Goal: Information Seeking & Learning: Find contact information

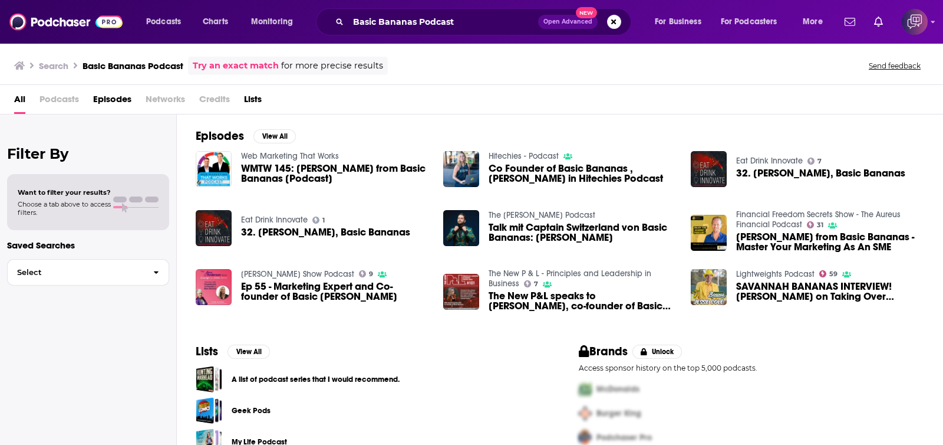
click at [59, 385] on div "Filter By Want to filter your results? Choose a tab above to access filters. Sa…" at bounding box center [88, 336] width 177 height 445
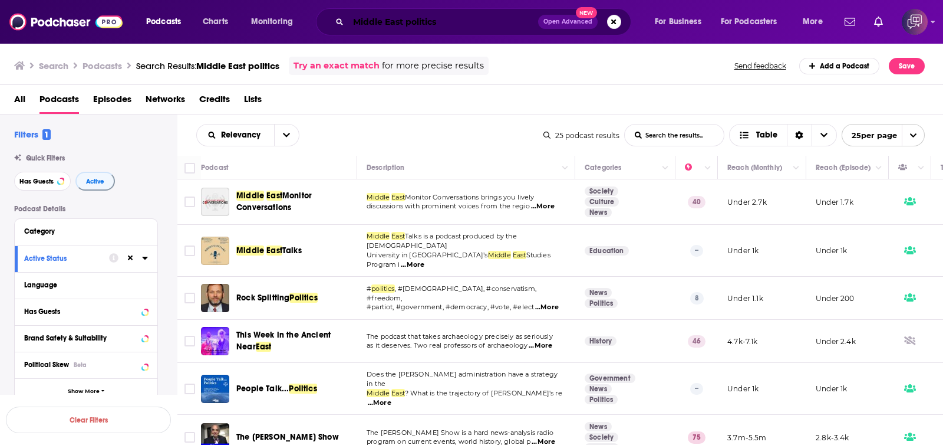
click at [495, 22] on input "Middle East politics" at bounding box center [444, 21] width 190 height 19
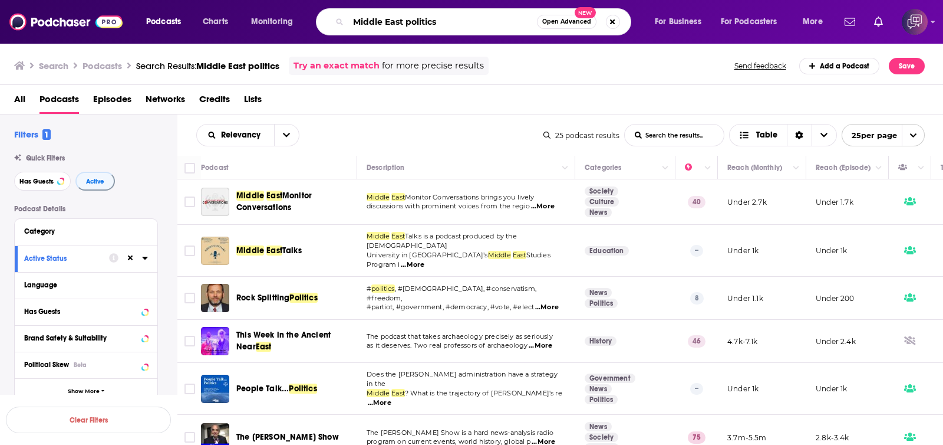
paste input "democratic"
type input "democratic"
click at [557, 19] on span "Open Advanced" at bounding box center [567, 22] width 49 height 6
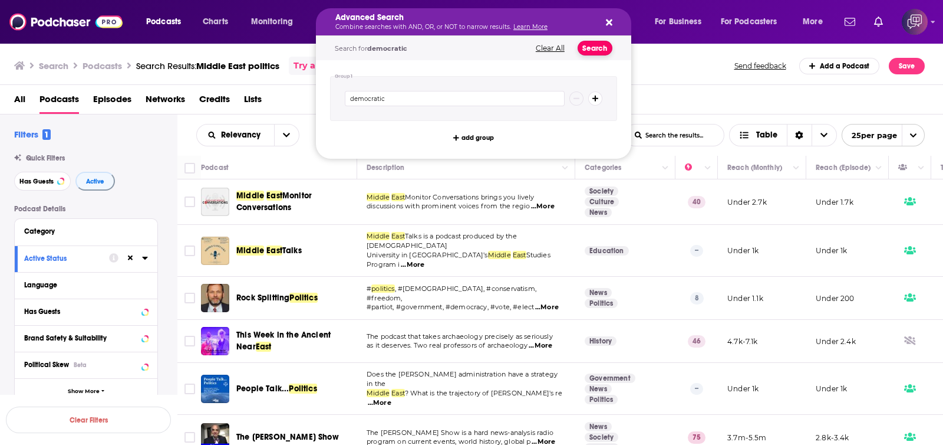
click at [599, 49] on button "Search" at bounding box center [595, 48] width 35 height 15
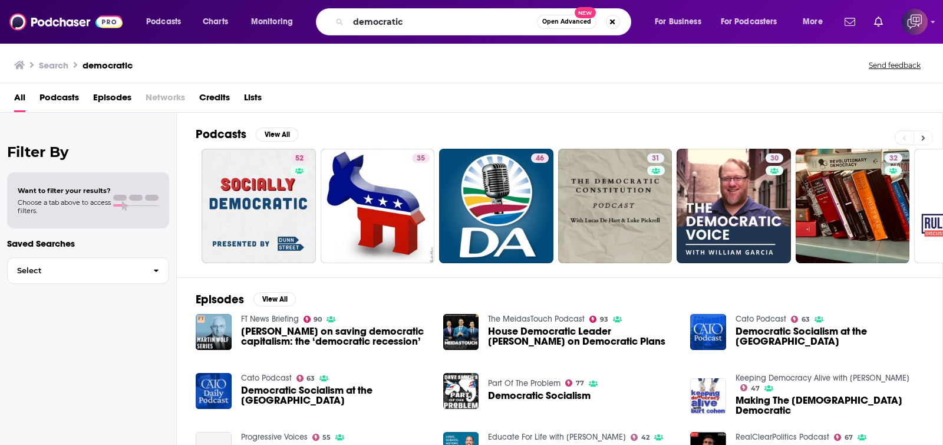
click at [926, 130] on button at bounding box center [923, 137] width 19 height 15
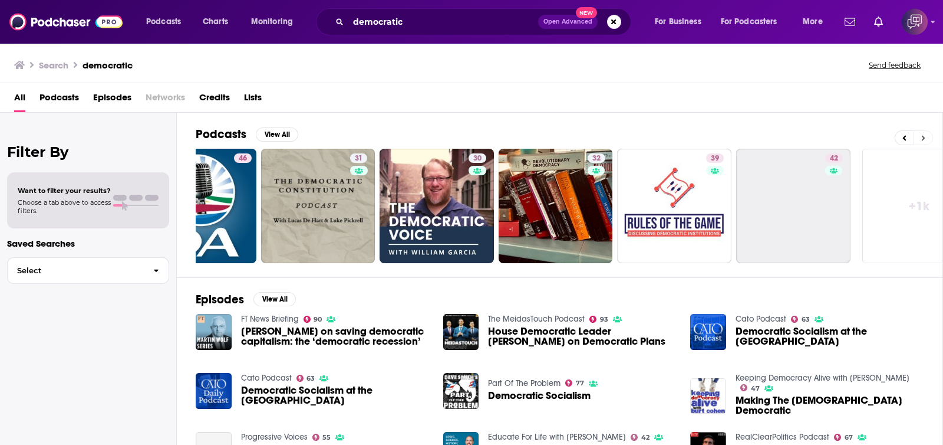
scroll to position [0, 335]
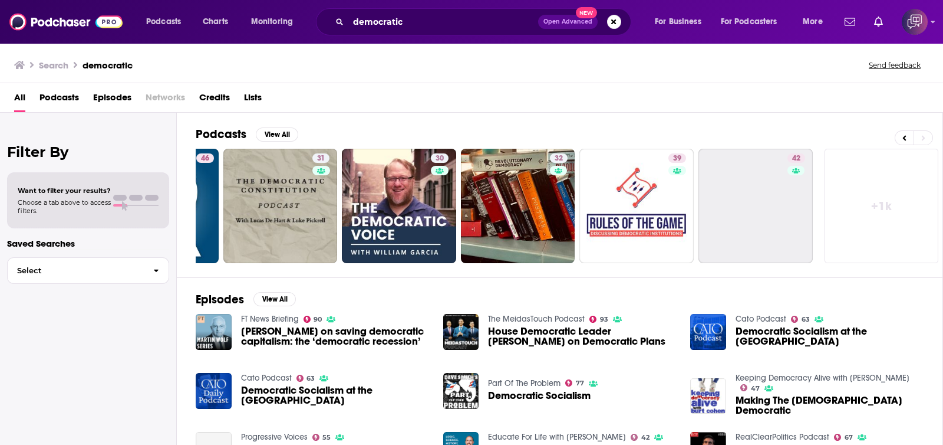
click at [897, 205] on link "+ 1k" at bounding box center [882, 206] width 114 height 114
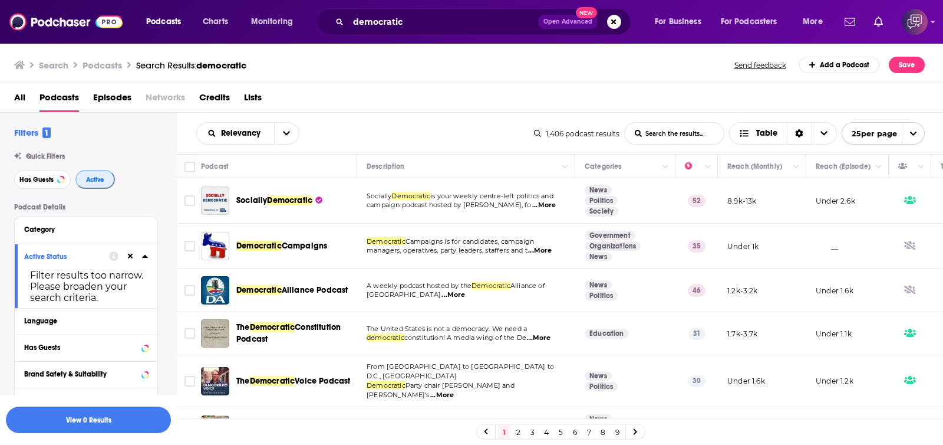
click at [97, 176] on span "Active" at bounding box center [95, 179] width 18 height 6
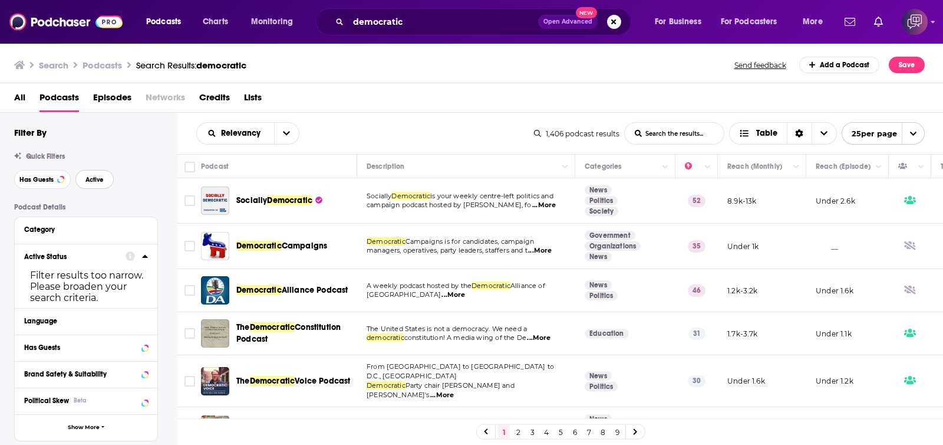
click at [97, 176] on span "Active" at bounding box center [95, 179] width 18 height 6
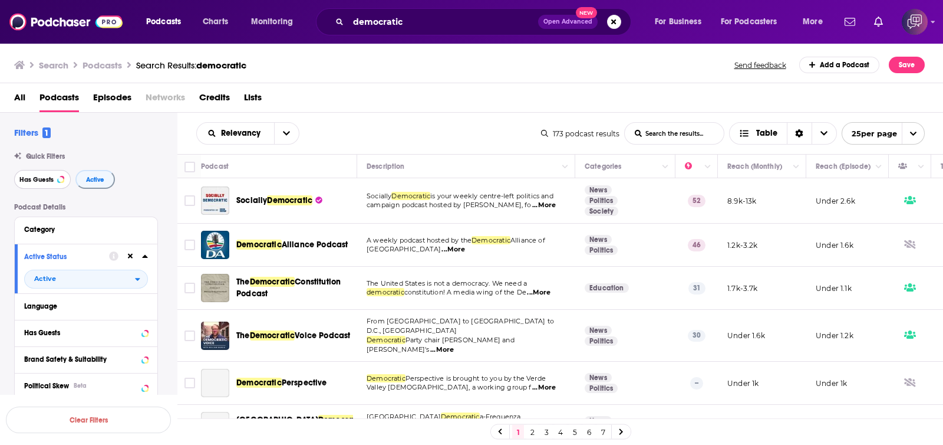
click at [50, 183] on span "Has Guests" at bounding box center [36, 179] width 34 height 6
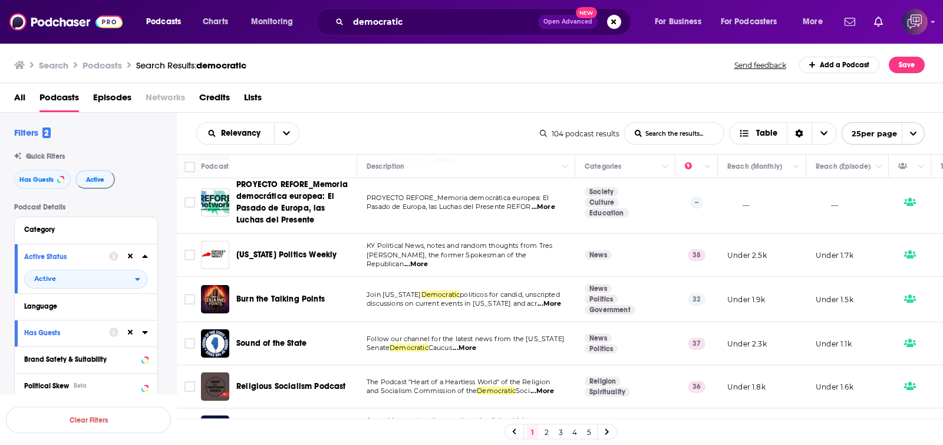
scroll to position [221, 0]
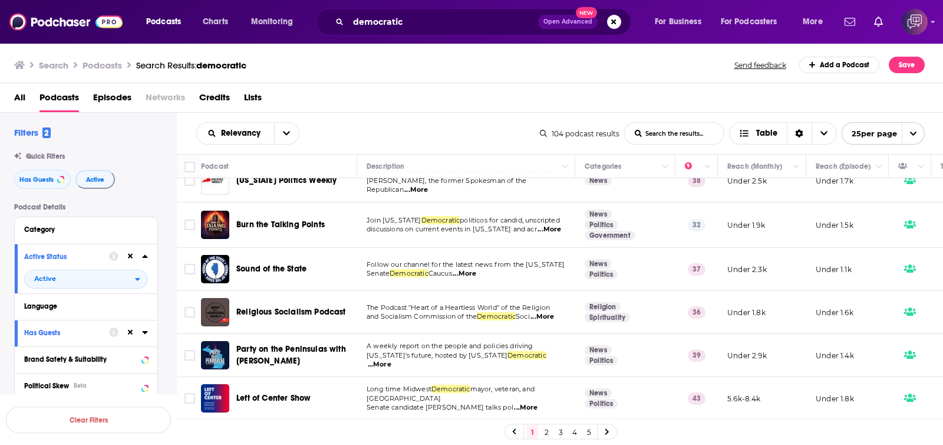
drag, startPoint x: 304, startPoint y: 213, endPoint x: 487, endPoint y: 114, distance: 207.9
click at [487, 114] on div "Relevancy List Search Input Search the results... Table 104 podcast results Lis…" at bounding box center [560, 133] width 767 height 41
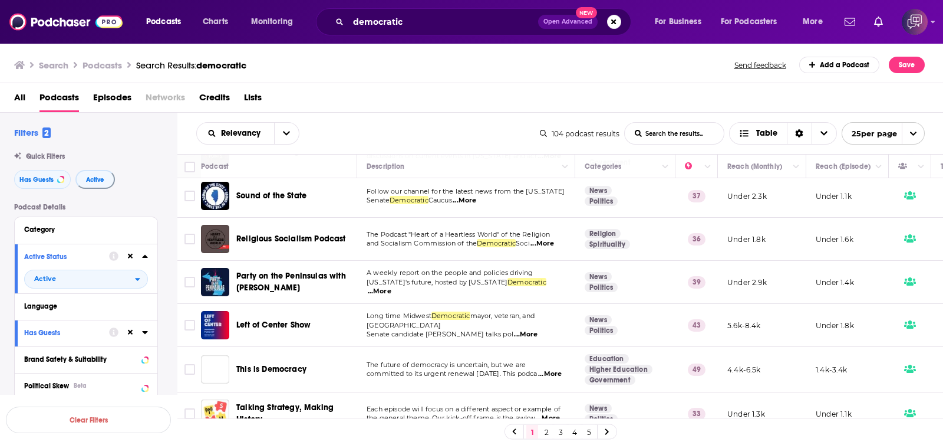
scroll to position [369, 0]
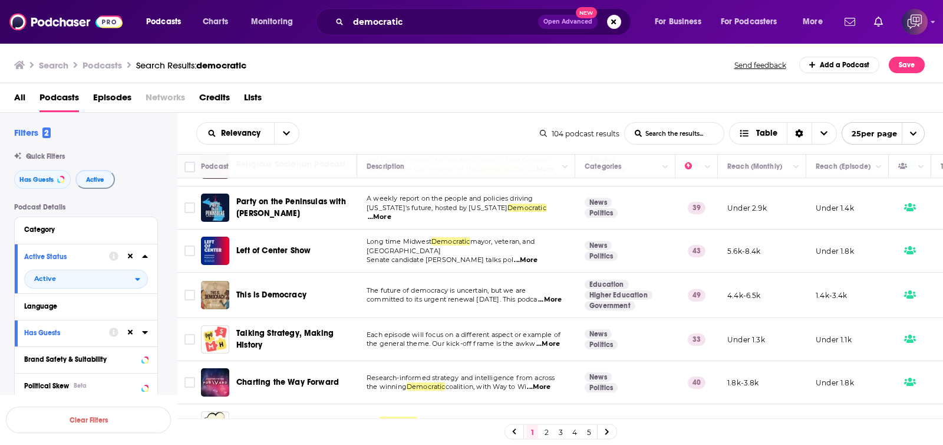
drag, startPoint x: 292, startPoint y: 238, endPoint x: 275, endPoint y: 242, distance: 17.7
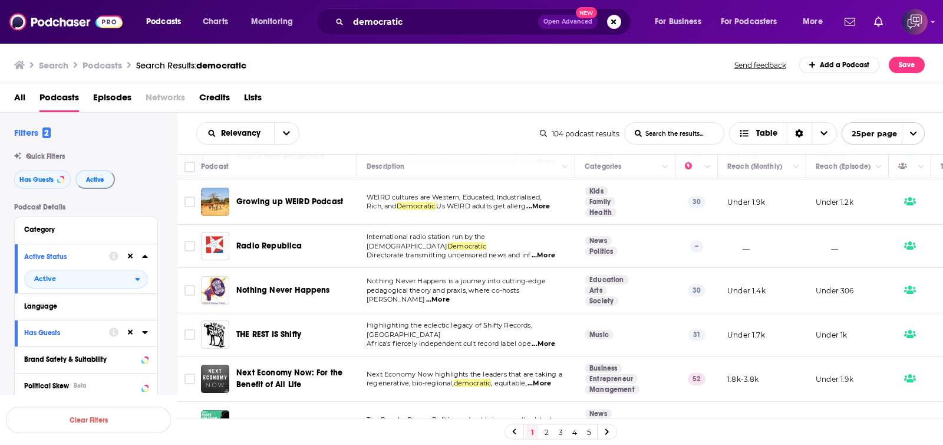
scroll to position [883, 0]
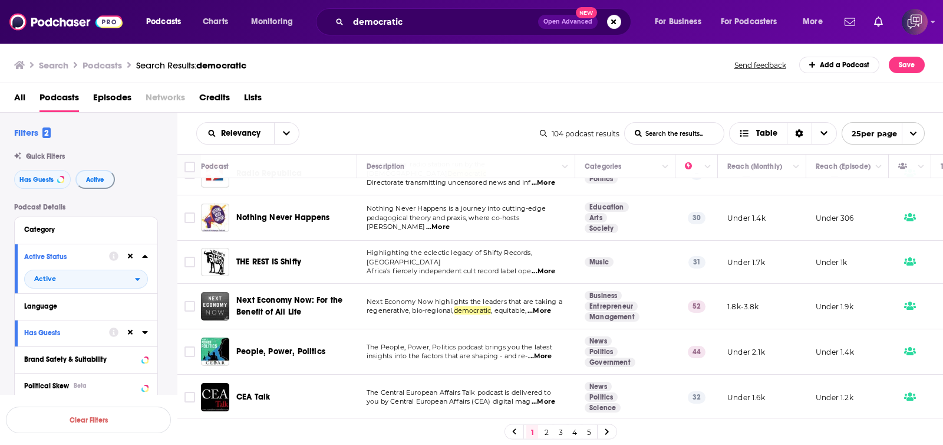
click at [543, 428] on link "2" at bounding box center [547, 432] width 12 height 14
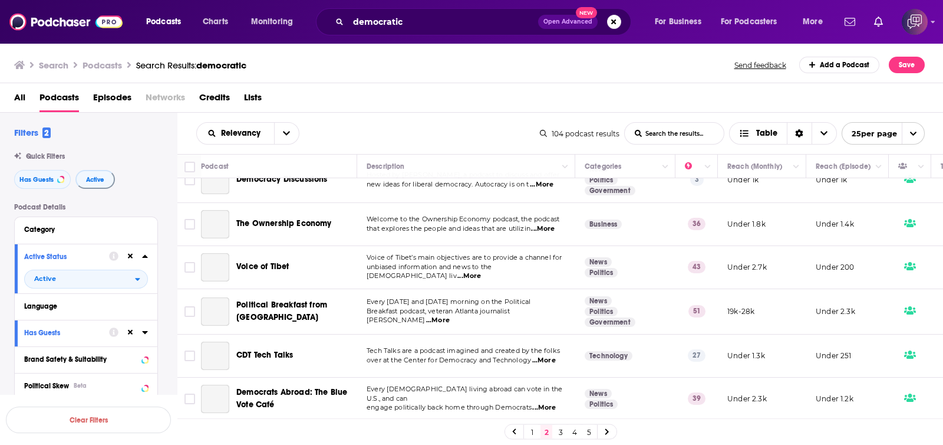
scroll to position [40, 0]
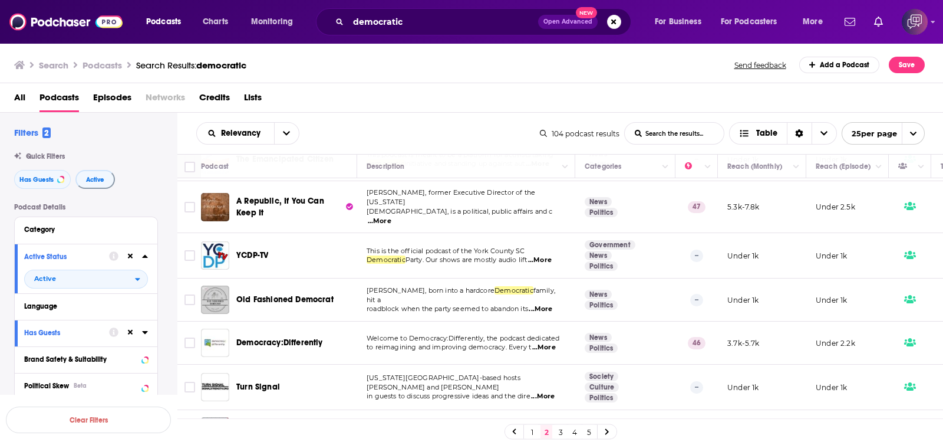
click at [0, 136] on div "Filters 2 Quick Filters Has Guests Active Podcast Details Category Active Statu…" at bounding box center [88, 395] width 177 height 537
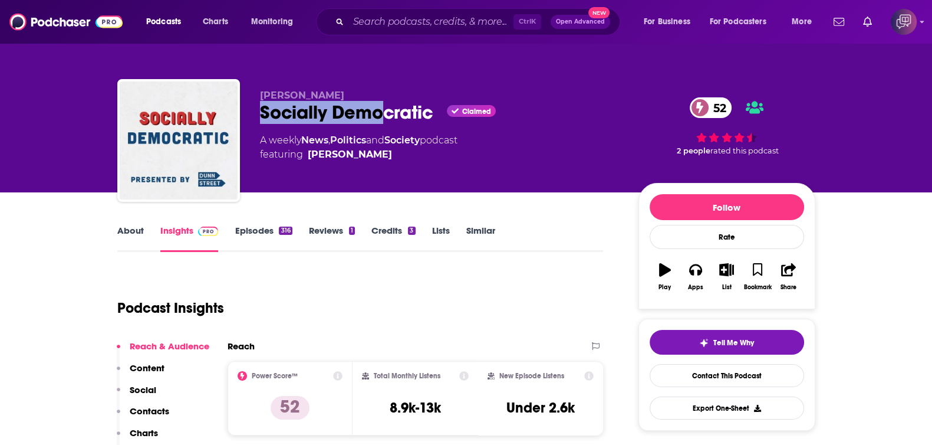
drag, startPoint x: 257, startPoint y: 111, endPoint x: 382, endPoint y: 113, distance: 125.0
click at [382, 113] on div "Stephen Donnelly Socially Democratic Claimed 52 A weekly News , Politics and So…" at bounding box center [466, 142] width 698 height 127
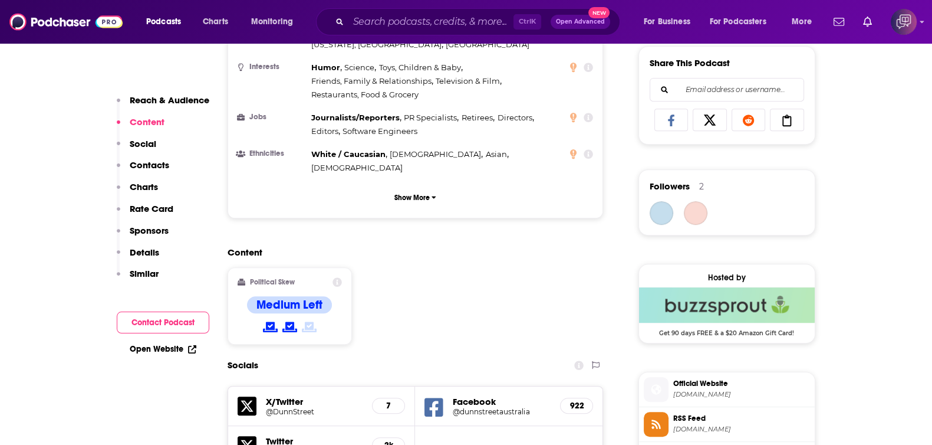
scroll to position [958, 0]
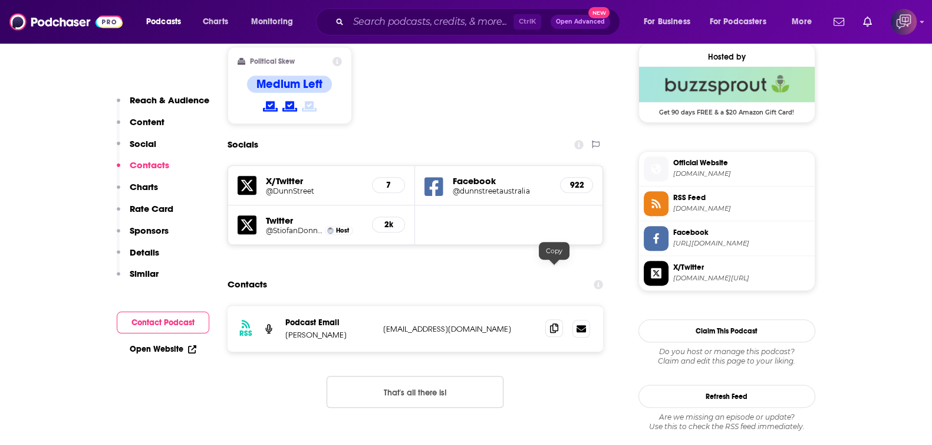
click at [557, 323] on icon at bounding box center [554, 327] width 8 height 9
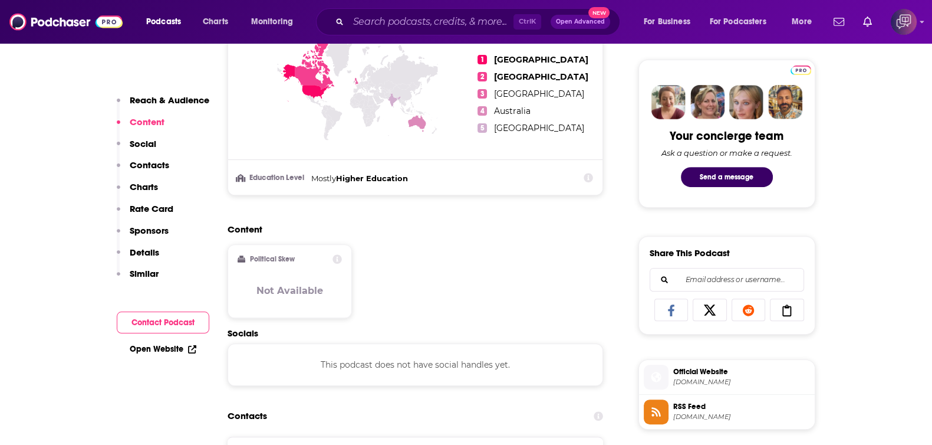
scroll to position [663, 0]
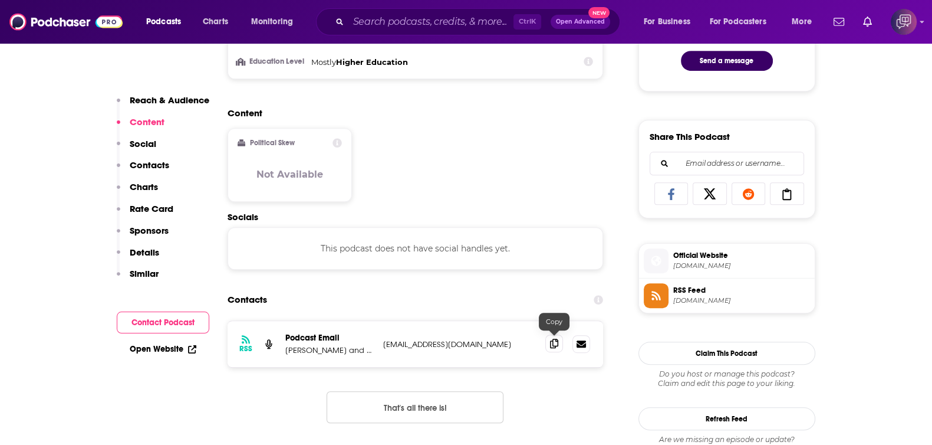
click at [559, 342] on span at bounding box center [554, 343] width 18 height 18
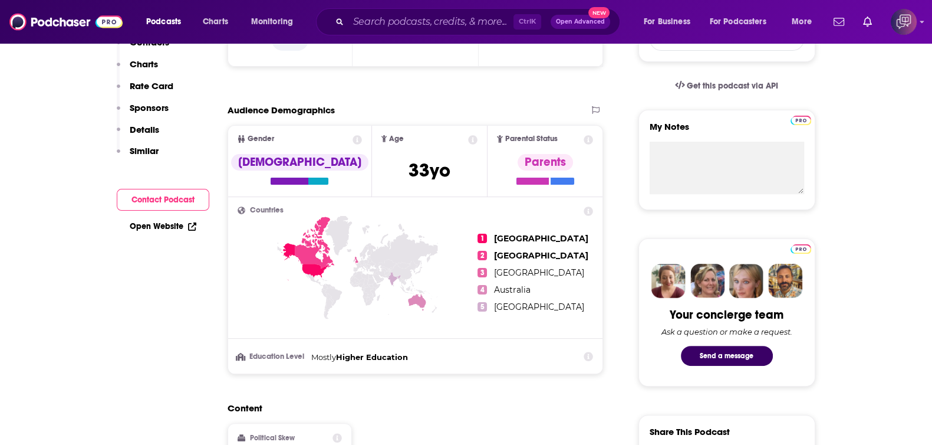
scroll to position [0, 0]
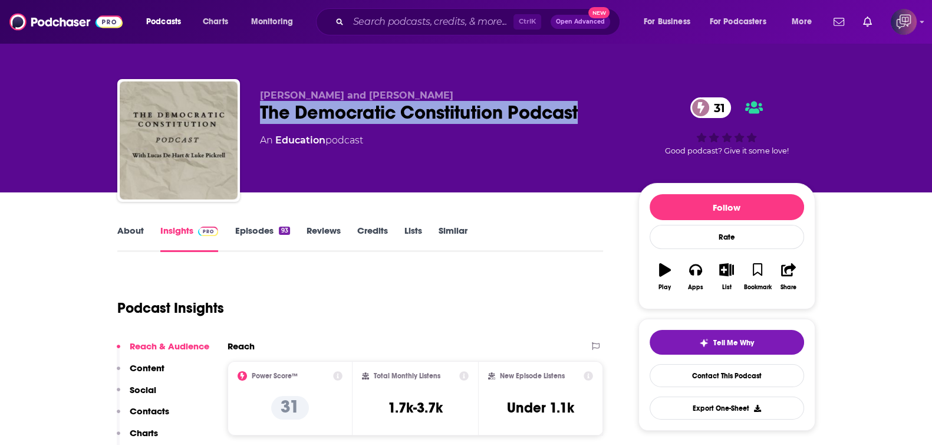
drag, startPoint x: 256, startPoint y: 109, endPoint x: 402, endPoint y: 13, distance: 174.5
click at [596, 110] on div "Lucas De Hart and Luke Pickrell The Democratic Constitution Podcast 31 An Educa…" at bounding box center [466, 142] width 698 height 127
copy h2 "The Democratic Constitution Podcast"
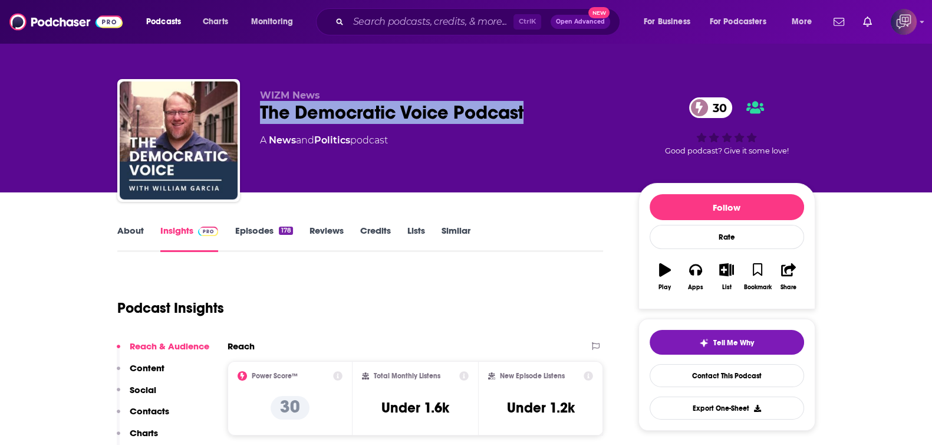
drag, startPoint x: 261, startPoint y: 116, endPoint x: 527, endPoint y: 113, distance: 266.0
click at [527, 113] on div "WIZM News The Democratic Voice Podcast 30 A News and Politics podcast 30 Good p…" at bounding box center [466, 142] width 698 height 127
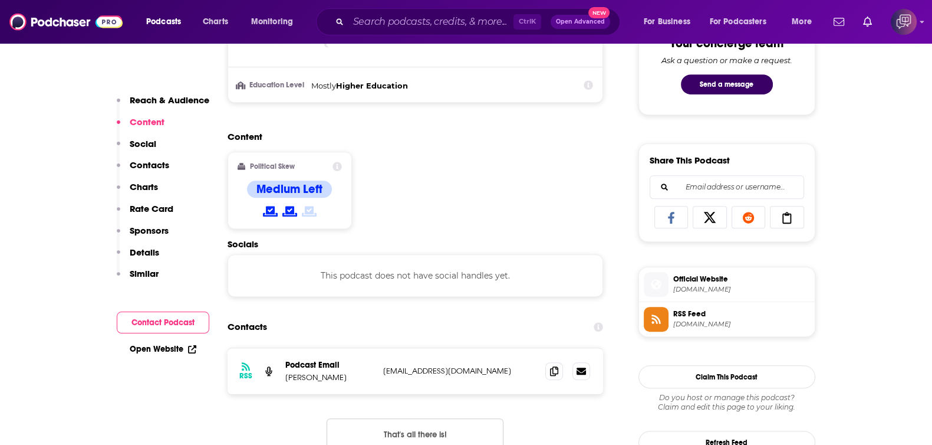
scroll to position [663, 0]
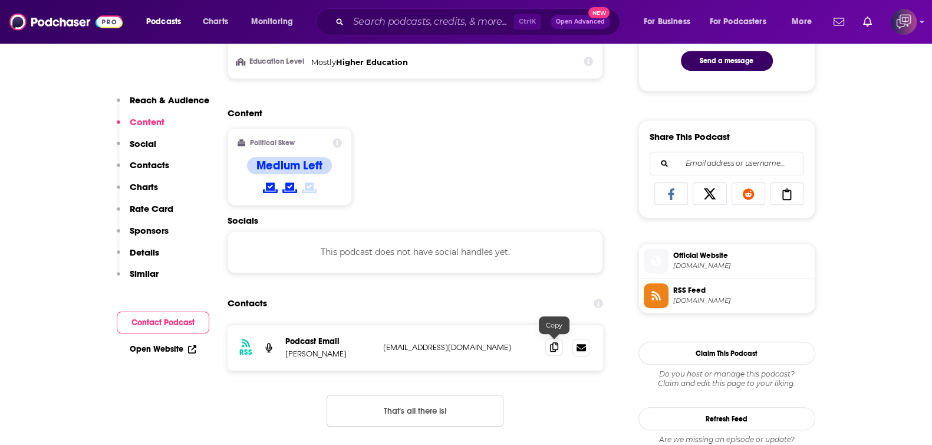
click at [551, 343] on icon at bounding box center [554, 346] width 8 height 9
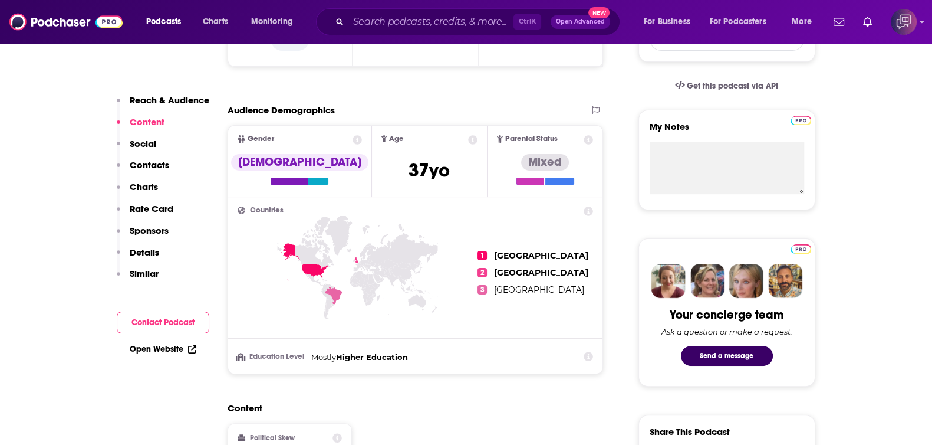
scroll to position [0, 0]
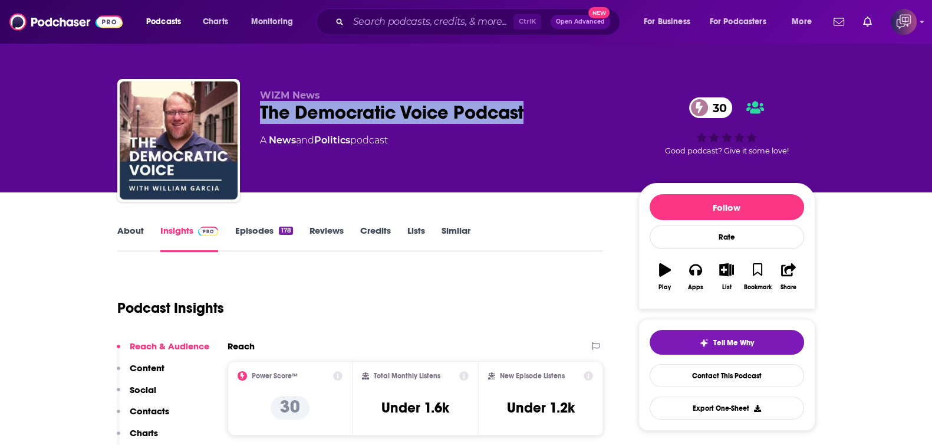
drag, startPoint x: 251, startPoint y: 110, endPoint x: 544, endPoint y: 121, distance: 292.7
click at [544, 121] on div "WIZM News The Democratic Voice Podcast 30 A News and Politics podcast 30 Good p…" at bounding box center [466, 142] width 698 height 127
copy h2 "The Democratic Voice Podcast"
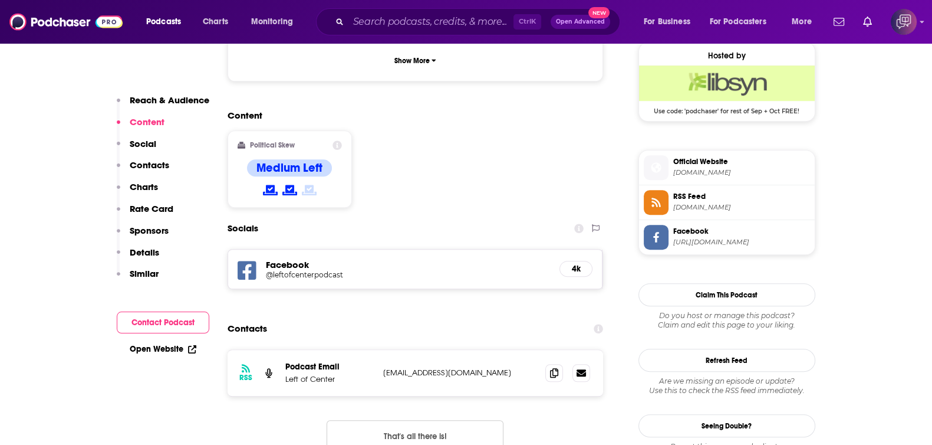
scroll to position [958, 0]
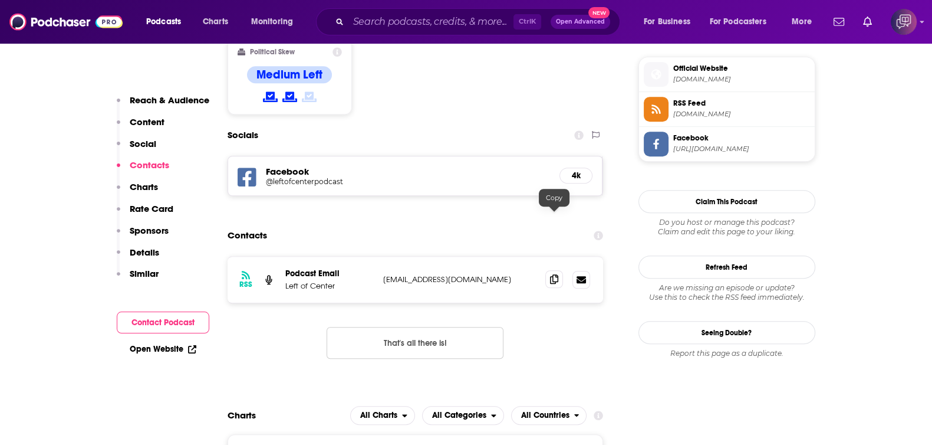
click at [554, 274] on icon at bounding box center [554, 278] width 8 height 9
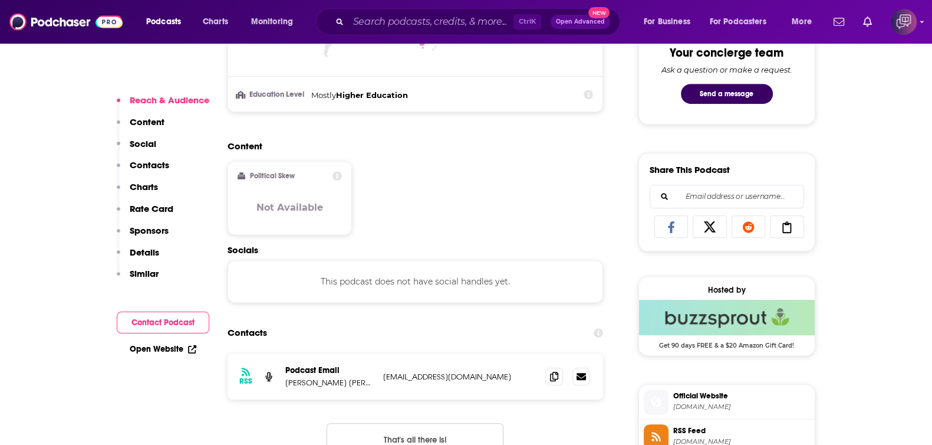
scroll to position [737, 0]
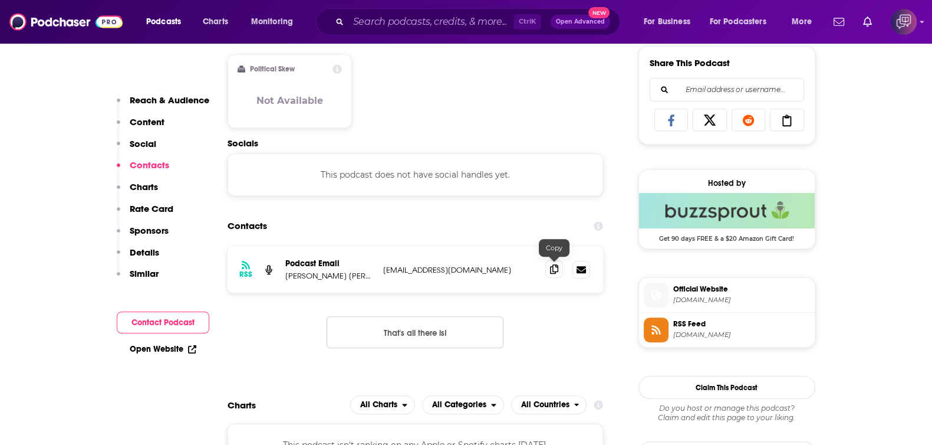
click at [558, 265] on icon at bounding box center [554, 268] width 8 height 9
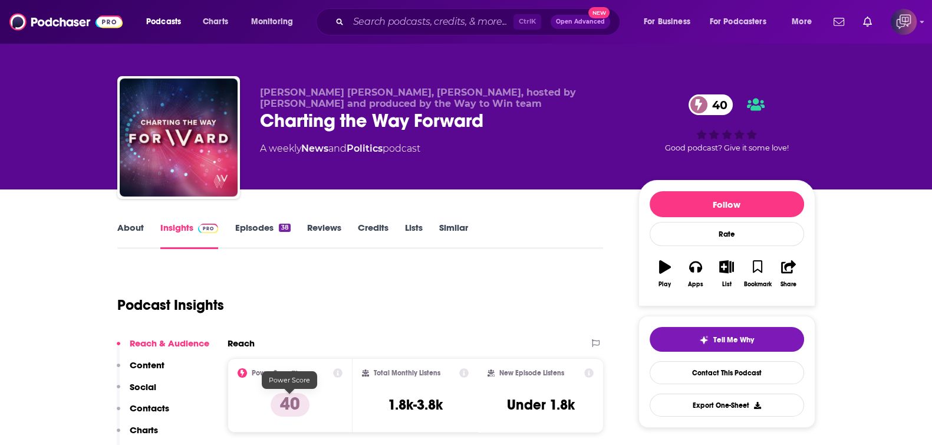
scroll to position [0, 0]
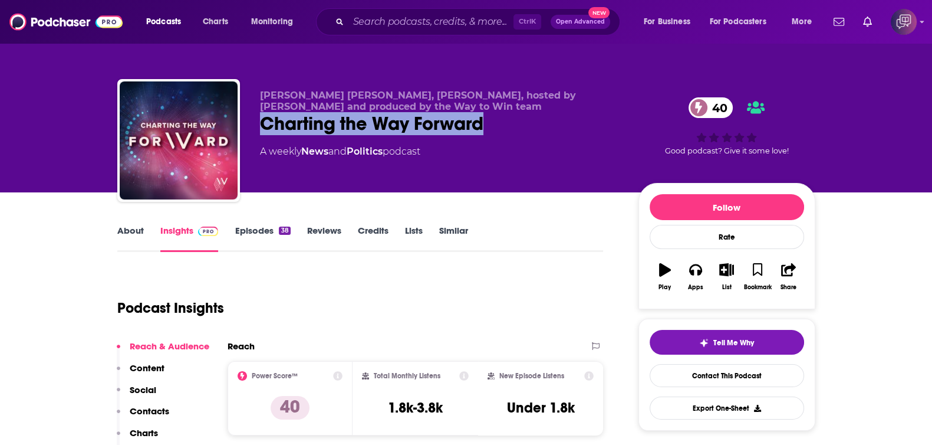
drag, startPoint x: 317, startPoint y: 118, endPoint x: 548, endPoint y: 123, distance: 231.8
click at [548, 123] on div "[PERSON_NAME] [PERSON_NAME], [PERSON_NAME], hosted by [PERSON_NAME] and produce…" at bounding box center [466, 142] width 698 height 127
copy h2 "Charting the Way Forward"
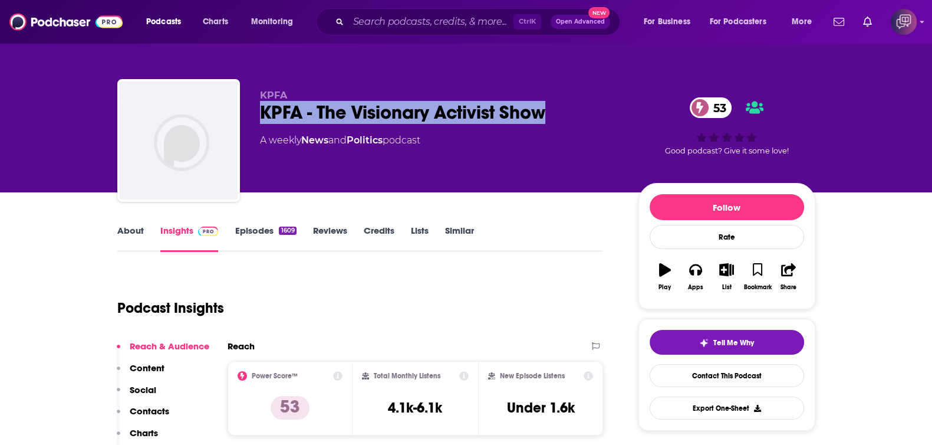
drag, startPoint x: 242, startPoint y: 109, endPoint x: 607, endPoint y: 115, distance: 365.1
click at [607, 115] on div "KPFA KPFA - The Visionary Activist Show 53 A weekly News and Politics podcast 5…" at bounding box center [466, 142] width 698 height 127
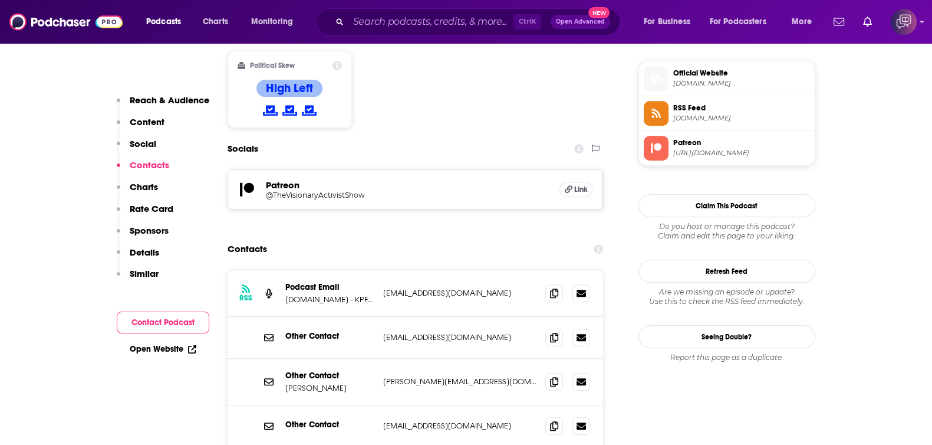
scroll to position [958, 0]
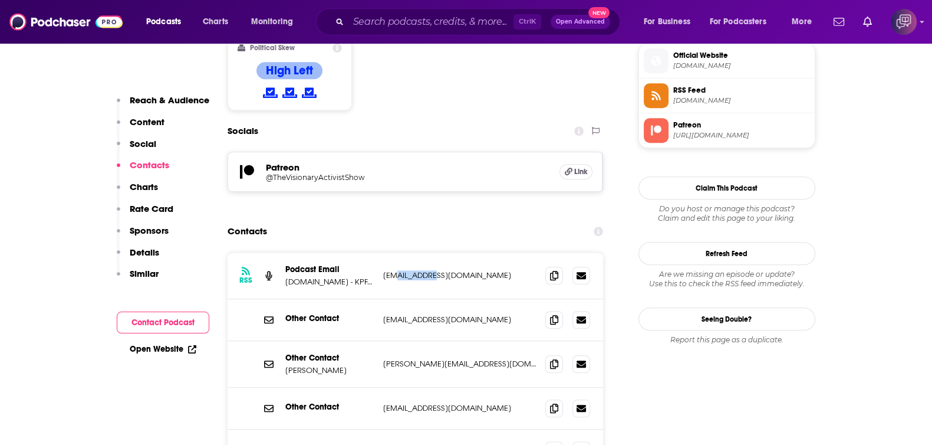
drag, startPoint x: 465, startPoint y: 216, endPoint x: 400, endPoint y: 216, distance: 64.9
click at [400, 270] on p "[EMAIL_ADDRESS][DOMAIN_NAME]" at bounding box center [459, 275] width 153 height 10
copy p "@[DOMAIN_NAME]"
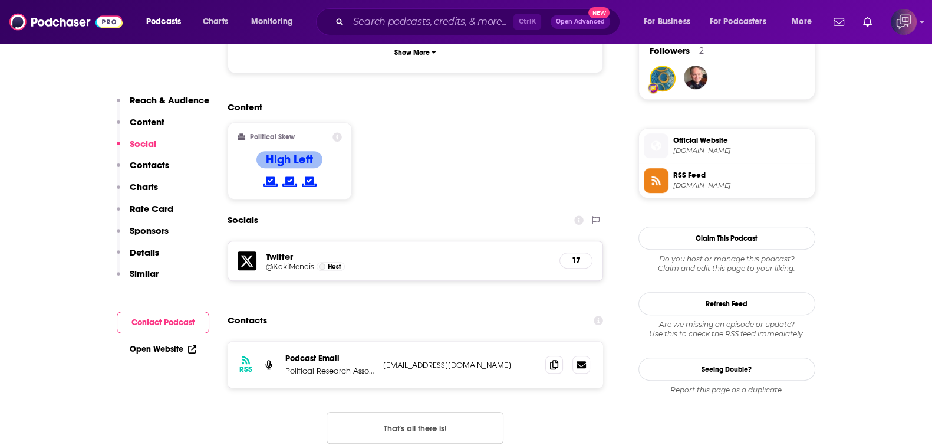
scroll to position [885, 0]
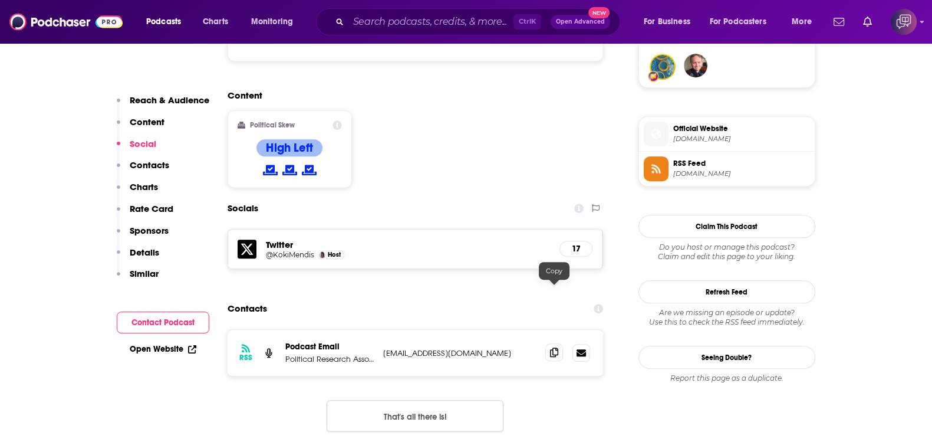
click at [560, 343] on span at bounding box center [554, 352] width 18 height 18
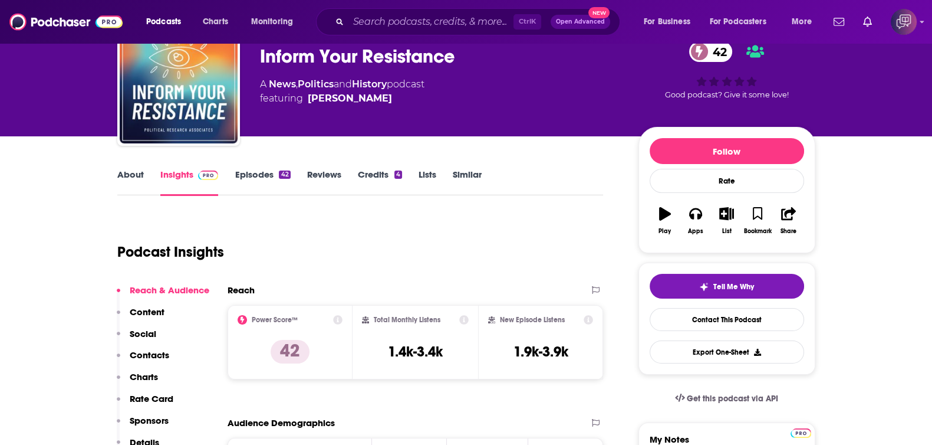
scroll to position [0, 0]
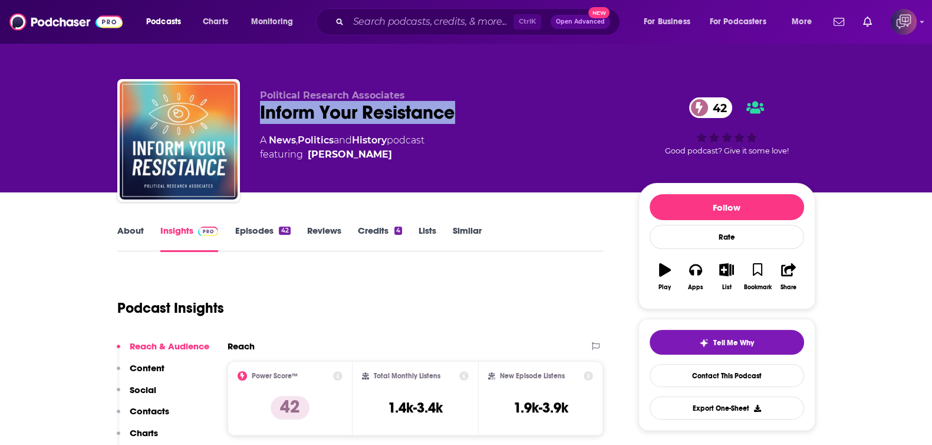
drag, startPoint x: 278, startPoint y: 101, endPoint x: 501, endPoint y: 107, distance: 223.6
click at [501, 107] on div "Political Research Associates Inform Your Resistance 42 A News , Politics and H…" at bounding box center [466, 142] width 698 height 127
copy h2 "Inform Your Resistance"
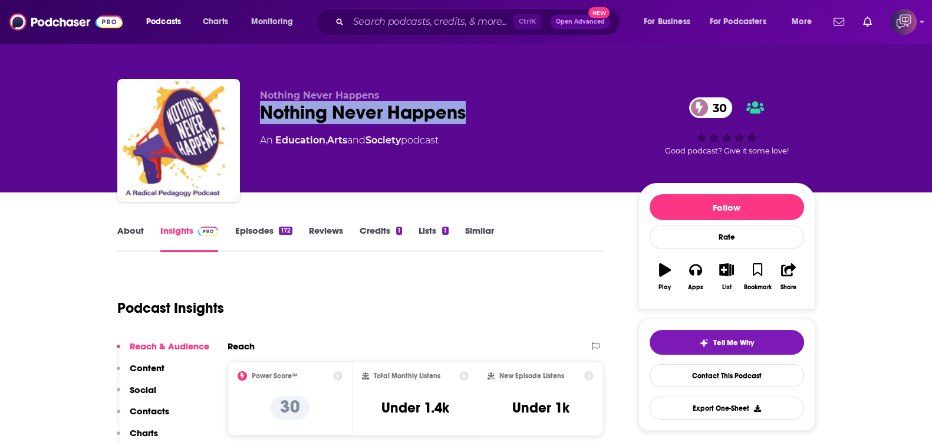
drag, startPoint x: 269, startPoint y: 114, endPoint x: 564, endPoint y: 117, distance: 295.5
click at [564, 117] on div "Nothing Never Happens Nothing Never Happens 30 An Education , Arts and Society …" at bounding box center [466, 142] width 698 height 127
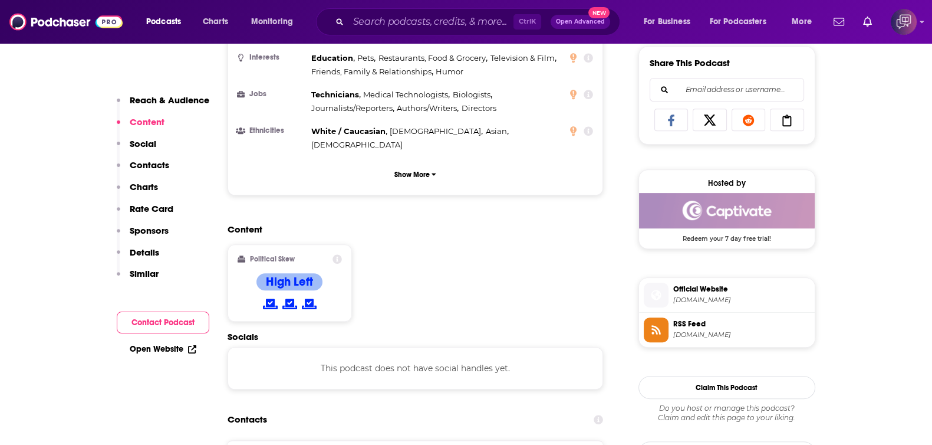
scroll to position [811, 0]
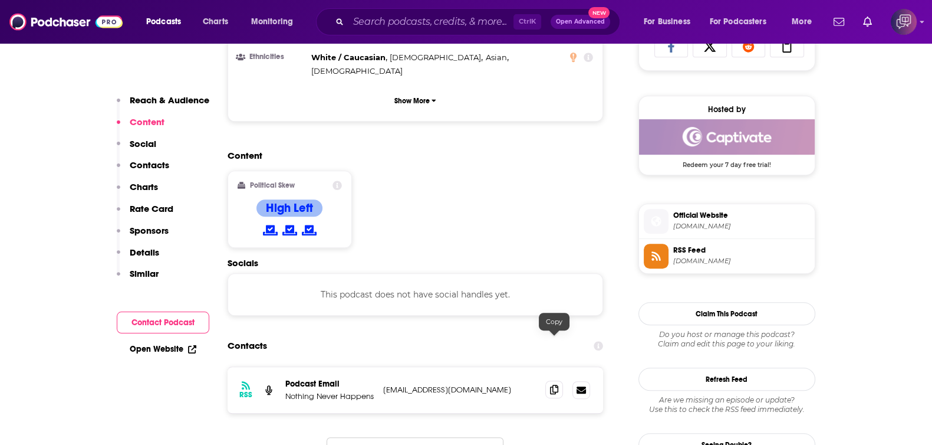
click at [554, 384] on icon at bounding box center [554, 388] width 8 height 9
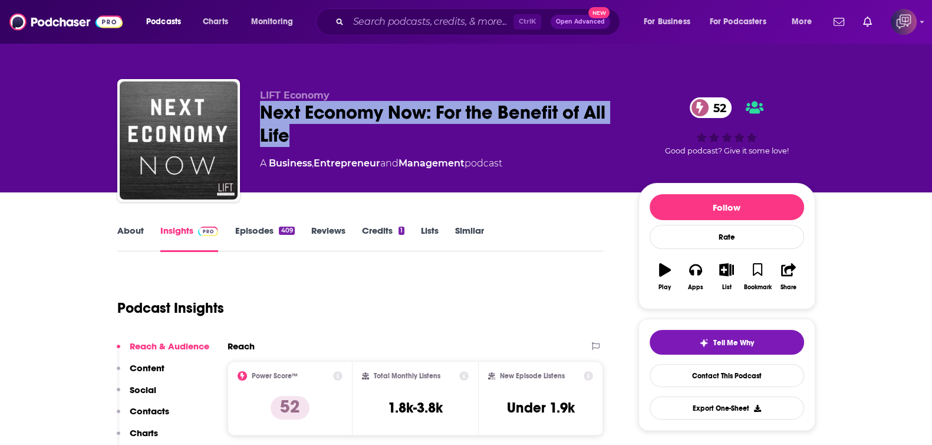
drag, startPoint x: 245, startPoint y: 107, endPoint x: 332, endPoint y: 134, distance: 91.0
click at [332, 134] on div "LIFT Economy Next Economy Now: For the Benefit of All Life 52 A Business , Entr…" at bounding box center [466, 142] width 698 height 127
copy h2 "Next Economy Now: For the Benefit of All Life"
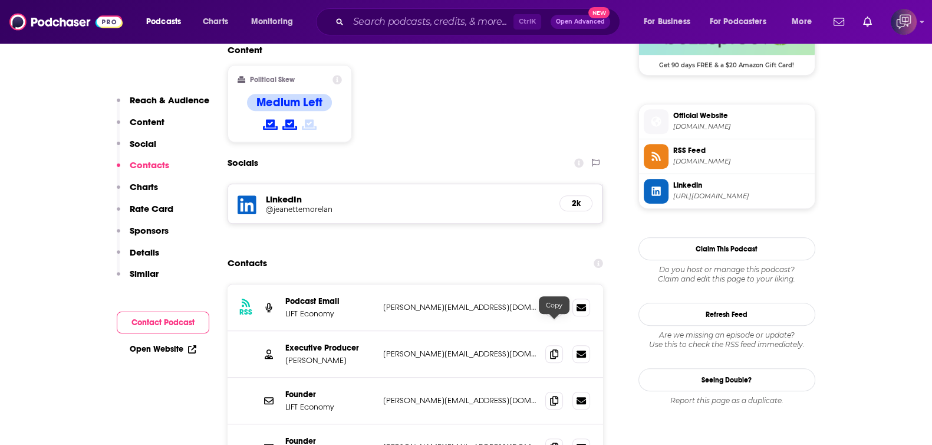
scroll to position [958, 0]
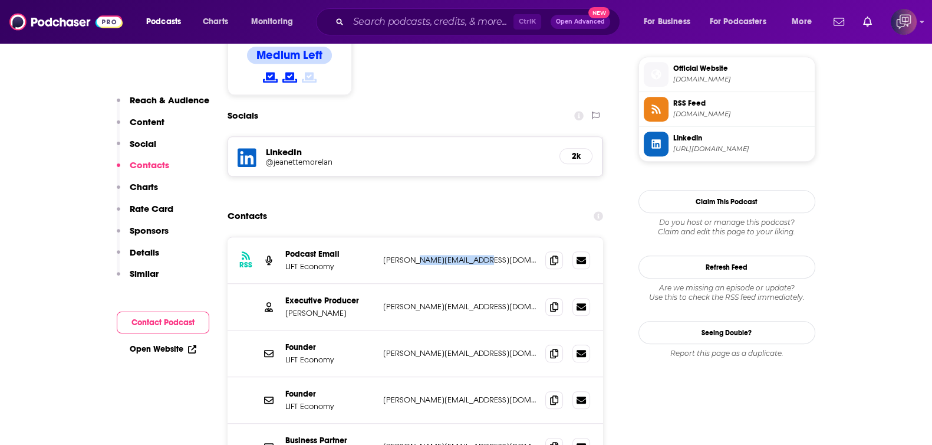
drag, startPoint x: 509, startPoint y: 232, endPoint x: 413, endPoint y: 232, distance: 96.7
click at [413, 255] on p "jeanette@lifteconomy.com" at bounding box center [459, 260] width 153 height 10
copy p "@lifteconomy.com"
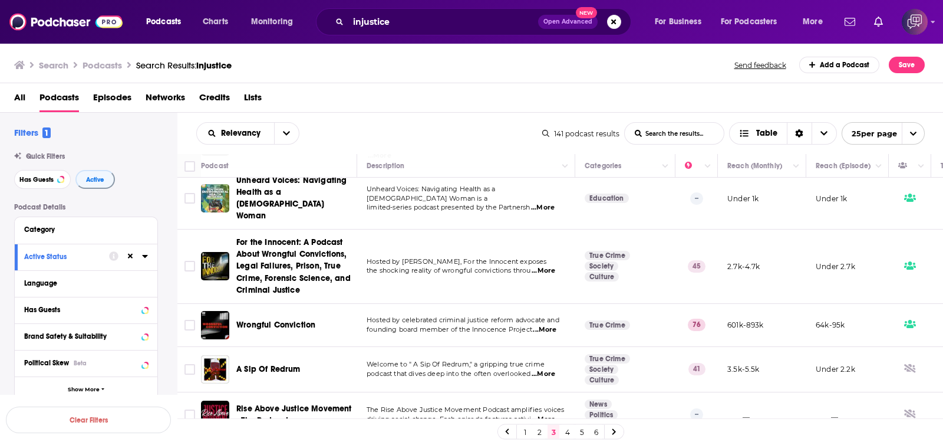
scroll to position [902, 0]
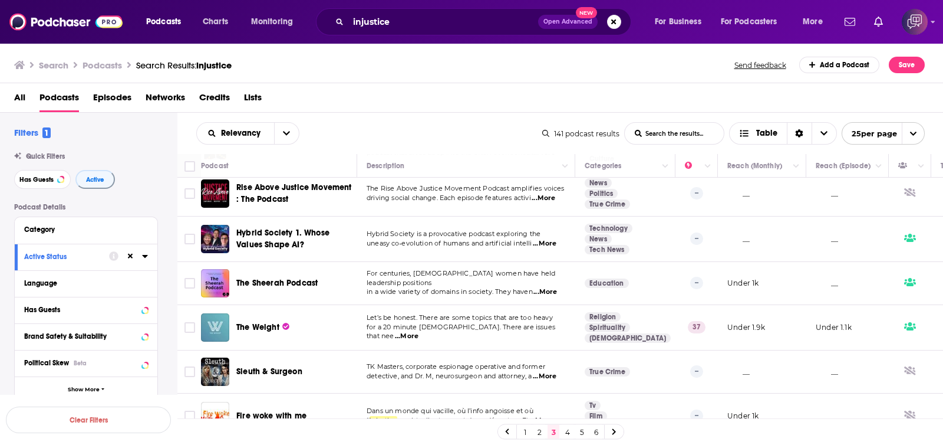
click at [565, 429] on link "4" at bounding box center [568, 432] width 12 height 14
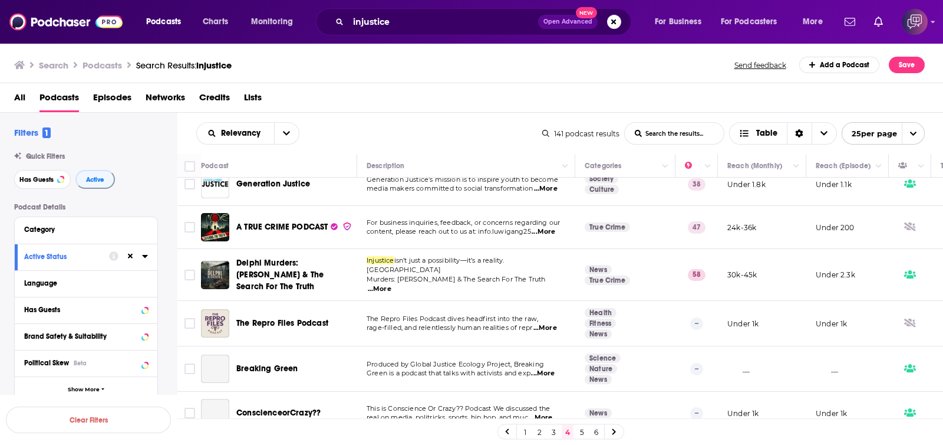
scroll to position [890, 0]
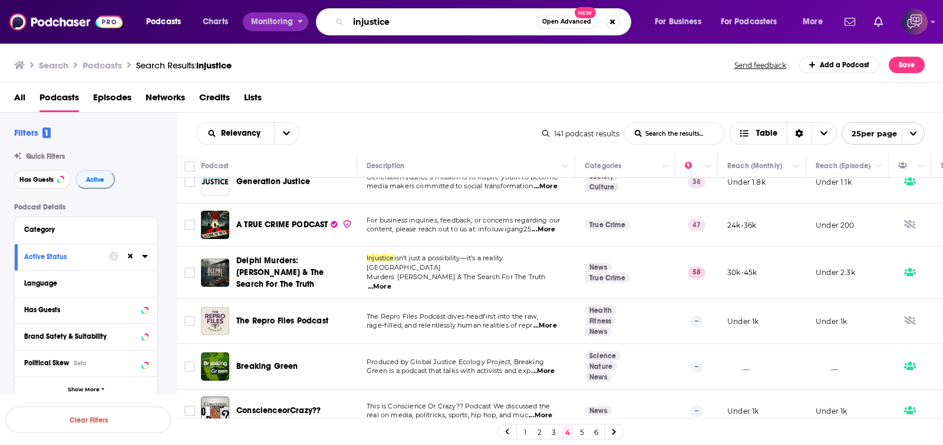
drag, startPoint x: 486, startPoint y: 20, endPoint x: 540, endPoint y: 34, distance: 54.8
click at [294, 17] on div "Podcasts Charts Monitoring injustice Open Advanced New For Business For Podcast…" at bounding box center [486, 21] width 696 height 27
click at [580, 19] on span "Open Advanced" at bounding box center [567, 22] width 49 height 6
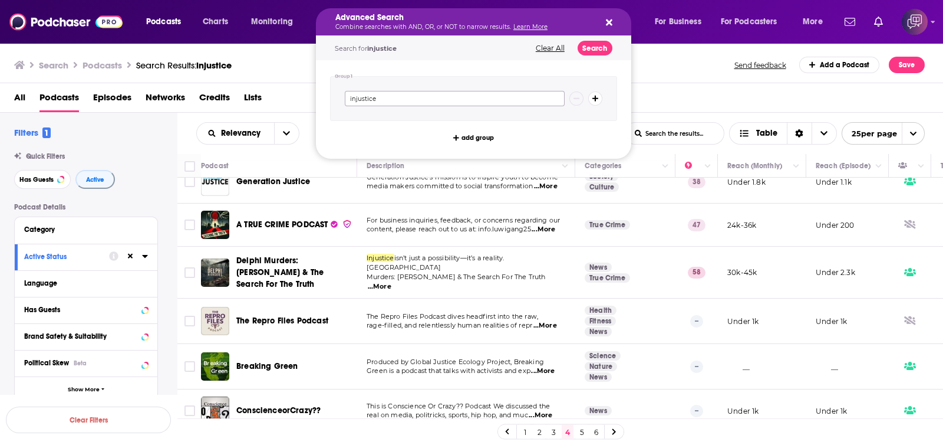
drag, startPoint x: 415, startPoint y: 99, endPoint x: 404, endPoint y: 83, distance: 19.6
click at [198, 98] on div "Podcasts Charts Monitoring Advanced Search Combine searches with AND, OR, or NO…" at bounding box center [471, 222] width 943 height 445
paste input "grassroots"
type input "grassroots"
click at [590, 51] on button "Search" at bounding box center [595, 48] width 35 height 15
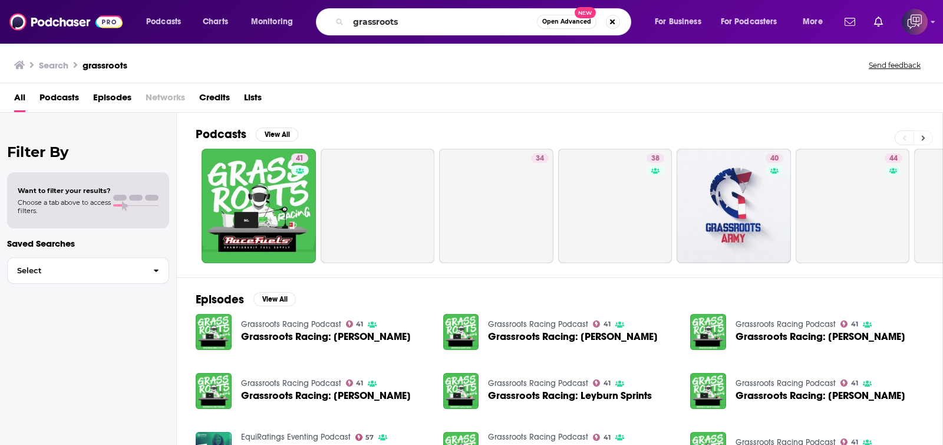
click at [925, 135] on icon at bounding box center [924, 138] width 4 height 8
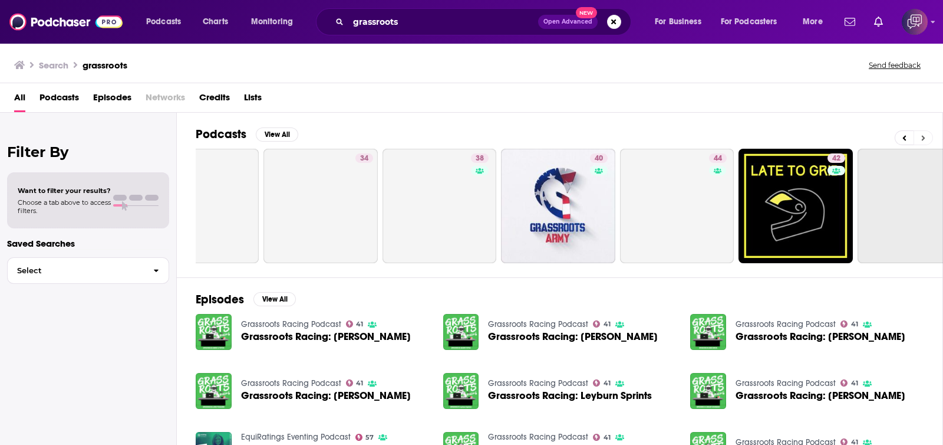
click at [925, 135] on icon at bounding box center [924, 138] width 4 height 8
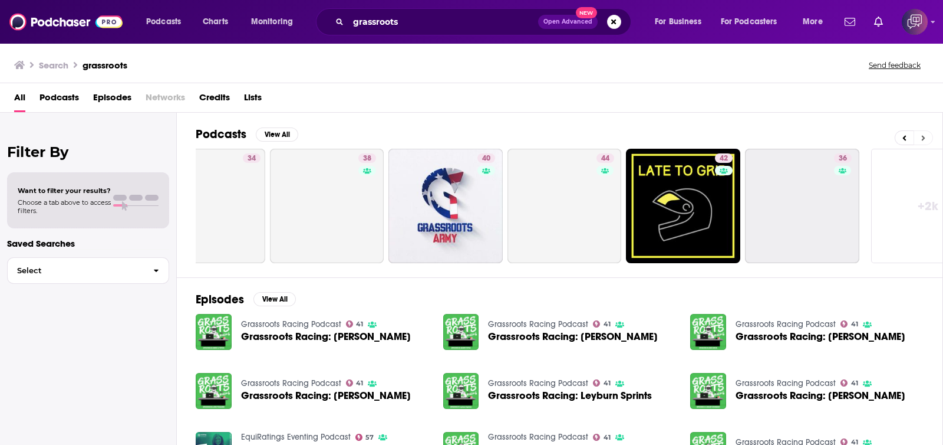
click at [925, 135] on icon at bounding box center [924, 138] width 4 height 8
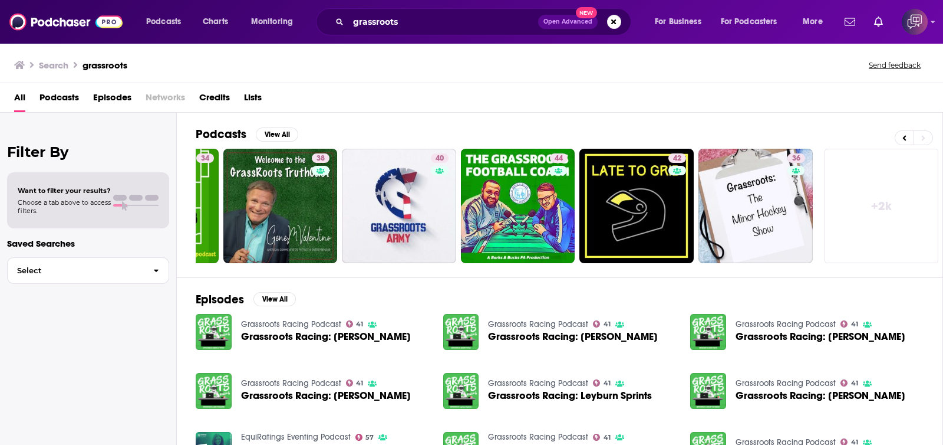
click at [873, 241] on link "+ 2k" at bounding box center [882, 206] width 114 height 114
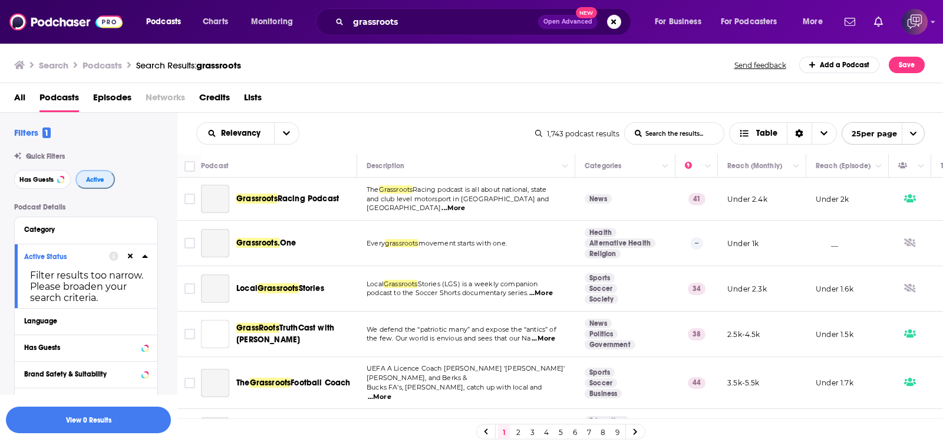
click at [105, 184] on button "Active" at bounding box center [95, 179] width 40 height 19
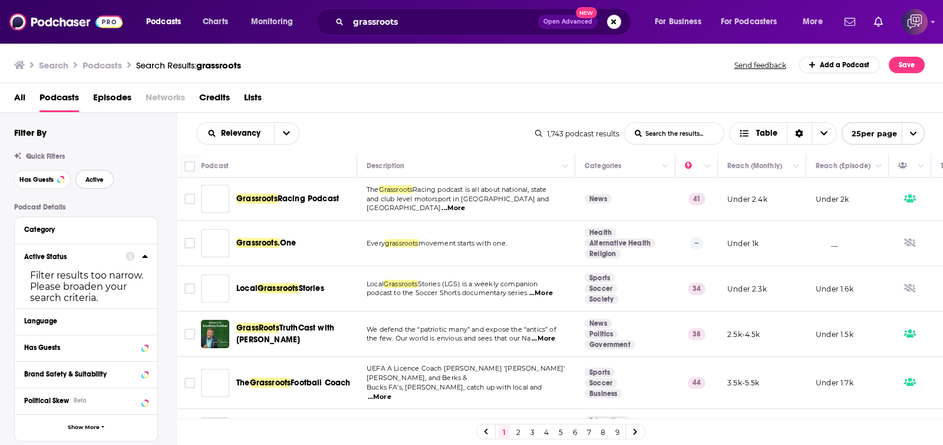
click at [105, 184] on button "Active" at bounding box center [94, 179] width 38 height 19
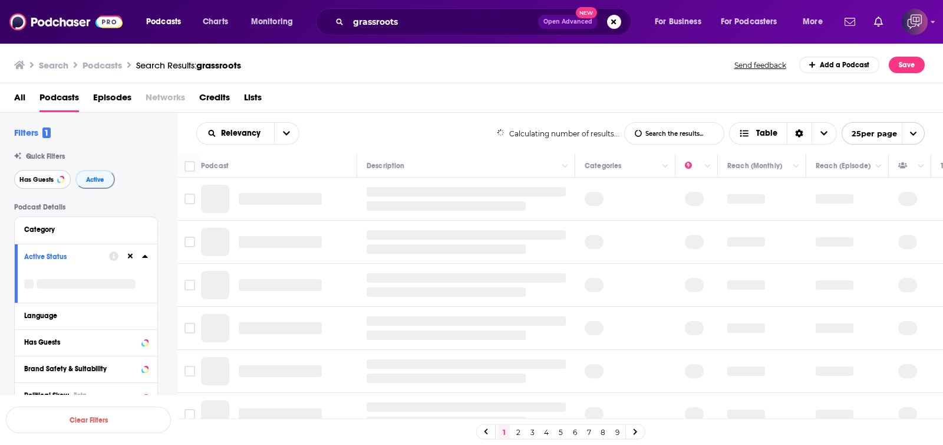
click at [48, 181] on span "Has Guests" at bounding box center [36, 179] width 34 height 6
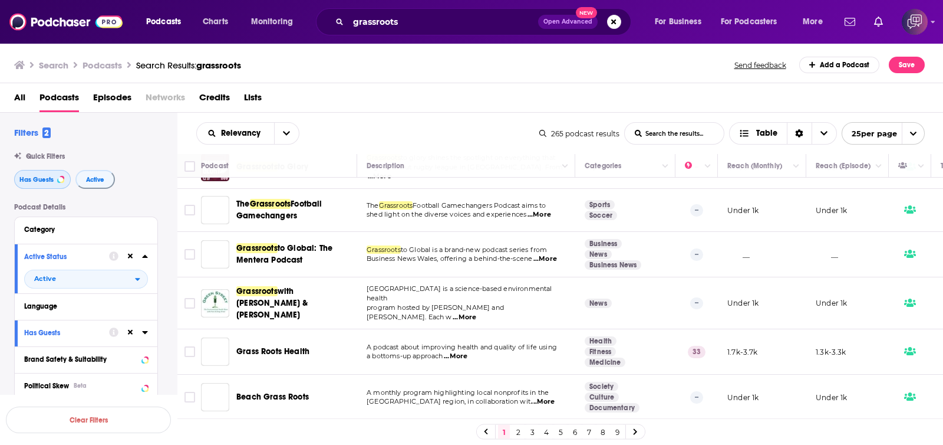
scroll to position [73, 0]
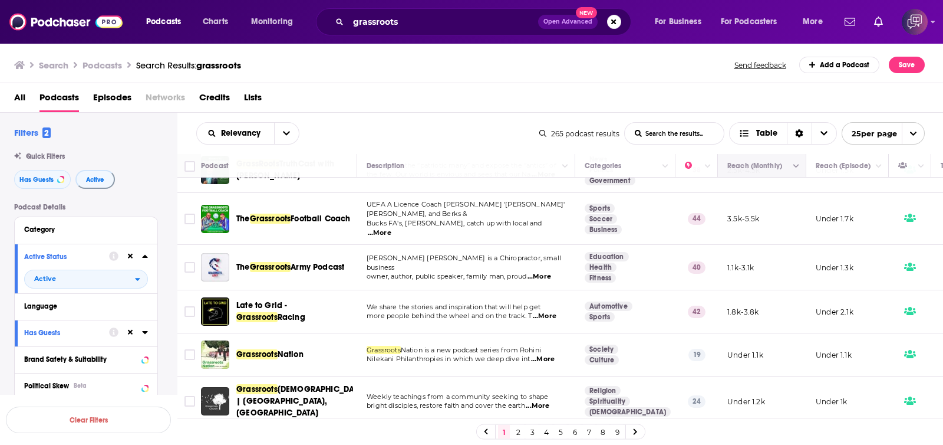
click at [768, 170] on icon "Move" at bounding box center [761, 166] width 14 height 14
click at [798, 167] on icon "Column Actions" at bounding box center [797, 166] width 6 height 7
click at [798, 167] on div at bounding box center [471, 222] width 943 height 445
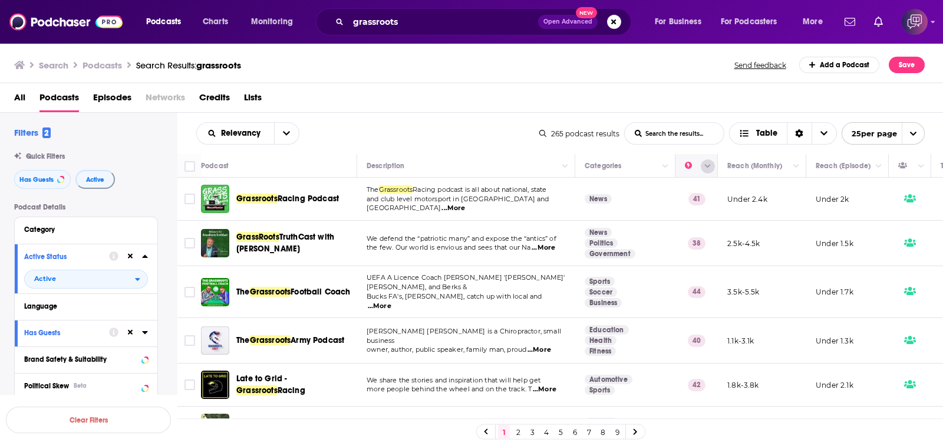
click at [711, 165] on icon "Column Actions" at bounding box center [708, 167] width 6 height 4
click at [676, 160] on div at bounding box center [471, 222] width 943 height 445
click at [685, 162] on button "Move" at bounding box center [695, 166] width 23 height 14
click at [743, 160] on button "Move" at bounding box center [760, 166] width 69 height 14
click at [745, 163] on button "Move" at bounding box center [760, 166] width 69 height 14
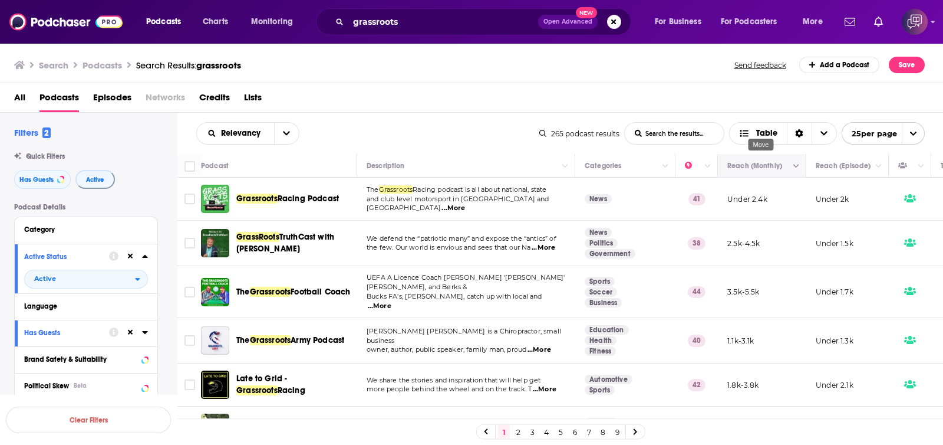
click at [745, 163] on button "Move" at bounding box center [760, 166] width 69 height 14
click at [835, 134] on span "Choose View" at bounding box center [824, 133] width 25 height 21
click at [616, 433] on link "9" at bounding box center [617, 432] width 12 height 14
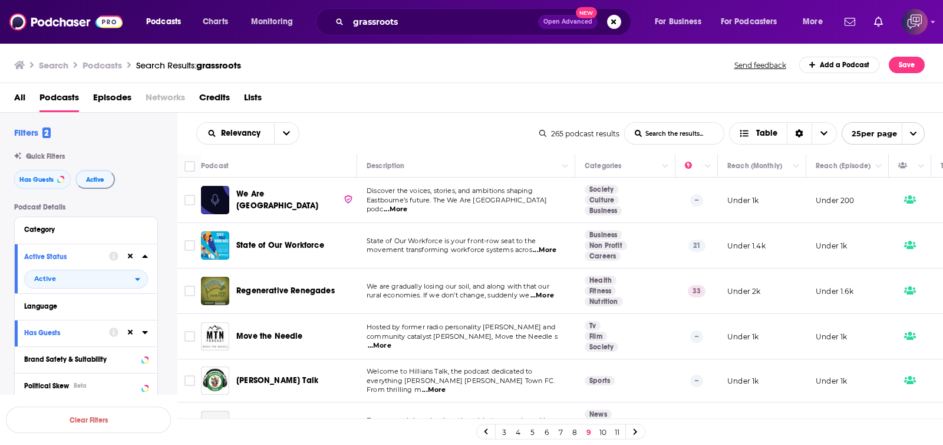
click at [616, 433] on link "11" at bounding box center [617, 432] width 12 height 14
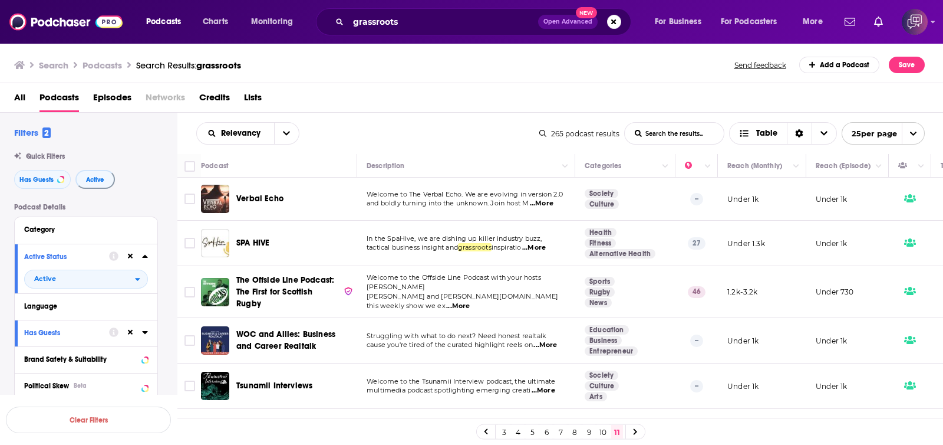
click at [599, 430] on link "10" at bounding box center [603, 432] width 12 height 14
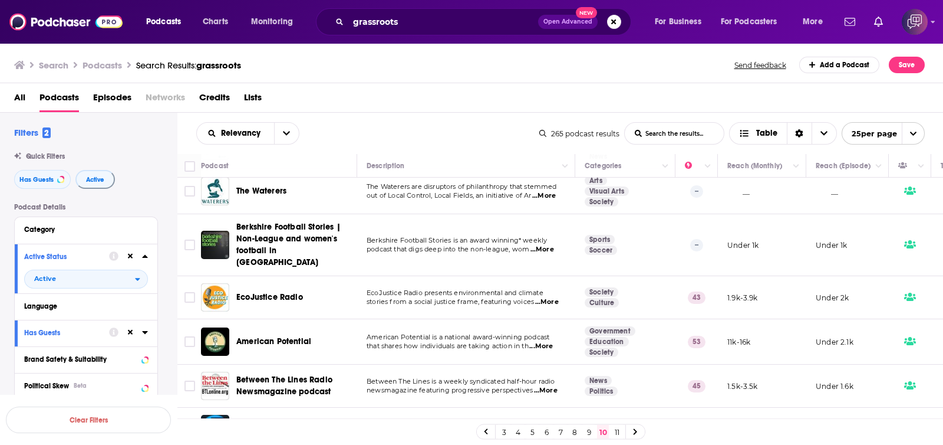
scroll to position [441, 0]
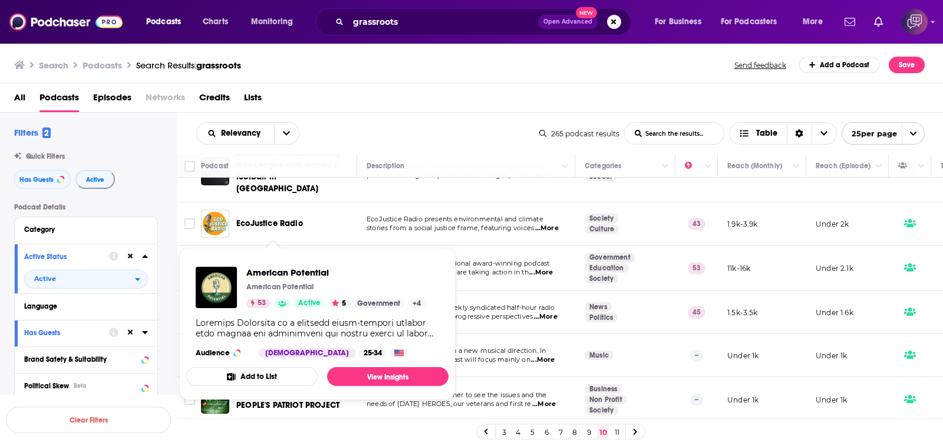
drag, startPoint x: 292, startPoint y: 254, endPoint x: 277, endPoint y: 265, distance: 19.0
drag, startPoint x: 277, startPoint y: 265, endPoint x: 259, endPoint y: 272, distance: 19.3
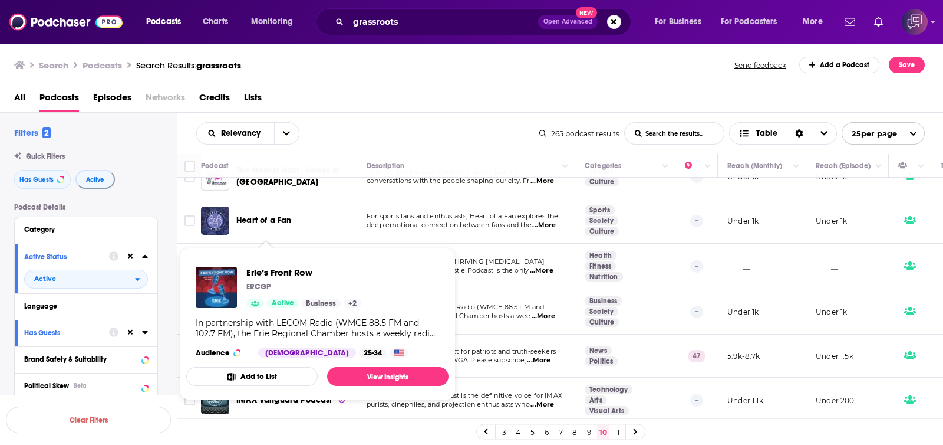
scroll to position [0, 0]
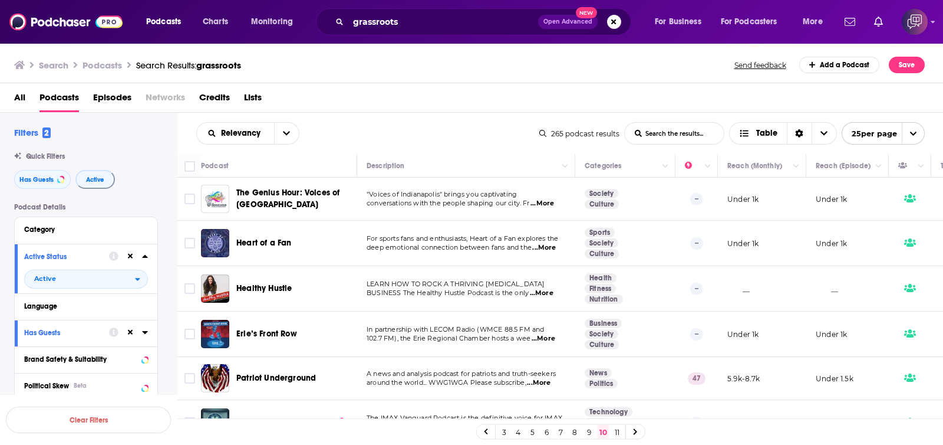
click at [590, 433] on link "9" at bounding box center [589, 432] width 12 height 14
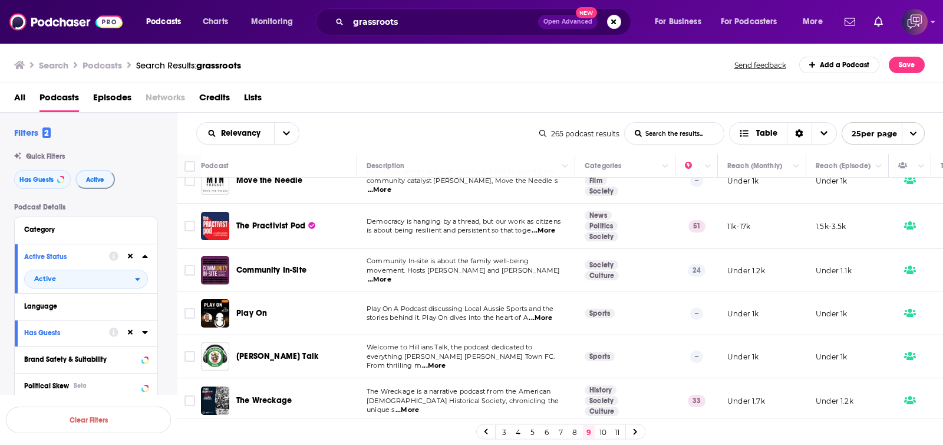
scroll to position [82, 0]
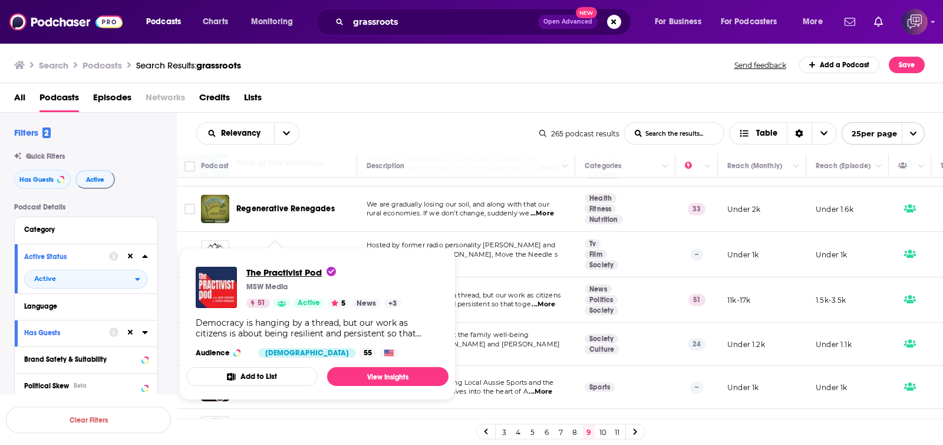
drag, startPoint x: 257, startPoint y: 299, endPoint x: 249, endPoint y: 274, distance: 26.3
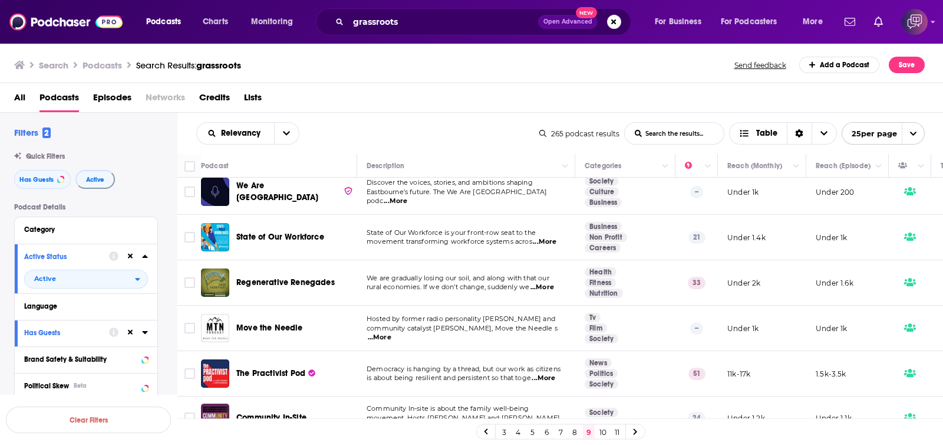
scroll to position [0, 0]
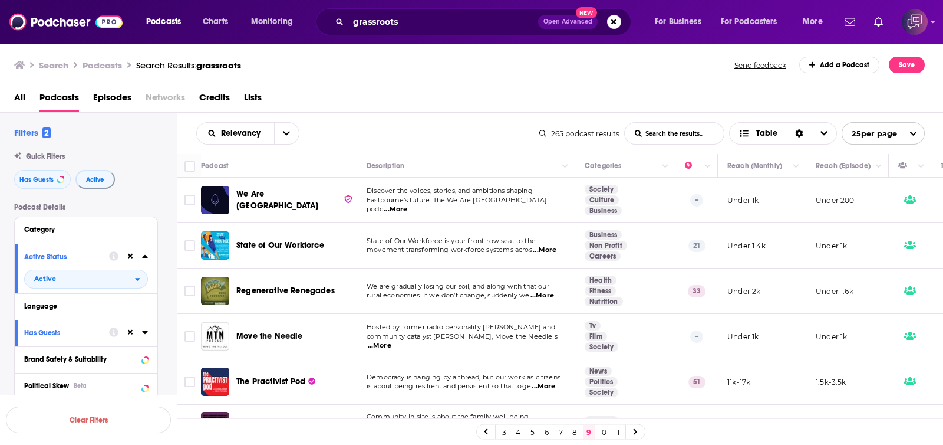
click at [575, 434] on link "8" at bounding box center [575, 432] width 12 height 14
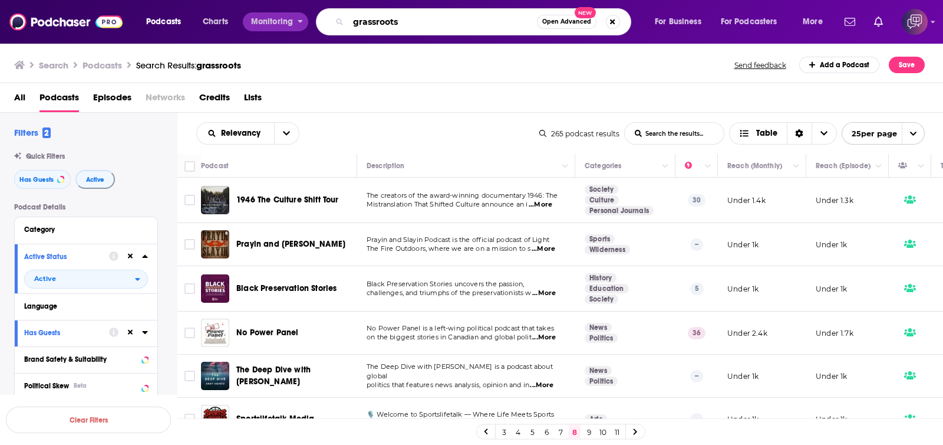
drag, startPoint x: 458, startPoint y: 20, endPoint x: 416, endPoint y: 10, distance: 43.6
click at [287, 16] on div "Podcasts Charts Monitoring grassroots Open Advanced New For Business For Podcas…" at bounding box center [486, 21] width 696 height 27
click at [563, 21] on span "Open Advanced" at bounding box center [567, 22] width 49 height 6
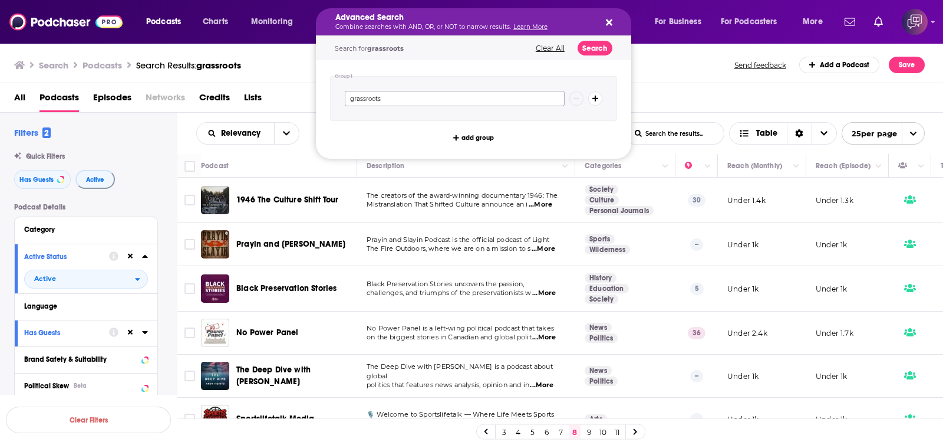
drag, startPoint x: 430, startPoint y: 100, endPoint x: 282, endPoint y: 95, distance: 148.1
click at [282, 95] on div "Podcasts Charts Monitoring Advanced Search Combine searches with AND, OR, or NO…" at bounding box center [471, 222] width 943 height 445
paste input "electing"
type input "electing"
click at [468, 135] on span "add group" at bounding box center [478, 137] width 32 height 6
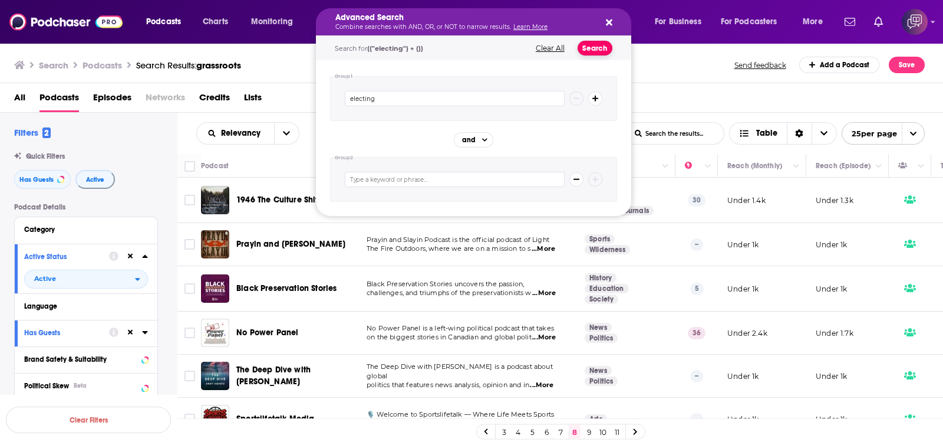
click at [595, 48] on button "Search" at bounding box center [595, 48] width 35 height 15
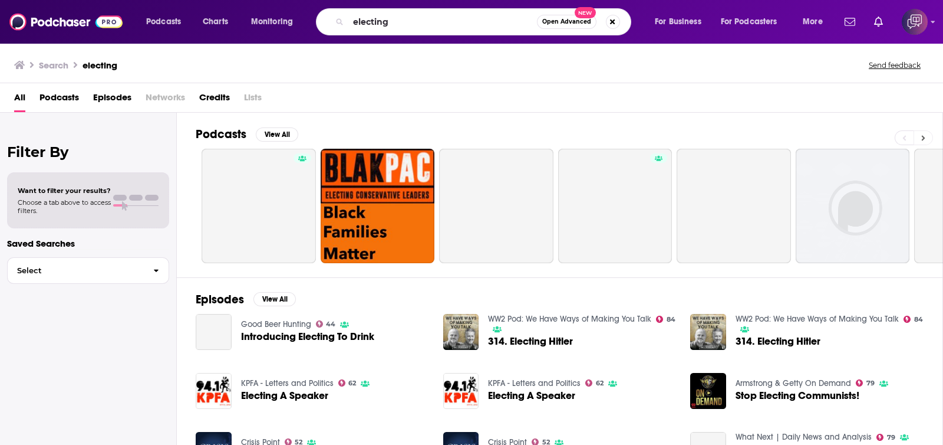
click at [929, 137] on button at bounding box center [923, 137] width 19 height 15
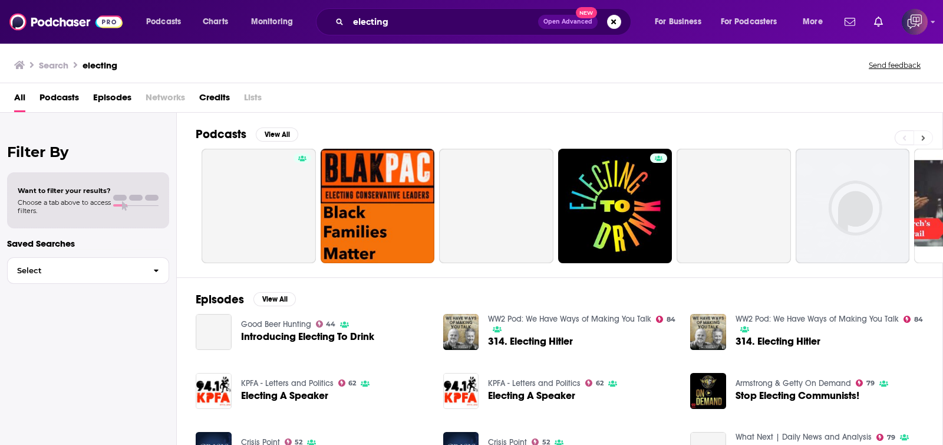
click at [929, 137] on button at bounding box center [923, 137] width 19 height 15
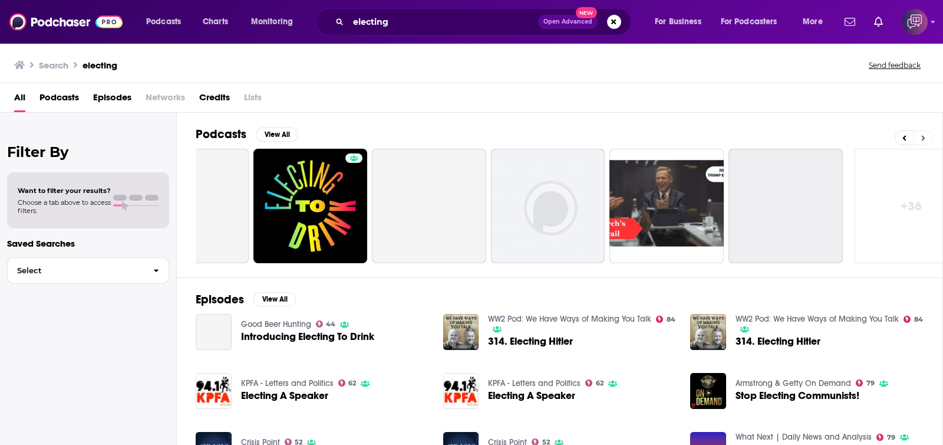
click at [929, 137] on button at bounding box center [923, 137] width 19 height 15
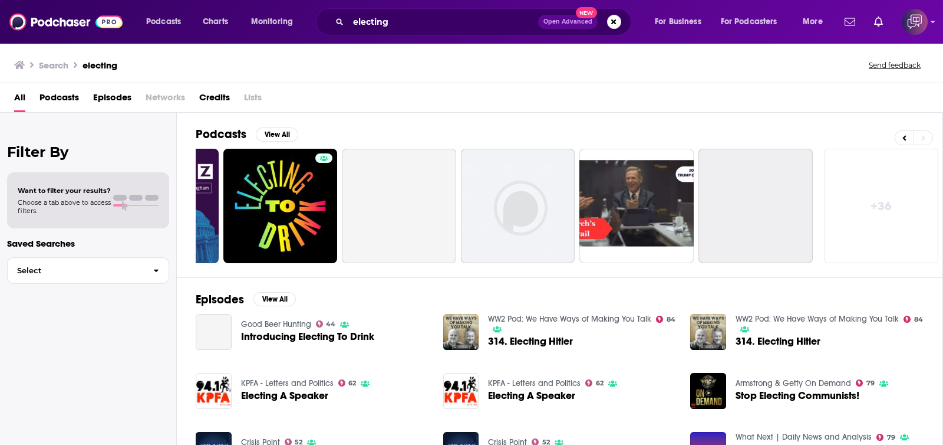
click at [878, 186] on link "+ 36" at bounding box center [882, 206] width 114 height 114
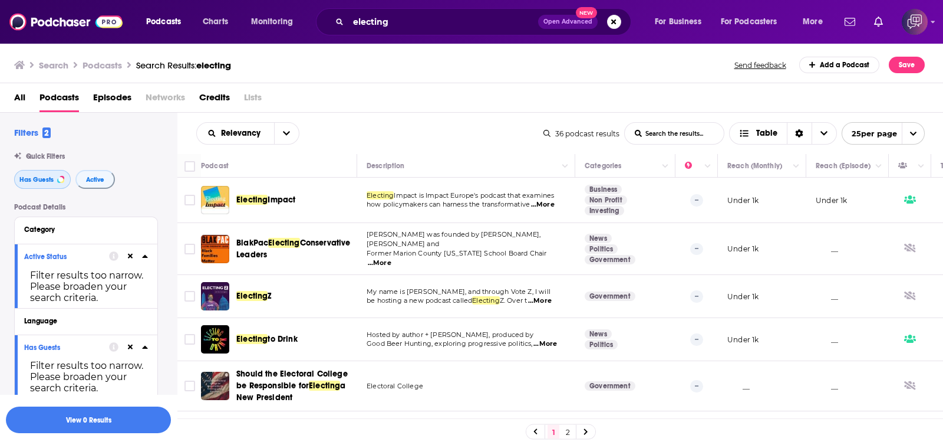
click at [53, 182] on button "Has Guests" at bounding box center [42, 179] width 57 height 19
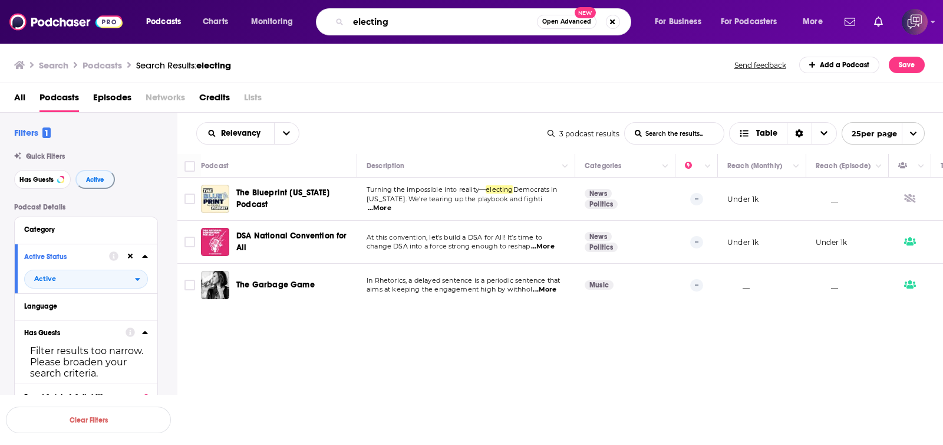
click at [459, 17] on input "electing" at bounding box center [443, 21] width 189 height 19
click at [557, 24] on span "Open Advanced" at bounding box center [567, 22] width 49 height 6
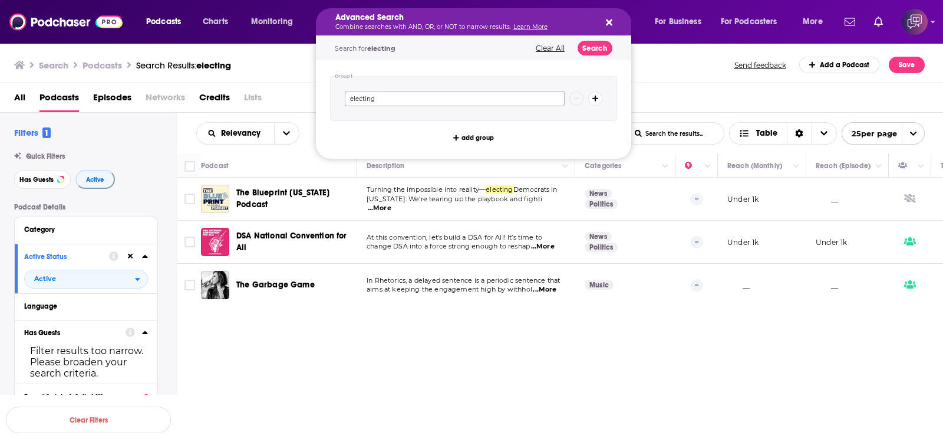
click at [446, 97] on input "electing" at bounding box center [455, 98] width 220 height 15
paste input "systemic injustice"
type input "systemic injustice"
click at [587, 45] on button "Search" at bounding box center [595, 48] width 35 height 15
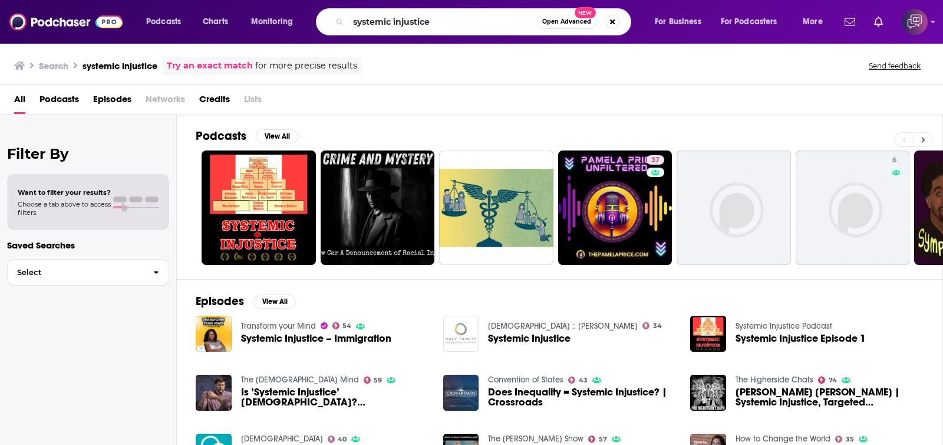
click at [928, 140] on button at bounding box center [923, 139] width 19 height 15
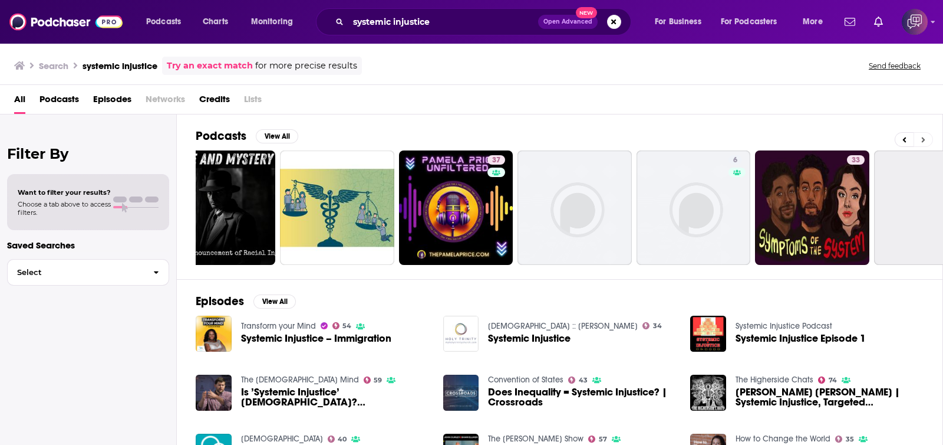
click at [928, 140] on button at bounding box center [923, 139] width 19 height 15
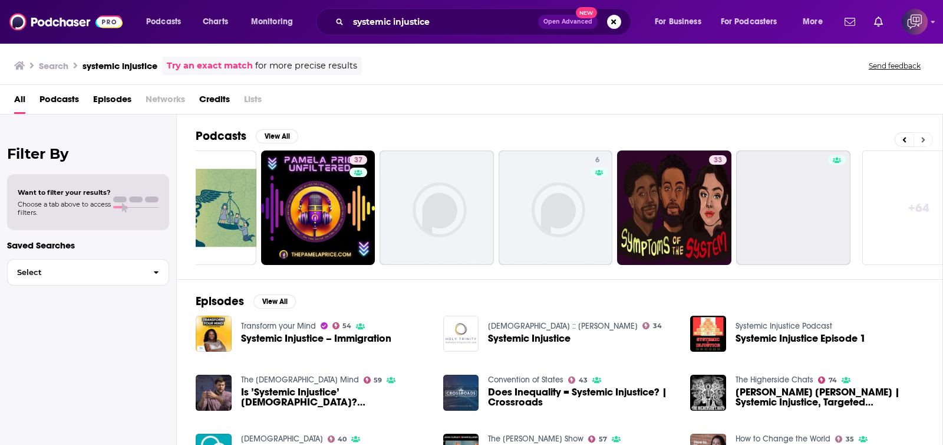
click at [928, 140] on button at bounding box center [923, 139] width 19 height 15
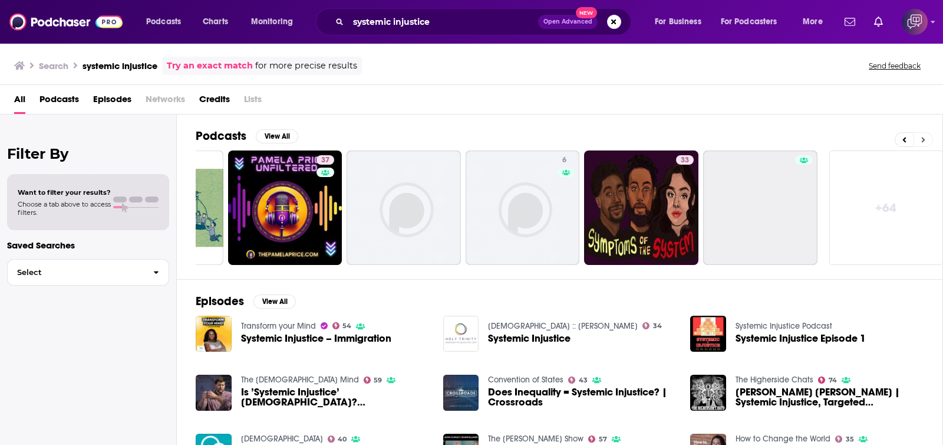
scroll to position [0, 335]
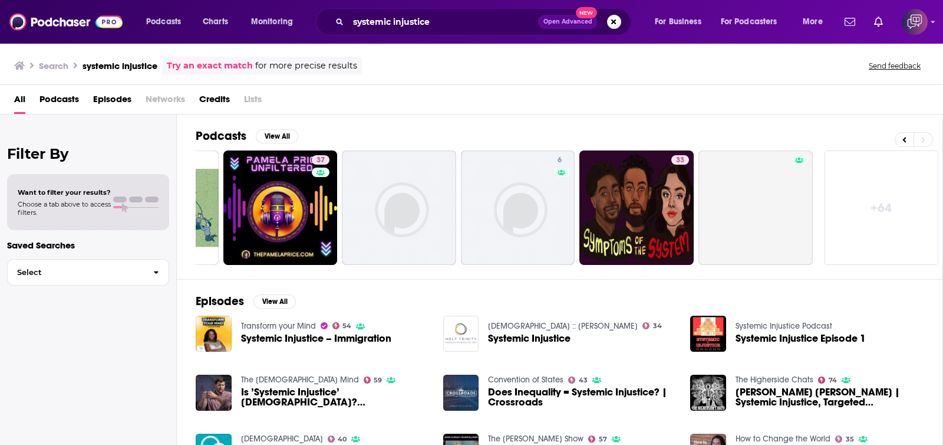
click at [875, 195] on link "+ 64" at bounding box center [882, 207] width 114 height 114
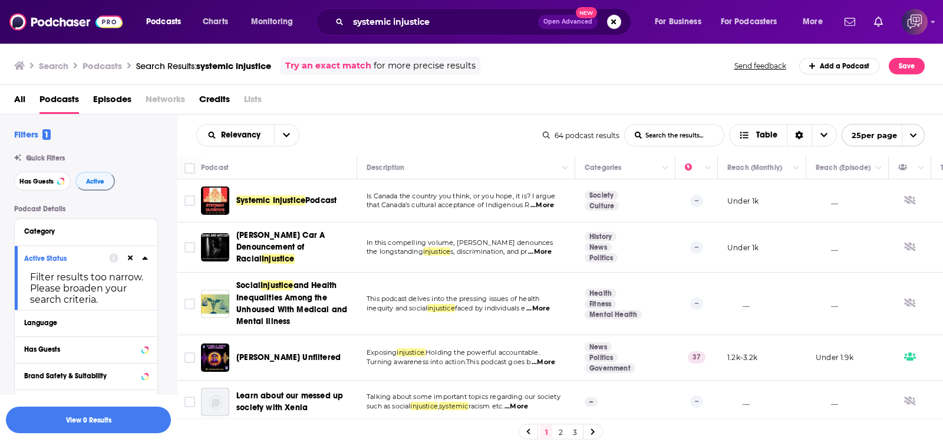
click at [573, 432] on link "3" at bounding box center [575, 432] width 12 height 14
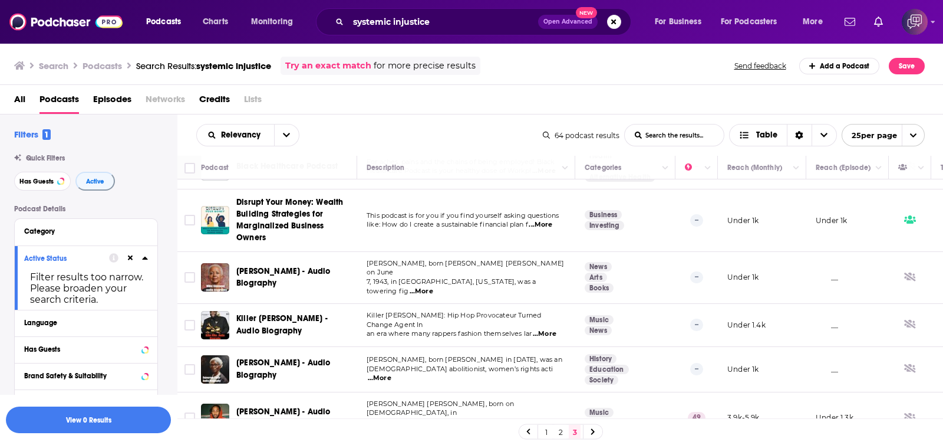
scroll to position [268, 0]
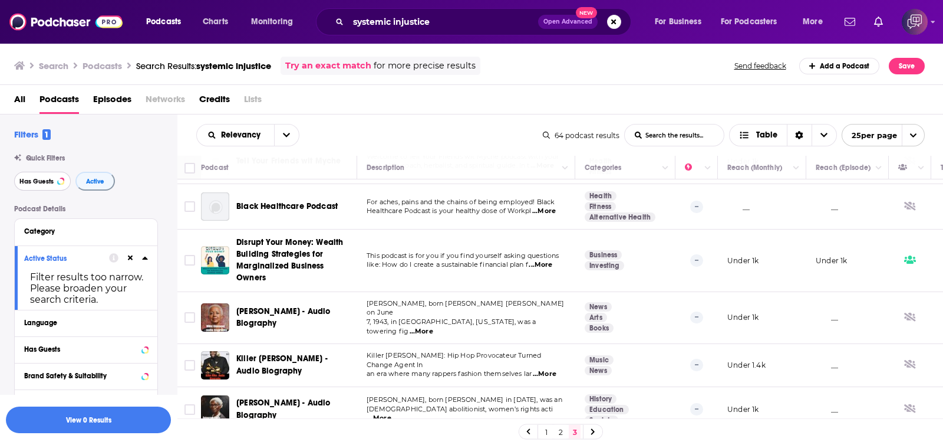
click at [47, 181] on span "Has Guests" at bounding box center [36, 181] width 34 height 6
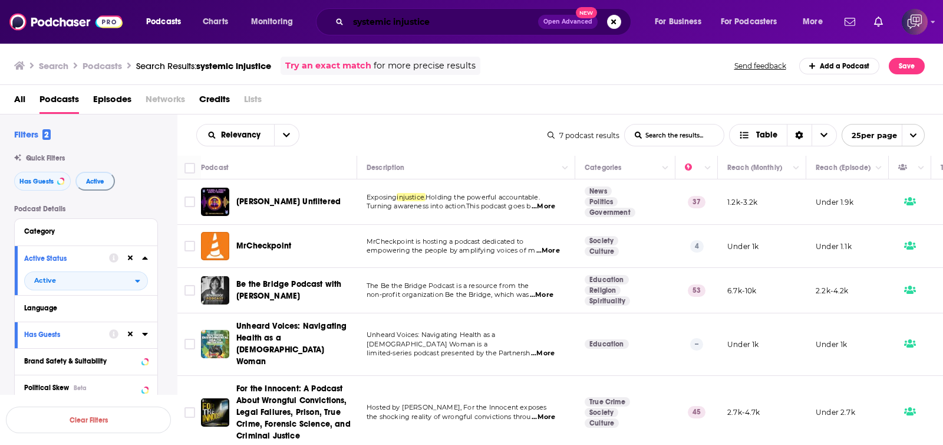
click at [502, 22] on input "systemic injustice" at bounding box center [444, 21] width 190 height 19
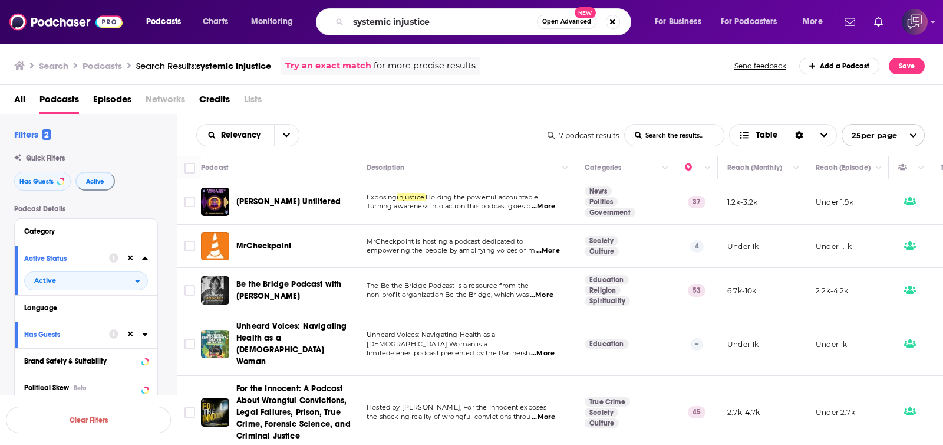
click at [559, 27] on button "Open Advanced New" at bounding box center [567, 22] width 60 height 14
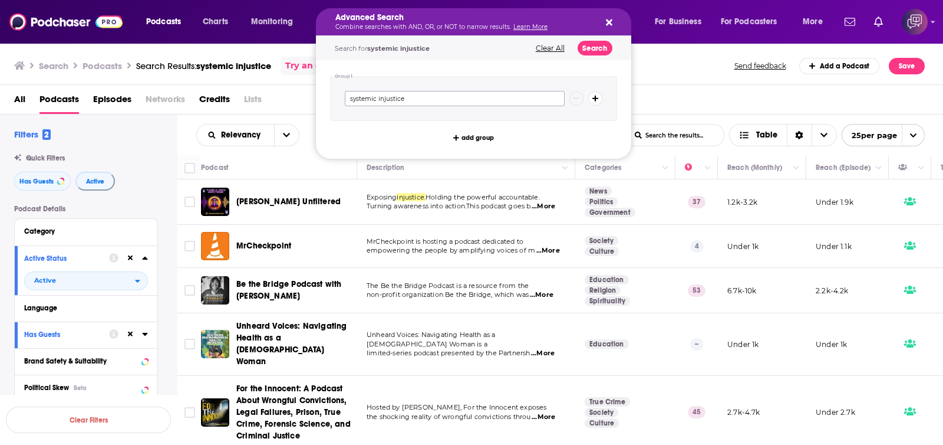
drag, startPoint x: 445, startPoint y: 92, endPoint x: 326, endPoint y: 97, distance: 119.8
click at [312, 104] on div "Podcasts Charts Monitoring Advanced Search Combine searches with AND, OR, or NO…" at bounding box center [471, 222] width 943 height 445
paste input "journalism"
type input "journalism"
click at [588, 48] on button "Search" at bounding box center [595, 48] width 35 height 15
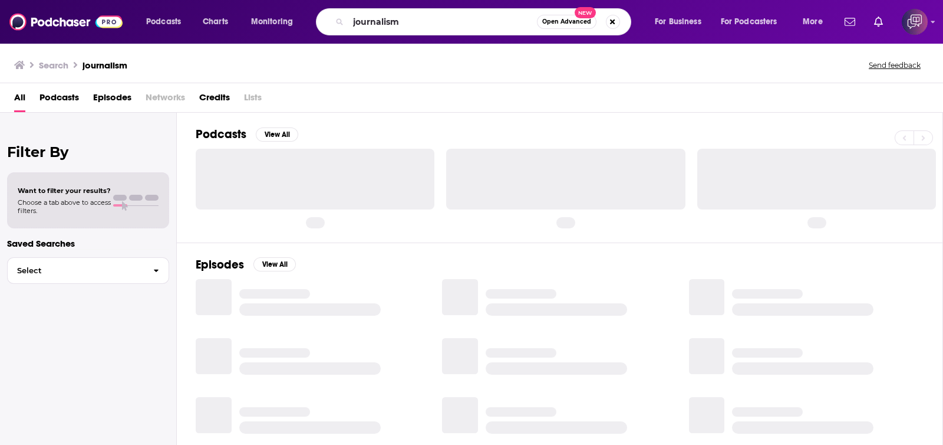
click at [569, 22] on span "Open Advanced" at bounding box center [567, 22] width 49 height 6
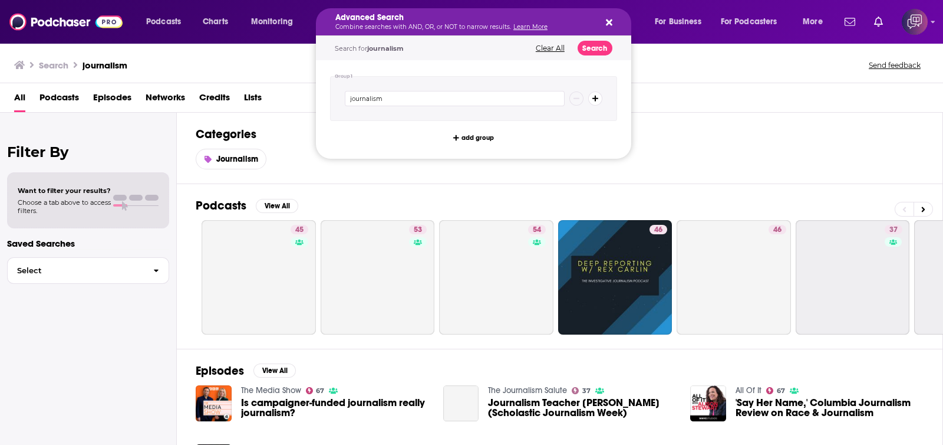
click at [593, 100] on icon "Search podcasts, credits, & more..." at bounding box center [596, 98] width 6 height 7
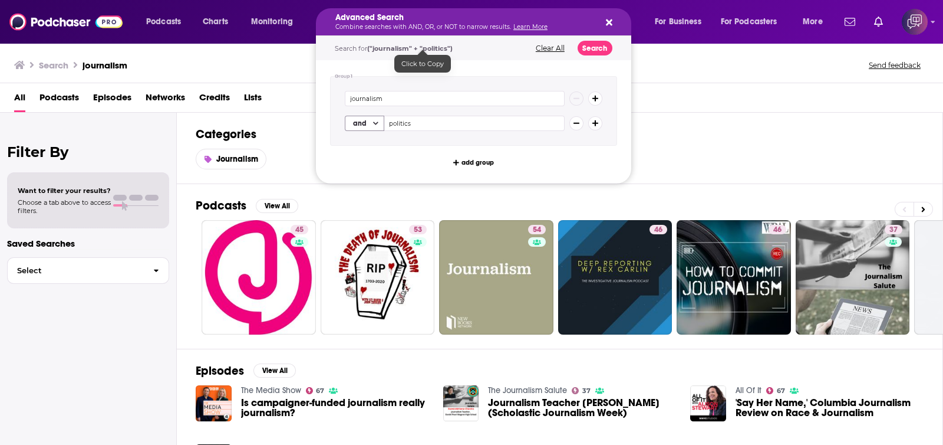
type input "politics"
click at [366, 120] on span "and" at bounding box center [360, 123] width 23 height 20
click at [366, 119] on span "and" at bounding box center [360, 117] width 23 height 20
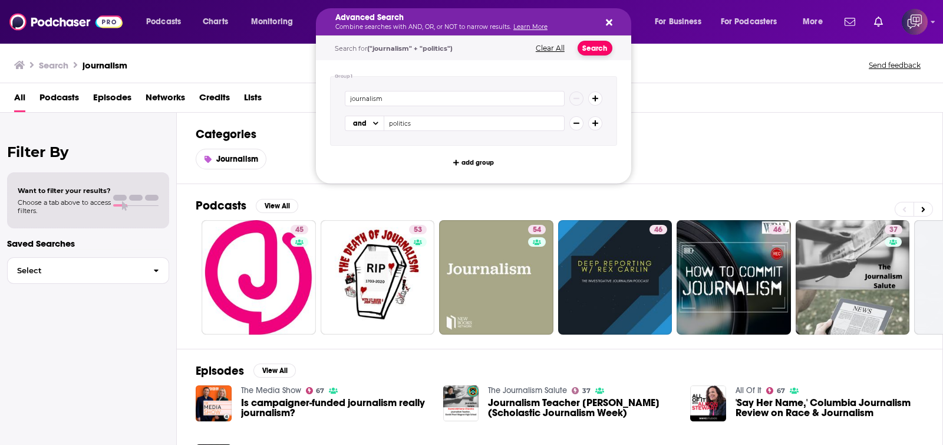
click at [591, 48] on button "Search" at bounding box center [595, 48] width 35 height 15
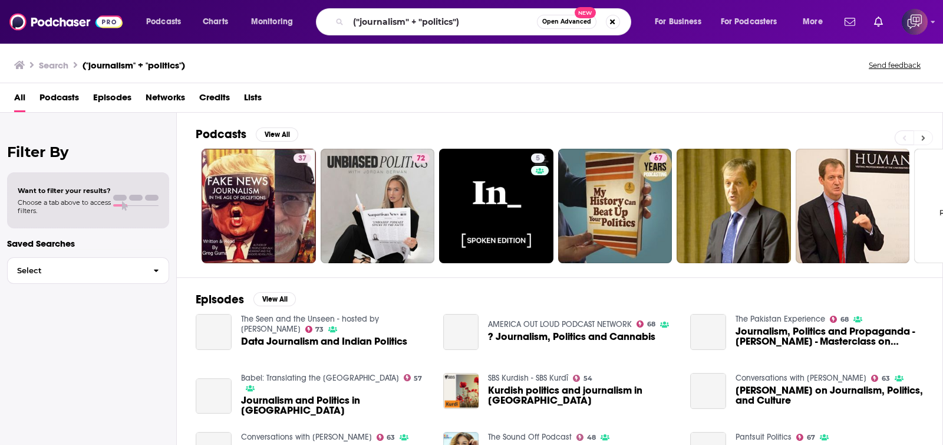
click at [920, 137] on button at bounding box center [923, 137] width 19 height 15
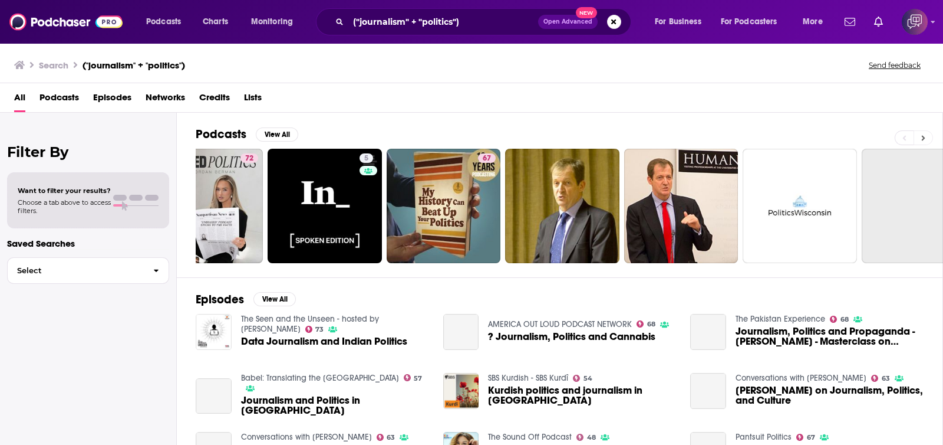
click at [920, 137] on button at bounding box center [923, 137] width 19 height 15
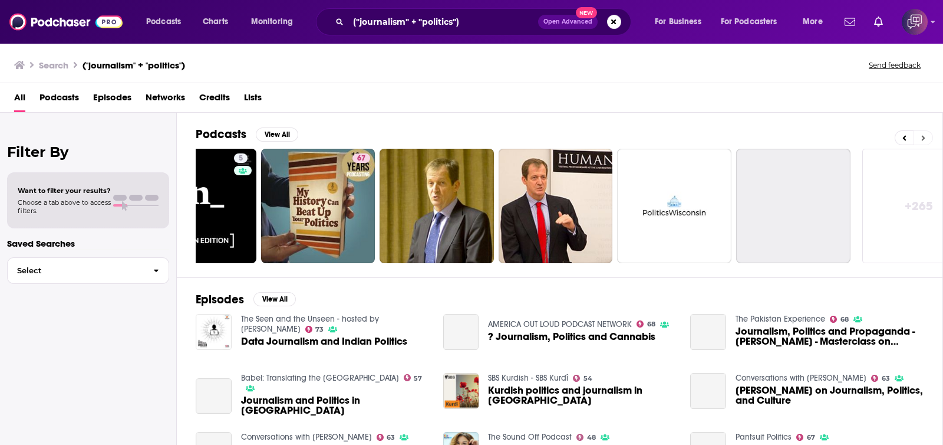
click at [920, 137] on button at bounding box center [923, 137] width 19 height 15
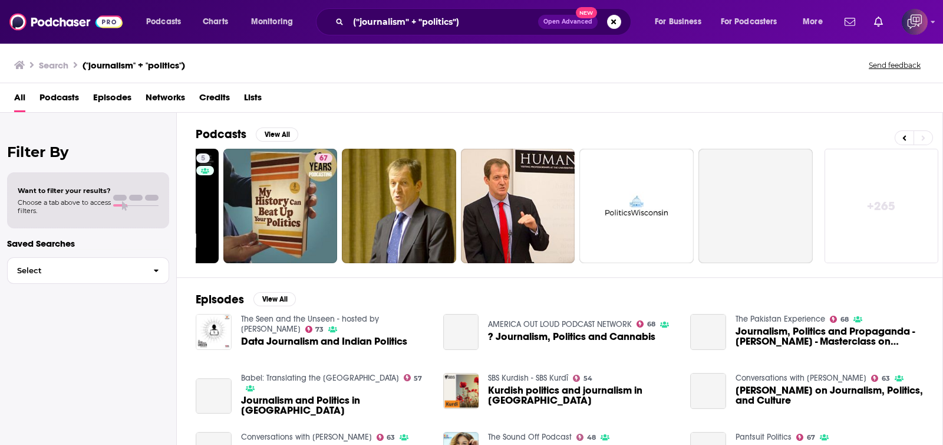
click at [900, 184] on link "+ 265" at bounding box center [882, 206] width 114 height 114
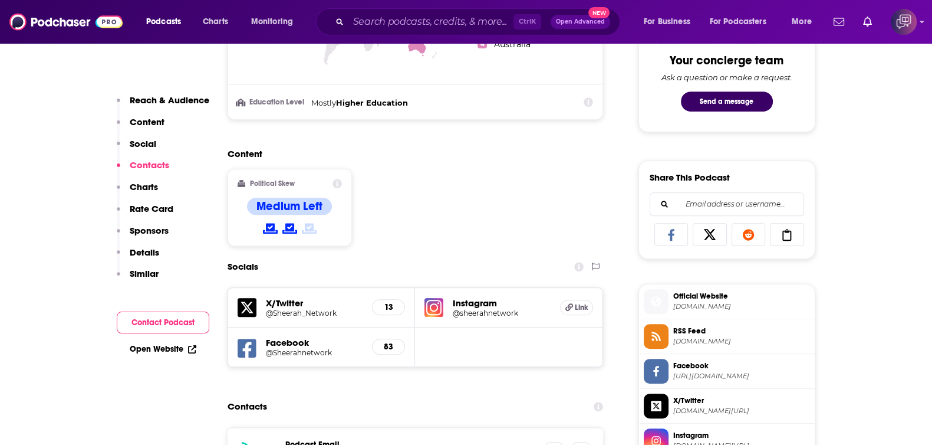
scroll to position [811, 0]
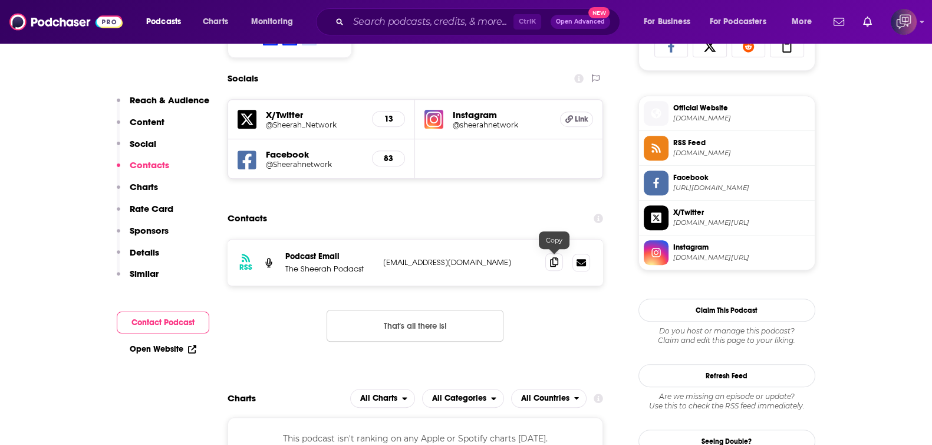
click at [554, 259] on icon at bounding box center [554, 261] width 8 height 9
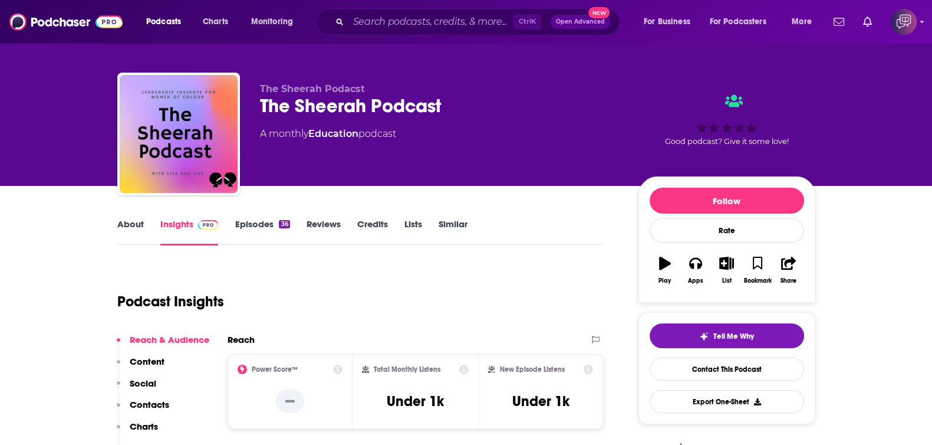
scroll to position [0, 0]
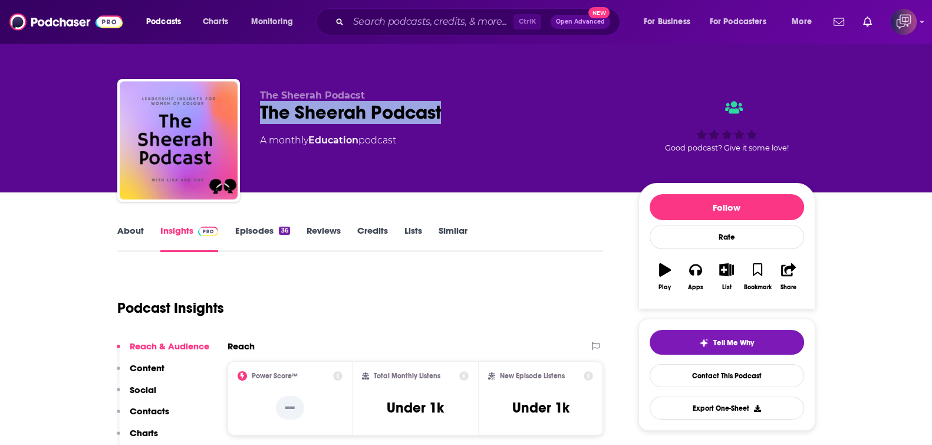
drag, startPoint x: 254, startPoint y: 107, endPoint x: 470, endPoint y: 109, distance: 216.4
click at [470, 109] on div "The Sheerah Podacst The Sheerah Podcast A monthly Education podcast Good podcas…" at bounding box center [466, 142] width 698 height 127
copy h2 "The Sheerah Podcast"
click at [121, 240] on link "About" at bounding box center [130, 238] width 27 height 27
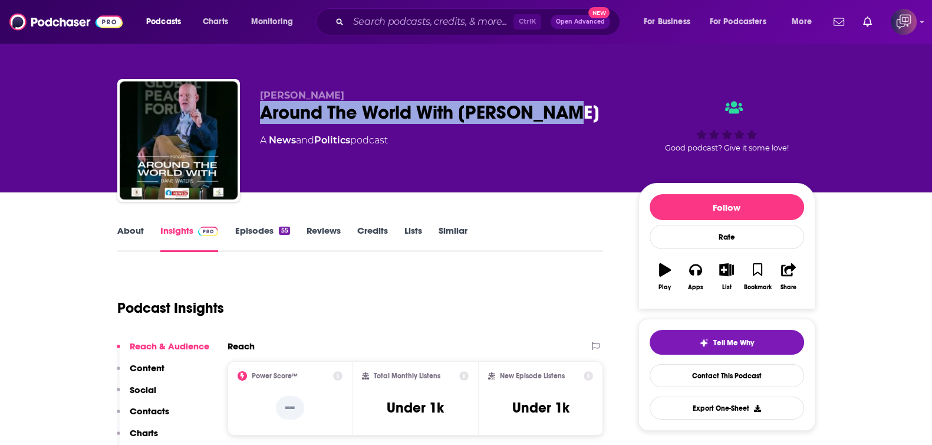
drag, startPoint x: 262, startPoint y: 119, endPoint x: 601, endPoint y: 113, distance: 339.1
click at [603, 113] on div "Around The World With Dane Waters" at bounding box center [440, 112] width 360 height 23
copy h2 "Around The World With Dane Waters"
click at [132, 234] on link "About" at bounding box center [130, 238] width 27 height 27
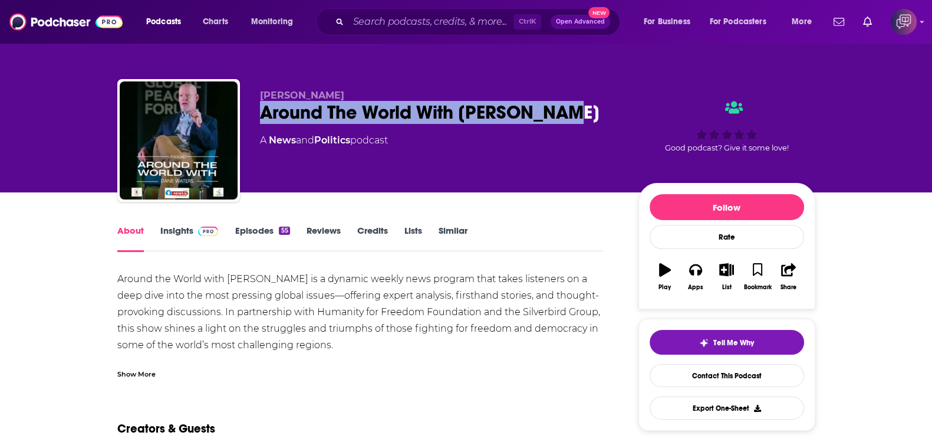
drag, startPoint x: 257, startPoint y: 110, endPoint x: 592, endPoint y: 110, distance: 334.9
click at [592, 110] on div "Dane Waters Around The World With Dane Waters A News and Politics podcast Good …" at bounding box center [466, 142] width 698 height 127
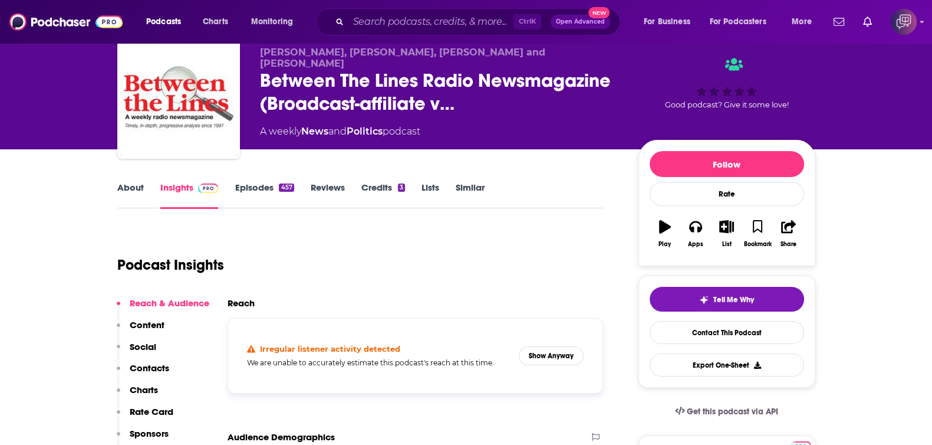
scroll to position [73, 0]
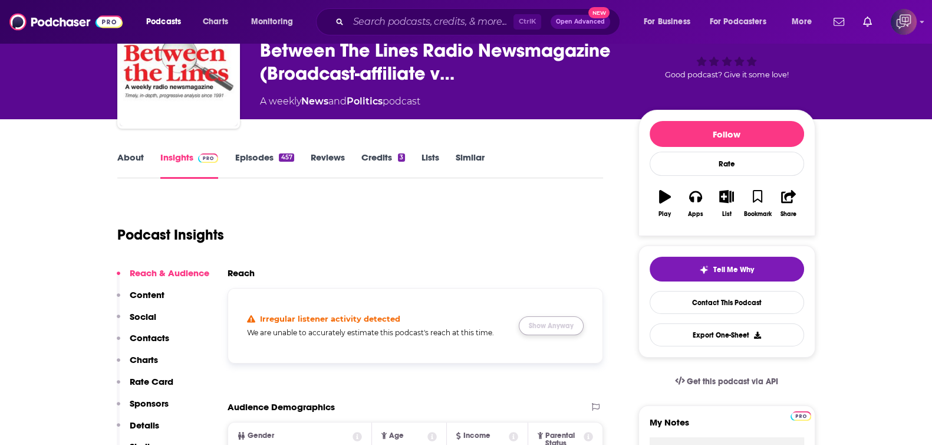
click at [543, 331] on button "Show Anyway" at bounding box center [551, 325] width 65 height 19
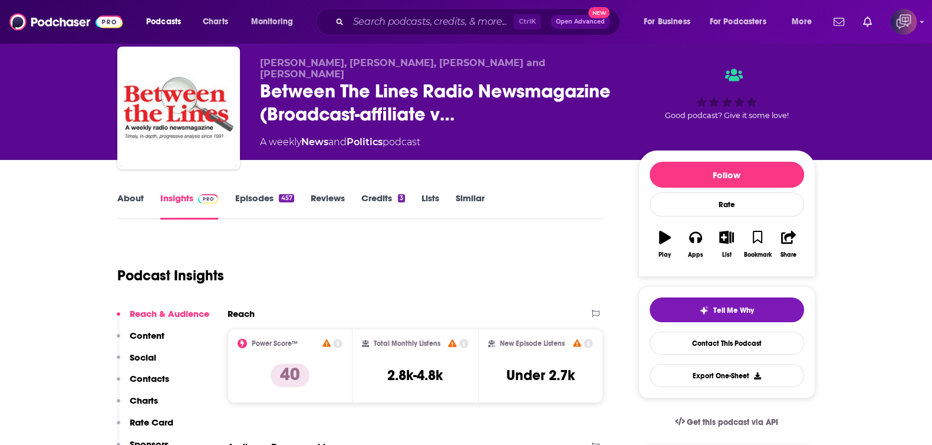
scroll to position [0, 0]
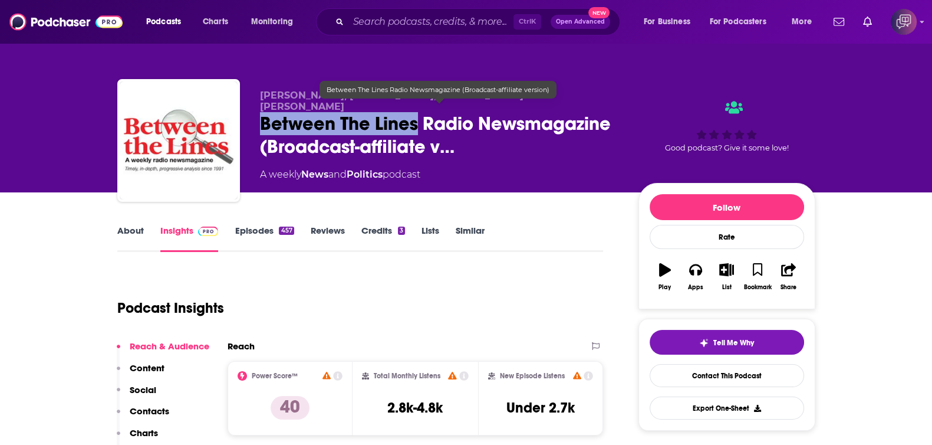
drag, startPoint x: 252, startPoint y: 113, endPoint x: 416, endPoint y: 119, distance: 163.4
click at [416, 119] on div "Scott Harris, Melinda Tuhus, Bob Nixon and Richard Hill Between The Lines Radio…" at bounding box center [466, 142] width 698 height 127
copy h2 "Between The Lines"
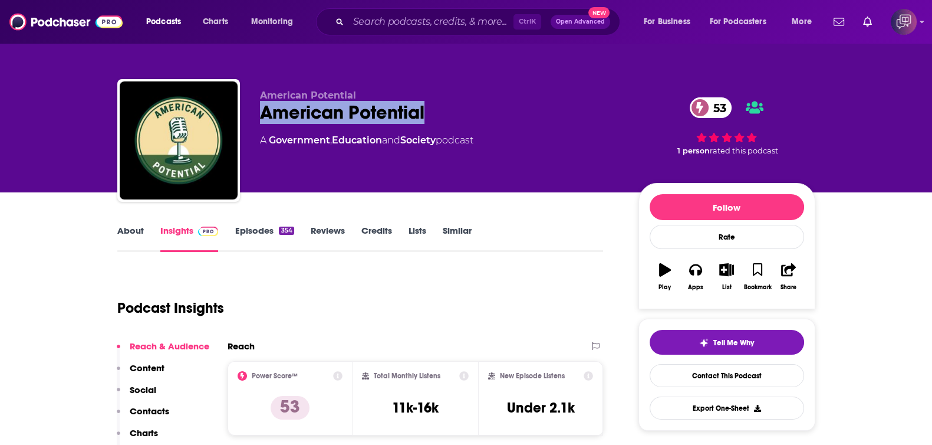
drag, startPoint x: 259, startPoint y: 114, endPoint x: 478, endPoint y: 113, distance: 218.2
click at [478, 113] on div "American Potential 53" at bounding box center [440, 112] width 360 height 23
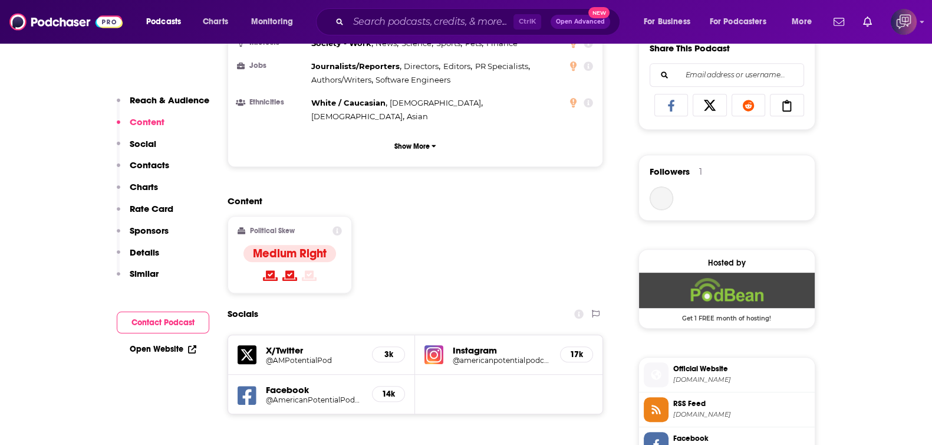
scroll to position [1105, 0]
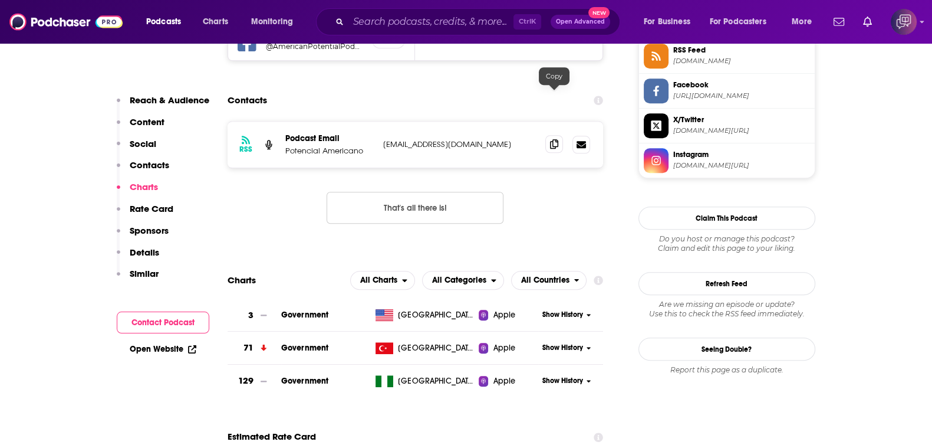
click at [560, 135] on span at bounding box center [554, 144] width 18 height 18
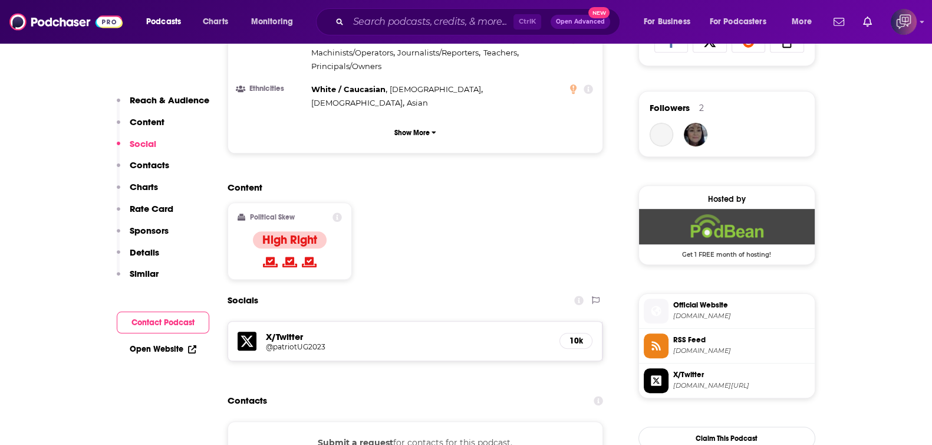
scroll to position [885, 0]
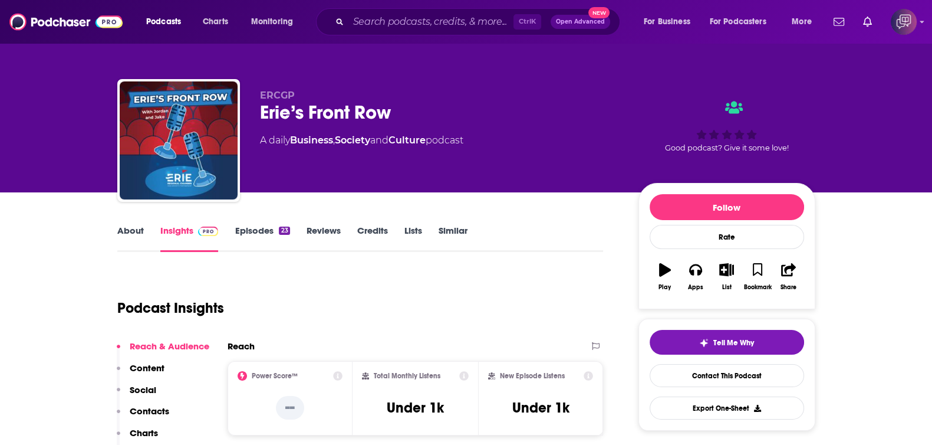
click at [138, 237] on link "About" at bounding box center [130, 238] width 27 height 27
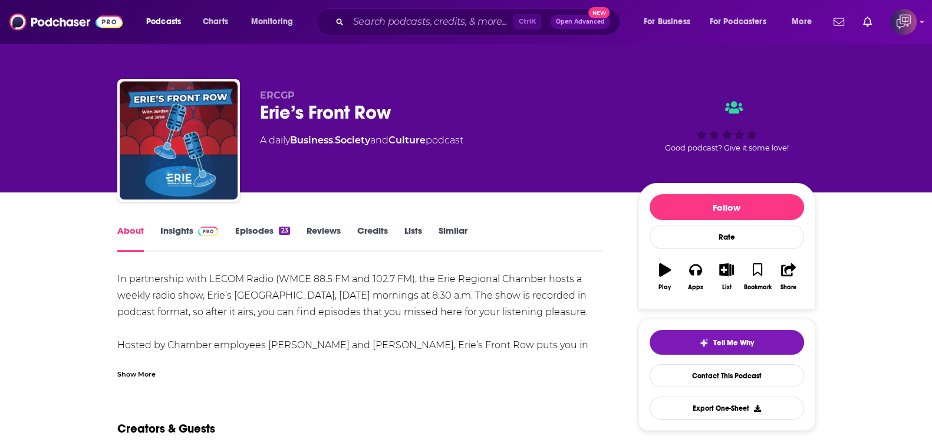
click at [151, 366] on div "Show More" at bounding box center [360, 369] width 486 height 20
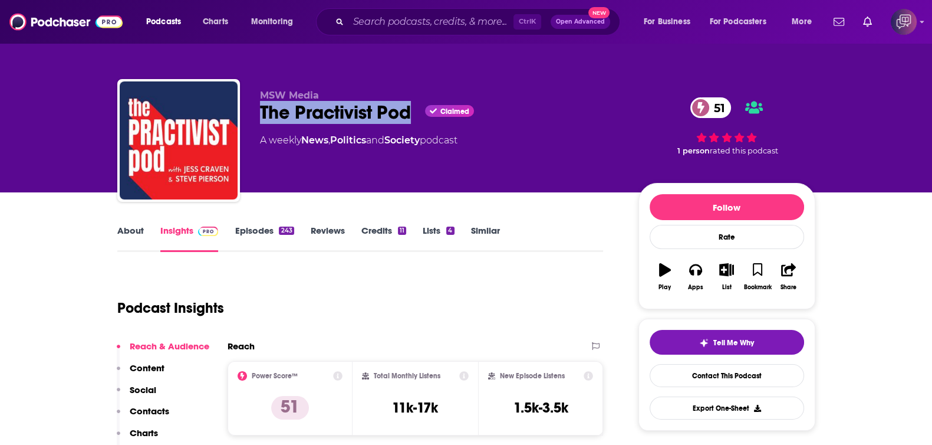
drag, startPoint x: 263, startPoint y: 120, endPoint x: 487, endPoint y: 35, distance: 239.8
click at [411, 109] on div "MSW Media The Practivist Pod Claimed 51 A weekly News , Politics and Society po…" at bounding box center [466, 142] width 698 height 127
copy h2 "The Practivist Pod"
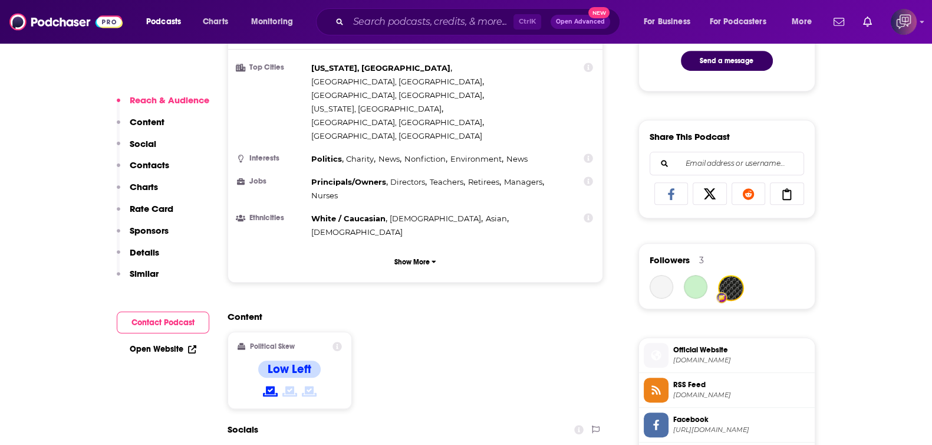
scroll to position [1031, 0]
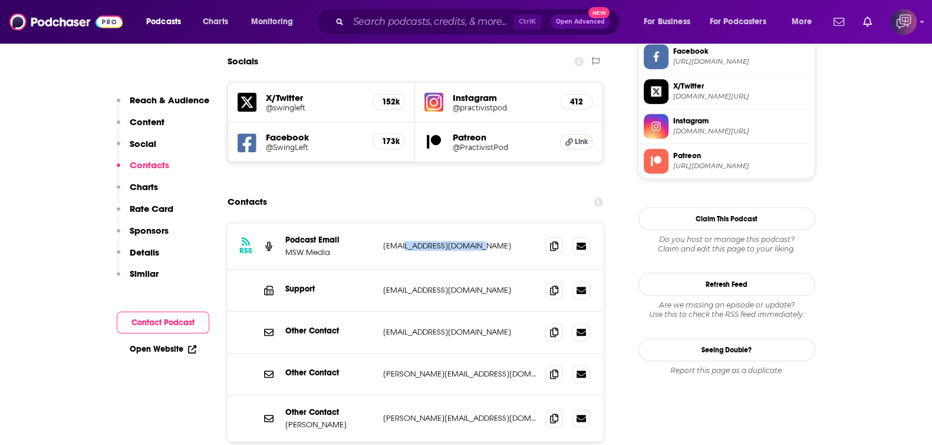
drag, startPoint x: 449, startPoint y: 172, endPoint x: 402, endPoint y: 177, distance: 47.4
click at [402, 223] on div "RSS Podcast Email MSW Media hello@practivistpod.com hello@practivistpod.com" at bounding box center [416, 246] width 376 height 47
copy p "@practivistpod.com"
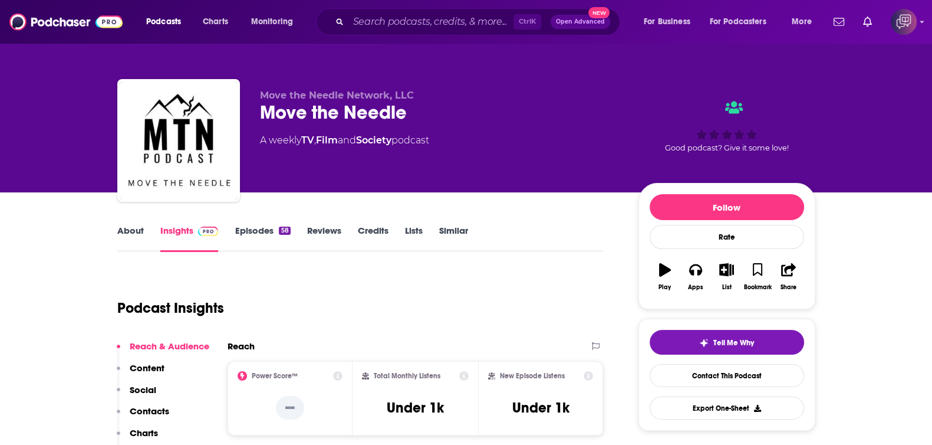
click at [136, 231] on link "About" at bounding box center [130, 238] width 27 height 27
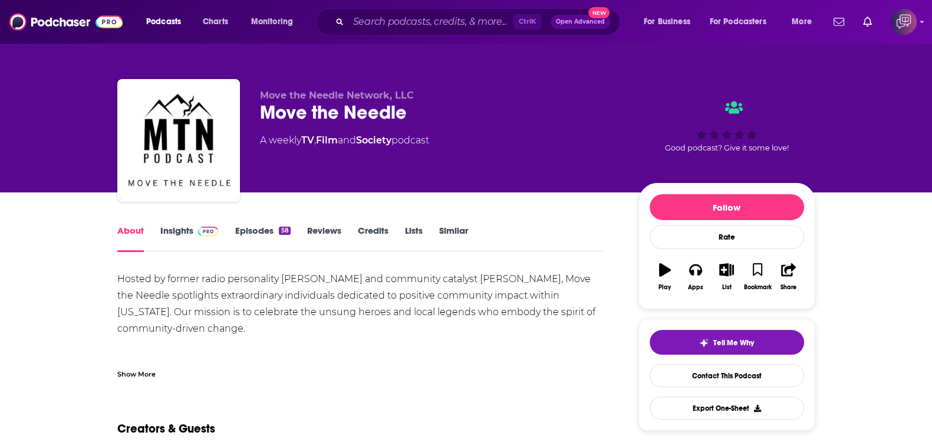
click at [147, 373] on div "Show More" at bounding box center [136, 372] width 38 height 11
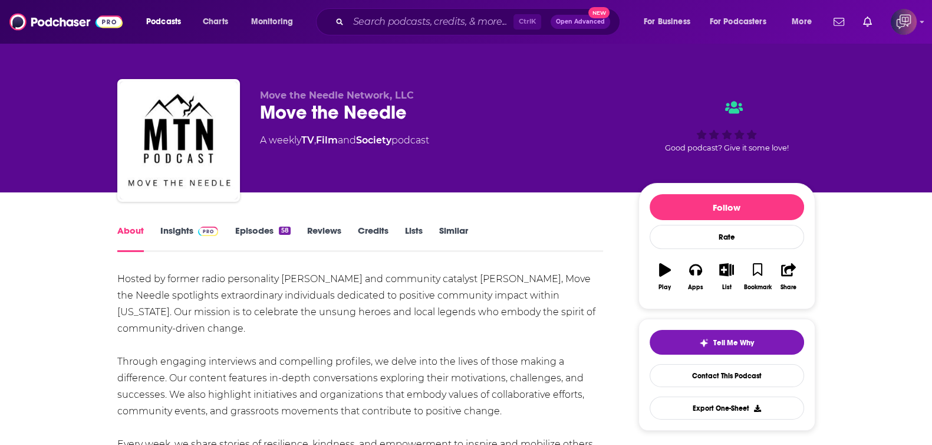
scroll to position [147, 0]
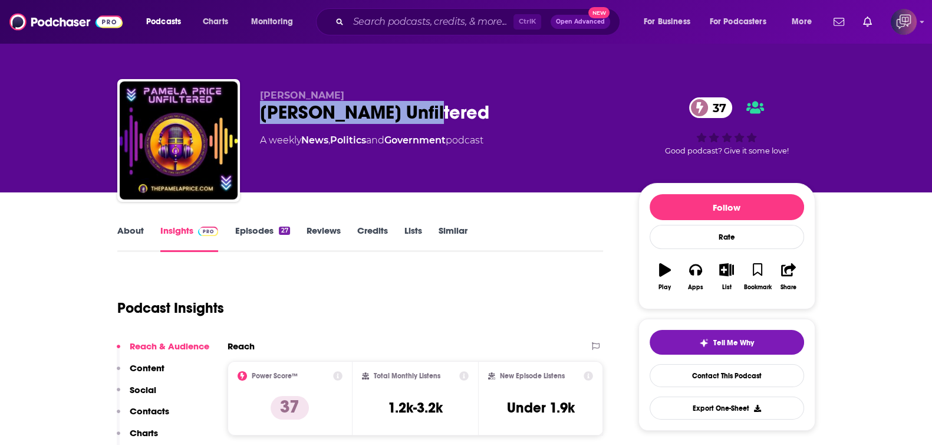
drag, startPoint x: 247, startPoint y: 114, endPoint x: 434, endPoint y: 104, distance: 187.2
click at [433, 104] on div "[PERSON_NAME] [PERSON_NAME] Unfiltered 37 A weekly News , Politics and Governme…" at bounding box center [466, 142] width 698 height 127
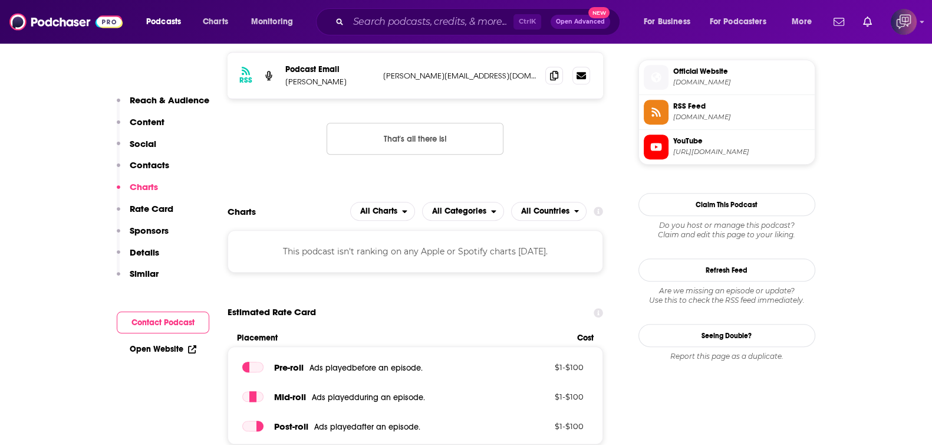
scroll to position [958, 0]
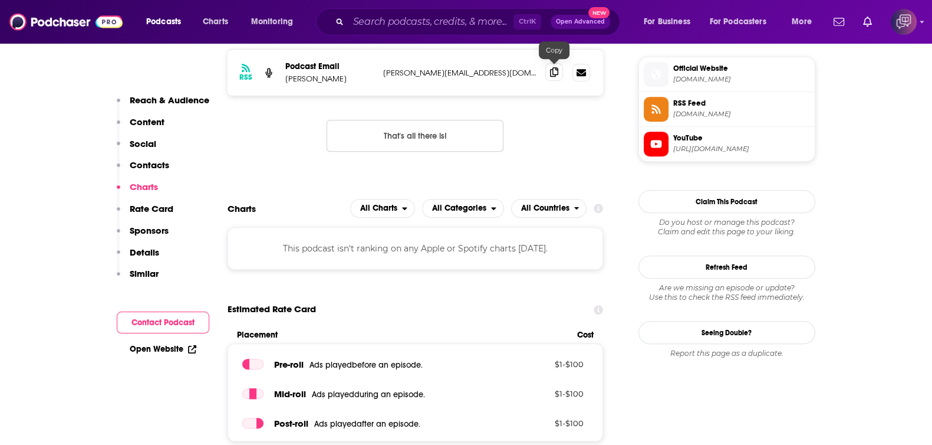
click at [554, 70] on icon at bounding box center [554, 71] width 8 height 9
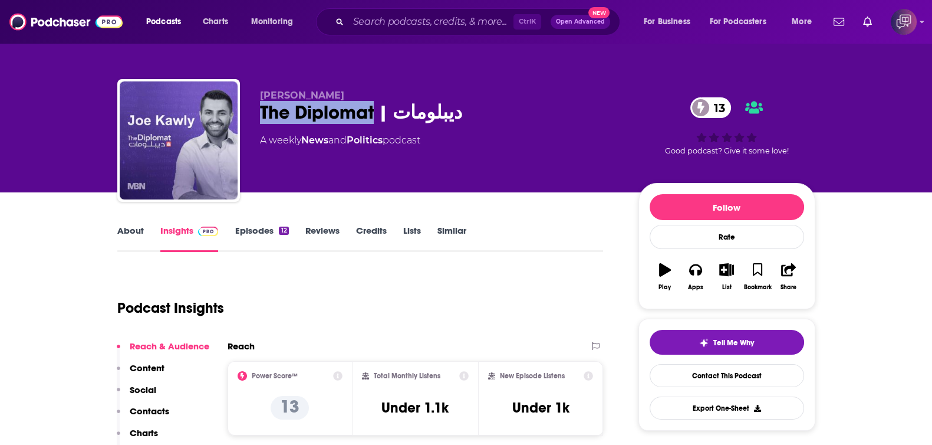
drag, startPoint x: 271, startPoint y: 113, endPoint x: 373, endPoint y: 123, distance: 103.0
click at [373, 123] on div "[PERSON_NAME] The Diplomat | ديبلومات 13 A weekly News and Politics podcast 13 …" at bounding box center [466, 142] width 698 height 127
copy h2 "The Diplomat"
click at [128, 238] on link "About" at bounding box center [130, 238] width 27 height 27
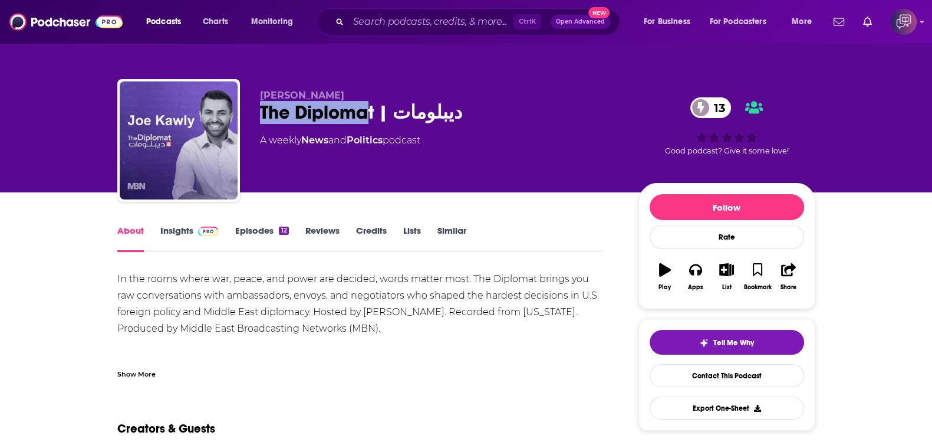
drag, startPoint x: 250, startPoint y: 110, endPoint x: 369, endPoint y: 120, distance: 118.9
click at [369, 120] on div "Joe Kawly The Diplomat | ديبلومات 13 A weekly News and Politics podcast 13 Good…" at bounding box center [466, 142] width 698 height 127
drag, startPoint x: 373, startPoint y: 117, endPoint x: 259, endPoint y: 119, distance: 114.4
click at [259, 119] on div "Joe Kawly The Diplomat | ديبلومات 13 A weekly News and Politics podcast 13 Good…" at bounding box center [466, 142] width 698 height 127
copy h1 "The Diplomat"
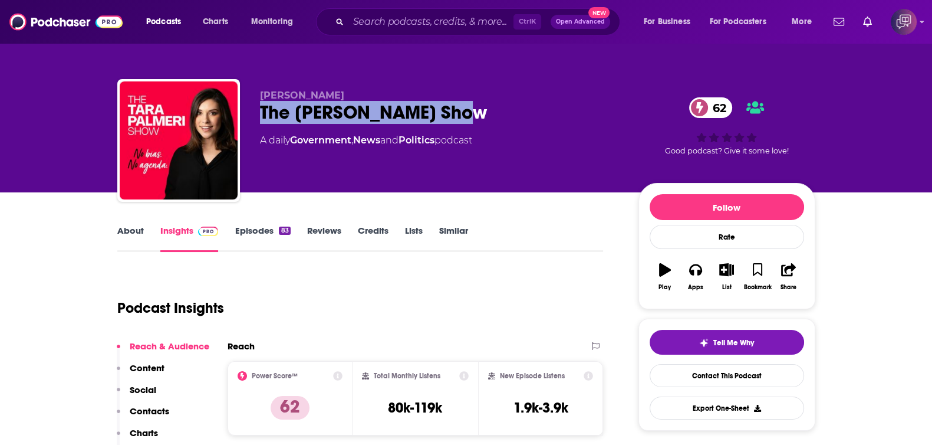
drag, startPoint x: 254, startPoint y: 108, endPoint x: 488, endPoint y: 113, distance: 234.2
click at [488, 113] on div "Tara Palmeri The Tara Palmeri Show 62 A daily Government , News and Politics po…" at bounding box center [466, 142] width 698 height 127
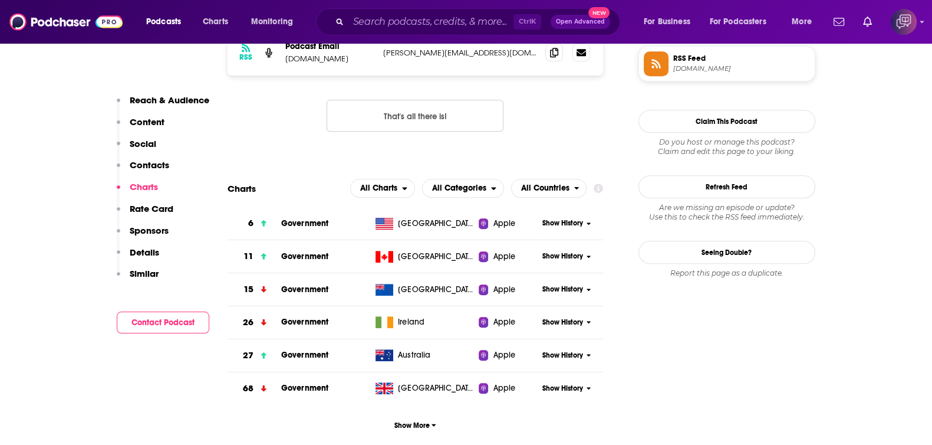
scroll to position [811, 0]
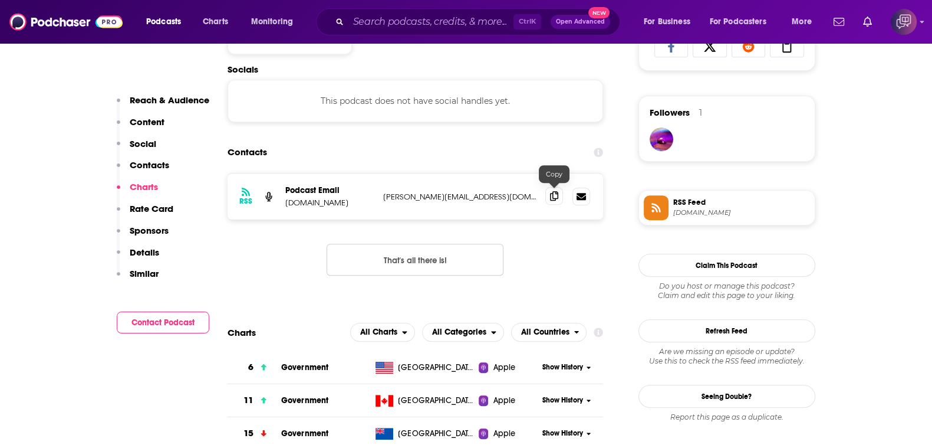
click at [550, 196] on icon at bounding box center [554, 195] width 8 height 9
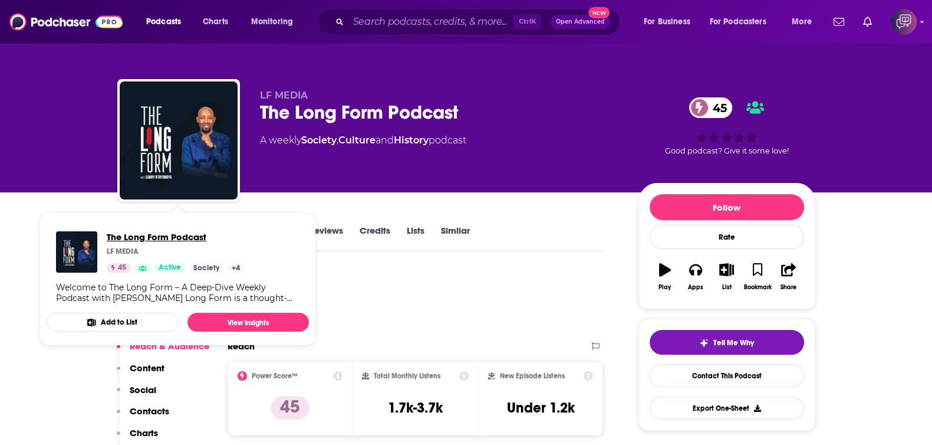
click at [134, 233] on span "The Long Form Podcast" at bounding box center [176, 236] width 138 height 11
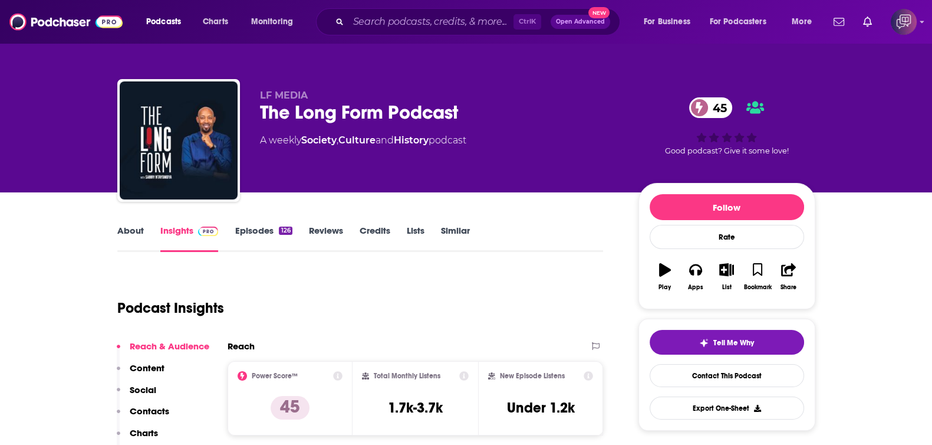
click at [130, 231] on link "About" at bounding box center [130, 238] width 27 height 27
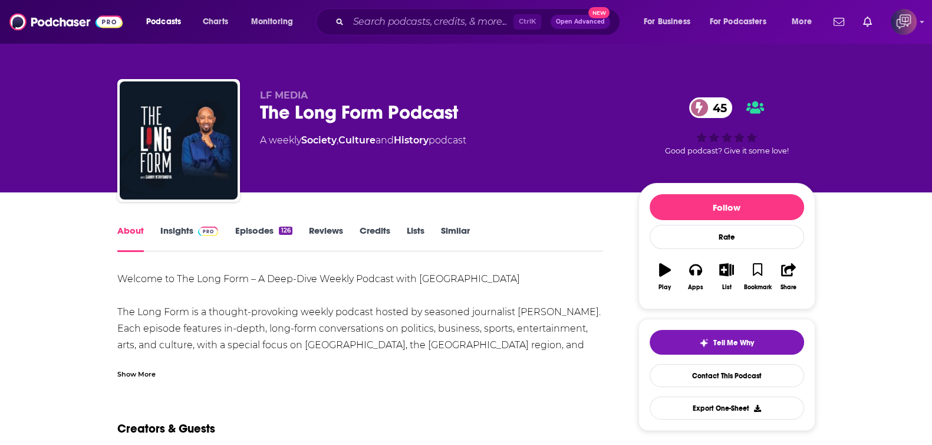
click at [176, 235] on link "Insights" at bounding box center [189, 238] width 58 height 27
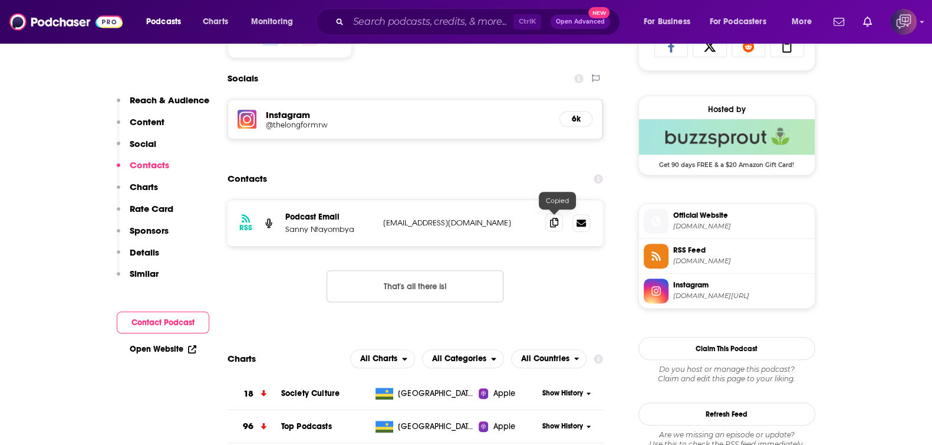
click at [551, 225] on span at bounding box center [554, 222] width 18 height 18
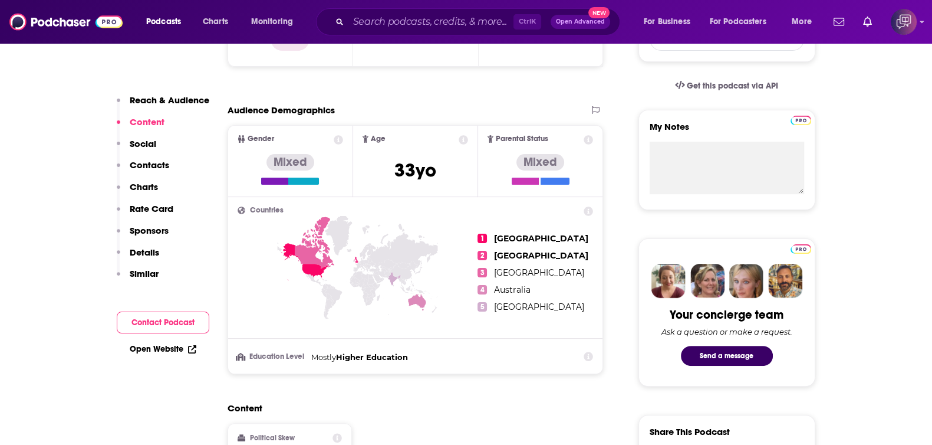
scroll to position [0, 0]
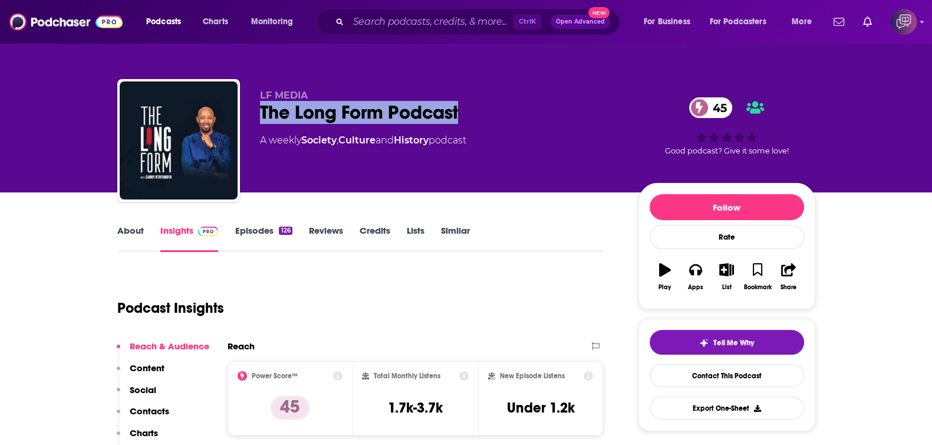
drag, startPoint x: 248, startPoint y: 117, endPoint x: 567, endPoint y: 120, distance: 319.0
click at [567, 120] on div "LF MEDIA The Long Form Podcast 45 A weekly Society , Culture and History podcas…" at bounding box center [466, 142] width 698 height 127
copy h2 "The Long Form Podcast"
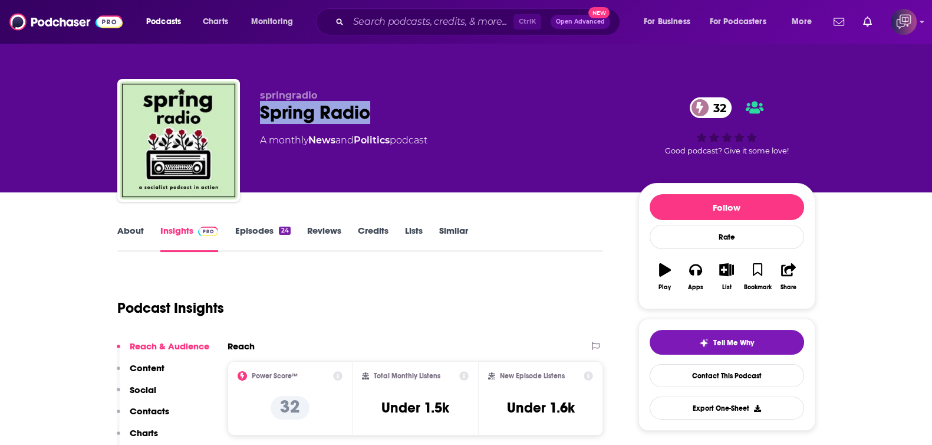
drag, startPoint x: 258, startPoint y: 108, endPoint x: 448, endPoint y: 119, distance: 190.2
click at [448, 119] on div "springradio Spring Radio 32 A monthly News and Politics podcast 32 Good podcast…" at bounding box center [466, 142] width 698 height 127
copy h2 "Spring Radio"
click at [135, 228] on link "About" at bounding box center [130, 238] width 27 height 27
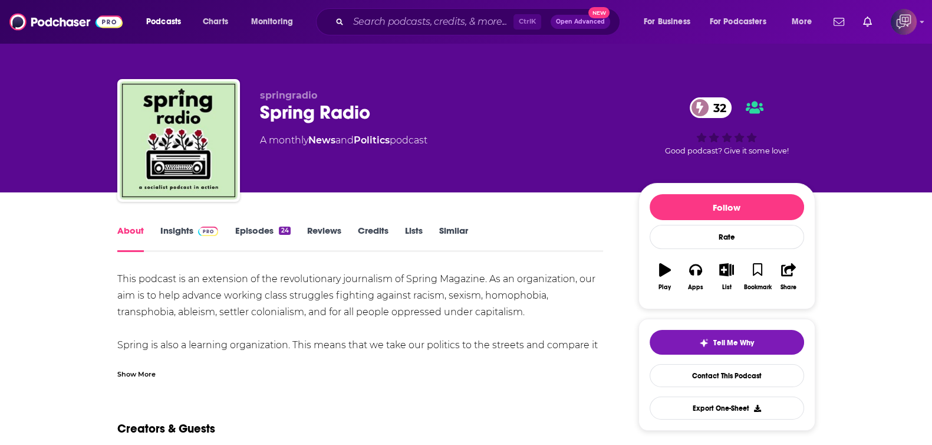
click at [175, 226] on link "Insights" at bounding box center [189, 238] width 58 height 27
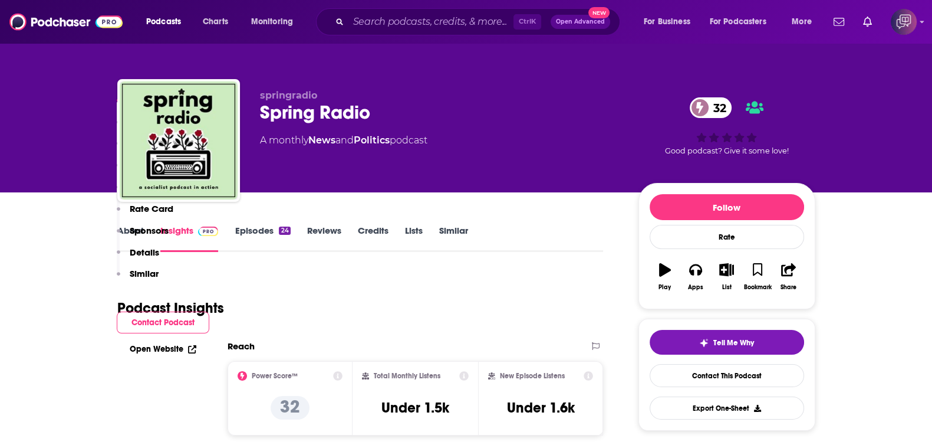
scroll to position [811, 0]
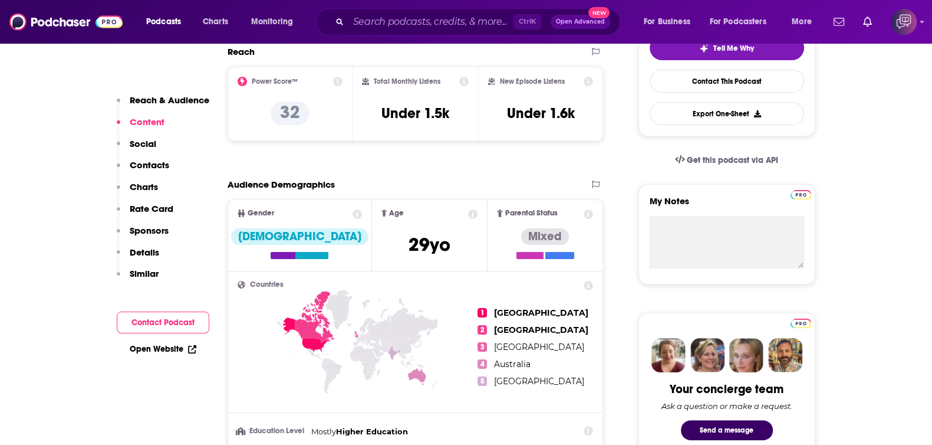
scroll to position [0, 0]
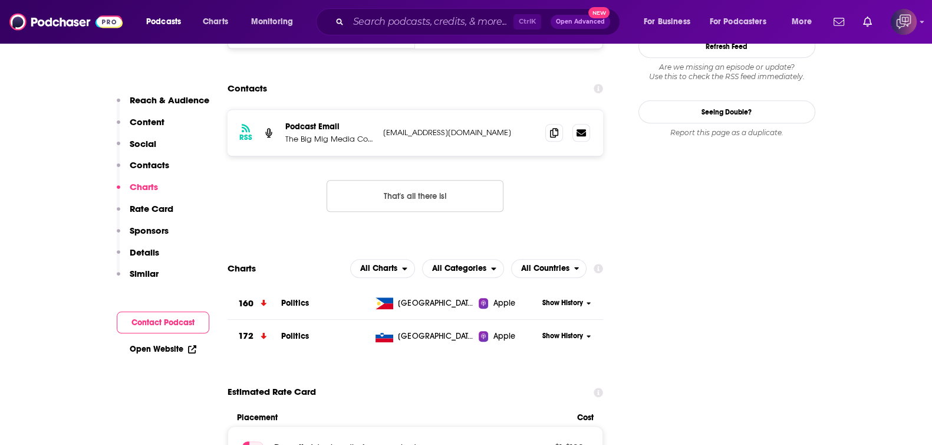
scroll to position [1031, 0]
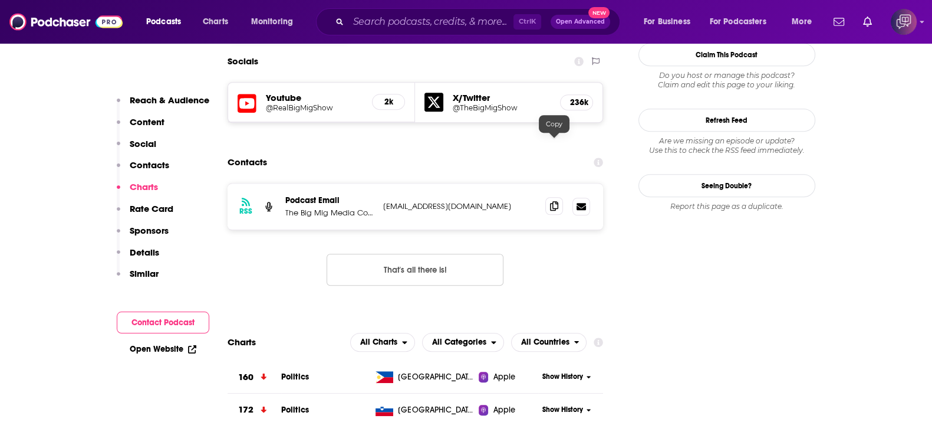
click at [553, 201] on icon at bounding box center [554, 205] width 8 height 9
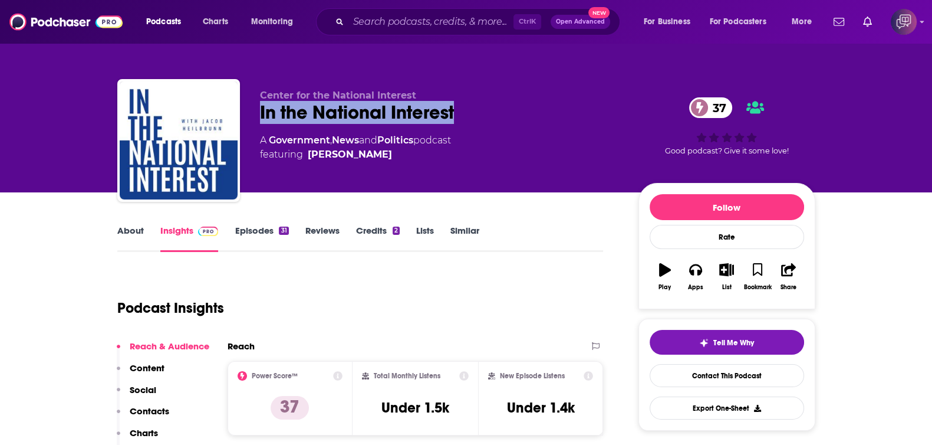
drag, startPoint x: 343, startPoint y: 117, endPoint x: 476, endPoint y: 116, distance: 133.9
click at [476, 116] on div "Center for the National Interest In the National Interest 37 A Government , New…" at bounding box center [466, 142] width 698 height 127
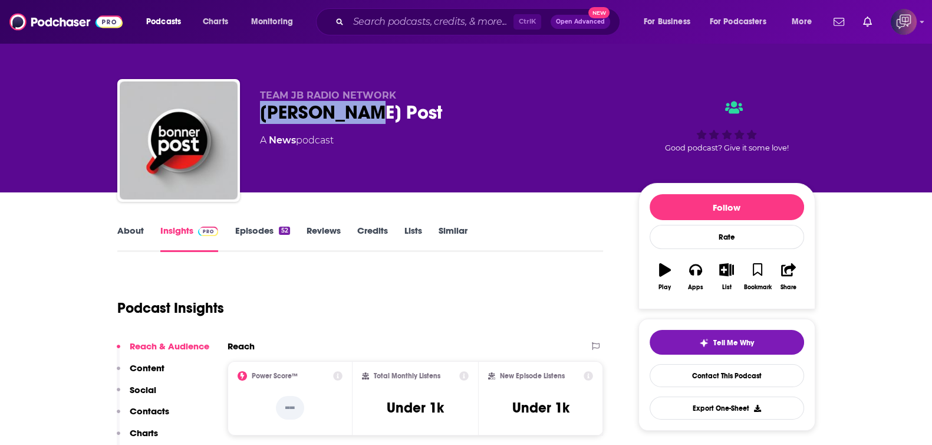
drag, startPoint x: 250, startPoint y: 114, endPoint x: 474, endPoint y: 116, distance: 223.5
click at [474, 116] on div "TEAM JB RADIO NETWORK Bonner Post A News podcast Good podcast? Give it some lov…" at bounding box center [466, 142] width 698 height 127
copy h2 "Bonner Post"
click at [122, 240] on link "About" at bounding box center [130, 238] width 27 height 27
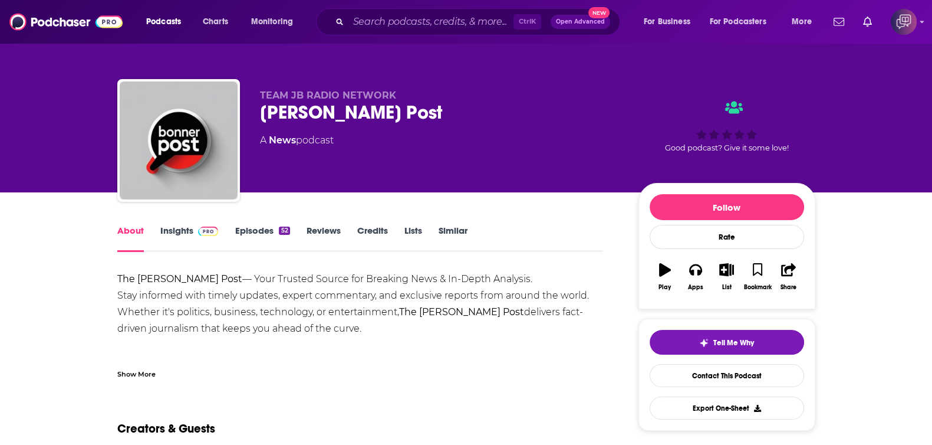
click at [195, 229] on span at bounding box center [205, 230] width 25 height 11
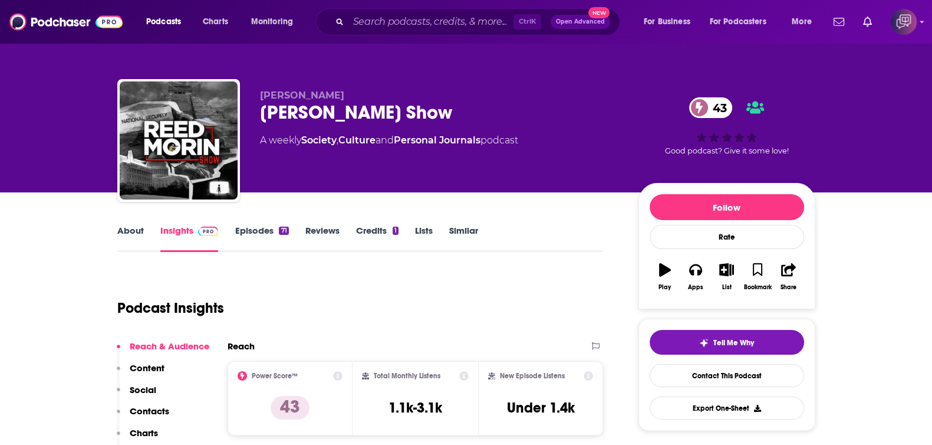
click at [136, 234] on link "About" at bounding box center [130, 238] width 27 height 27
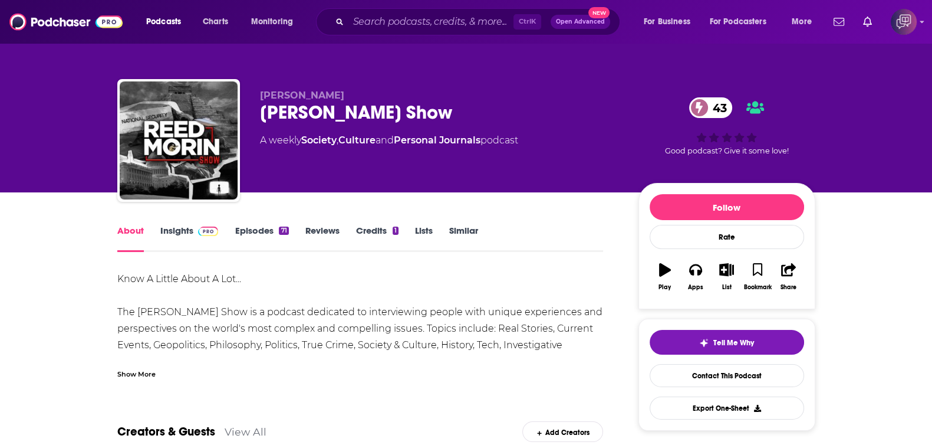
click at [166, 231] on link "Insights" at bounding box center [189, 238] width 58 height 27
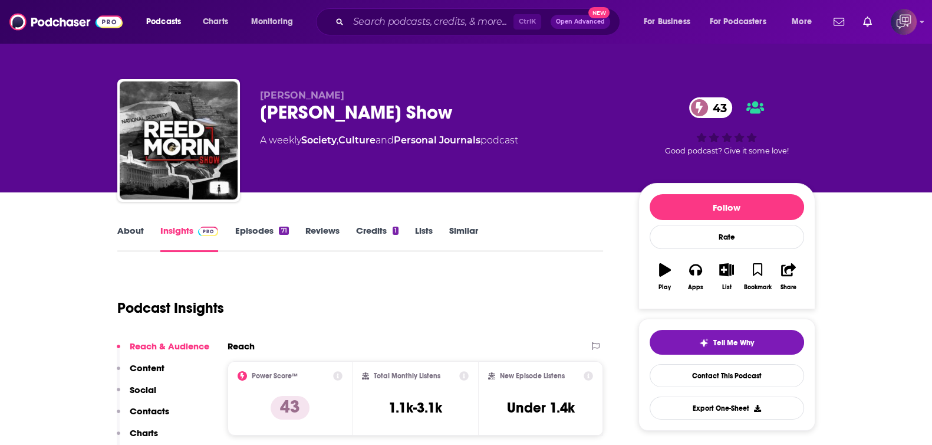
click at [458, 101] on div "Reed Reed Morin Show 43 A weekly Society , Culture and Personal Journals podcas…" at bounding box center [466, 142] width 698 height 127
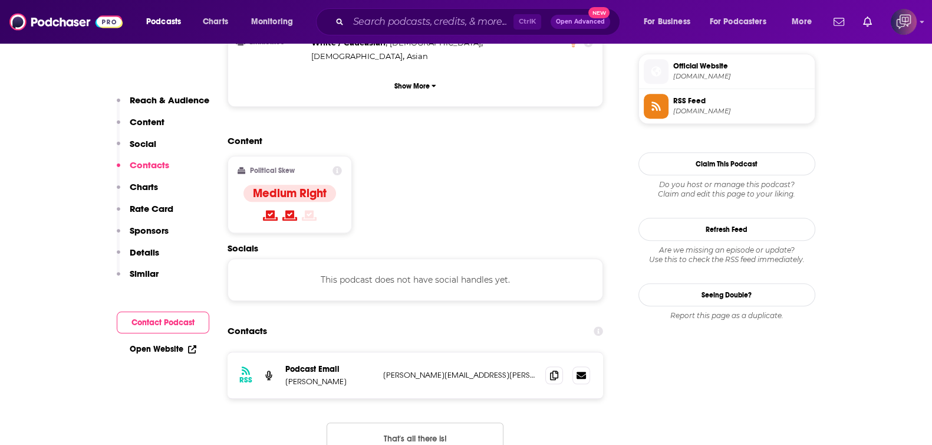
scroll to position [885, 0]
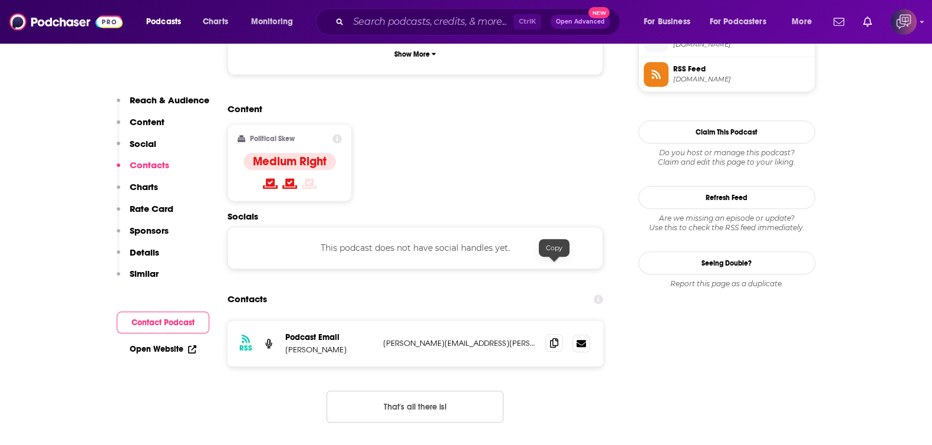
click at [550, 338] on icon at bounding box center [554, 342] width 8 height 9
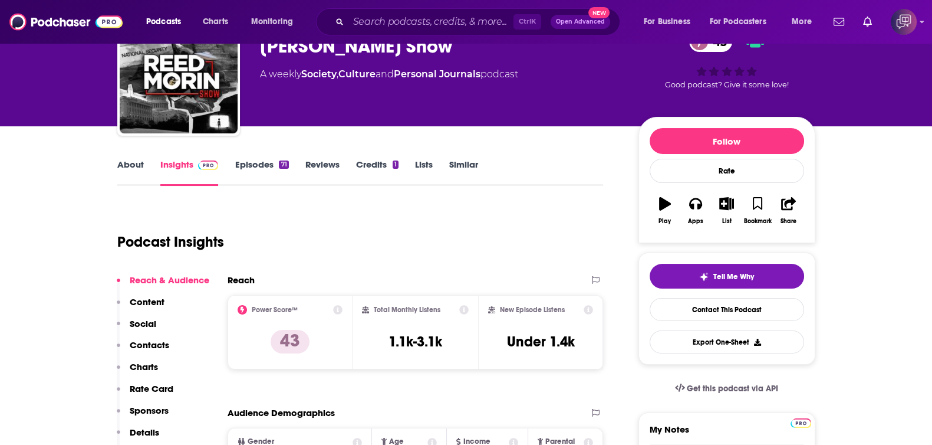
scroll to position [0, 0]
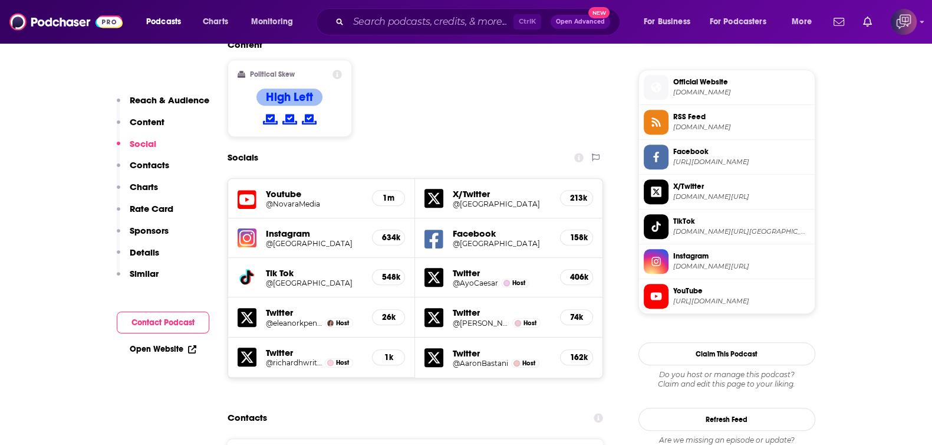
scroll to position [1031, 0]
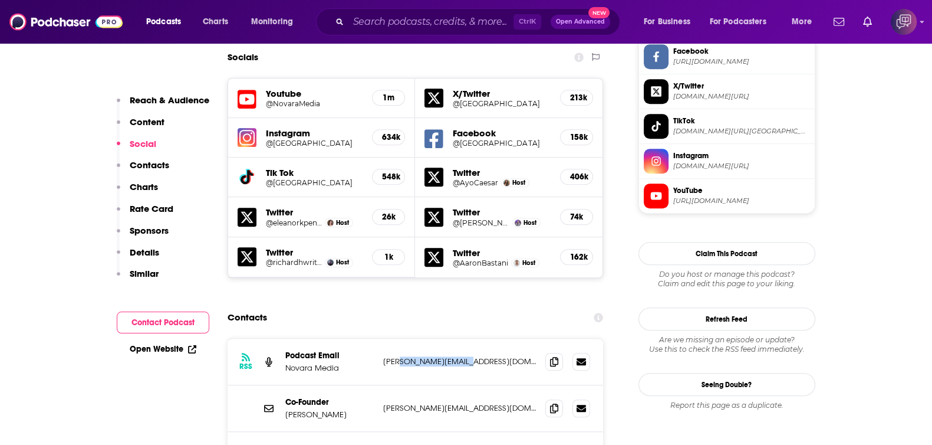
drag, startPoint x: 488, startPoint y: 286, endPoint x: 401, endPoint y: 294, distance: 87.7
click at [401, 356] on p "gary@novaramedia.com" at bounding box center [459, 361] width 153 height 10
copy p "@novaramedia.com"
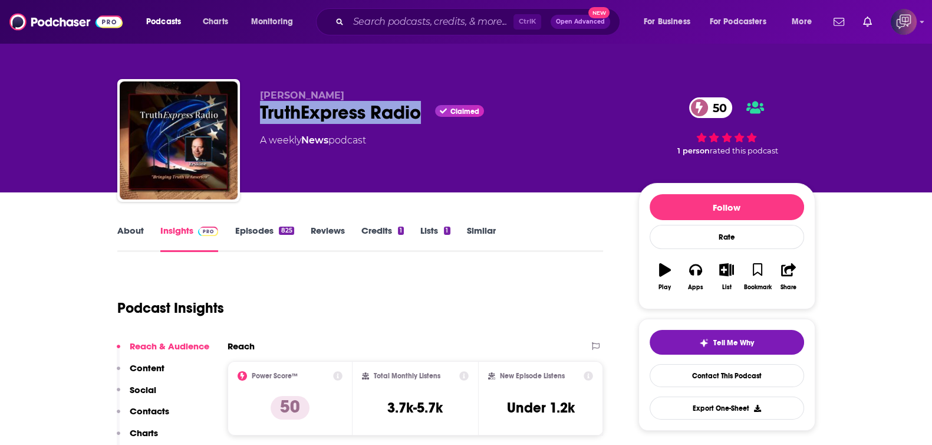
drag, startPoint x: 262, startPoint y: 114, endPoint x: 419, endPoint y: 120, distance: 156.4
click at [419, 120] on div "TruthExpress Radio Claimed 50" at bounding box center [440, 112] width 360 height 23
copy h2 "TruthExpress Radio"
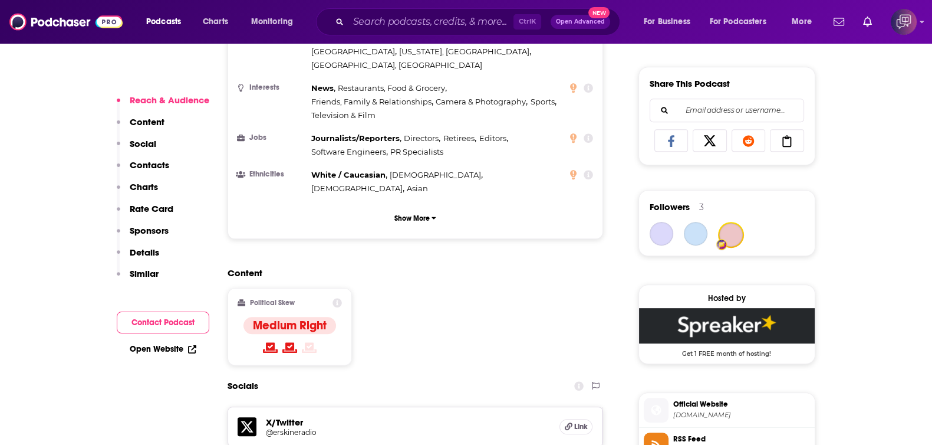
scroll to position [737, 0]
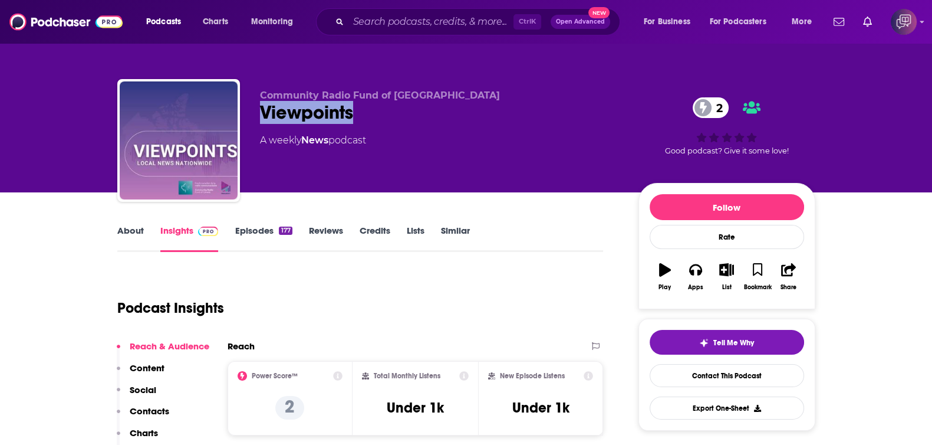
drag, startPoint x: 255, startPoint y: 113, endPoint x: 436, endPoint y: 115, distance: 181.6
click at [436, 115] on div "Community Radio Fund of Canada Viewpoints 2 A weekly News podcast 2 Good podcas…" at bounding box center [466, 142] width 698 height 127
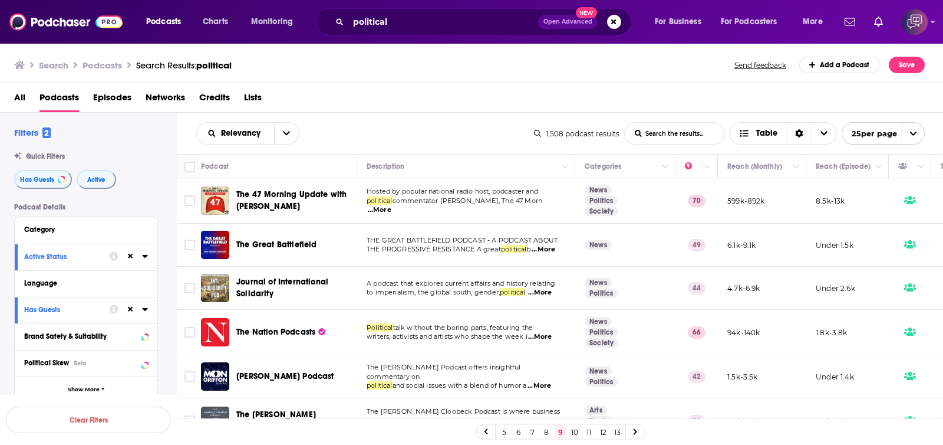
click at [464, 124] on div "Relevancy List Search Input Search the results... Table" at bounding box center [365, 133] width 338 height 22
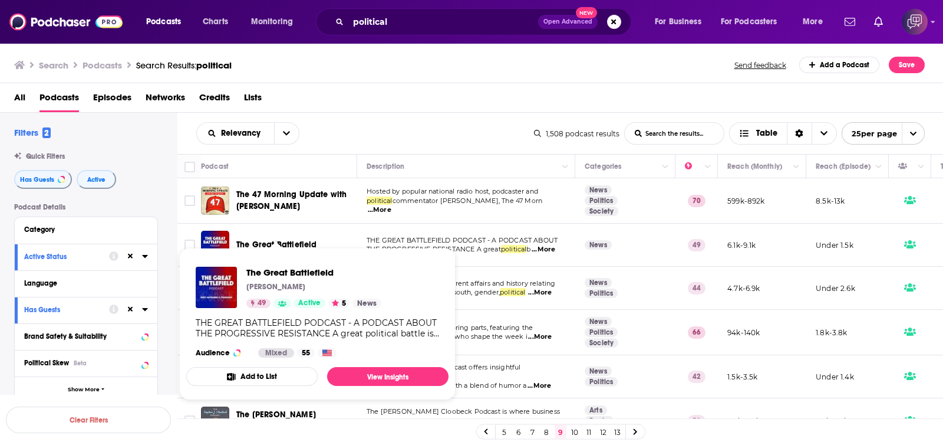
drag, startPoint x: 311, startPoint y: 240, endPoint x: 303, endPoint y: 243, distance: 9.3
drag, startPoint x: 303, startPoint y: 243, endPoint x: 263, endPoint y: 268, distance: 46.9
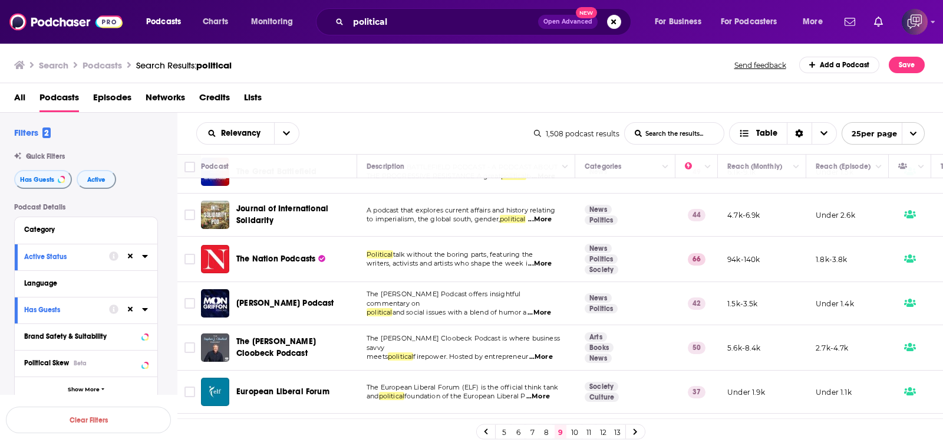
scroll to position [147, 0]
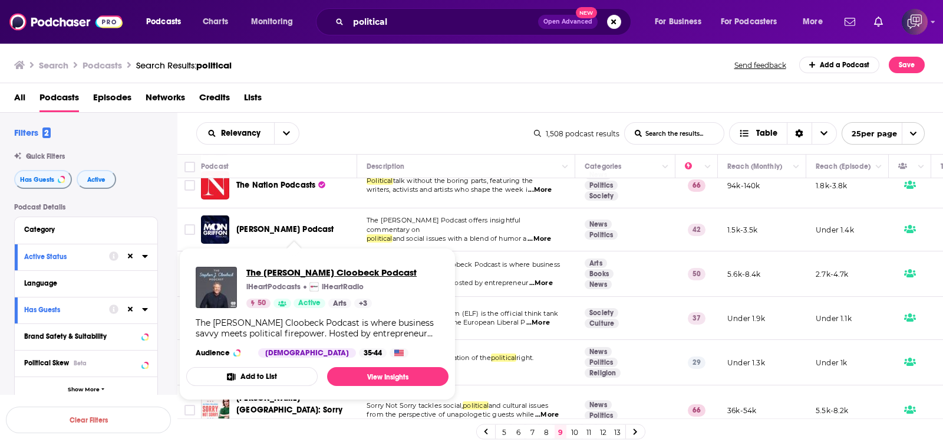
drag, startPoint x: 303, startPoint y: 263, endPoint x: 272, endPoint y: 271, distance: 31.8
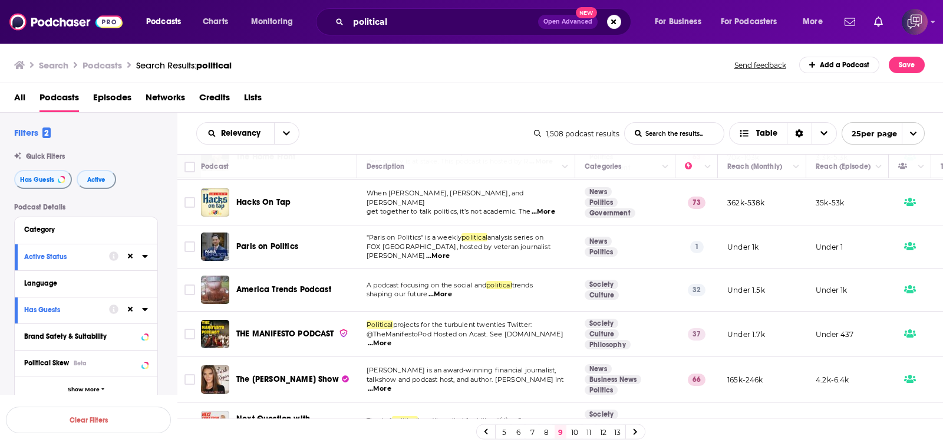
scroll to position [876, 0]
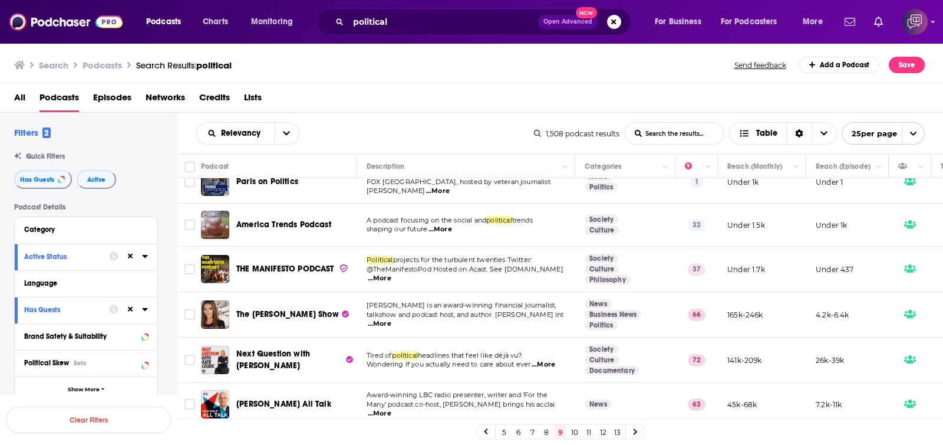
click at [574, 432] on link "10" at bounding box center [575, 432] width 12 height 14
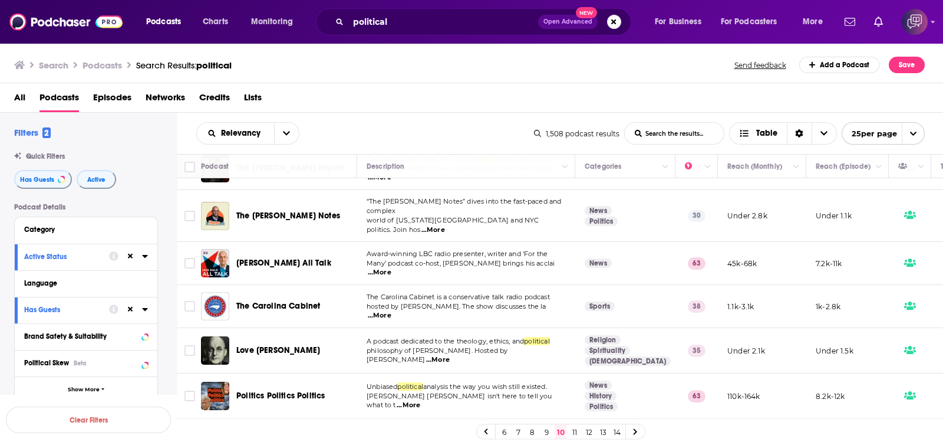
scroll to position [369, 0]
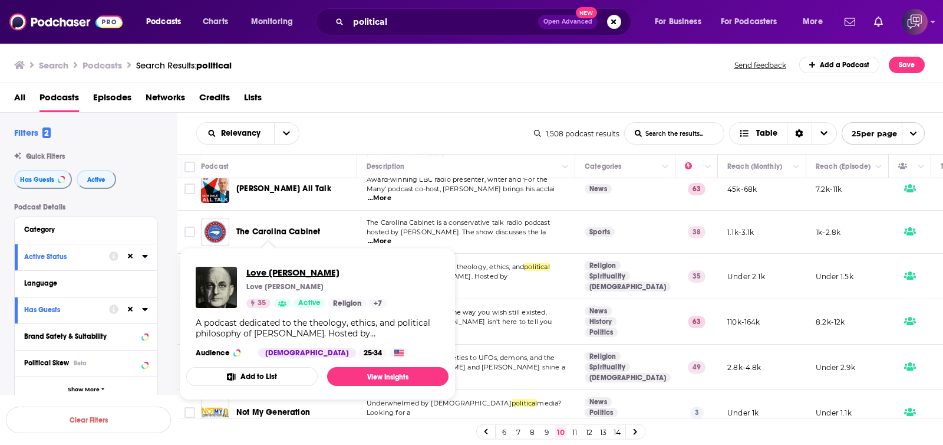
drag, startPoint x: 274, startPoint y: 265, endPoint x: 263, endPoint y: 272, distance: 12.4
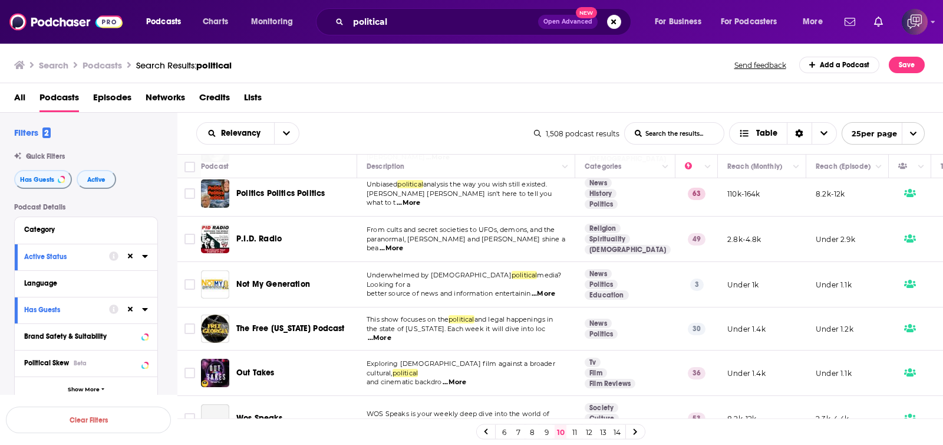
scroll to position [515, 0]
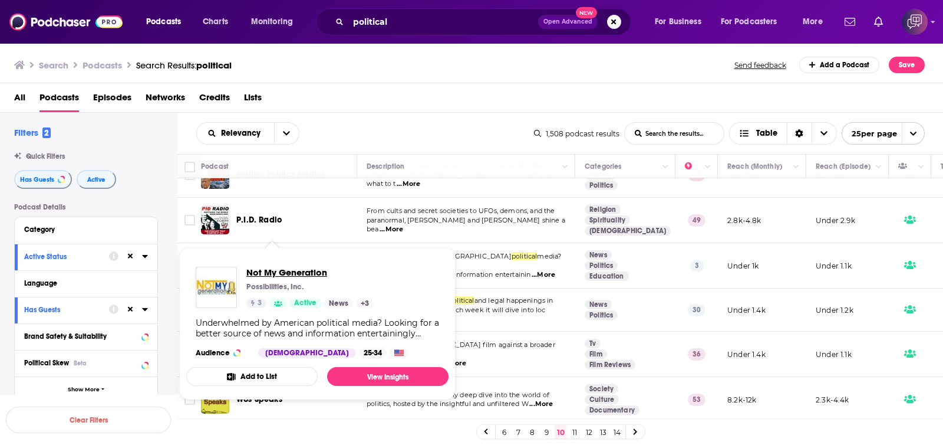
drag, startPoint x: 290, startPoint y: 265, endPoint x: 275, endPoint y: 274, distance: 17.2
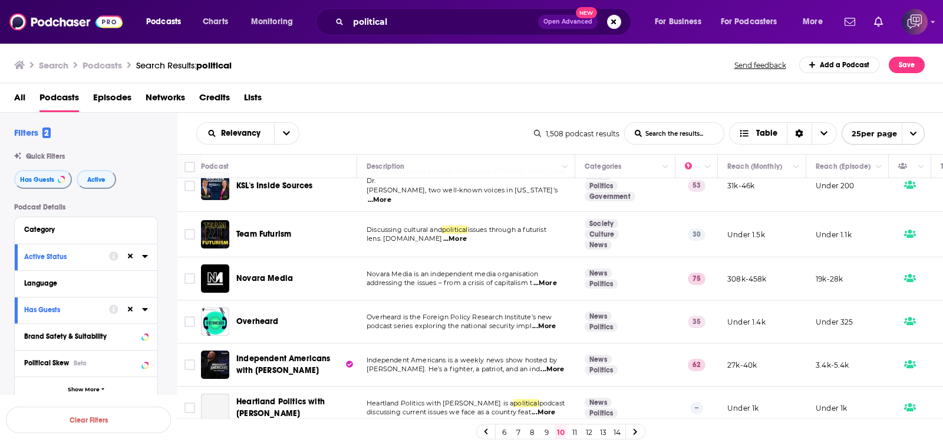
scroll to position [867, 0]
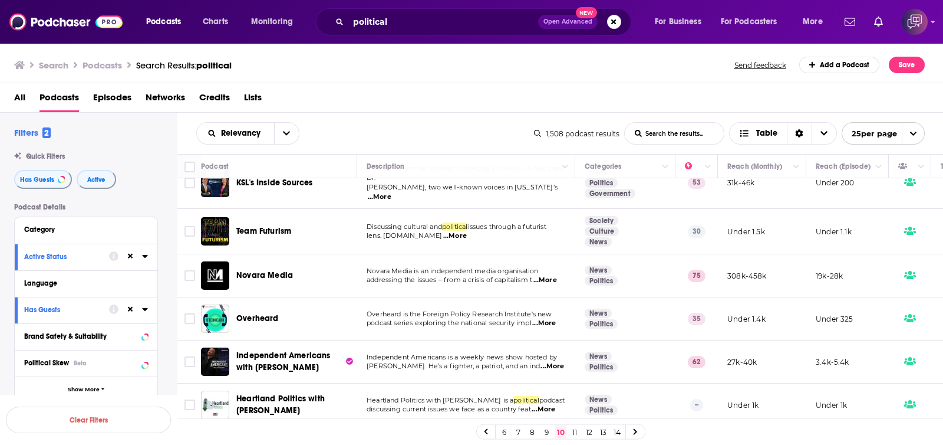
click at [547, 432] on link "9" at bounding box center [547, 432] width 12 height 14
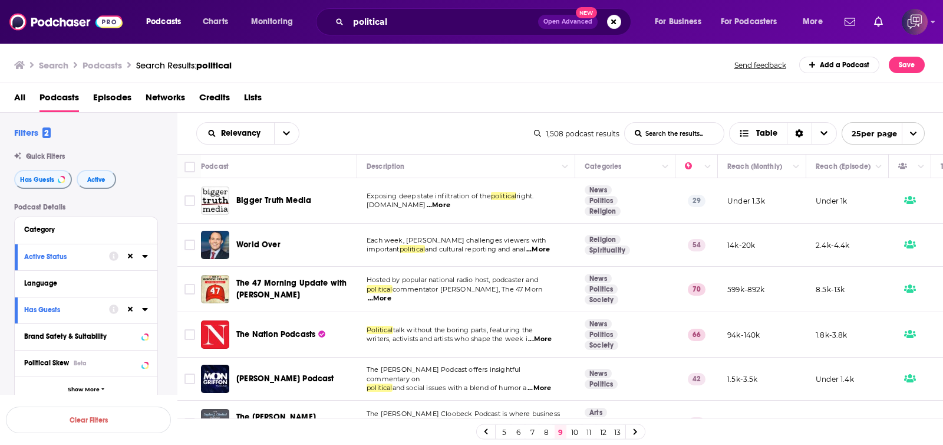
click at [601, 432] on link "12" at bounding box center [603, 432] width 12 height 14
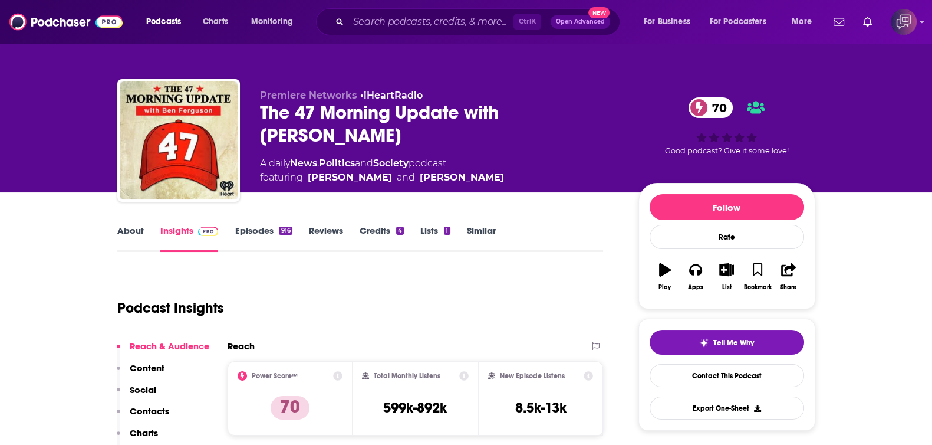
click at [142, 235] on link "About" at bounding box center [130, 238] width 27 height 27
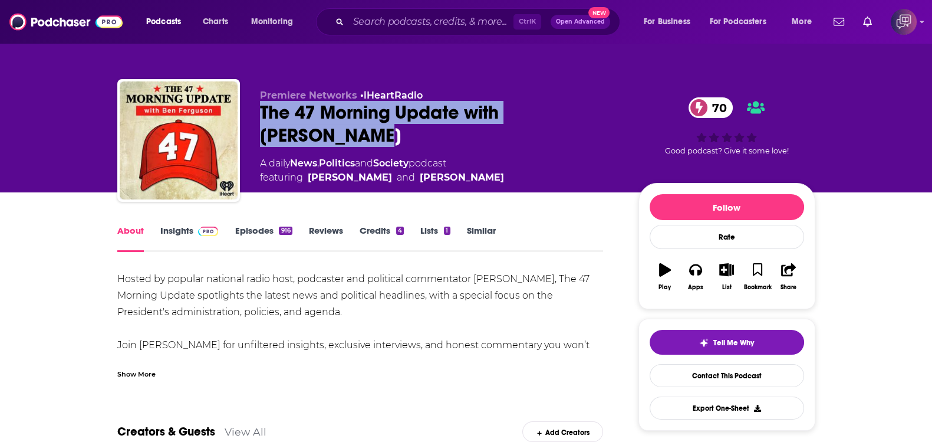
drag, startPoint x: 257, startPoint y: 108, endPoint x: 399, endPoint y: 134, distance: 145.0
click at [399, 134] on div "Premiere Networks • iHeartRadio The 47 Morning Update with Ben Ferguson 70 A da…" at bounding box center [466, 142] width 698 height 127
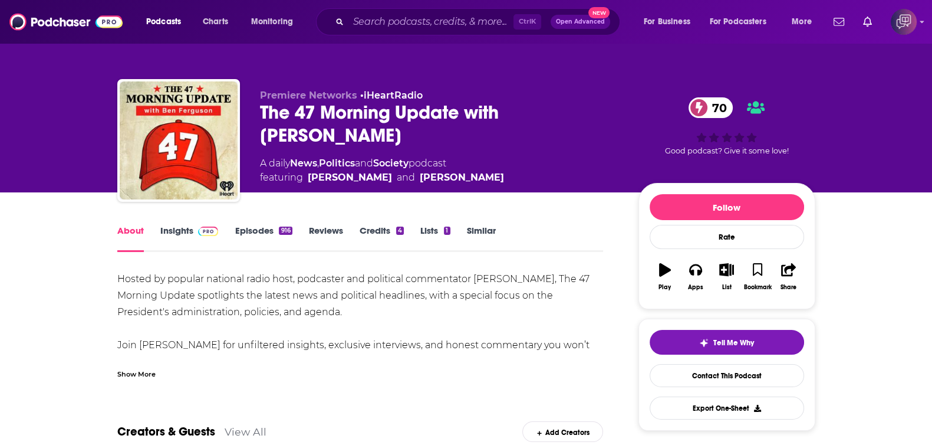
click at [156, 373] on div "Show More" at bounding box center [360, 369] width 486 height 20
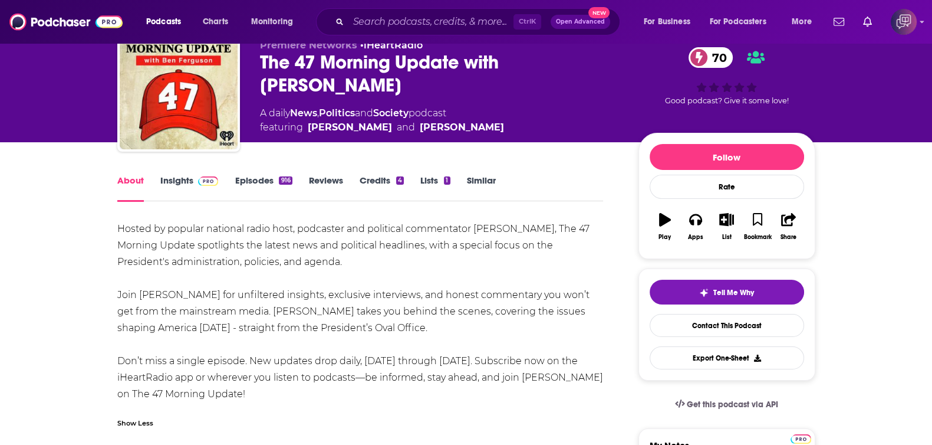
scroll to position [73, 0]
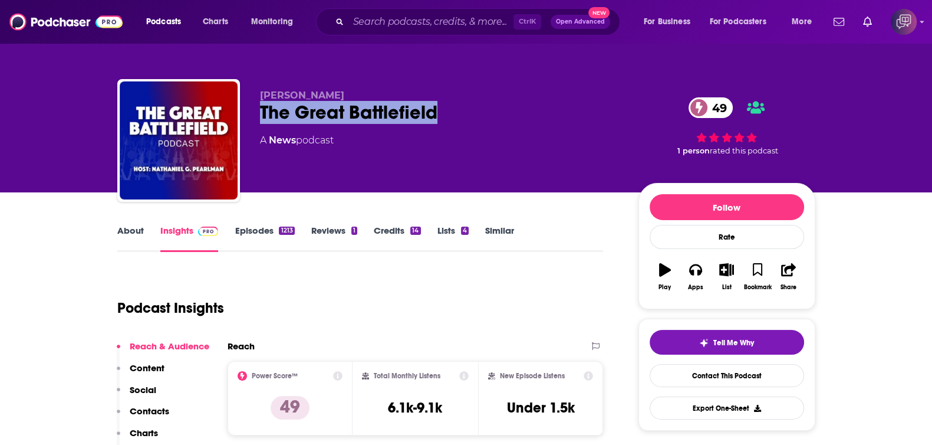
drag, startPoint x: 397, startPoint y: 118, endPoint x: 461, endPoint y: 119, distance: 64.3
click at [461, 119] on div "[PERSON_NAME] The Great Battlefield 49 A News podcast 49 1 person rated this po…" at bounding box center [466, 142] width 698 height 127
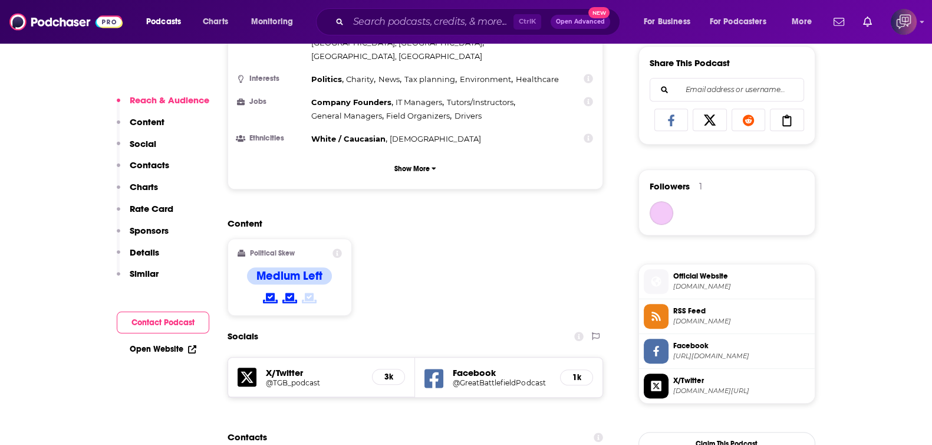
scroll to position [811, 0]
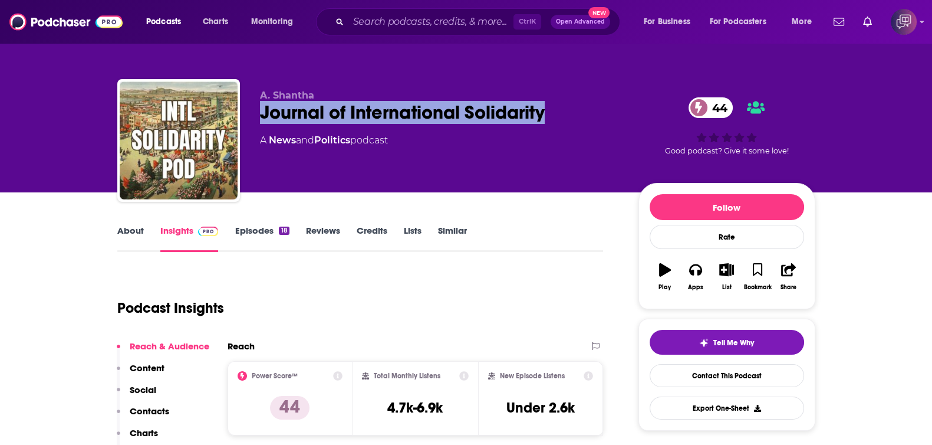
drag, startPoint x: 255, startPoint y: 114, endPoint x: 549, endPoint y: 117, distance: 293.7
click at [549, 117] on div "A. Shantha Journal of International Solidarity 44 A News and Politics podcast 4…" at bounding box center [466, 142] width 698 height 127
copy h2 "Journal of International Solidarity"
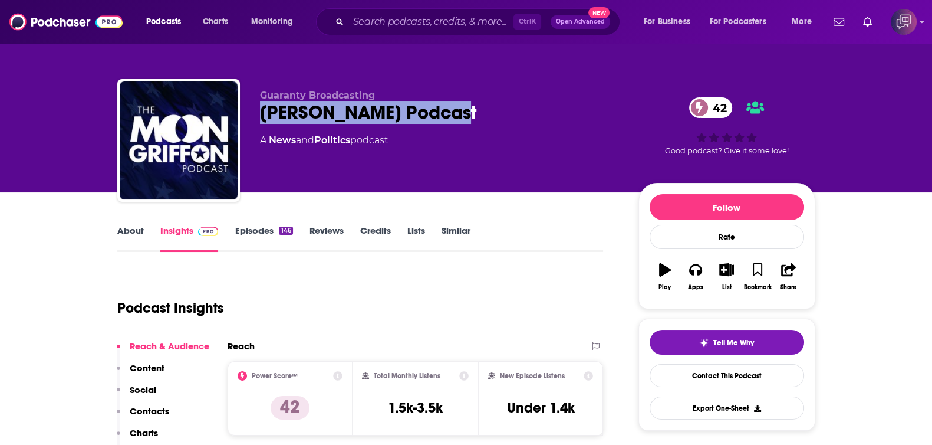
drag, startPoint x: 302, startPoint y: 117, endPoint x: 497, endPoint y: 119, distance: 195.2
click at [497, 119] on div "[PERSON_NAME] Podcast 42" at bounding box center [440, 112] width 360 height 23
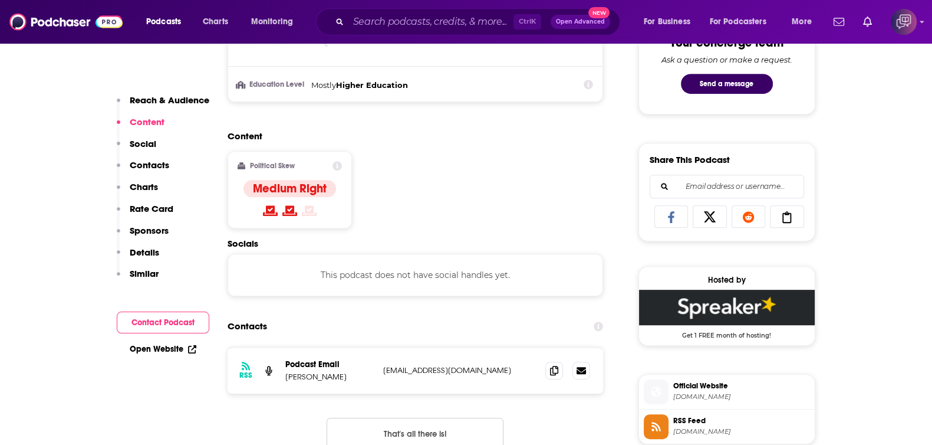
scroll to position [663, 0]
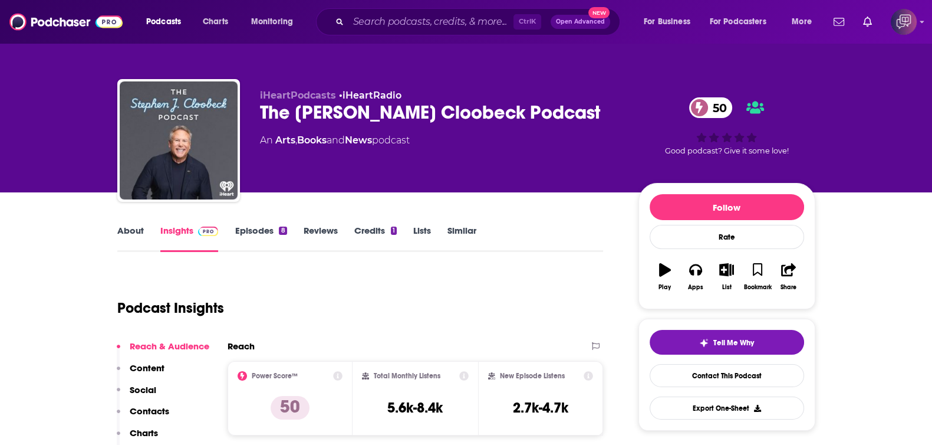
click at [135, 235] on link "About" at bounding box center [130, 238] width 27 height 27
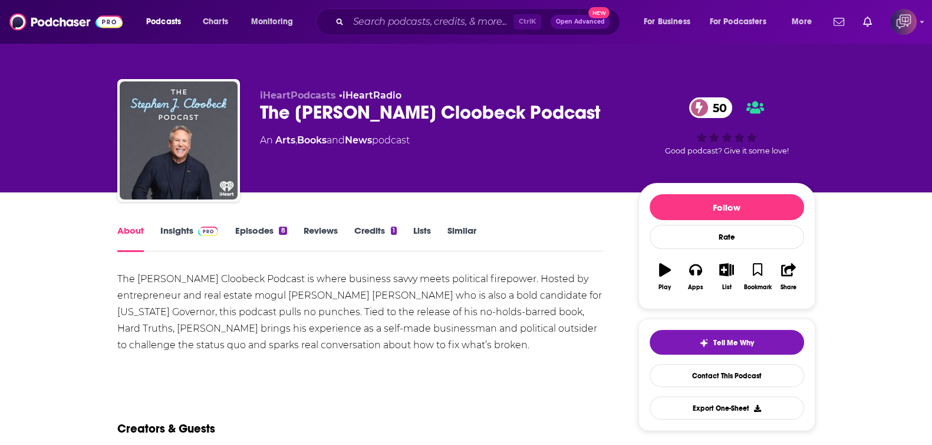
click at [192, 235] on link "Insights" at bounding box center [189, 238] width 58 height 27
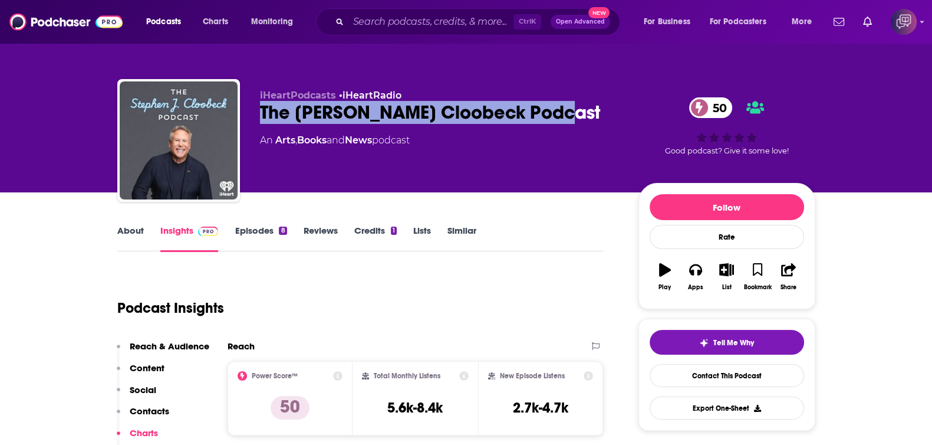
drag, startPoint x: 548, startPoint y: 133, endPoint x: 599, endPoint y: 109, distance: 56.4
click at [599, 109] on div "iHeartPodcasts • iHeartRadio The Stephen J. Cloobeck Podcast 50 An Arts , Books…" at bounding box center [466, 142] width 698 height 127
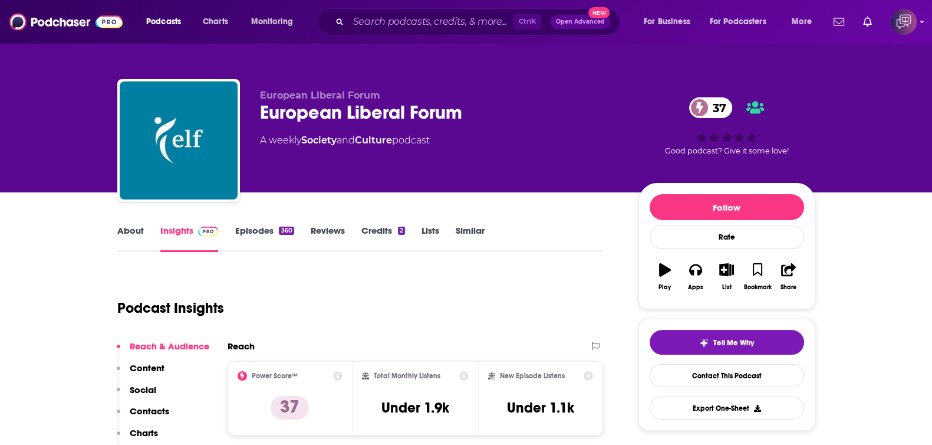
click at [261, 125] on div "European Liberal Forum European Liberal Forum 37 A weekly Society and Culture p…" at bounding box center [440, 137] width 360 height 94
drag, startPoint x: 253, startPoint y: 113, endPoint x: 611, endPoint y: 131, distance: 359.0
click at [611, 131] on div "European Liberal Forum European Liberal Forum 37 A weekly Society and Culture p…" at bounding box center [466, 142] width 698 height 127
copy div "European Liberal Forum 37 A weekly Society and Culture podcast"
click at [504, 149] on div "European Liberal Forum European Liberal Forum 37 A weekly Society and Culture p…" at bounding box center [440, 137] width 360 height 94
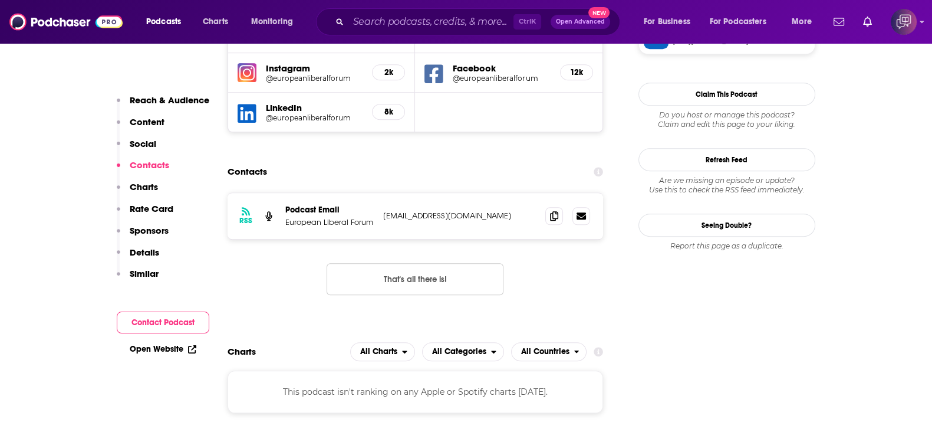
scroll to position [1105, 0]
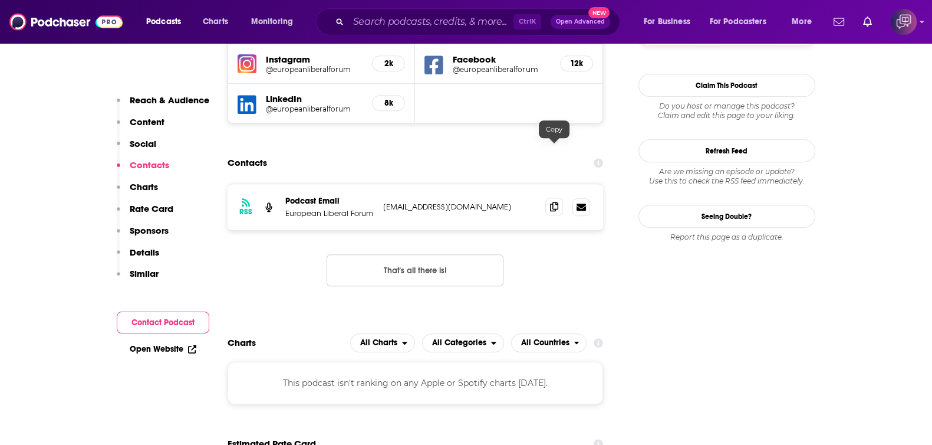
click at [553, 202] on icon at bounding box center [554, 206] width 8 height 9
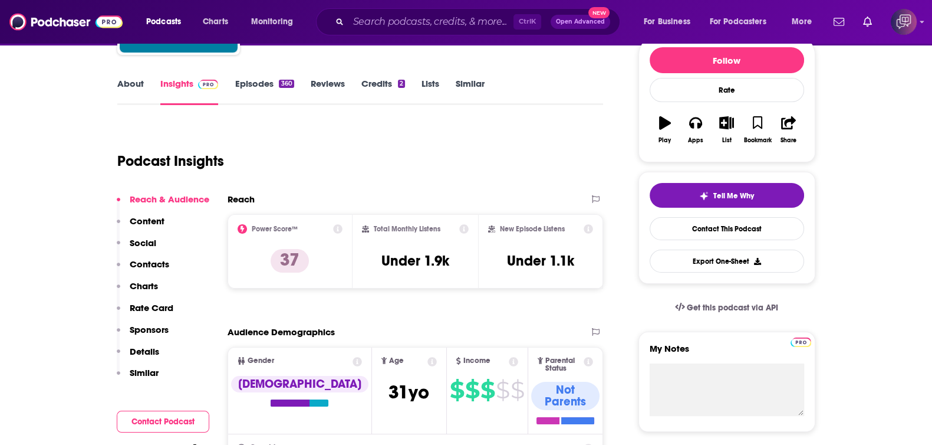
scroll to position [0, 0]
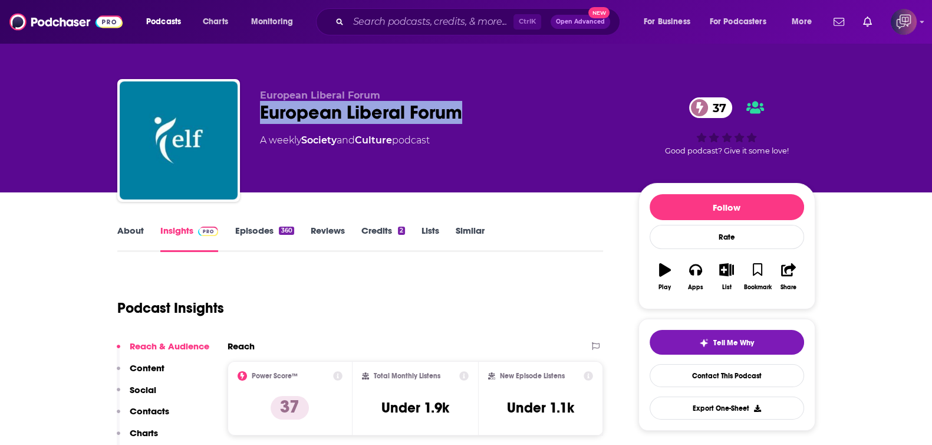
drag, startPoint x: 253, startPoint y: 104, endPoint x: 474, endPoint y: 119, distance: 221.0
click at [474, 119] on div "European Liberal Forum European Liberal Forum 37 A weekly Society and Culture p…" at bounding box center [466, 142] width 698 height 127
copy h2 "European Liberal Forum"
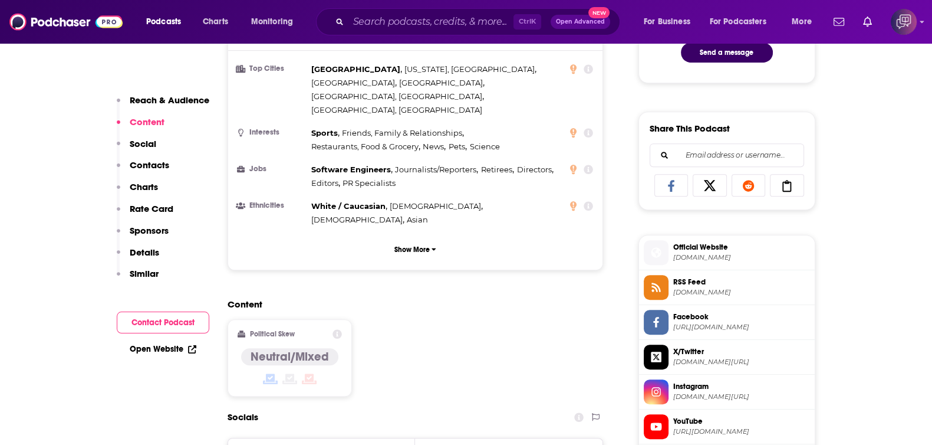
scroll to position [737, 0]
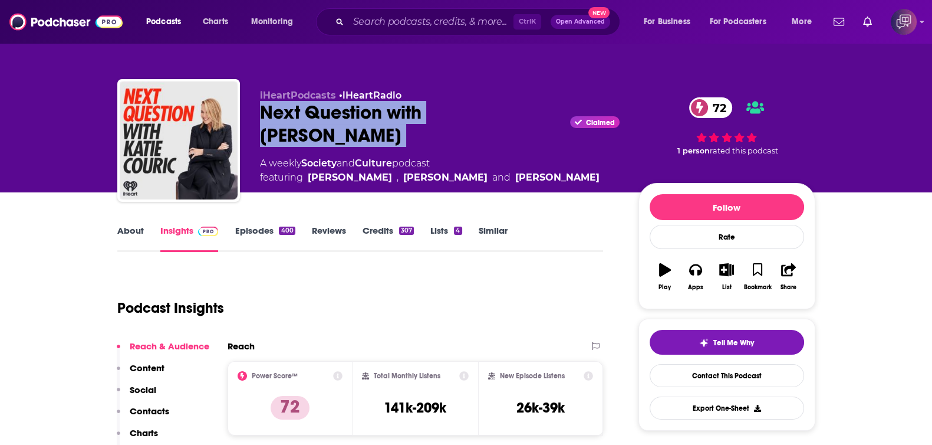
drag, startPoint x: 255, startPoint y: 101, endPoint x: 538, endPoint y: 111, distance: 283.8
click at [538, 111] on div "iHeartPodcasts • iHeartRadio Next Question with [PERSON_NAME] Claimed 72 A week…" at bounding box center [466, 142] width 698 height 127
copy div "Next Question with [PERSON_NAME]"
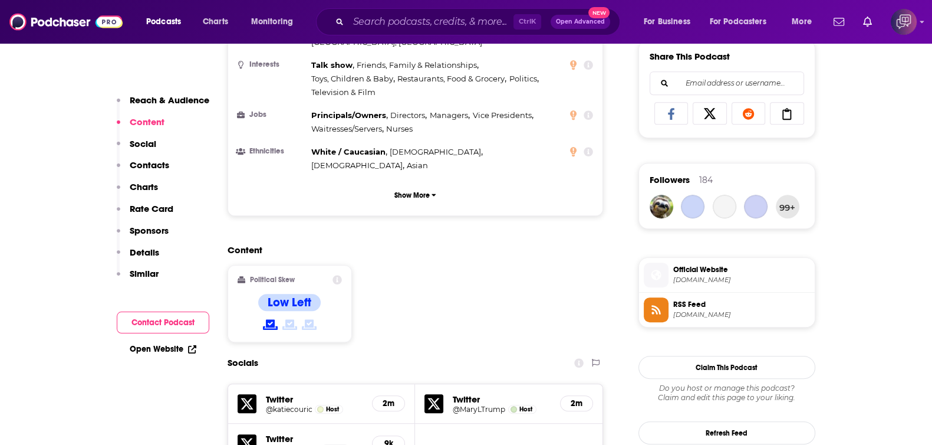
scroll to position [1031, 0]
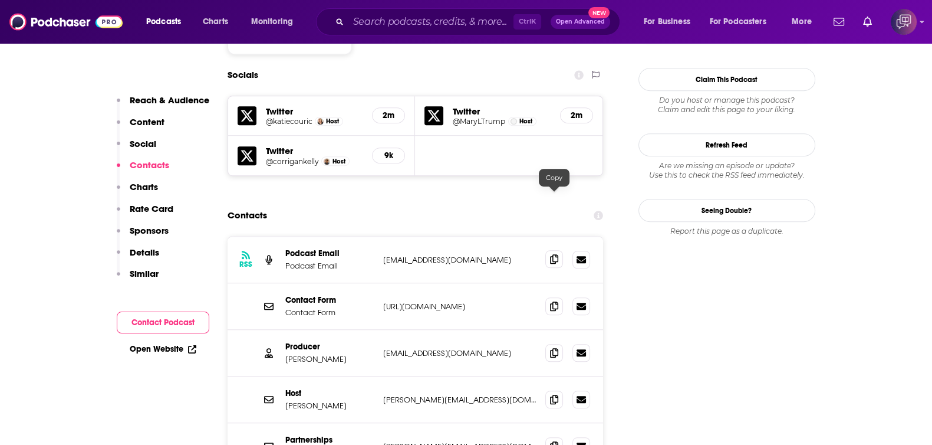
click at [554, 254] on icon at bounding box center [554, 258] width 8 height 9
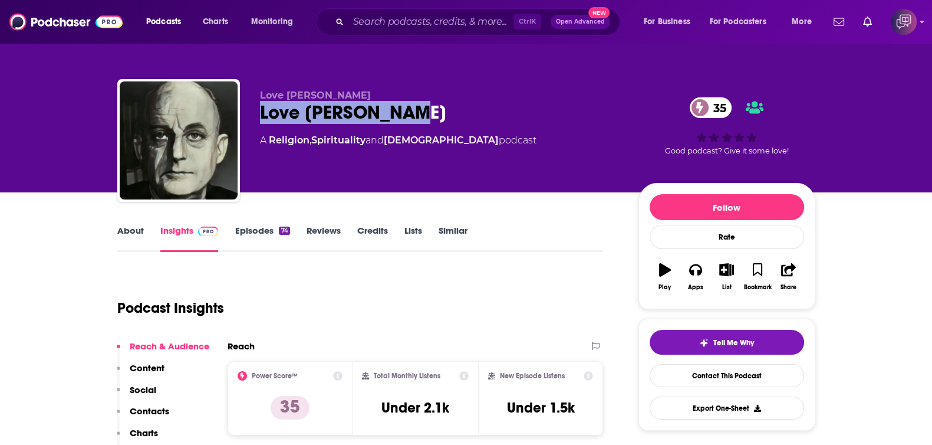
drag, startPoint x: 257, startPoint y: 108, endPoint x: 486, endPoint y: 106, distance: 228.8
click at [485, 106] on div "Love Thy Niebuhr Love Thy Niebuhr 35 A Religion , Spirituality and Christianity…" at bounding box center [466, 142] width 698 height 127
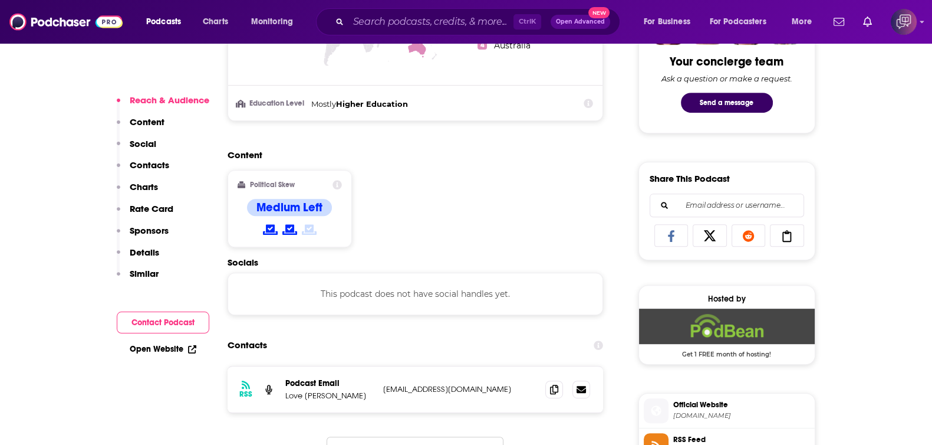
scroll to position [737, 0]
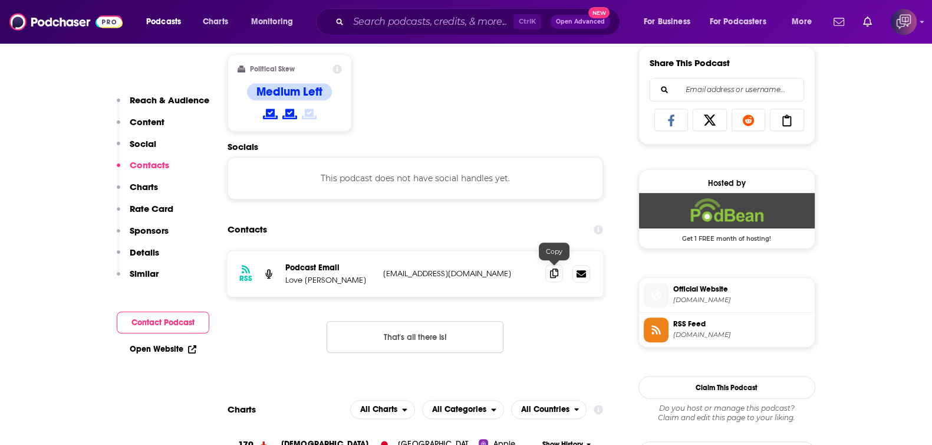
click at [551, 275] on icon at bounding box center [554, 272] width 8 height 9
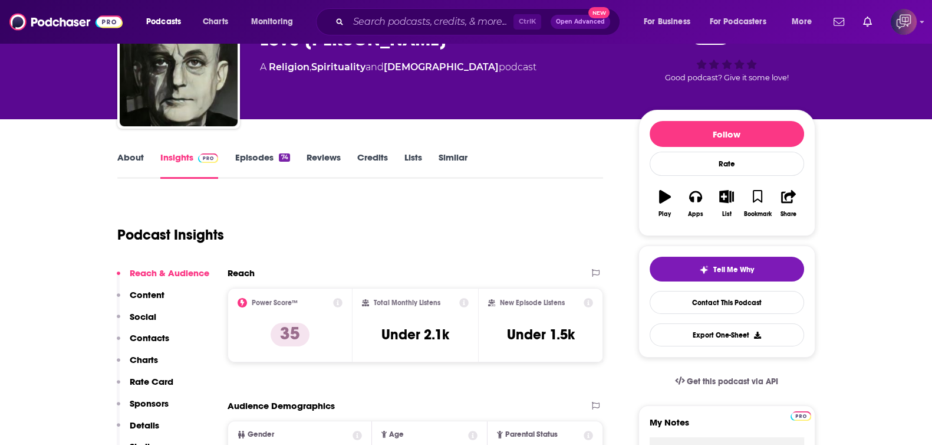
scroll to position [0, 0]
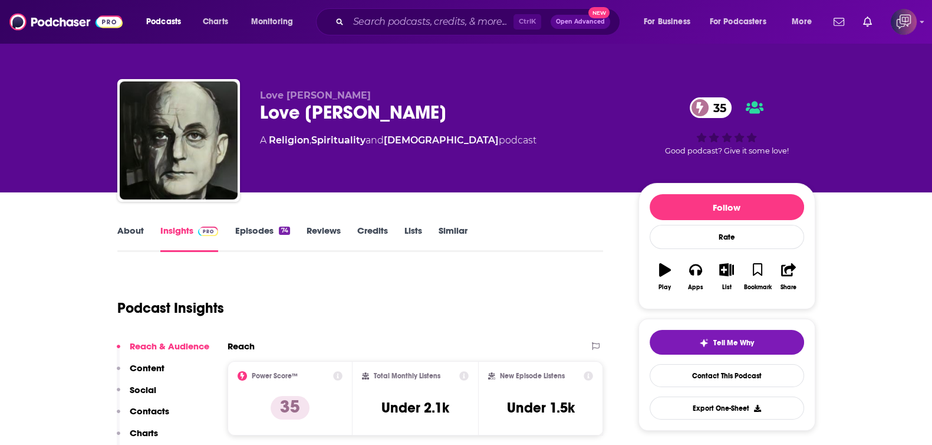
click at [130, 232] on link "About" at bounding box center [130, 238] width 27 height 27
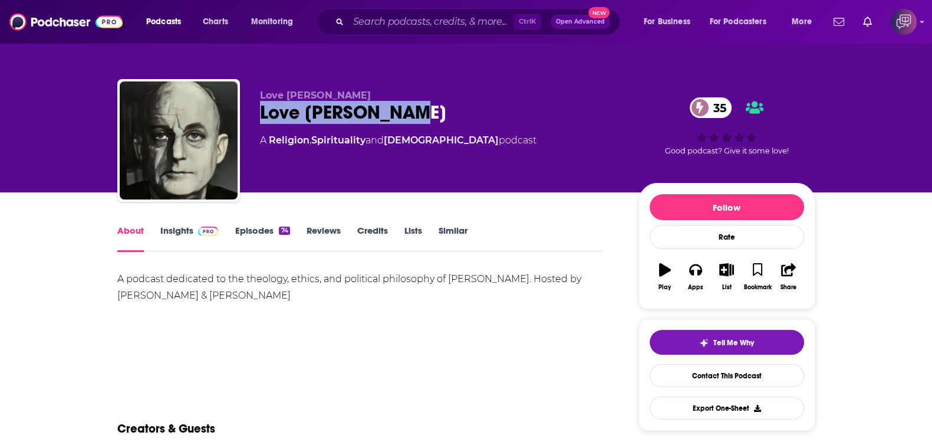
drag, startPoint x: 251, startPoint y: 112, endPoint x: 422, endPoint y: 111, distance: 171.0
click at [422, 111] on div "Love Thy Niebuhr Love Thy Niebuhr 35 A Religion , Spirituality and Christianity…" at bounding box center [466, 142] width 698 height 127
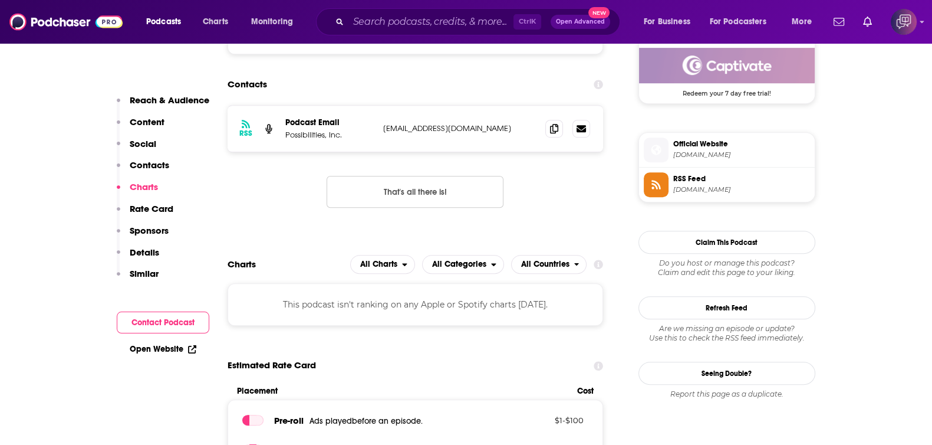
scroll to position [811, 0]
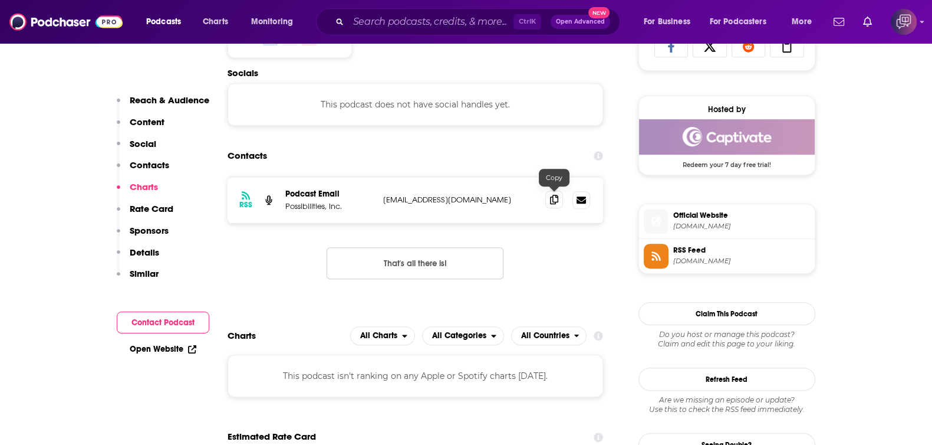
click at [555, 197] on icon at bounding box center [554, 199] width 8 height 9
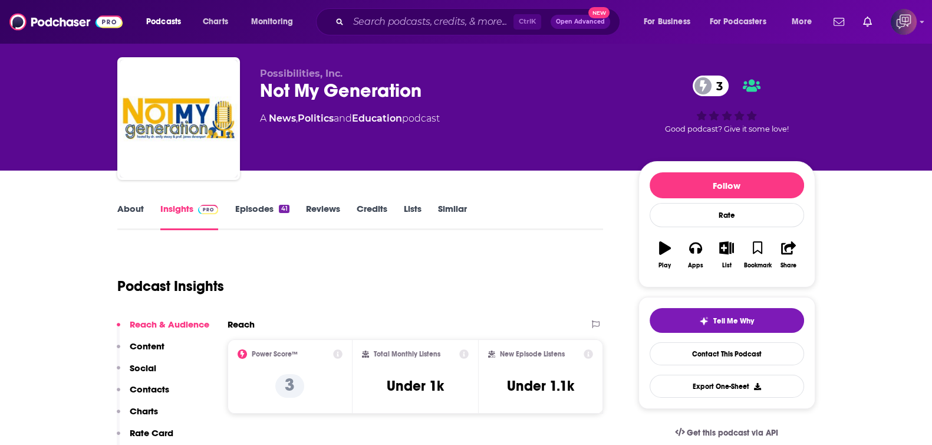
scroll to position [0, 0]
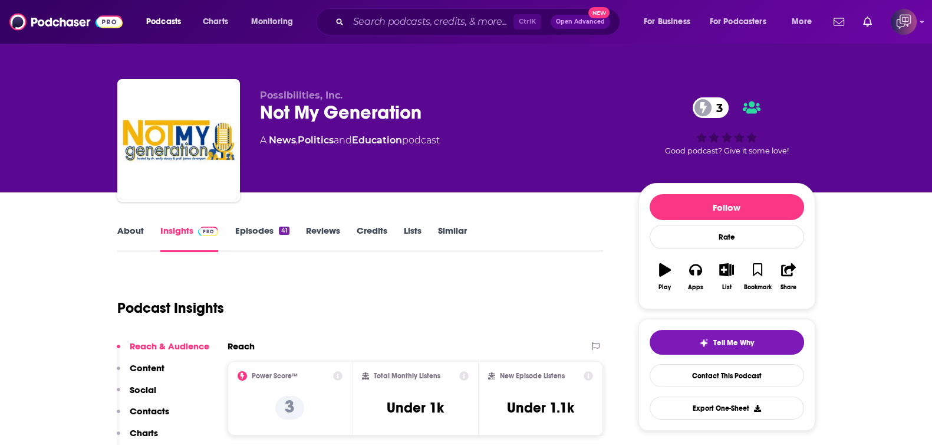
click at [126, 235] on link "About" at bounding box center [130, 238] width 27 height 27
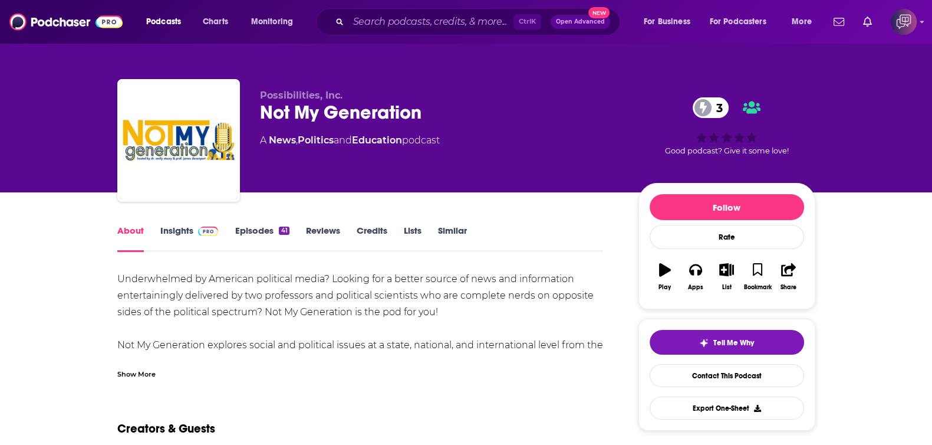
click at [181, 232] on link "Insights" at bounding box center [189, 238] width 58 height 27
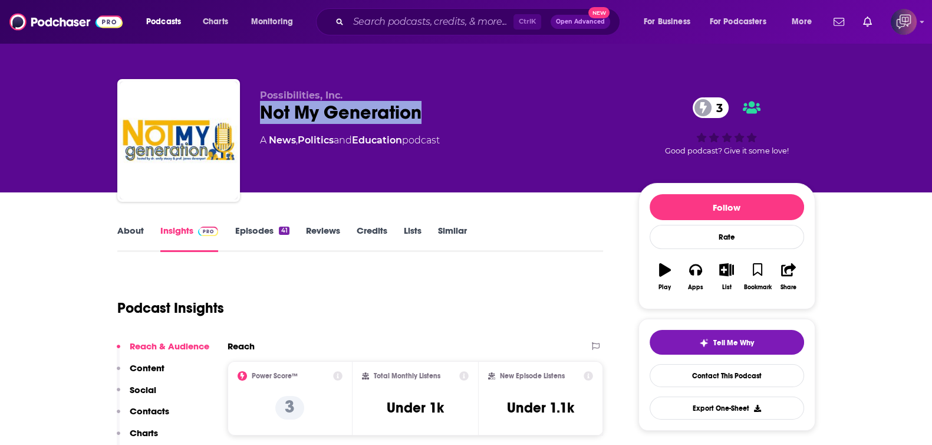
drag, startPoint x: 255, startPoint y: 117, endPoint x: 445, endPoint y: 125, distance: 190.1
click at [445, 125] on div "Possibilities, Inc. Not My Generation 3 A News , Politics and Education podcast…" at bounding box center [466, 142] width 698 height 127
copy h2 "Not My Generation"
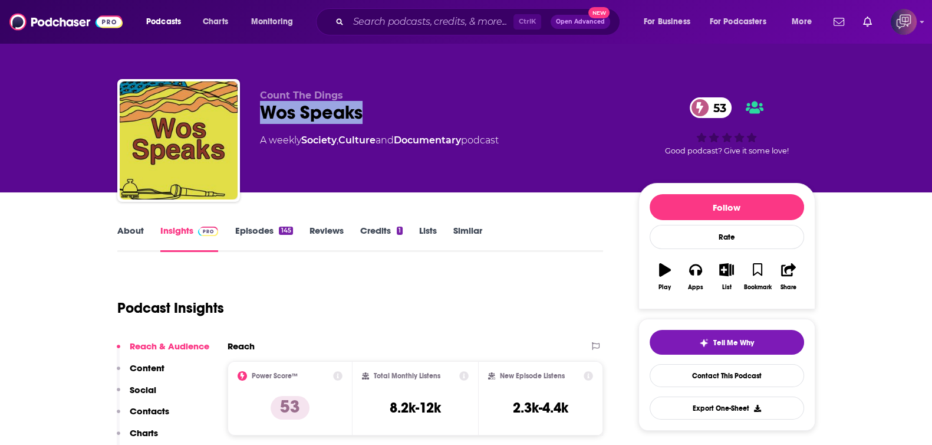
drag, startPoint x: 258, startPoint y: 117, endPoint x: 390, endPoint y: 113, distance: 132.1
click at [390, 113] on div "Count The Dings Wos Speaks 53 A weekly Society , Culture and Documentary podcas…" at bounding box center [466, 142] width 698 height 127
copy h2 "Wos Speaks"
click at [147, 246] on div "About" at bounding box center [138, 238] width 43 height 27
click at [142, 239] on link "About" at bounding box center [130, 238] width 27 height 27
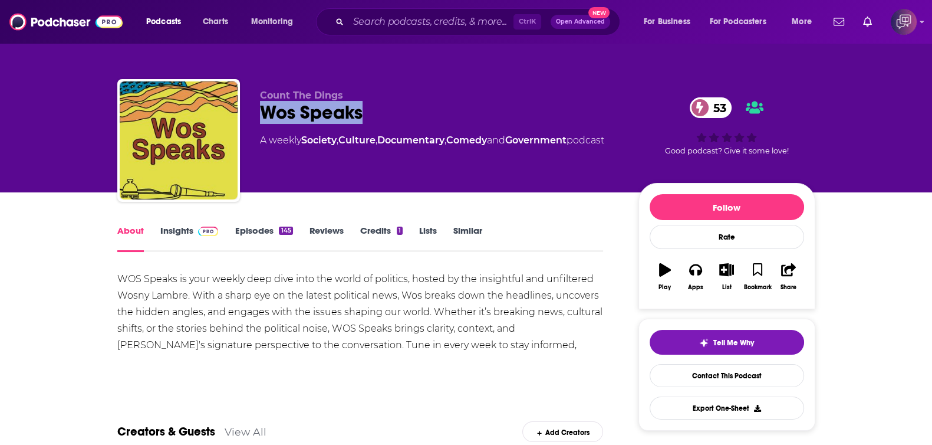
drag, startPoint x: 258, startPoint y: 118, endPoint x: 384, endPoint y: 114, distance: 126.2
click at [384, 114] on div "Count The Dings Wos Speaks 53 A weekly Society , Culture , Documentary , Comedy…" at bounding box center [466, 142] width 698 height 127
copy h1 "Wos Speaks"
click at [192, 237] on link "Insights" at bounding box center [189, 238] width 58 height 27
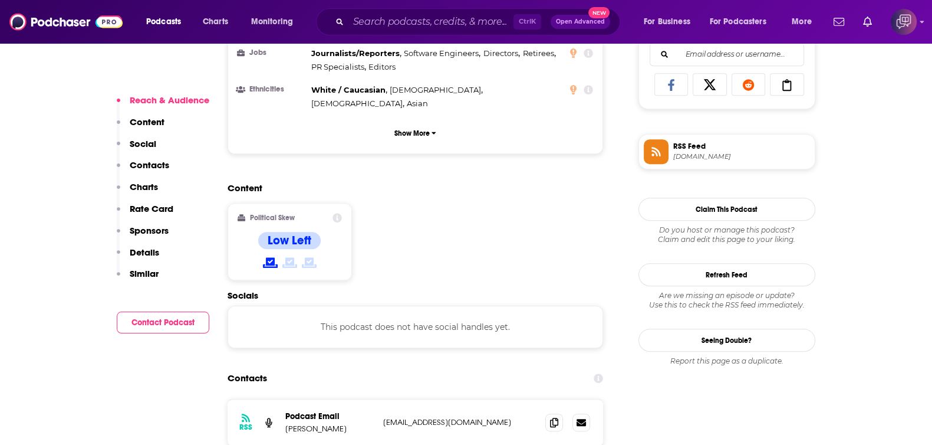
scroll to position [885, 0]
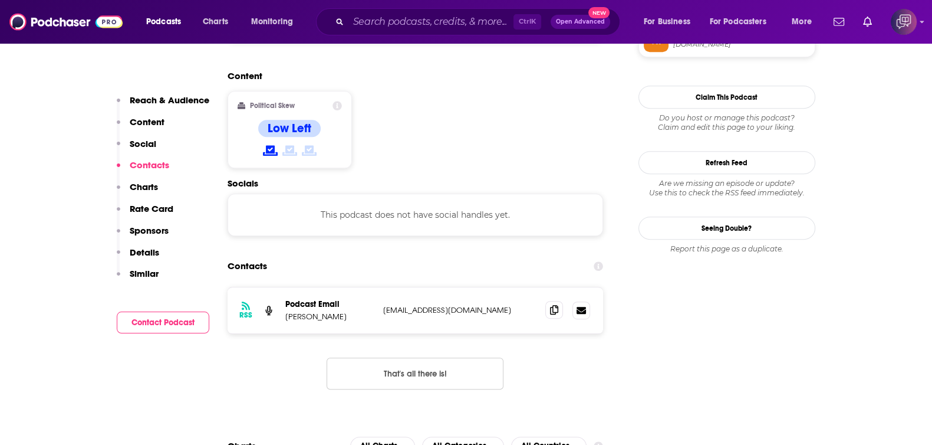
click at [558, 301] on span at bounding box center [554, 310] width 18 height 18
click at [551, 305] on icon at bounding box center [554, 309] width 8 height 9
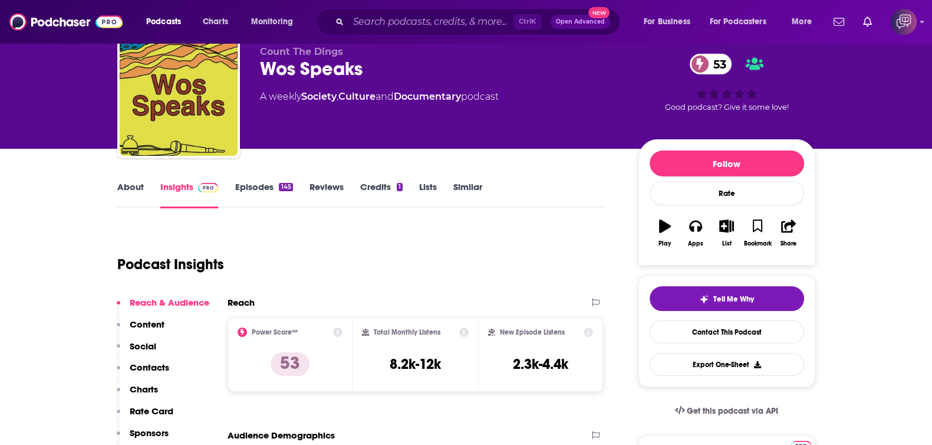
scroll to position [0, 0]
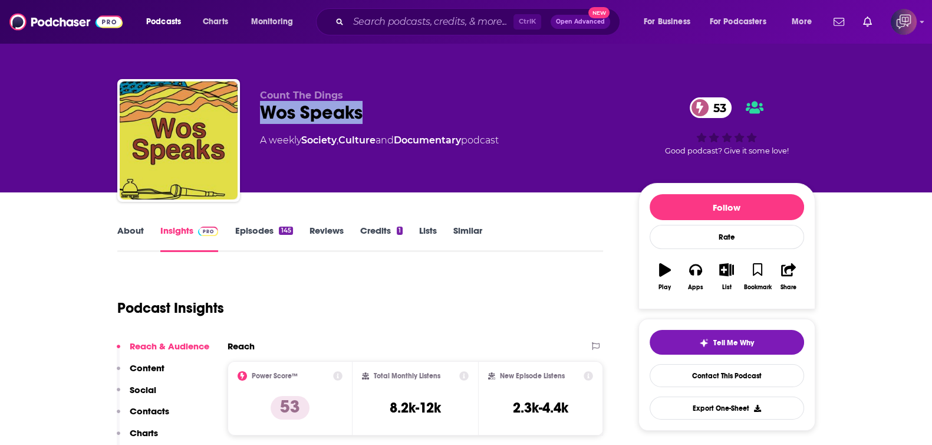
drag, startPoint x: 254, startPoint y: 109, endPoint x: 401, endPoint y: 114, distance: 147.5
click at [401, 114] on div "Count The Dings Wos Speaks 53 A weekly Society , Culture and Documentary podcas…" at bounding box center [466, 142] width 698 height 127
copy h2 "Wos Speaks"
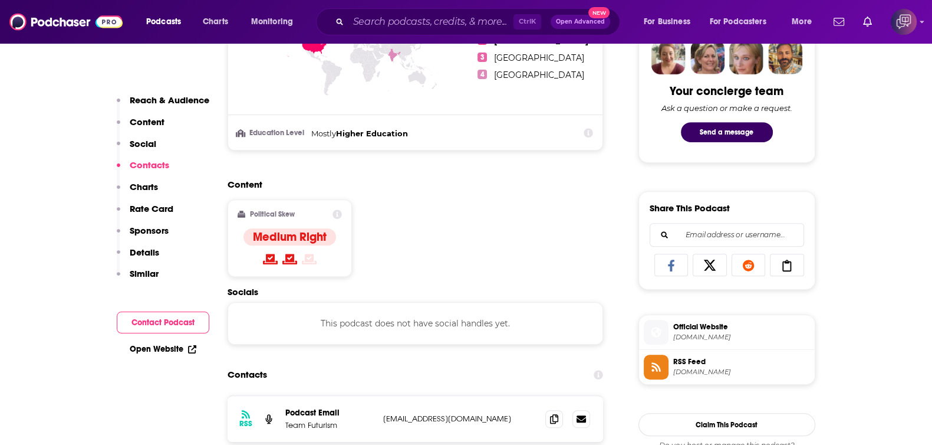
scroll to position [737, 0]
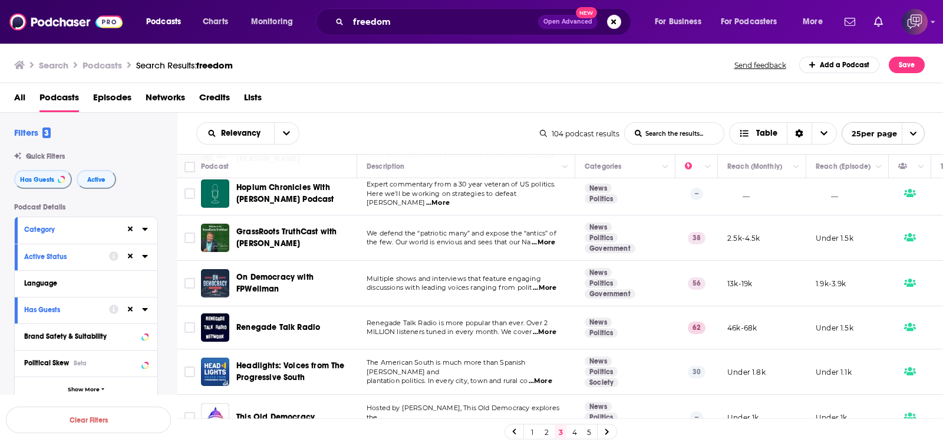
scroll to position [294, 0]
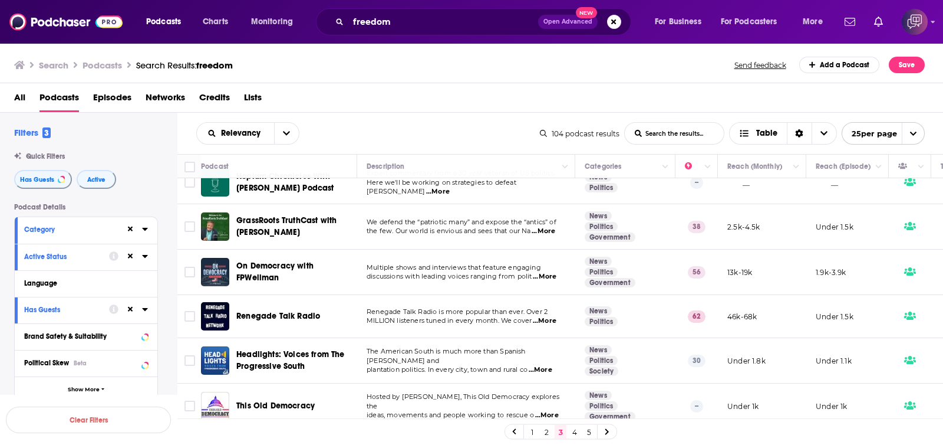
drag, startPoint x: 295, startPoint y: 201, endPoint x: 390, endPoint y: 118, distance: 126.6
click at [390, 118] on div "Relevancy List Search Input Search the results... Table 104 podcast results Lis…" at bounding box center [560, 133] width 767 height 41
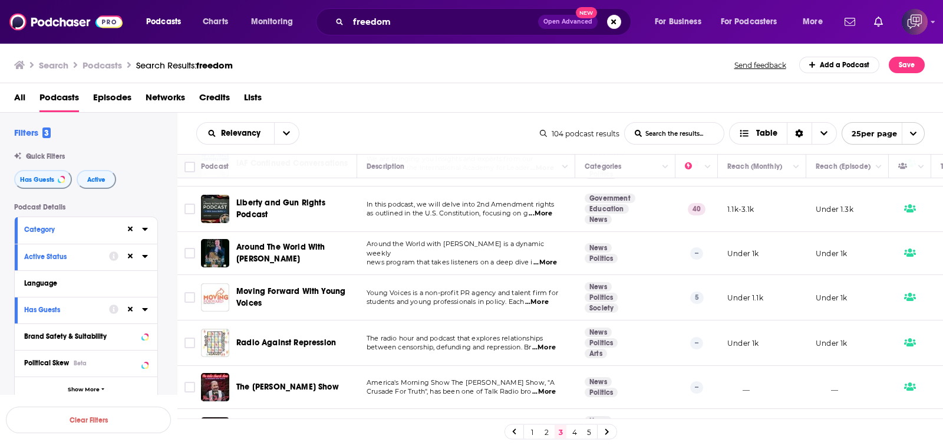
scroll to position [876, 0]
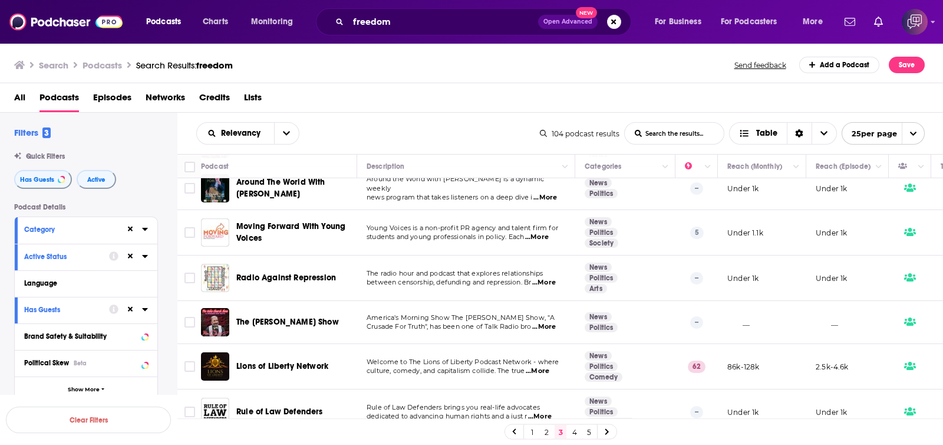
click at [576, 429] on link "4" at bounding box center [575, 432] width 12 height 14
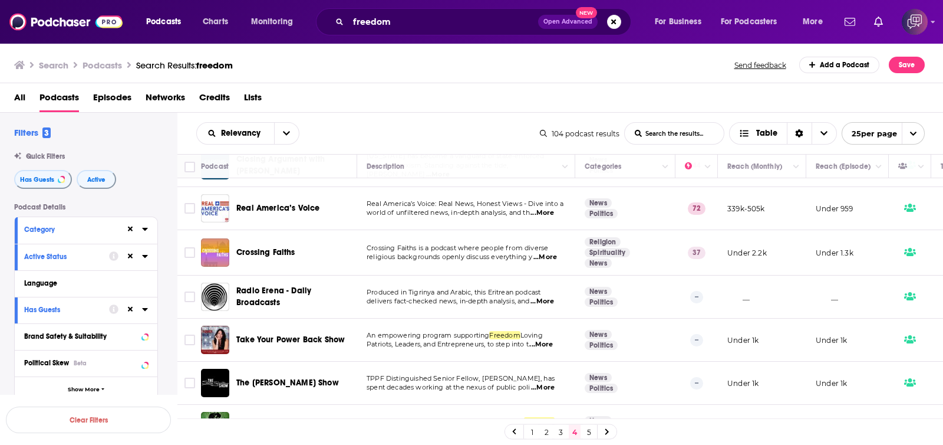
scroll to position [589, 0]
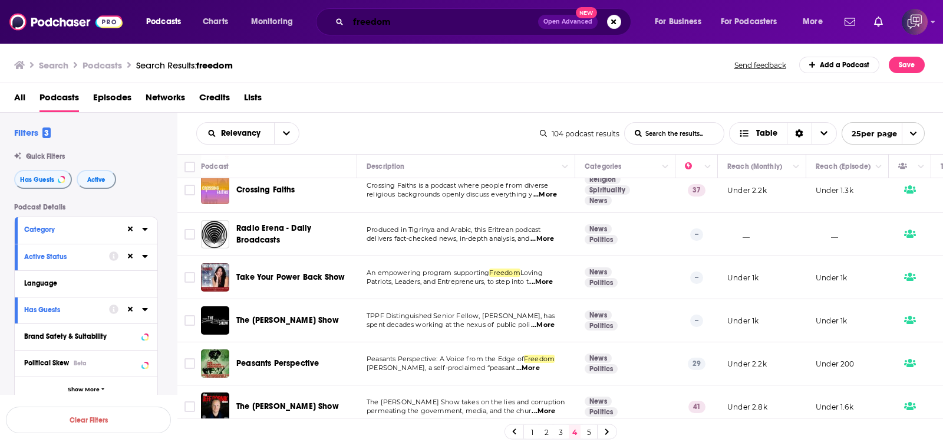
click at [448, 27] on input "freedom" at bounding box center [444, 21] width 190 height 19
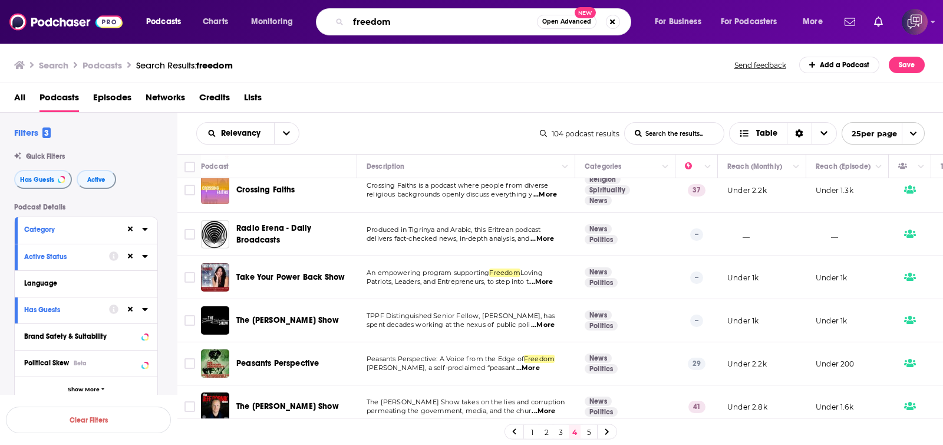
drag, startPoint x: 449, startPoint y: 27, endPoint x: 339, endPoint y: 9, distance: 111.7
click at [339, 9] on div "freedom Open Advanced New" at bounding box center [473, 21] width 315 height 27
type input "military"
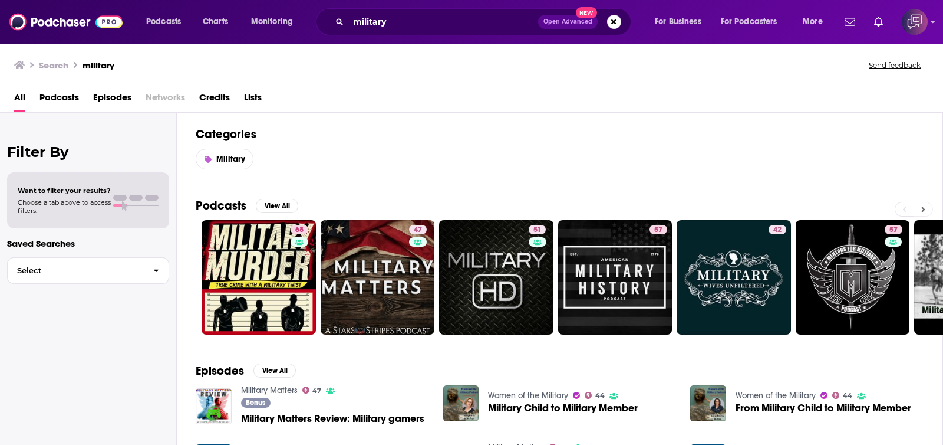
click at [925, 208] on icon at bounding box center [924, 209] width 4 height 8
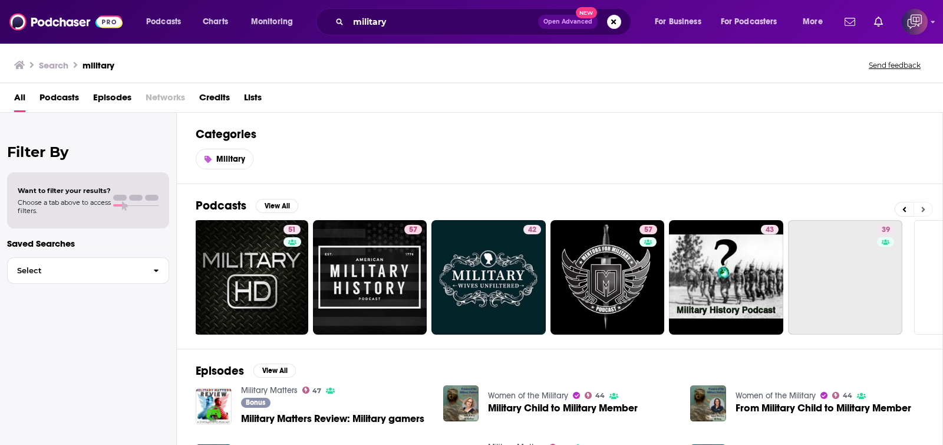
click at [925, 208] on icon at bounding box center [924, 209] width 4 height 8
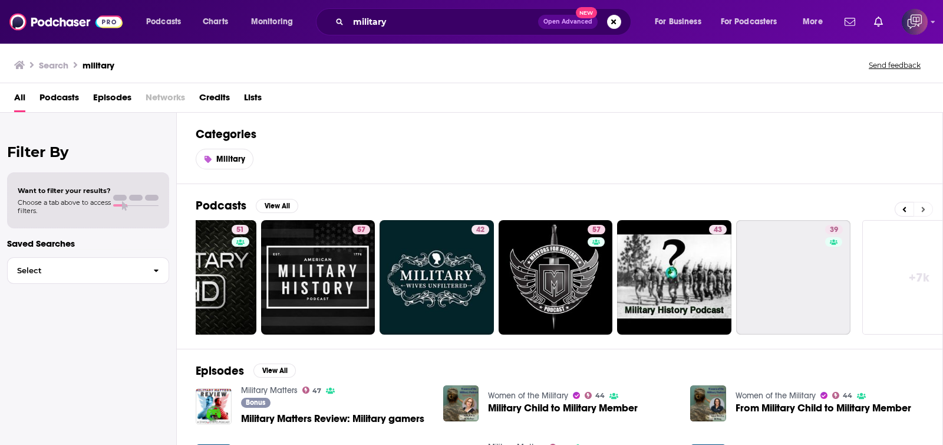
scroll to position [0, 335]
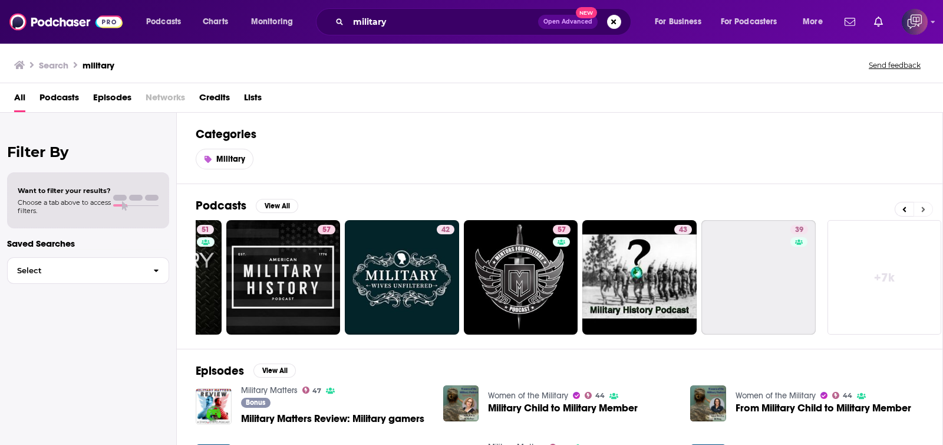
click at [925, 208] on icon at bounding box center [924, 209] width 4 height 8
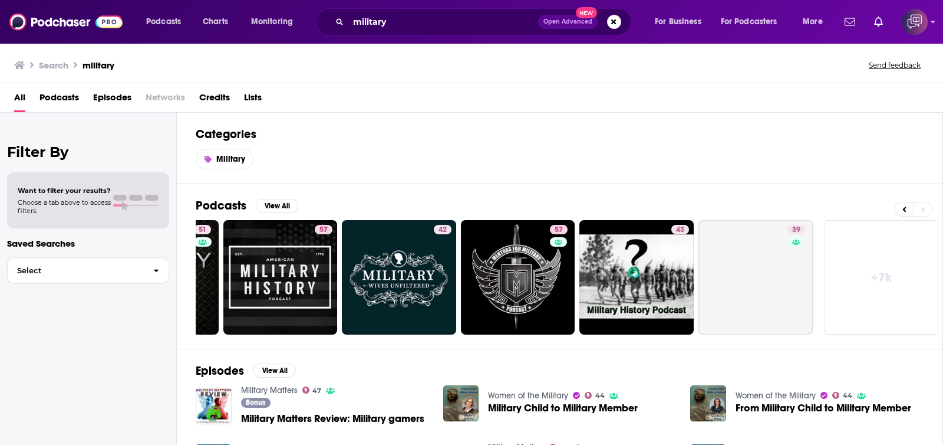
click at [886, 271] on link "+ 7k" at bounding box center [882, 277] width 114 height 114
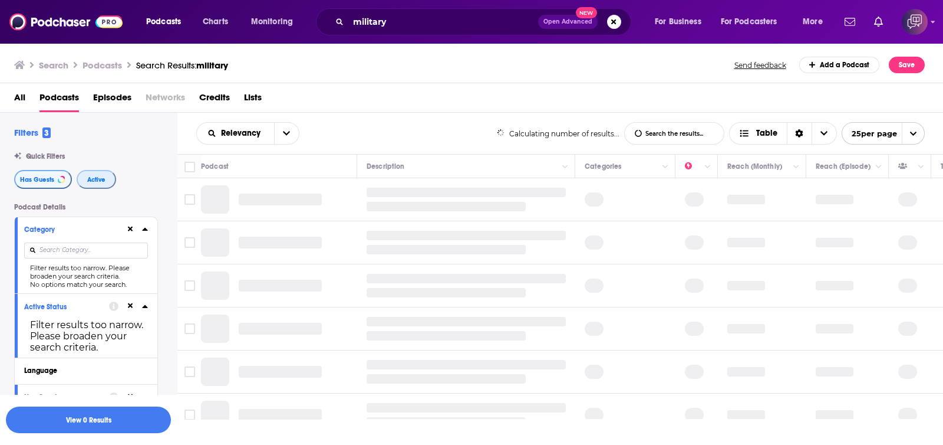
click at [94, 181] on span "Active" at bounding box center [96, 179] width 18 height 6
click at [35, 177] on span "Has Guests" at bounding box center [37, 179] width 34 height 6
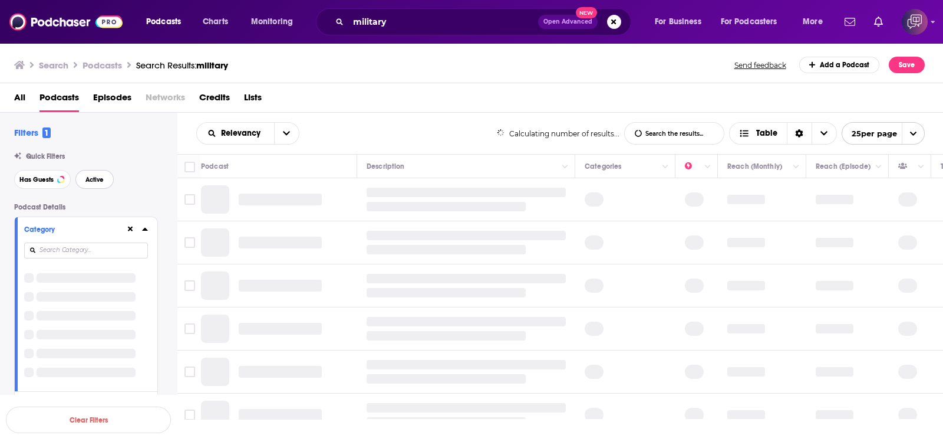
click at [100, 177] on span "Active" at bounding box center [95, 179] width 18 height 6
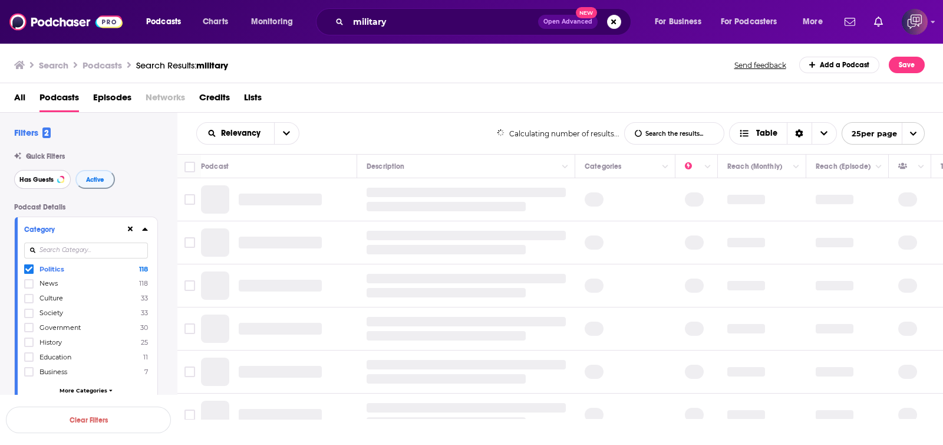
click at [40, 181] on span "Has Guests" at bounding box center [36, 179] width 34 height 6
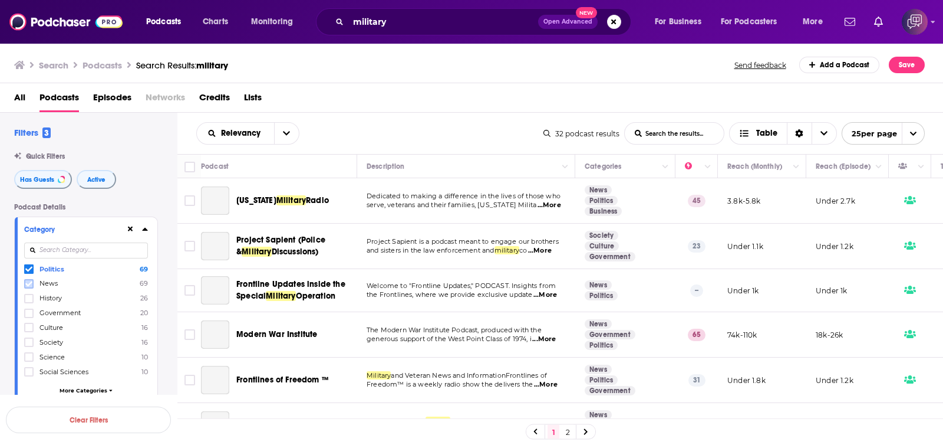
click at [32, 284] on label at bounding box center [28, 283] width 9 height 9
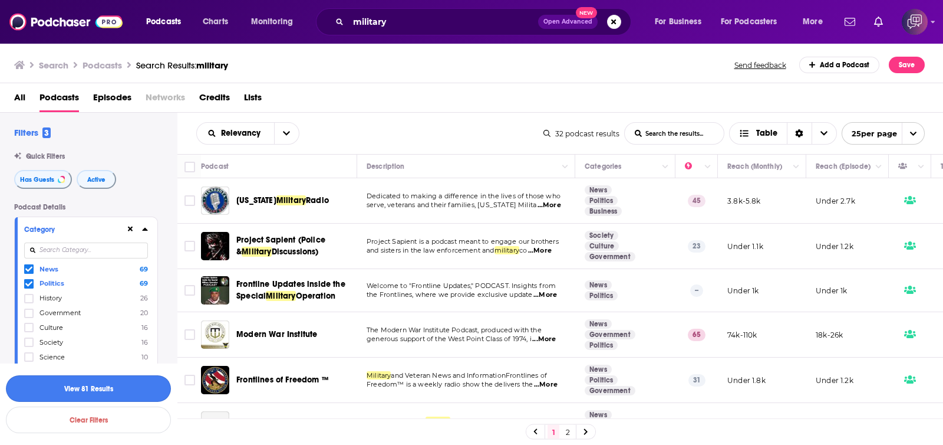
click at [128, 389] on button "View 81 Results" at bounding box center [88, 388] width 165 height 27
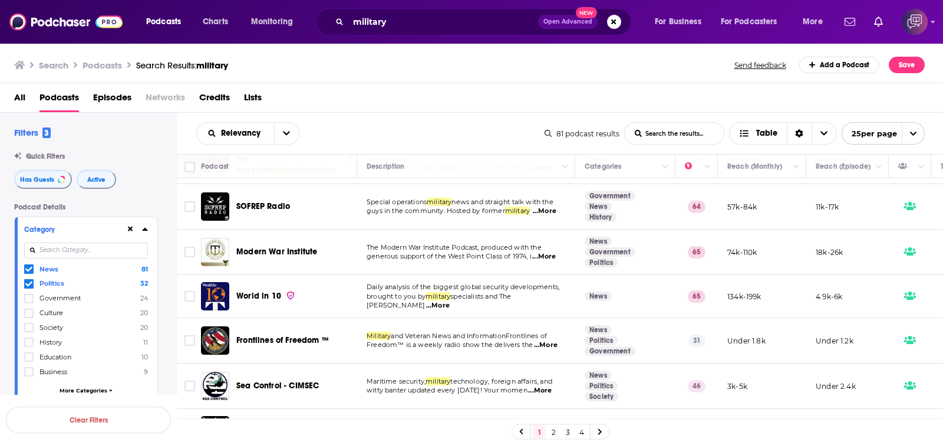
scroll to position [294, 0]
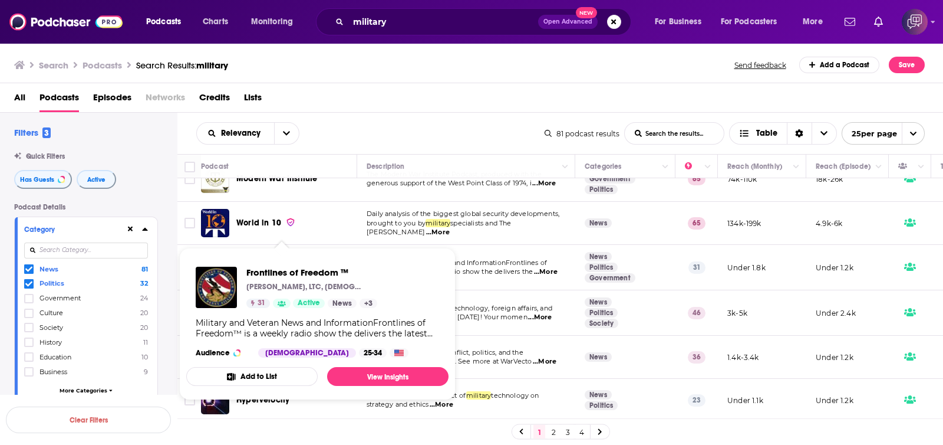
drag, startPoint x: 292, startPoint y: 265, endPoint x: 262, endPoint y: 265, distance: 29.5
drag, startPoint x: 262, startPoint y: 265, endPoint x: 249, endPoint y: 268, distance: 13.9
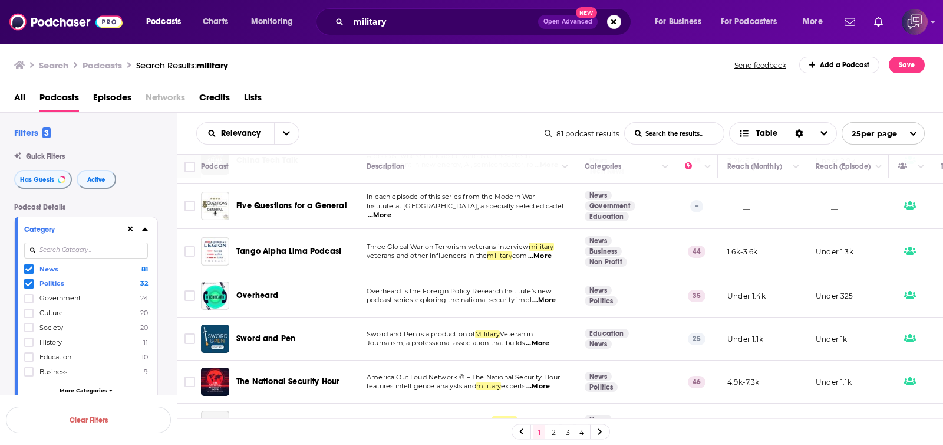
scroll to position [881, 0]
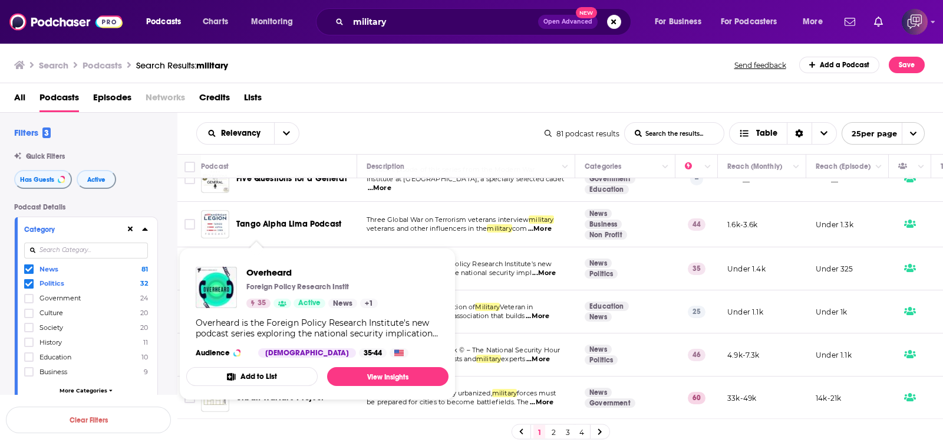
drag, startPoint x: 249, startPoint y: 254, endPoint x: 245, endPoint y: 270, distance: 16.6
drag, startPoint x: 245, startPoint y: 270, endPoint x: 223, endPoint y: 280, distance: 24.0
drag, startPoint x: 239, startPoint y: 297, endPoint x: 213, endPoint y: 290, distance: 27.6
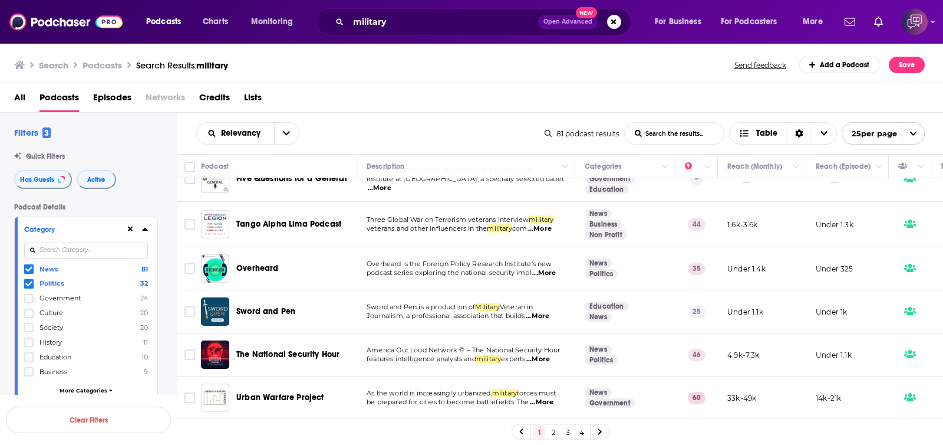
click at [554, 432] on link "2" at bounding box center [554, 432] width 12 height 14
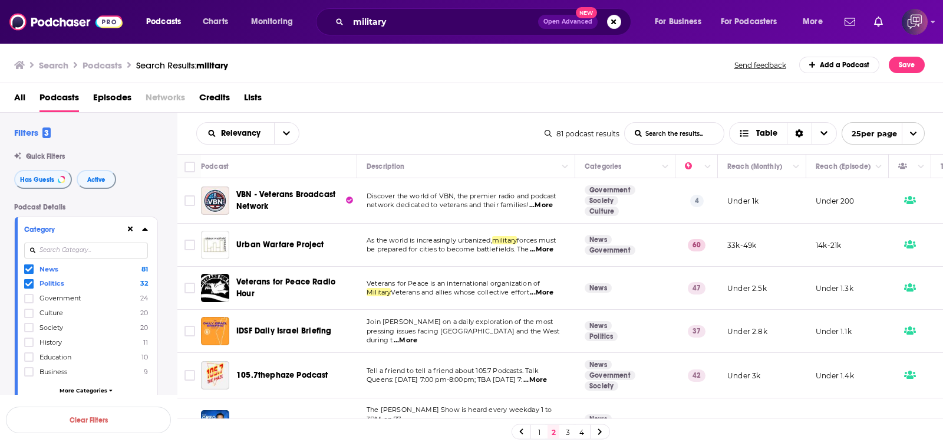
drag, startPoint x: 0, startPoint y: 162, endPoint x: 9, endPoint y: 157, distance: 10.5
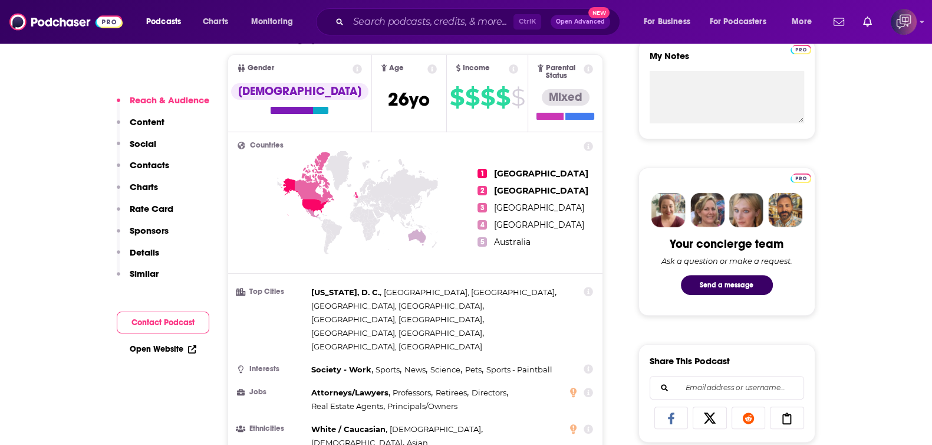
scroll to position [811, 0]
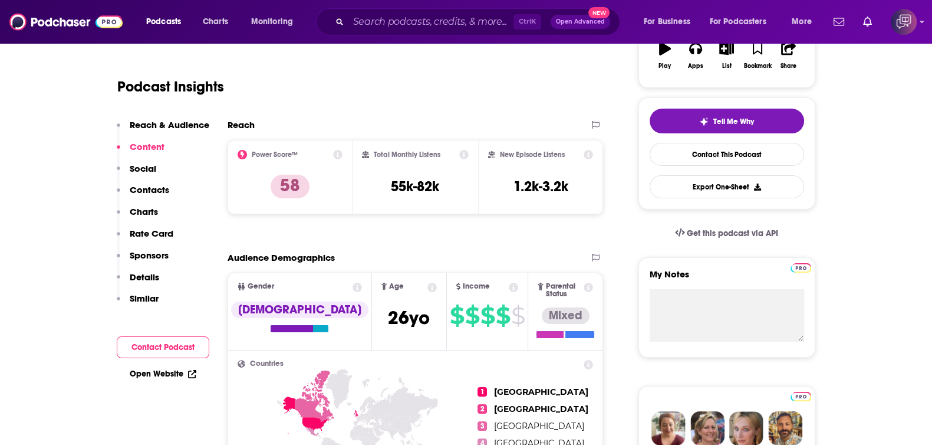
scroll to position [73, 0]
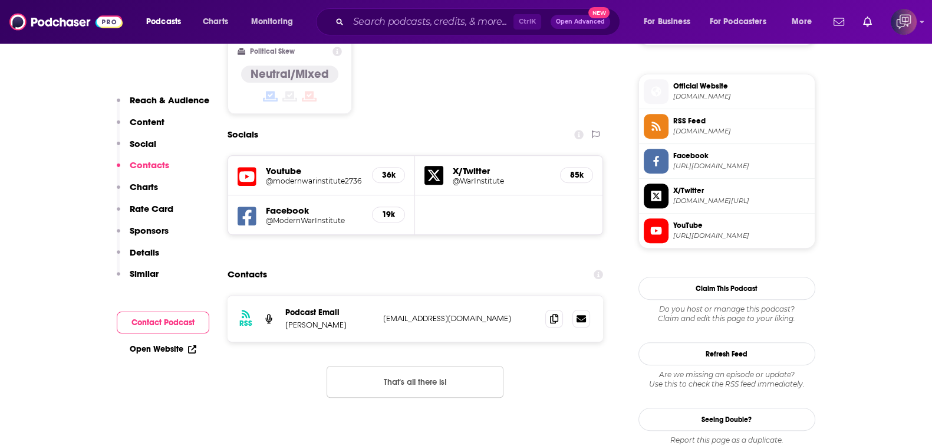
scroll to position [958, 0]
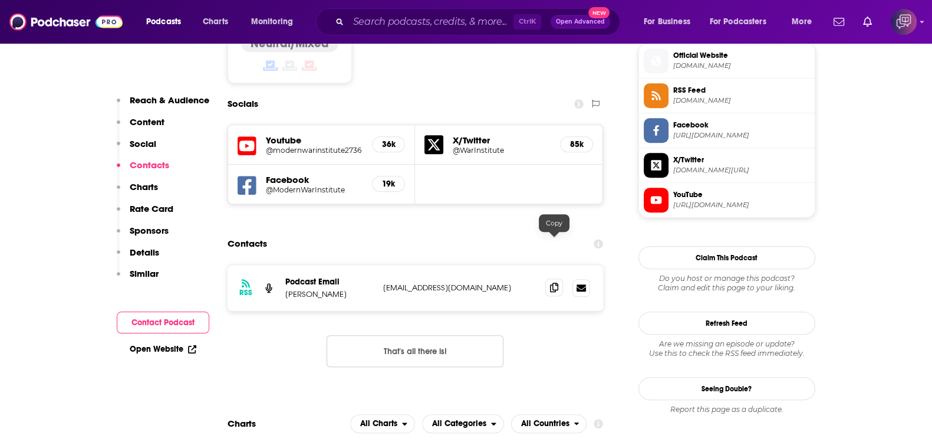
click at [554, 282] on icon at bounding box center [554, 286] width 8 height 9
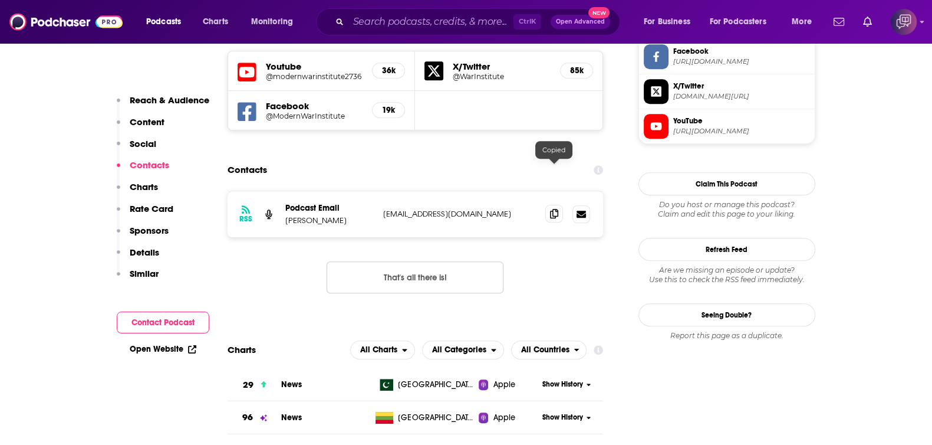
click at [554, 209] on icon at bounding box center [554, 213] width 8 height 9
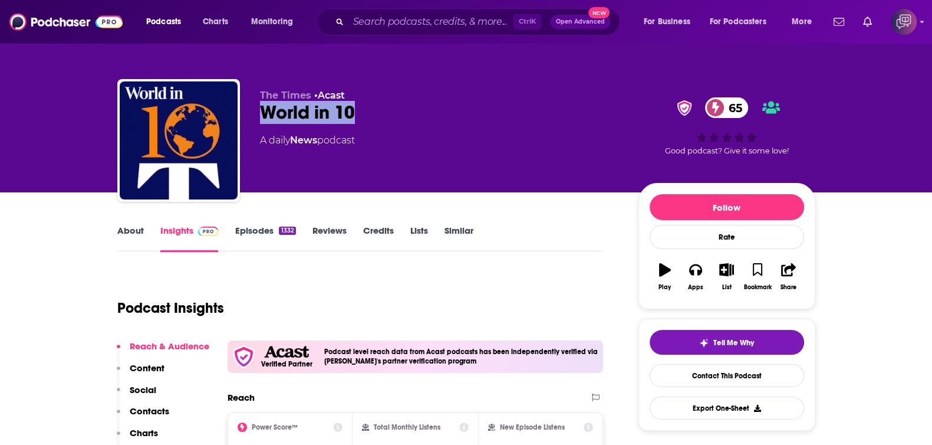
drag, startPoint x: 359, startPoint y: 107, endPoint x: 374, endPoint y: 107, distance: 15.3
click at [374, 107] on div "The Times • Acast World in 10 65 A daily News podcast 65 Good podcast? Give it …" at bounding box center [466, 142] width 698 height 127
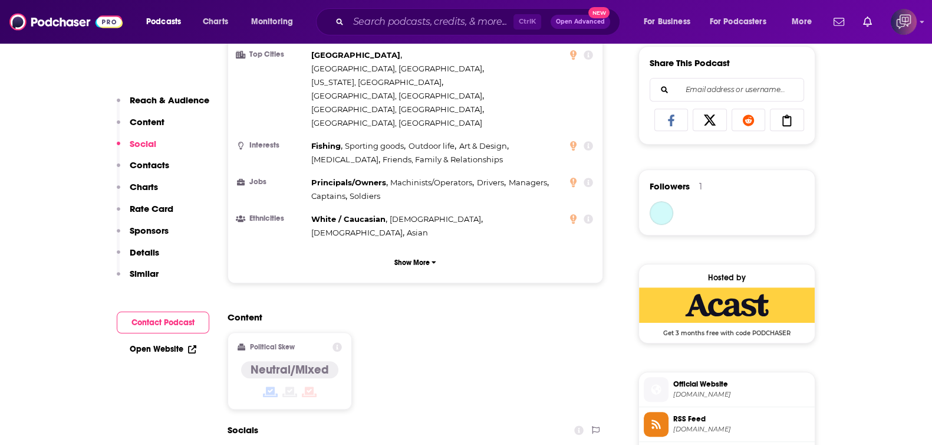
scroll to position [958, 0]
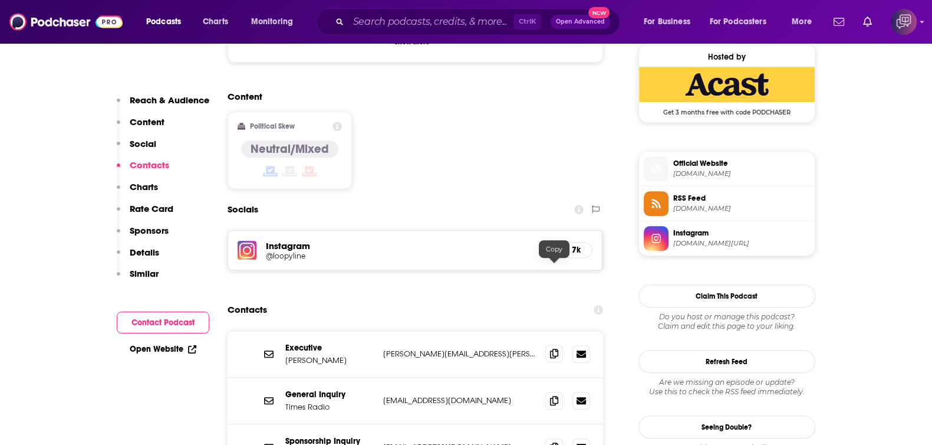
click at [554, 349] on icon at bounding box center [554, 353] width 8 height 9
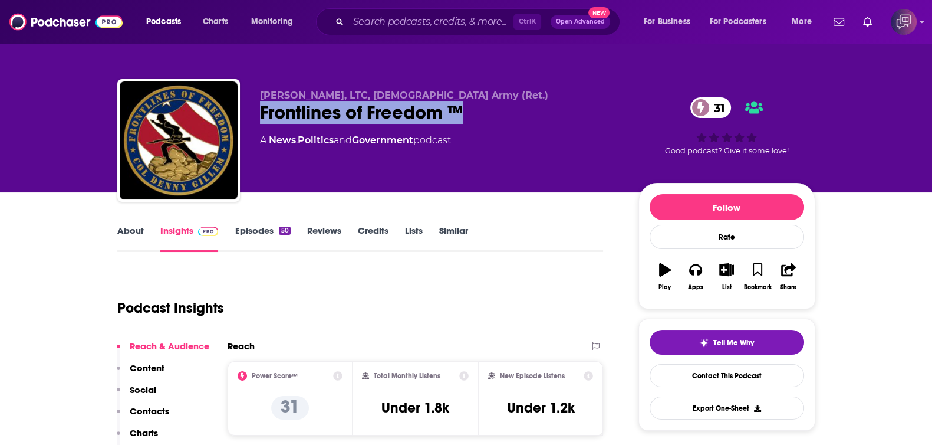
drag, startPoint x: 258, startPoint y: 111, endPoint x: 476, endPoint y: 116, distance: 217.6
click at [476, 116] on div "[PERSON_NAME], LTC, [DEMOGRAPHIC_DATA] Army (Ret.) Frontlines of Freedom ™ 31 A…" at bounding box center [466, 142] width 698 height 127
copy h2 "Frontlines of Freedom ™"
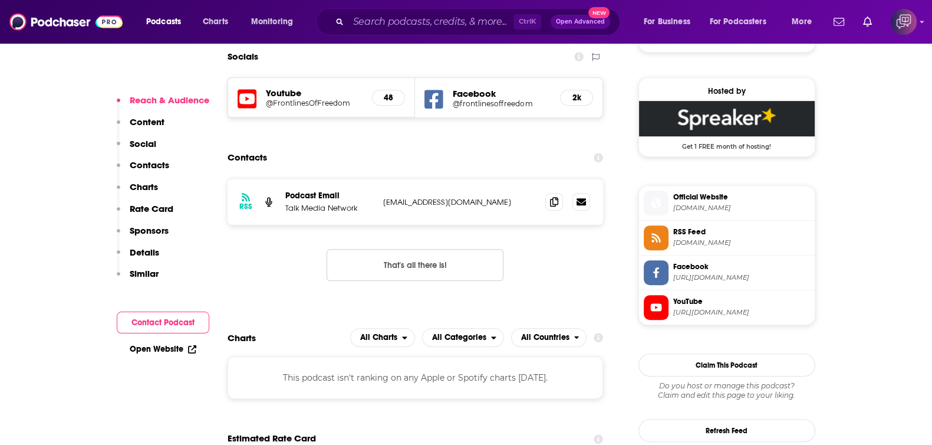
scroll to position [885, 0]
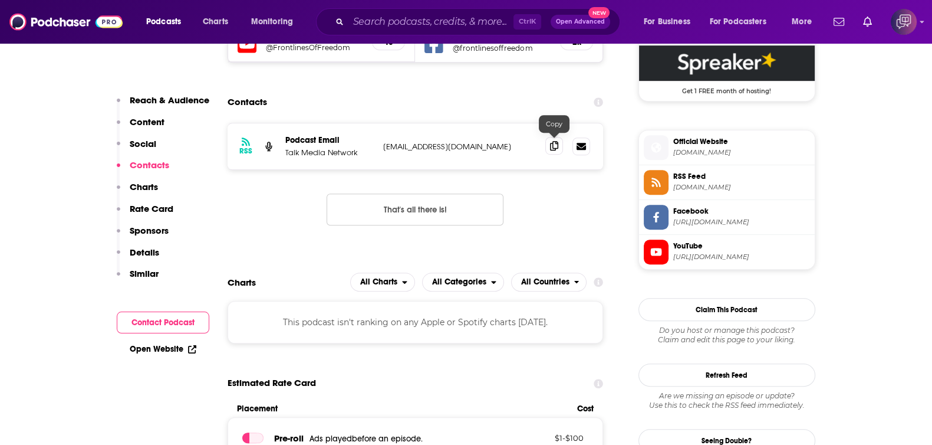
click at [551, 144] on icon at bounding box center [554, 145] width 8 height 9
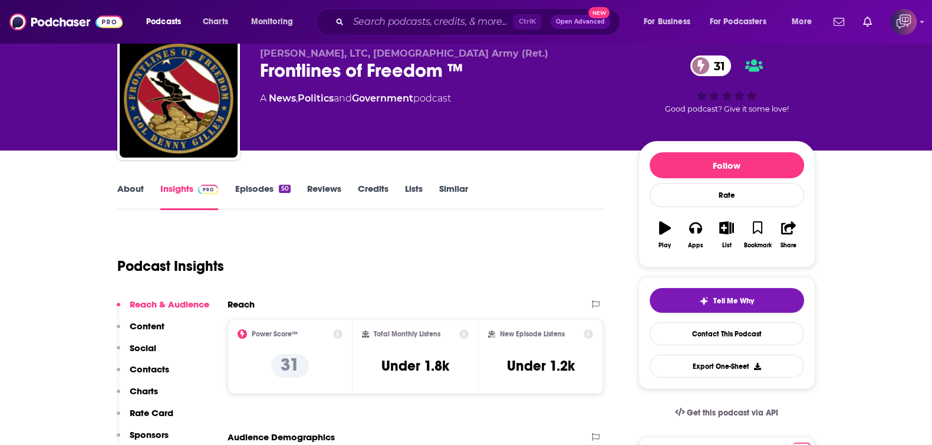
scroll to position [0, 0]
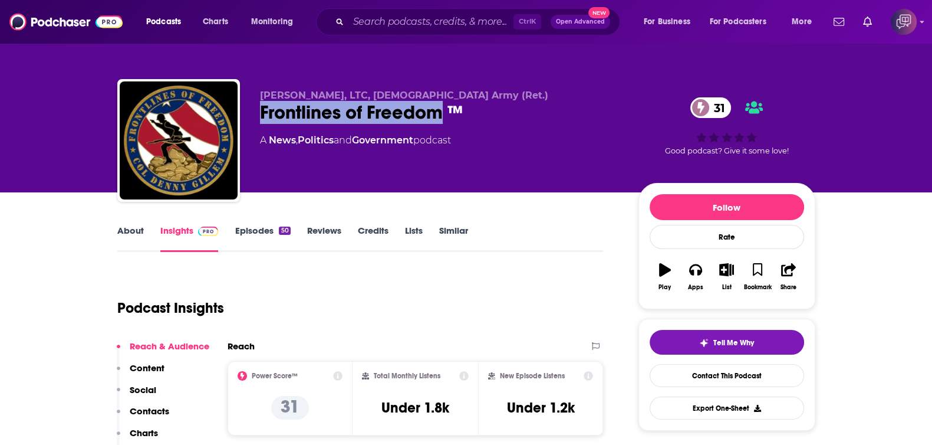
drag, startPoint x: 261, startPoint y: 115, endPoint x: 439, endPoint y: 116, distance: 178.7
click at [439, 116] on div "Denny Gillem, LTC, US Army (Ret.) Frontlines of Freedom ™ 31 A News , Politics …" at bounding box center [466, 142] width 698 height 127
copy h2 "Frontlines of Freedom"
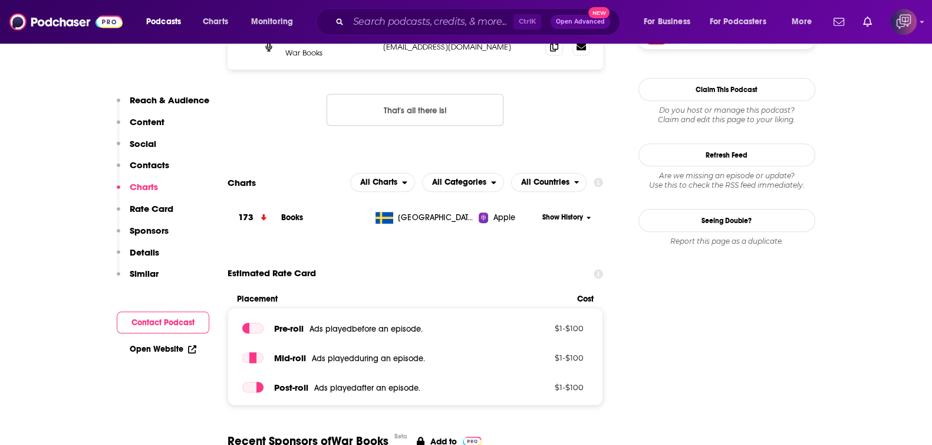
scroll to position [958, 0]
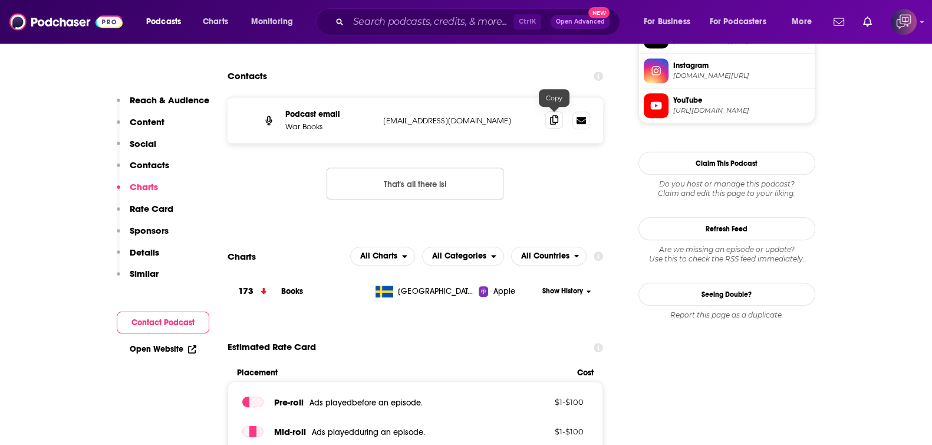
click at [554, 115] on icon at bounding box center [554, 119] width 8 height 9
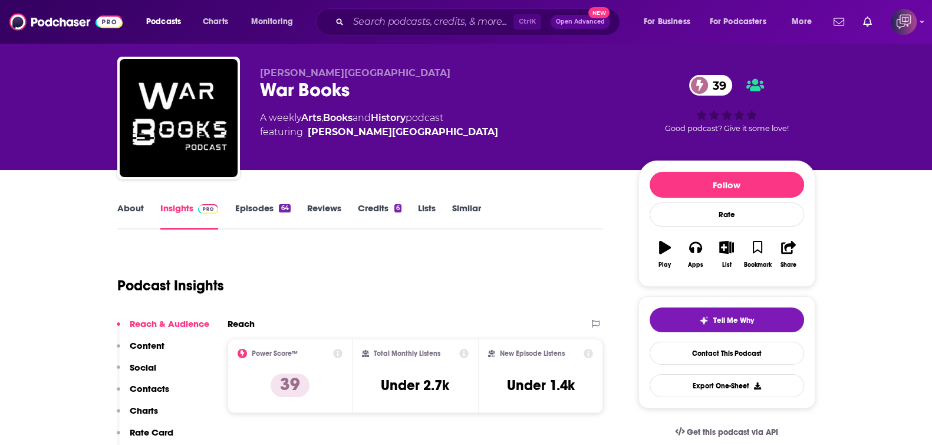
scroll to position [0, 0]
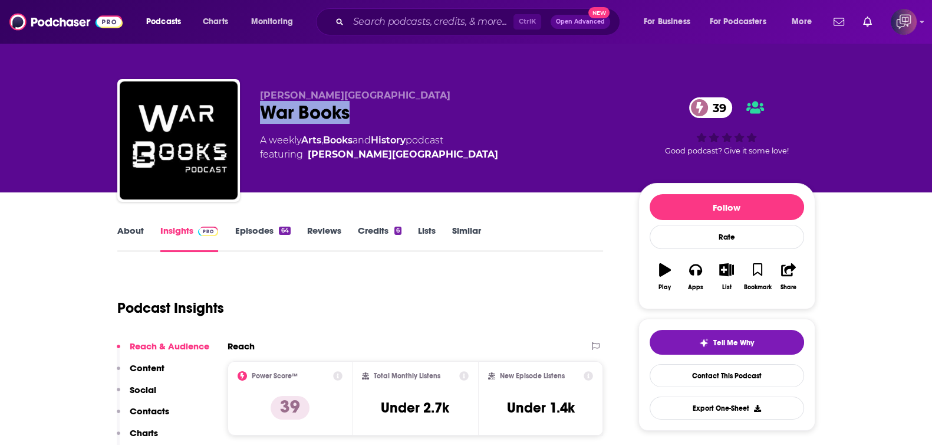
drag, startPoint x: 369, startPoint y: 104, endPoint x: 397, endPoint y: 104, distance: 27.7
click at [397, 104] on div "[PERSON_NAME] War Books 39 A weekly Arts , Books and History podcast featuring …" at bounding box center [466, 142] width 698 height 127
copy h2 "War Books"
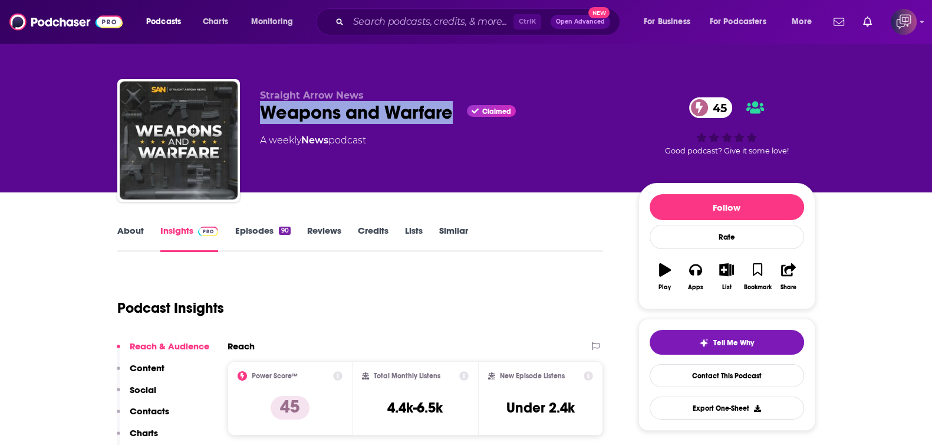
drag, startPoint x: 257, startPoint y: 115, endPoint x: 454, endPoint y: 112, distance: 197.6
click at [454, 112] on div "Straight Arrow News Weapons and Warfare Claimed 45 A weekly News podcast 45 Goo…" at bounding box center [466, 142] width 698 height 127
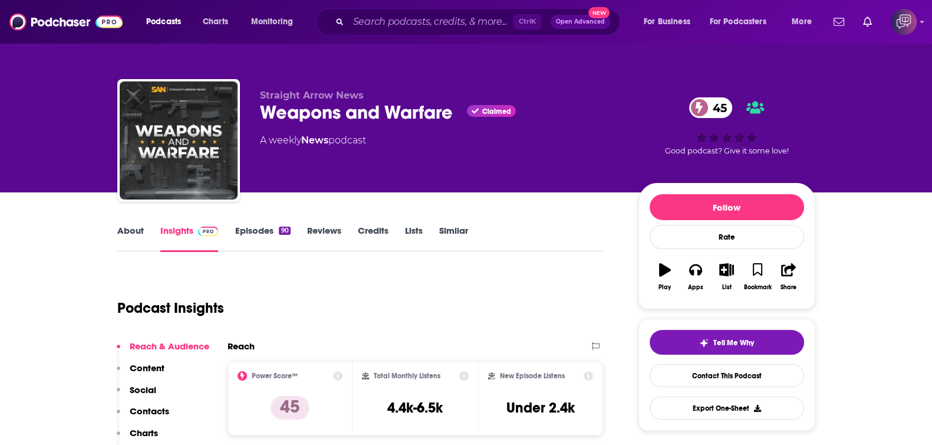
click at [124, 223] on div "About Insights Episodes 90 Reviews Credits Lists Similar" at bounding box center [360, 237] width 486 height 29
click at [127, 231] on link "About" at bounding box center [130, 238] width 27 height 27
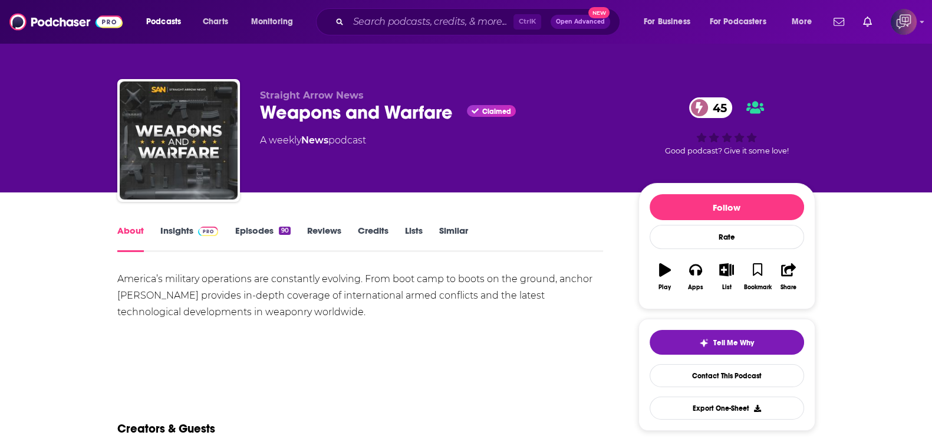
click at [198, 229] on img at bounding box center [208, 230] width 21 height 9
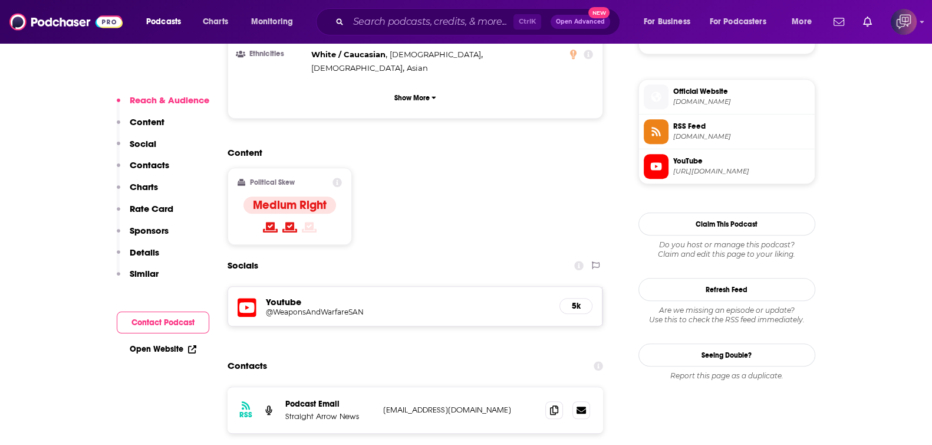
scroll to position [1031, 0]
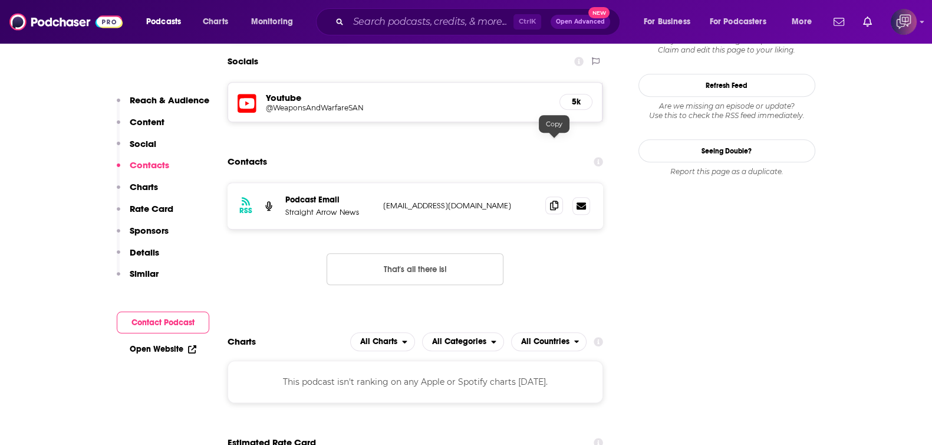
click at [560, 196] on span at bounding box center [554, 205] width 18 height 18
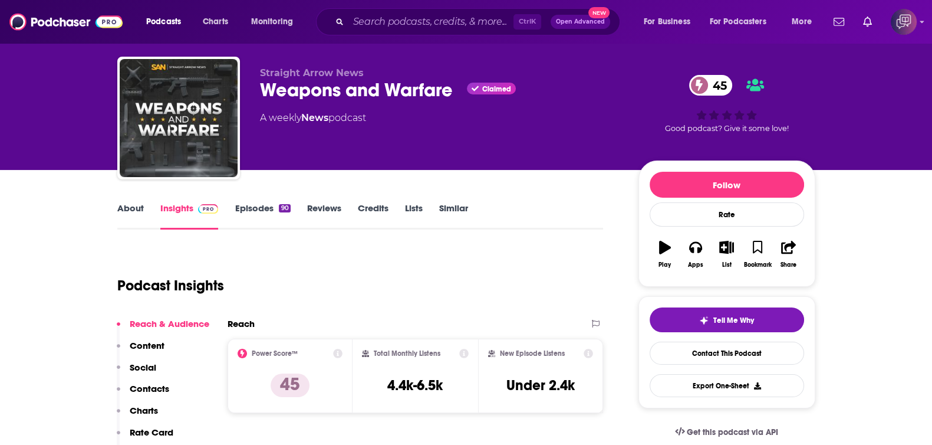
scroll to position [0, 0]
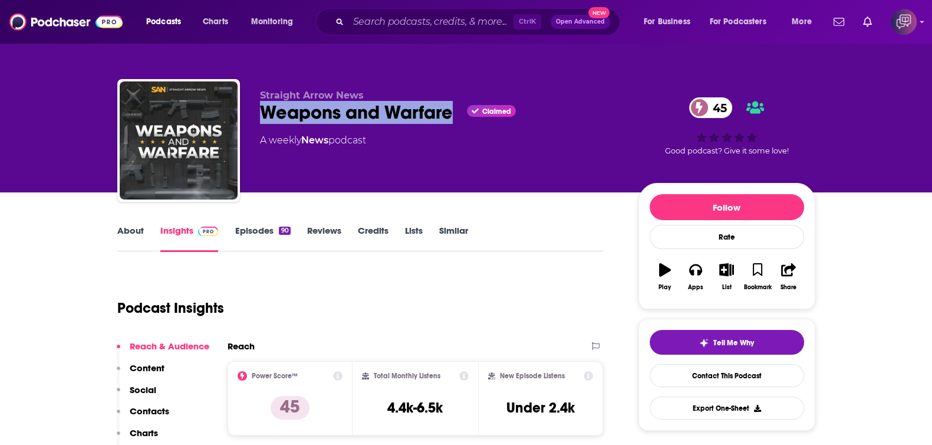
drag, startPoint x: 256, startPoint y: 121, endPoint x: 455, endPoint y: 119, distance: 198.7
click at [455, 119] on div "Straight Arrow News Weapons and Warfare Claimed 45 A weekly News podcast 45 Goo…" at bounding box center [466, 142] width 698 height 127
copy h2 "Weapons and Warfare"
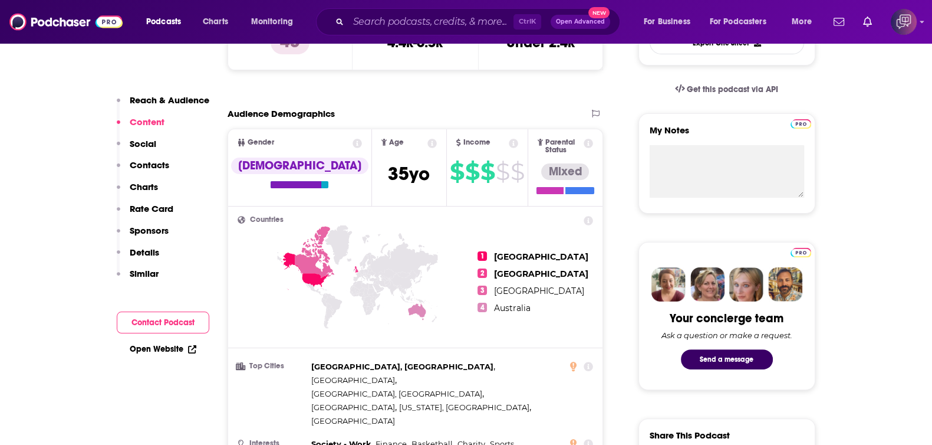
scroll to position [294, 0]
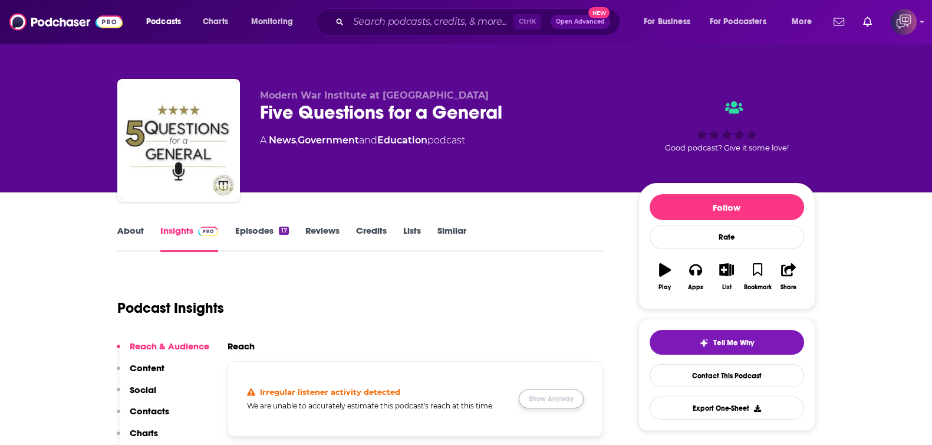
click at [571, 396] on button "Show Anyway" at bounding box center [551, 398] width 65 height 19
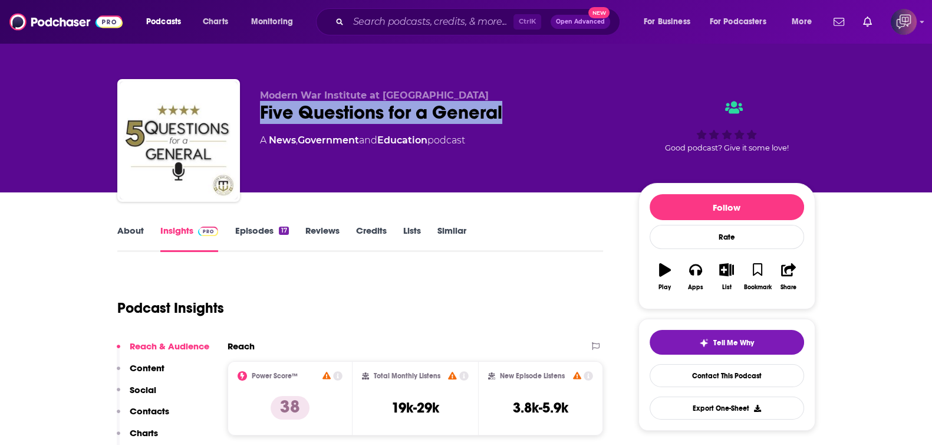
drag, startPoint x: 256, startPoint y: 113, endPoint x: 526, endPoint y: 113, distance: 270.1
click at [526, 113] on div "Modern War Institute at West Point Five Questions for a General A News , Govern…" at bounding box center [466, 142] width 698 height 127
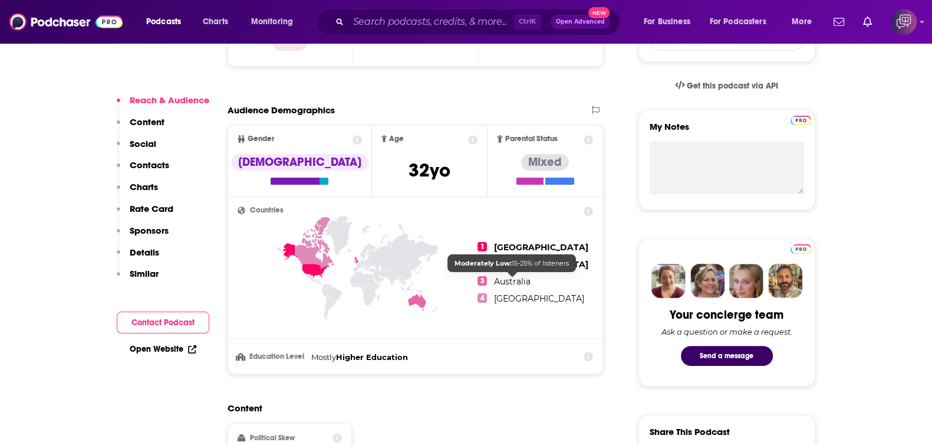
scroll to position [737, 0]
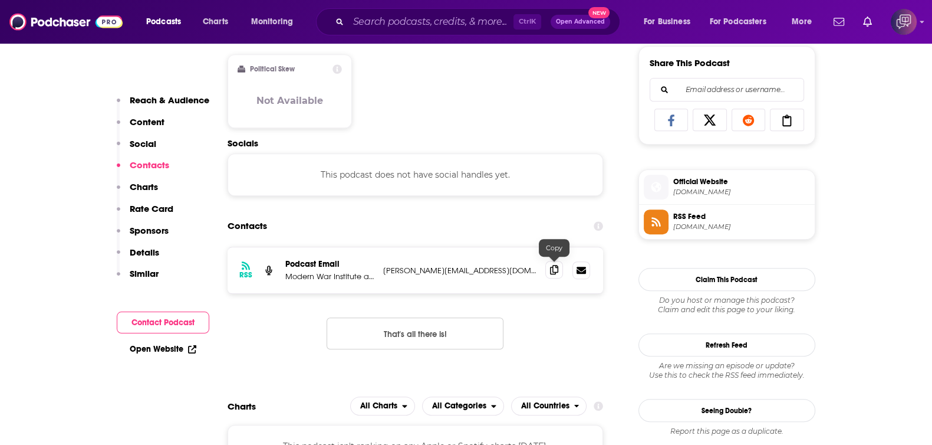
click at [559, 268] on span at bounding box center [554, 270] width 18 height 18
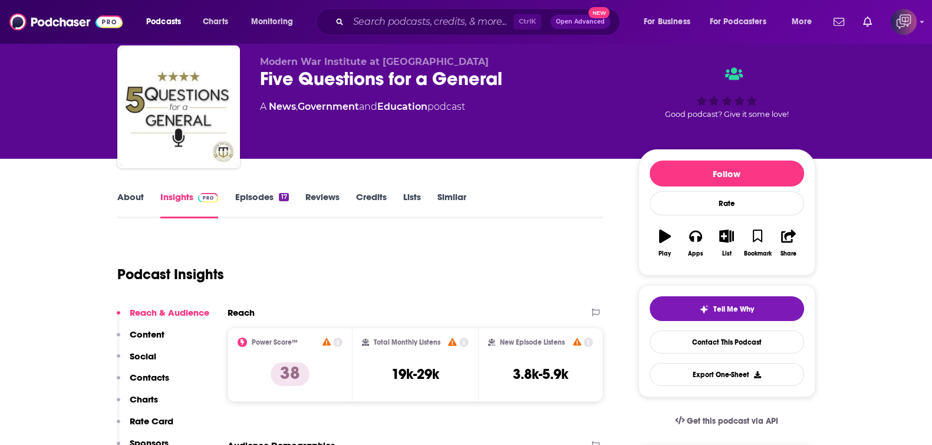
scroll to position [0, 0]
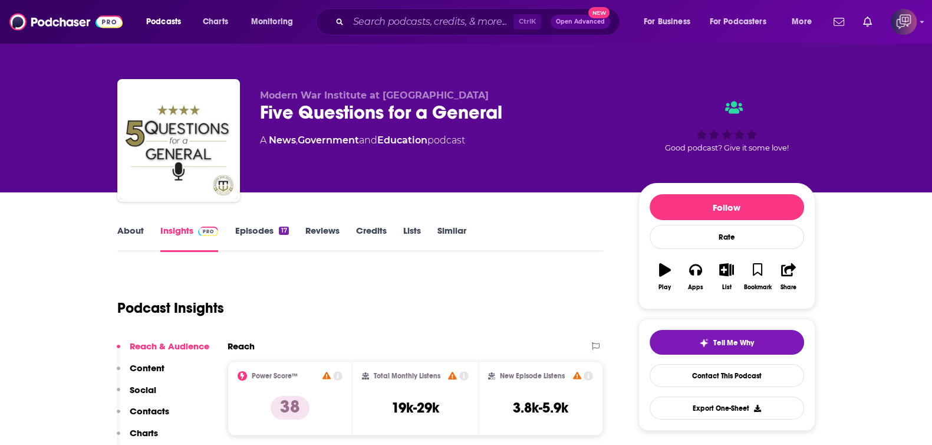
drag, startPoint x: 245, startPoint y: 110, endPoint x: 554, endPoint y: 98, distance: 309.2
click at [554, 98] on div "Modern War Institute at West Point Five Questions for a General A News , Govern…" at bounding box center [466, 142] width 698 height 127
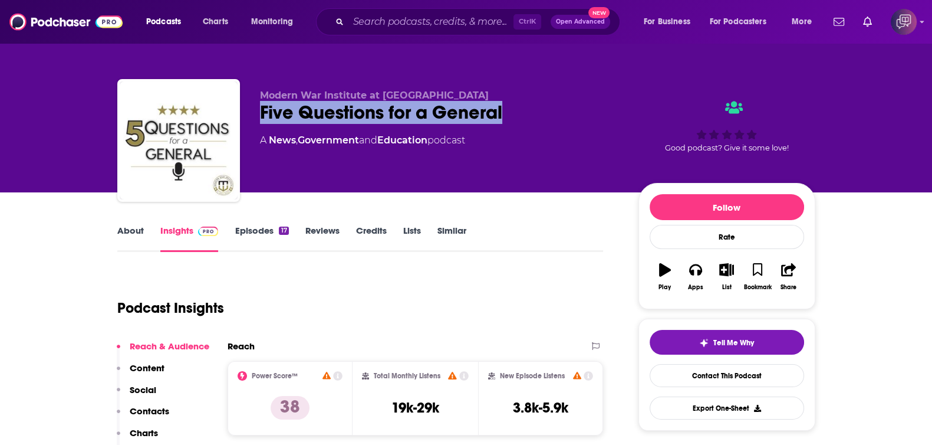
drag, startPoint x: 532, startPoint y: 109, endPoint x: 337, endPoint y: 80, distance: 197.9
click at [261, 122] on div "Five Questions for a General" at bounding box center [440, 112] width 360 height 23
copy h2 "Five Questions for a General"
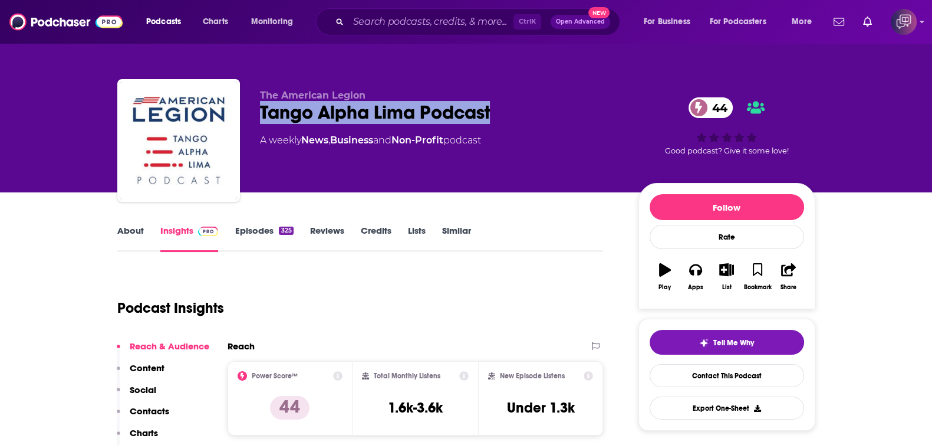
drag, startPoint x: 257, startPoint y: 106, endPoint x: 516, endPoint y: 104, distance: 259.5
click at [516, 104] on div "The American Legion Tango Alpha Lima Podcast 44 A weekly News , Business and No…" at bounding box center [466, 142] width 698 height 127
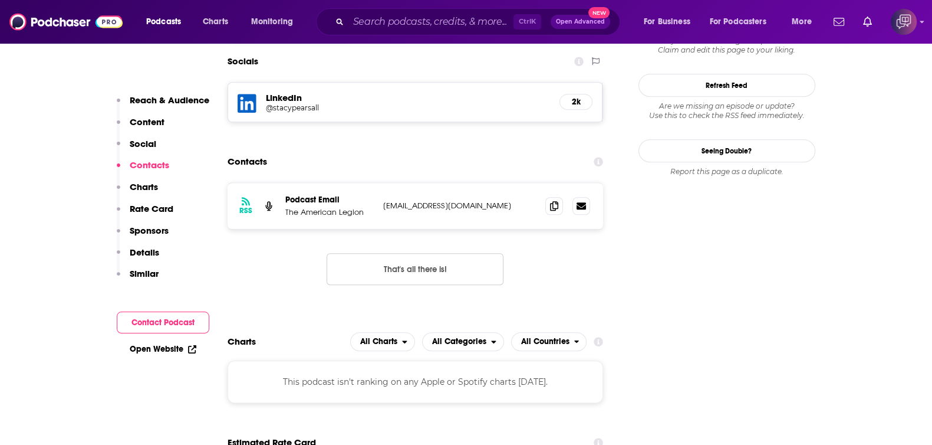
scroll to position [958, 0]
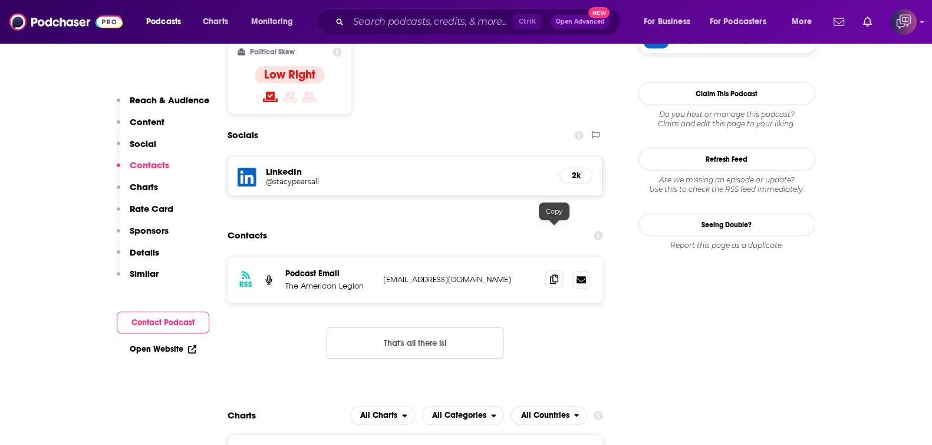
click at [551, 274] on icon at bounding box center [554, 278] width 8 height 9
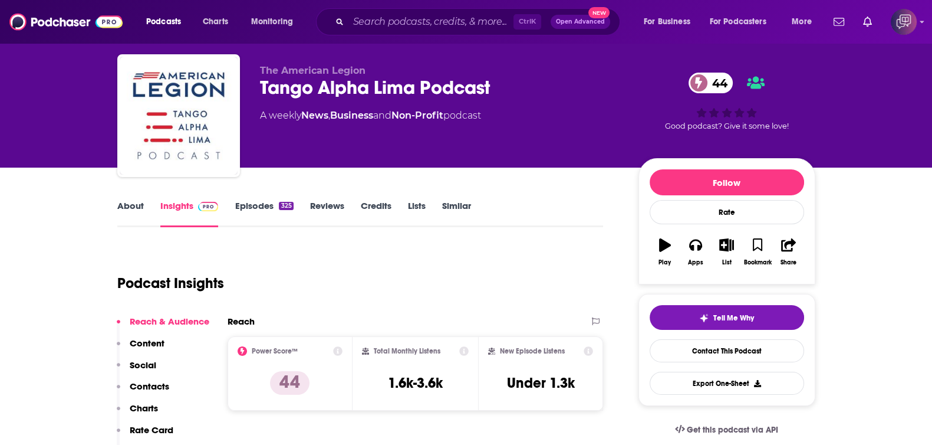
scroll to position [0, 0]
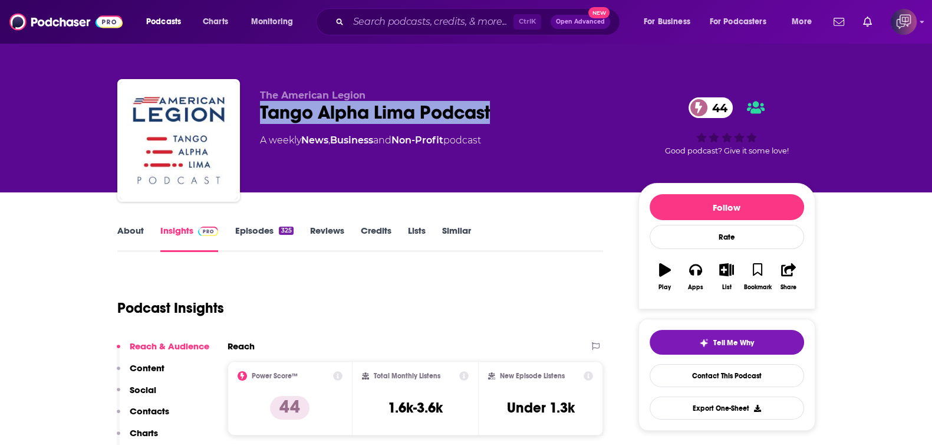
drag, startPoint x: 254, startPoint y: 117, endPoint x: 543, endPoint y: 0, distance: 311.6
click at [538, 107] on div "The American Legion Tango Alpha Lima Podcast 44 A weekly News , Business and No…" at bounding box center [466, 142] width 698 height 127
copy h2 "Tango Alpha Lima Podcast"
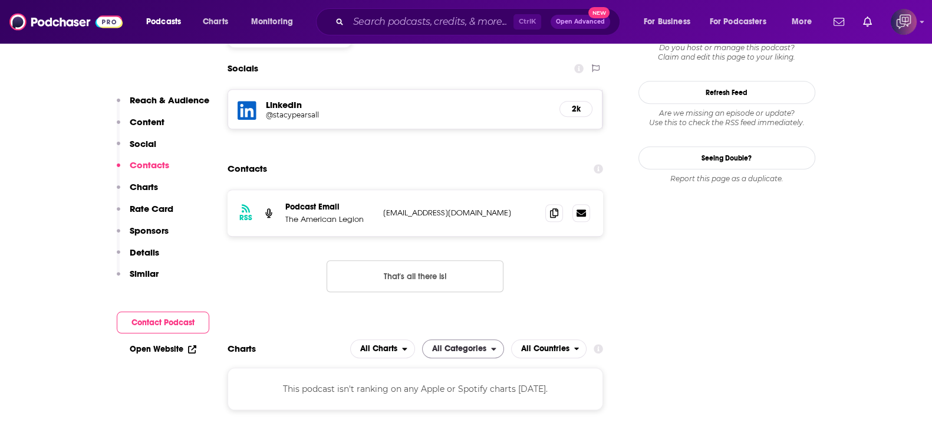
scroll to position [1031, 0]
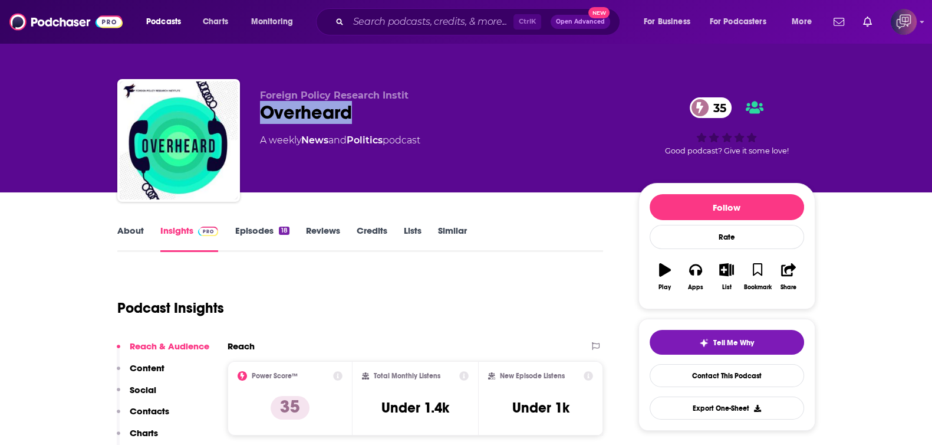
drag, startPoint x: 312, startPoint y: 108, endPoint x: 392, endPoint y: 113, distance: 80.4
click at [392, 113] on div "Foreign Policy Research Instit Overheard 35 A weekly News and Politics podcast …" at bounding box center [466, 142] width 698 height 127
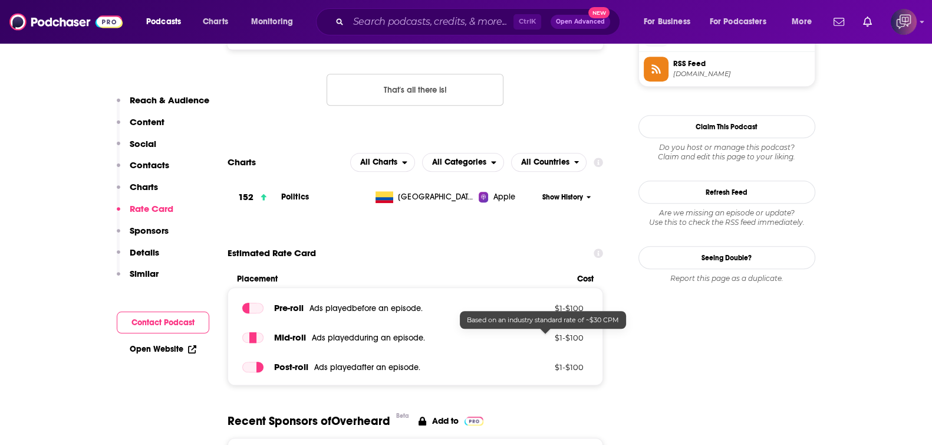
scroll to position [885, 0]
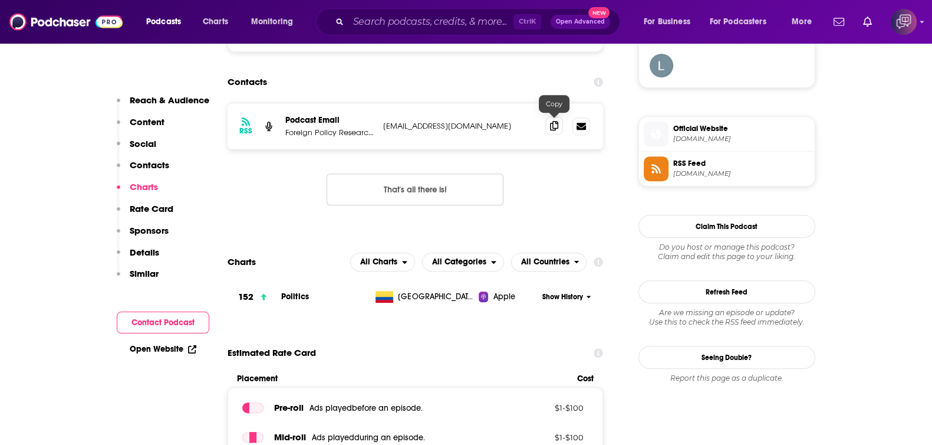
click at [546, 127] on span at bounding box center [554, 126] width 18 height 18
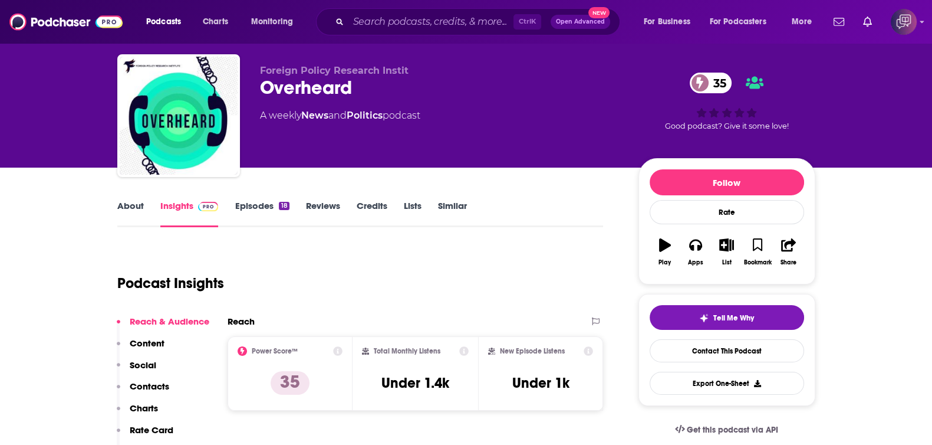
scroll to position [0, 0]
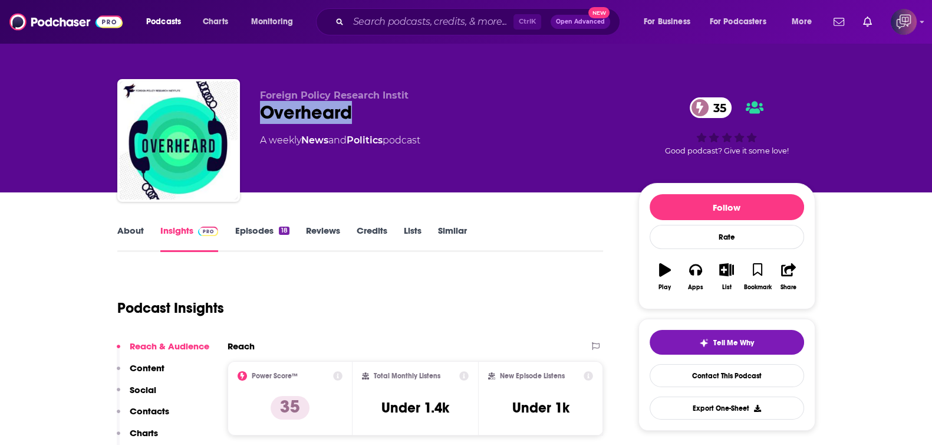
drag, startPoint x: 259, startPoint y: 110, endPoint x: 388, endPoint y: 107, distance: 128.6
click at [388, 107] on div "Overheard 35" at bounding box center [440, 112] width 360 height 23
copy h2 "Overheard"
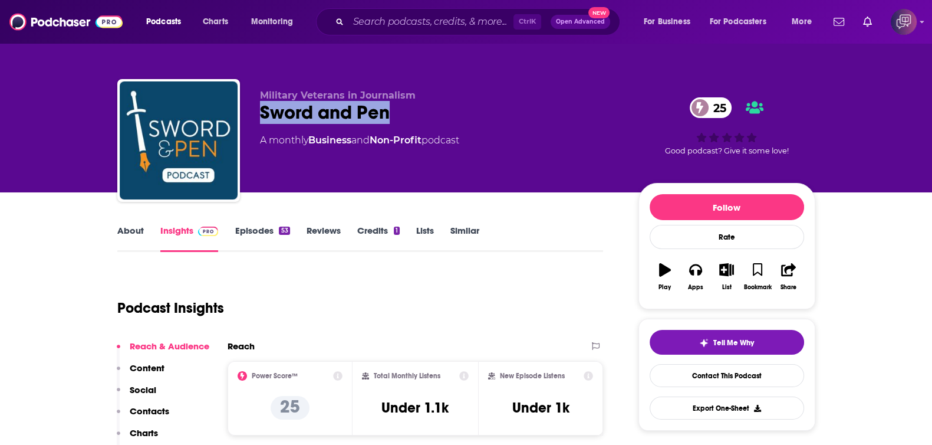
drag, startPoint x: 258, startPoint y: 114, endPoint x: 402, endPoint y: 108, distance: 144.0
click at [402, 108] on div "Military Veterans in Journalism Sword and Pen 25 A monthly Business and Non-Pro…" at bounding box center [466, 142] width 698 height 127
copy h2 "Sword and Pen"
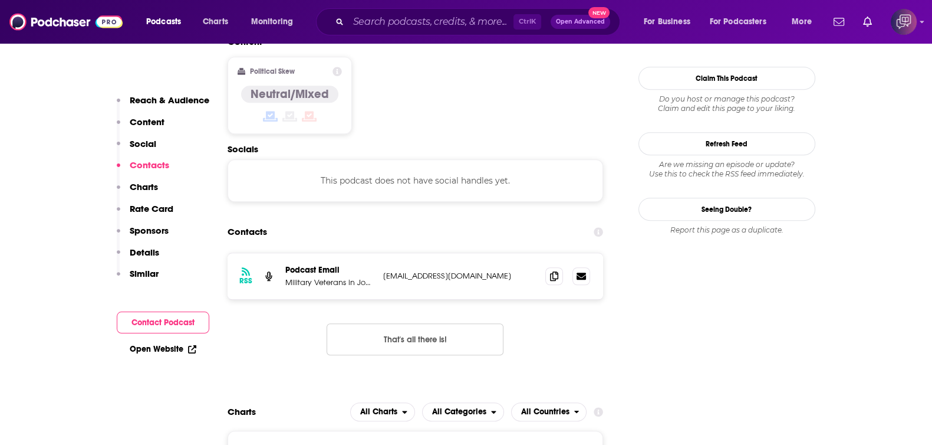
scroll to position [885, 0]
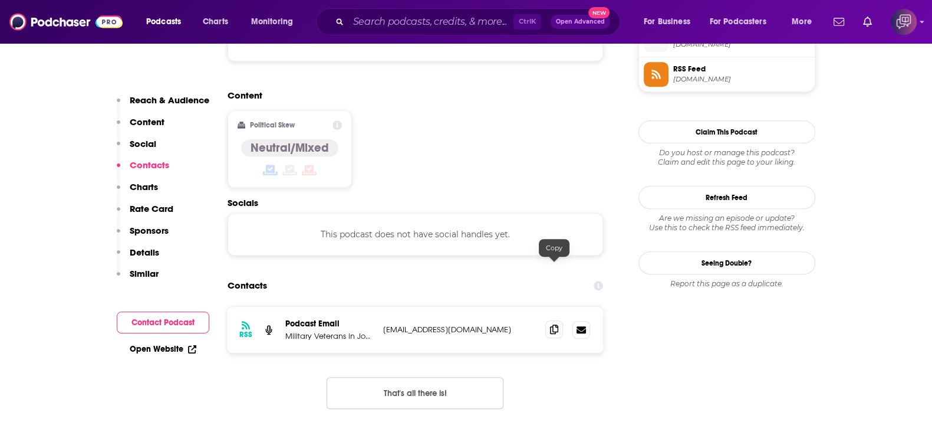
click at [550, 320] on span at bounding box center [554, 329] width 18 height 18
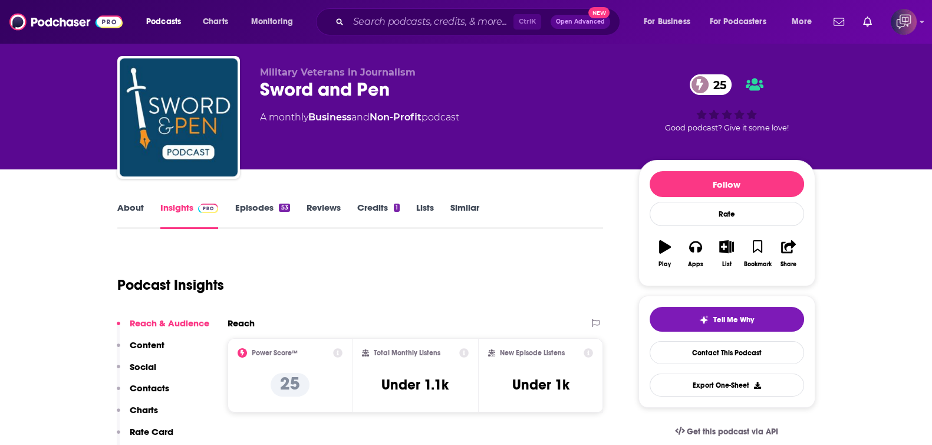
scroll to position [0, 0]
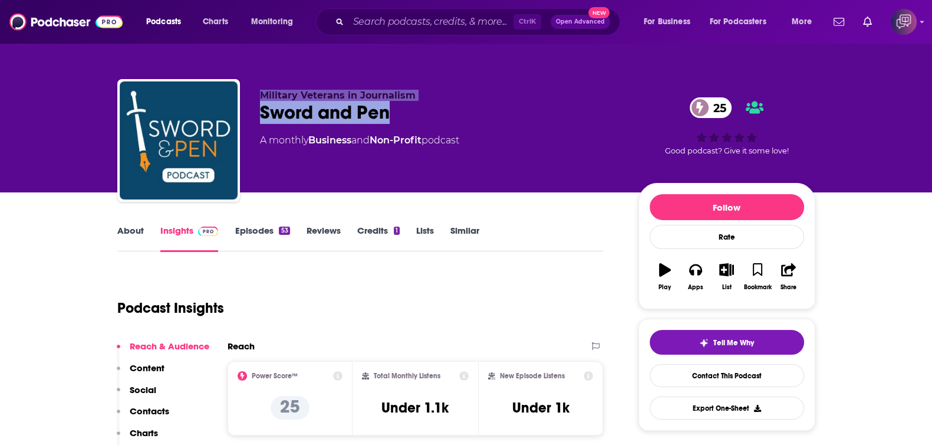
drag, startPoint x: 257, startPoint y: 100, endPoint x: 448, endPoint y: 113, distance: 191.5
click at [448, 113] on div "Military Veterans in Journalism Sword and Pen 25 A monthly Business and Non-Pro…" at bounding box center [466, 142] width 698 height 127
click at [433, 111] on div "Sword and Pen 25" at bounding box center [440, 112] width 360 height 23
drag, startPoint x: 443, startPoint y: 116, endPoint x: 259, endPoint y: 116, distance: 184.0
click at [260, 116] on div "Sword and Pen 25" at bounding box center [440, 112] width 360 height 23
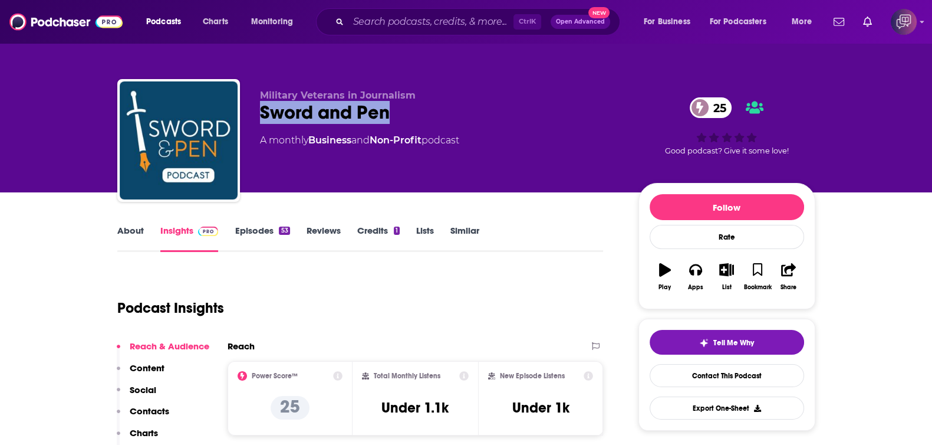
copy h2 "Sword and Pen"
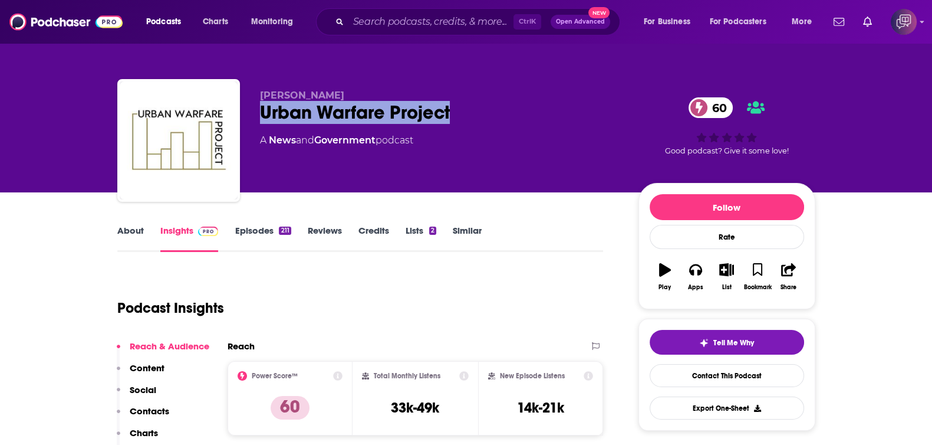
drag, startPoint x: 260, startPoint y: 113, endPoint x: 478, endPoint y: 116, distance: 217.6
click at [478, 116] on div "[PERSON_NAME] Urban Warfare Project 60 A News and Government podcast 60 Good po…" at bounding box center [466, 142] width 698 height 127
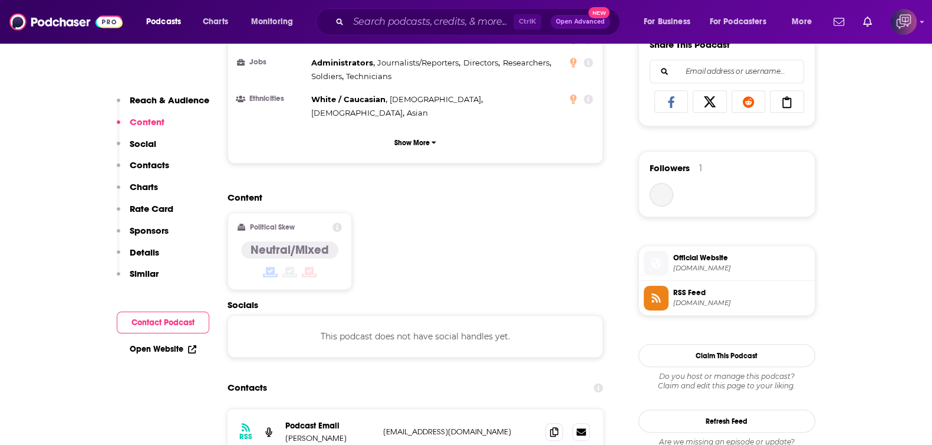
scroll to position [811, 0]
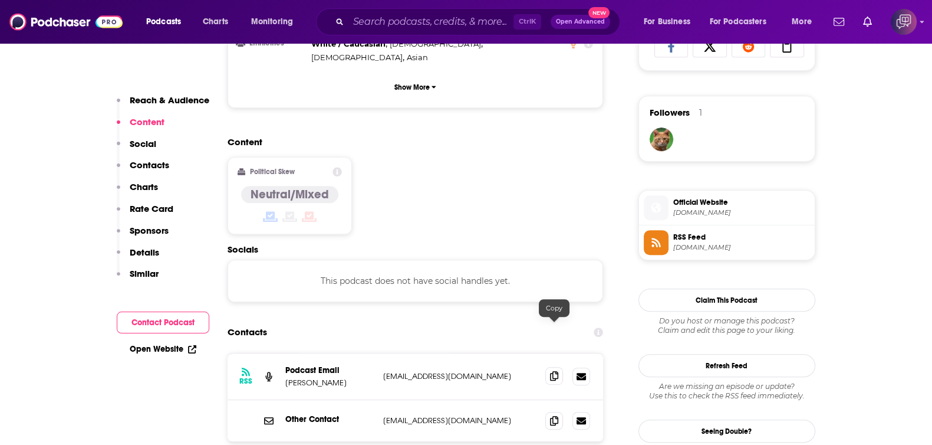
click at [553, 367] on span at bounding box center [554, 376] width 18 height 18
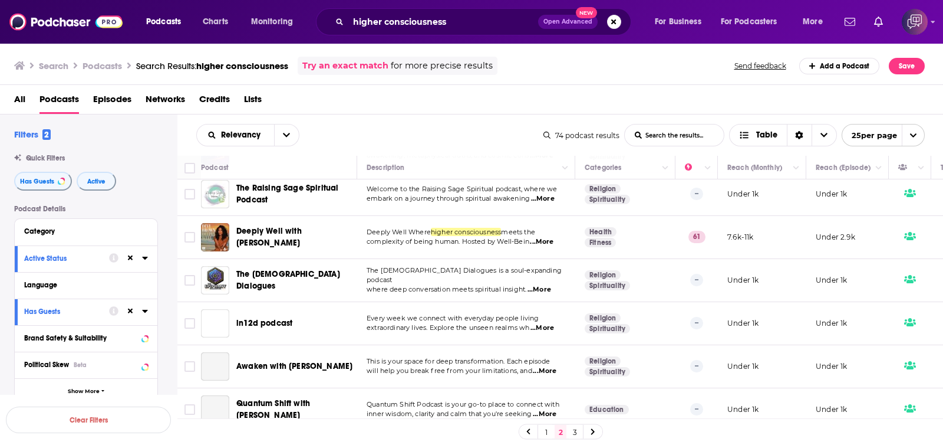
scroll to position [909, 0]
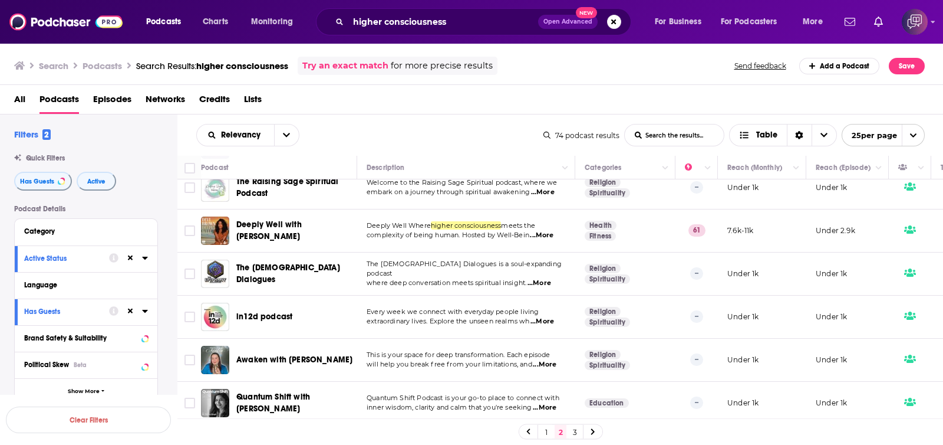
click at [573, 427] on link "3" at bounding box center [575, 432] width 12 height 14
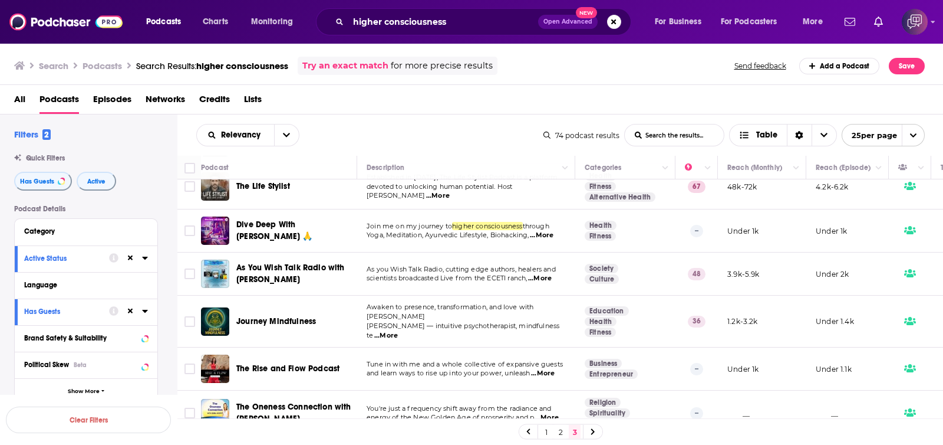
scroll to position [221, 0]
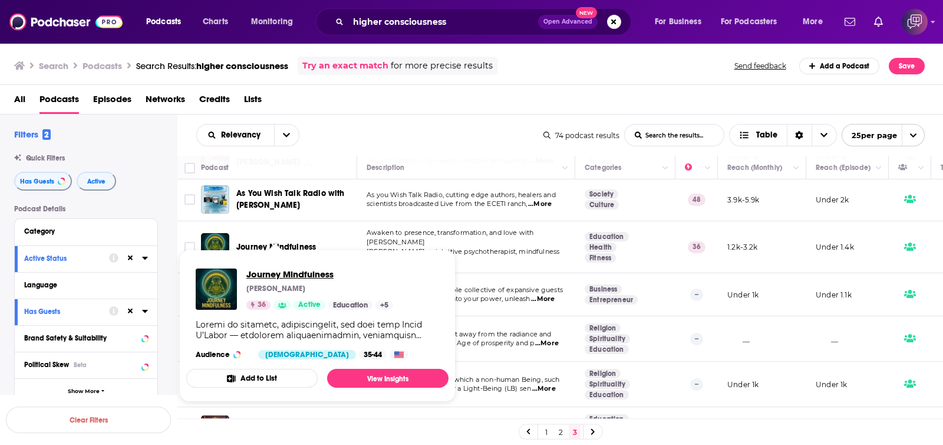
drag, startPoint x: 304, startPoint y: 243, endPoint x: 271, endPoint y: 271, distance: 43.5
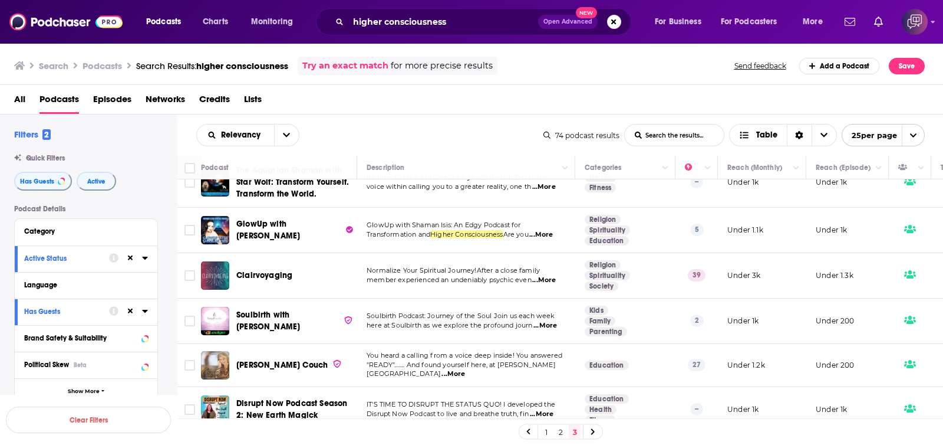
scroll to position [867, 0]
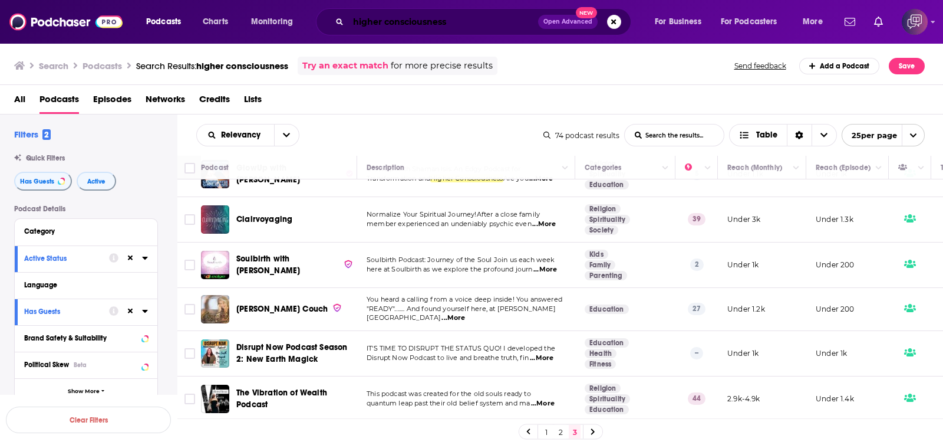
click at [498, 22] on input "higher consciousness" at bounding box center [444, 21] width 190 height 19
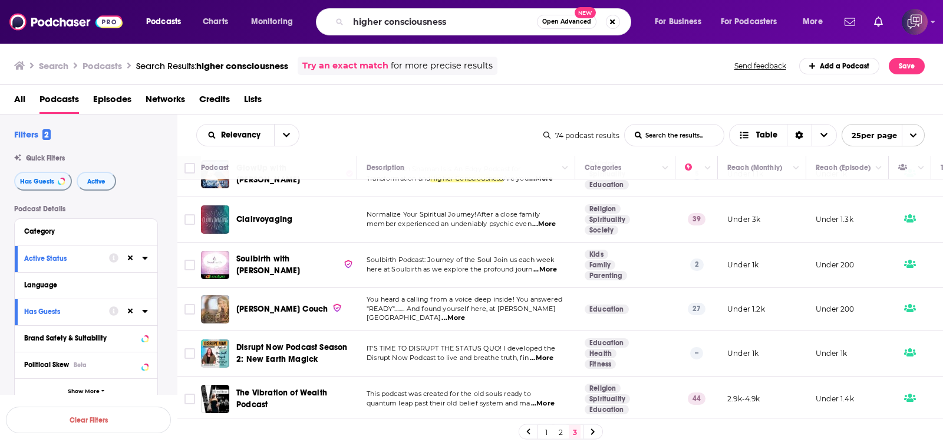
click at [564, 19] on span "Open Advanced" at bounding box center [567, 22] width 49 height 6
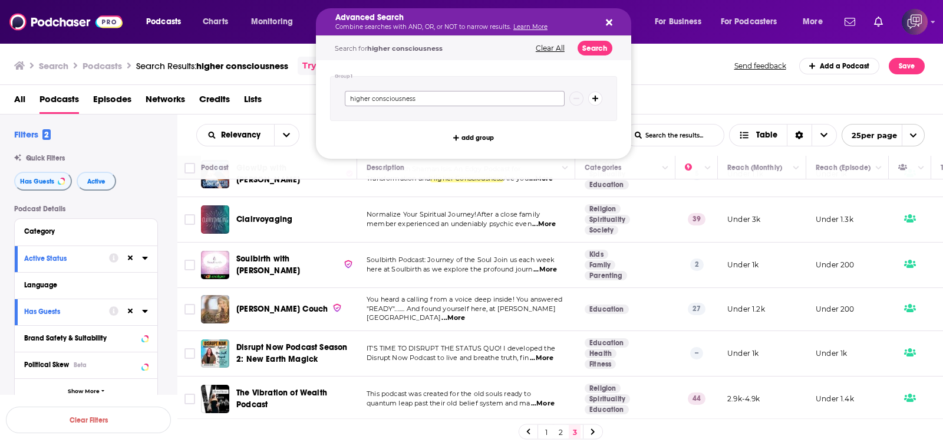
drag, startPoint x: 517, startPoint y: 94, endPoint x: 295, endPoint y: 112, distance: 221.8
click at [289, 112] on div "Podcasts Charts Monitoring Advanced Search Combine searches with AND, OR, or NO…" at bounding box center [471, 222] width 943 height 445
type input "human condition"
click at [600, 51] on button "Search" at bounding box center [595, 48] width 35 height 15
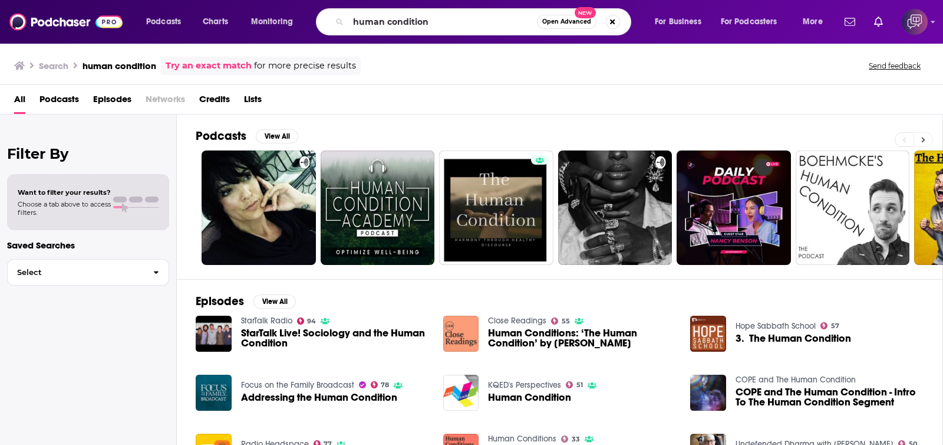
click at [925, 141] on icon at bounding box center [924, 140] width 4 height 8
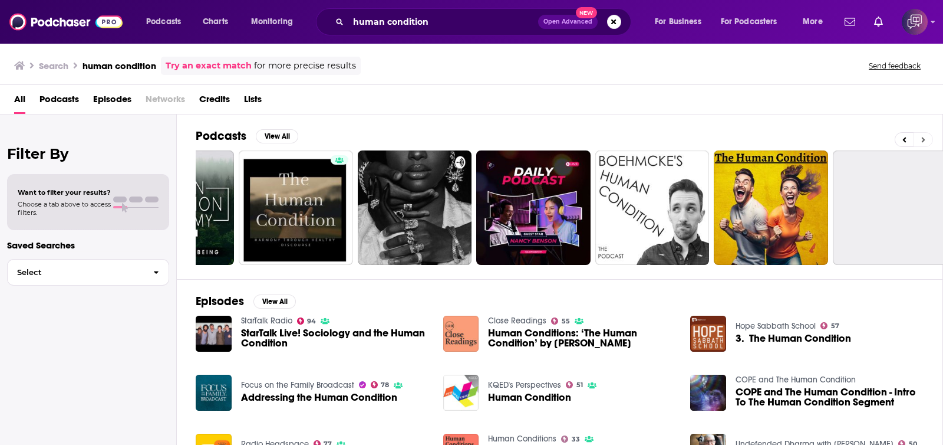
click at [925, 141] on icon at bounding box center [924, 140] width 4 height 8
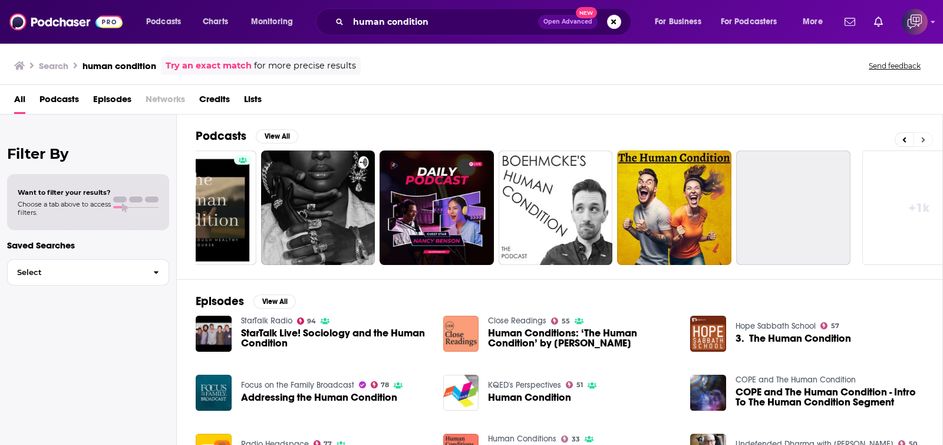
click at [925, 141] on icon at bounding box center [924, 140] width 4 height 8
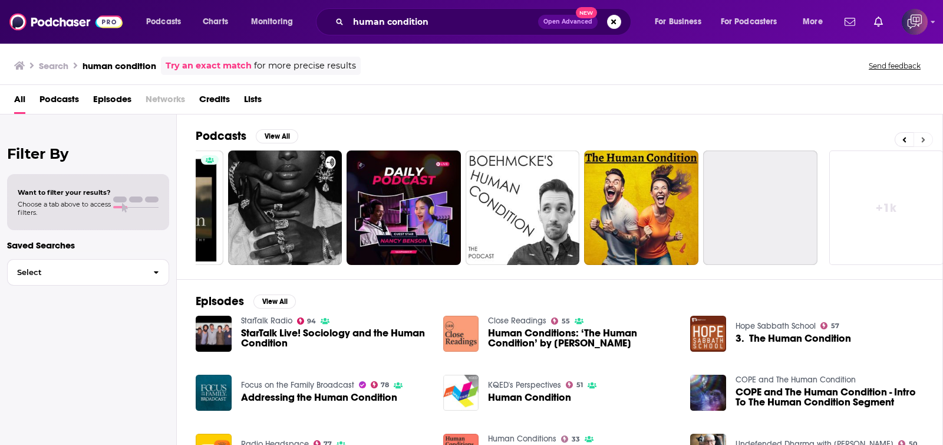
scroll to position [0, 335]
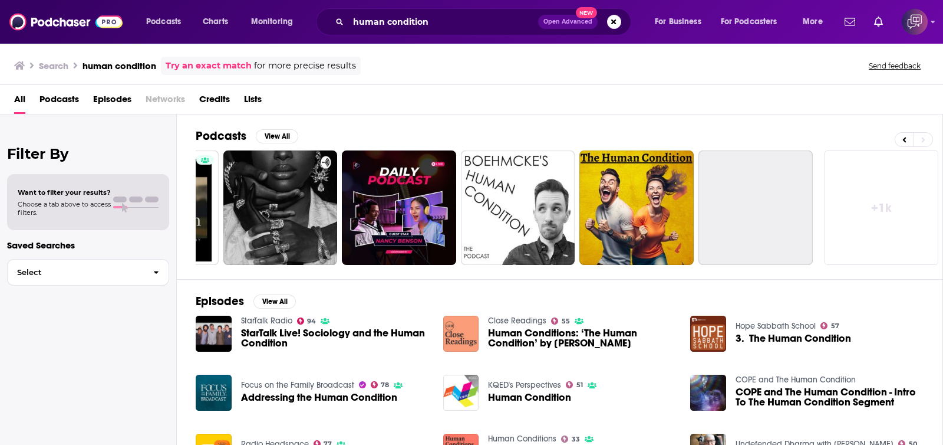
click at [887, 199] on link "+ 1k" at bounding box center [882, 207] width 114 height 114
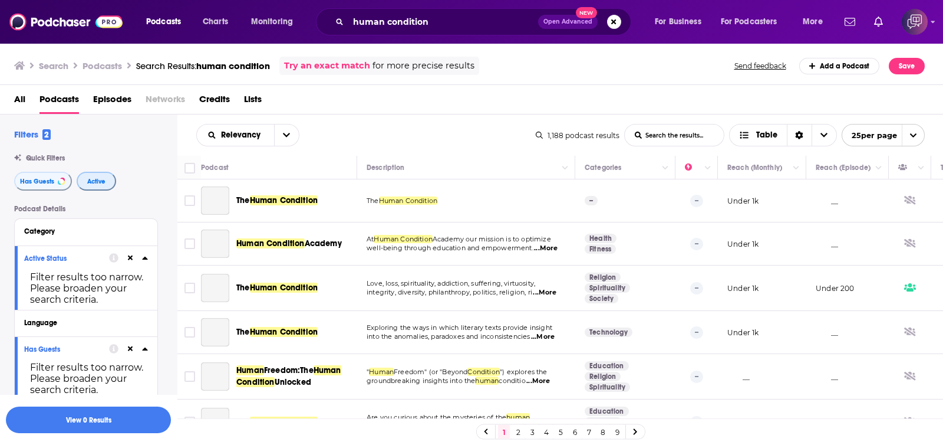
click at [103, 177] on button "Active" at bounding box center [97, 181] width 40 height 19
click at [50, 181] on span "Has Guests" at bounding box center [37, 181] width 34 height 6
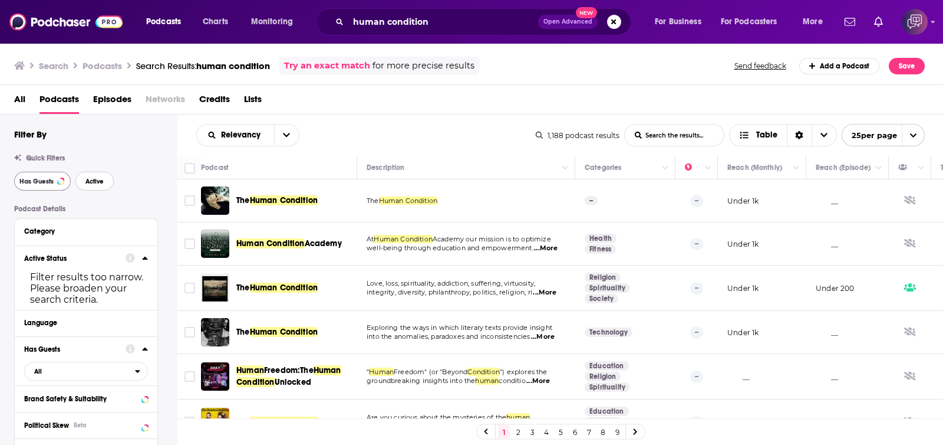
click at [96, 183] on span "Active" at bounding box center [95, 181] width 18 height 6
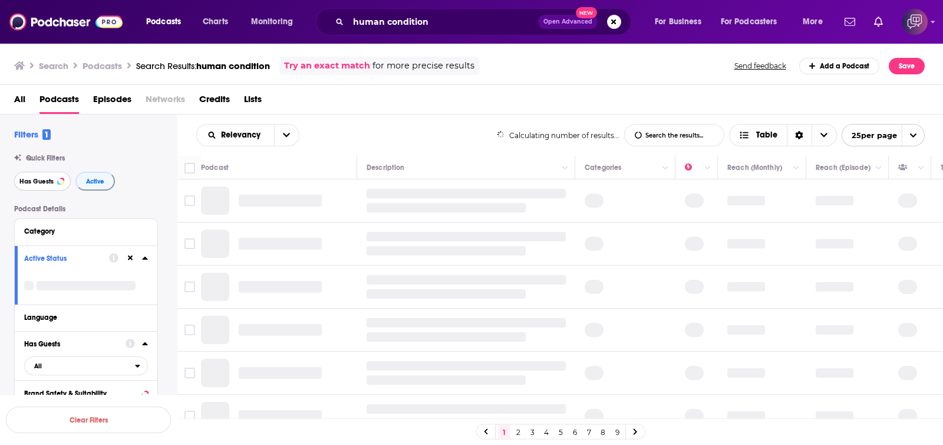
click at [49, 184] on span "Has Guests" at bounding box center [36, 181] width 34 height 6
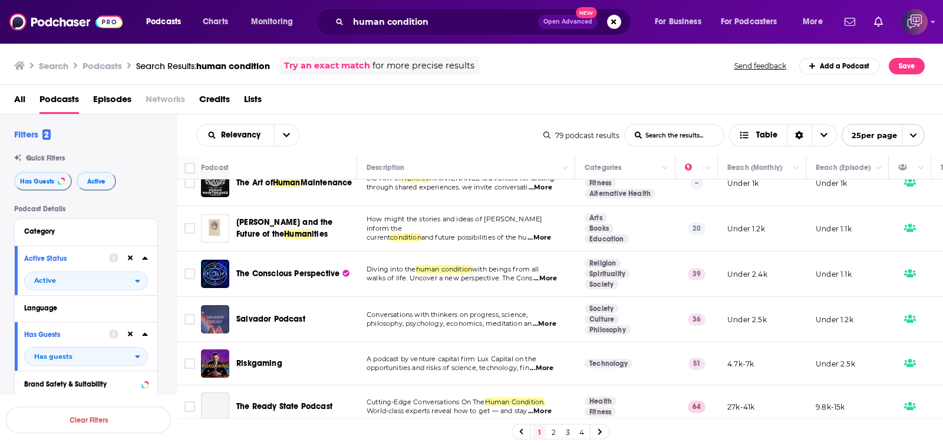
scroll to position [221, 0]
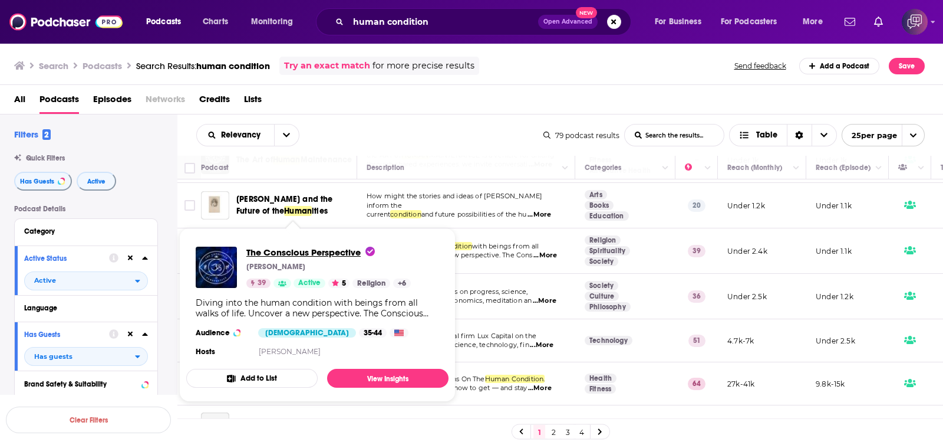
drag, startPoint x: 330, startPoint y: 245, endPoint x: 272, endPoint y: 252, distance: 57.6
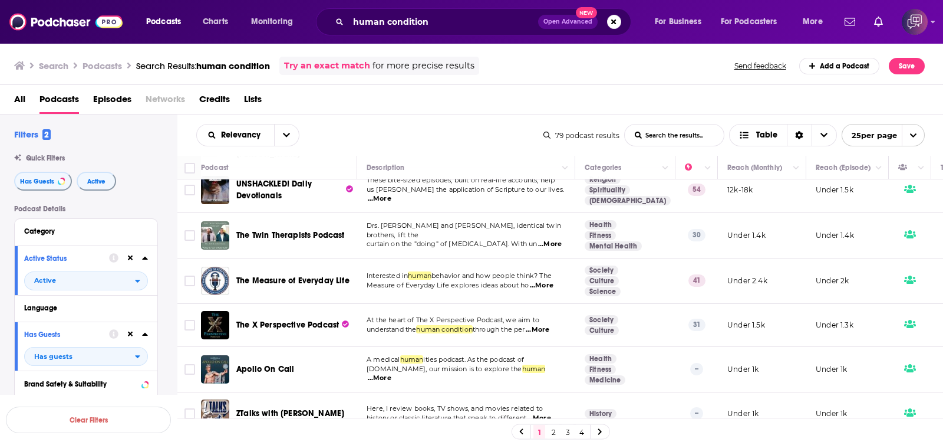
scroll to position [895, 0]
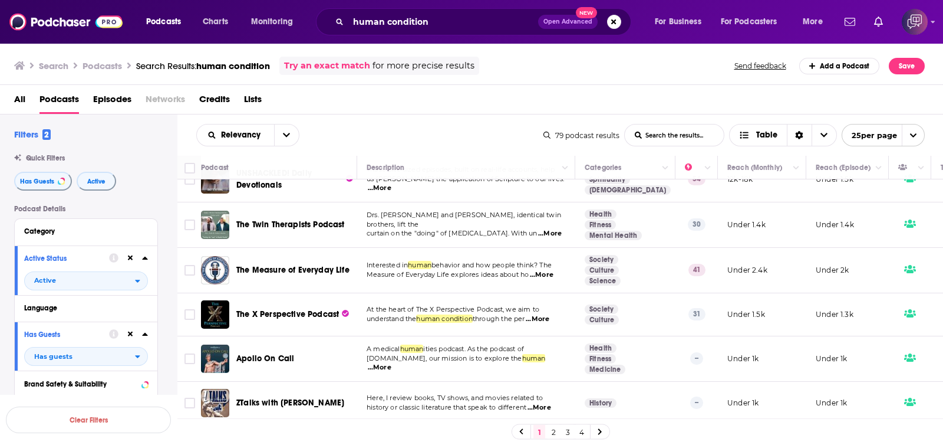
click at [552, 432] on link "2" at bounding box center [554, 432] width 12 height 14
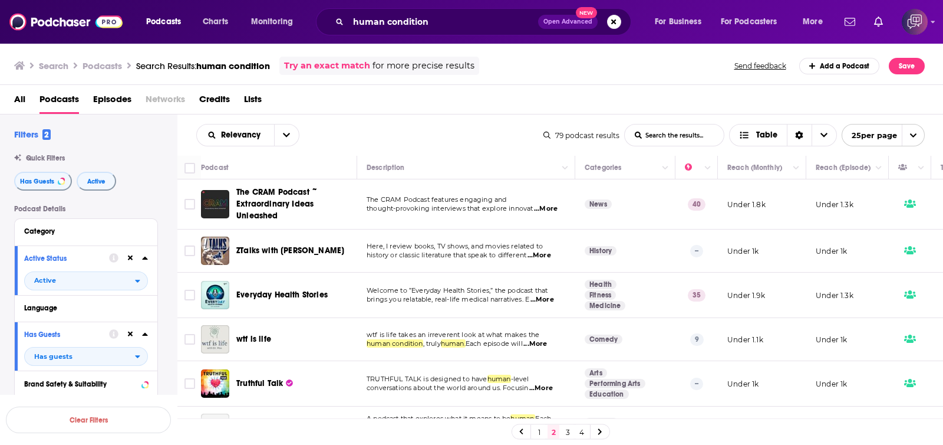
click at [567, 24] on span "Open Advanced" at bounding box center [568, 22] width 49 height 6
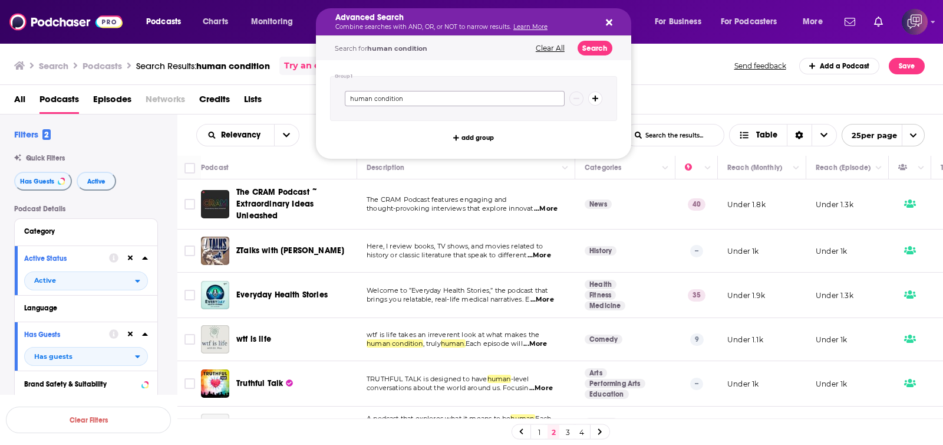
drag, startPoint x: 431, startPoint y: 109, endPoint x: 318, endPoint y: 111, distance: 113.2
click at [318, 111] on div "Group 1 human condition add group" at bounding box center [473, 109] width 315 height 98
type input "trauma"
click at [599, 51] on button "Search" at bounding box center [595, 48] width 35 height 15
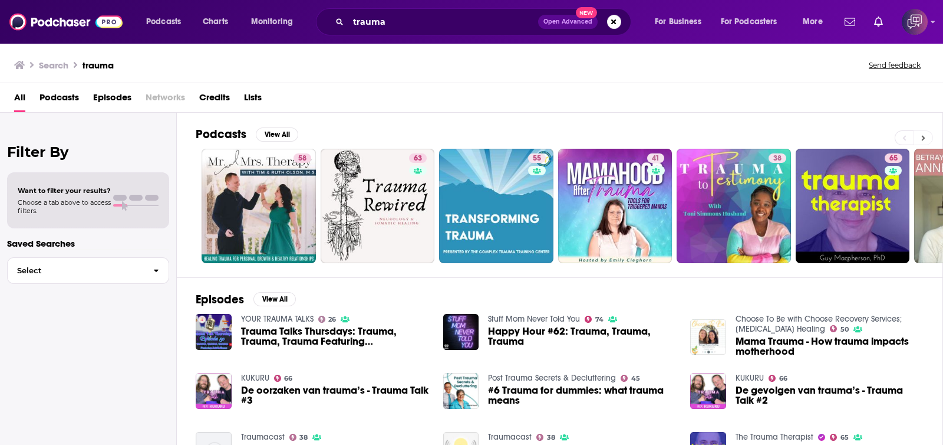
click at [922, 137] on icon at bounding box center [924, 138] width 4 height 8
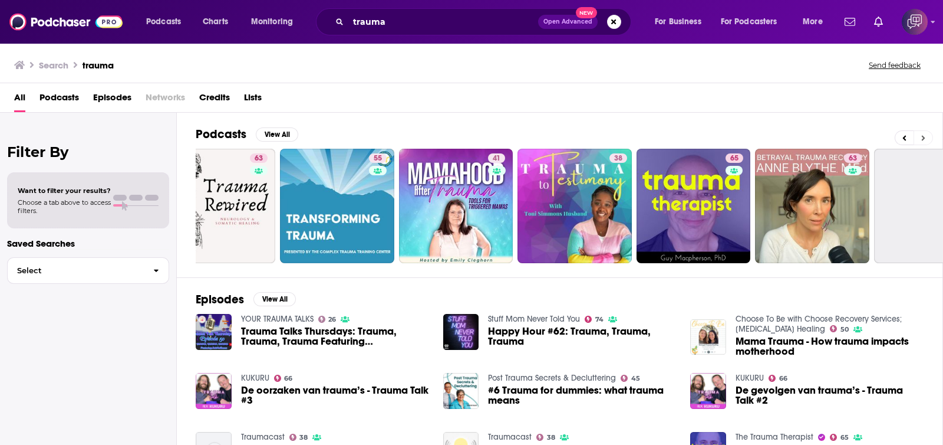
click at [922, 137] on icon at bounding box center [924, 138] width 4 height 8
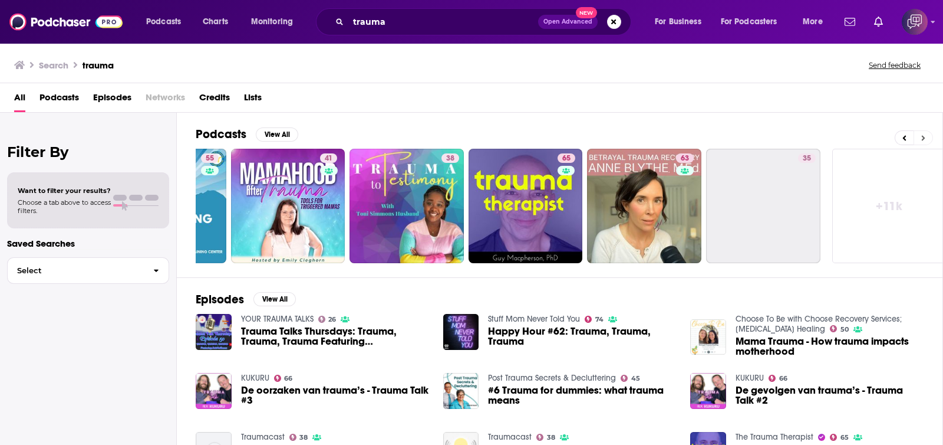
click at [922, 137] on icon at bounding box center [924, 138] width 4 height 8
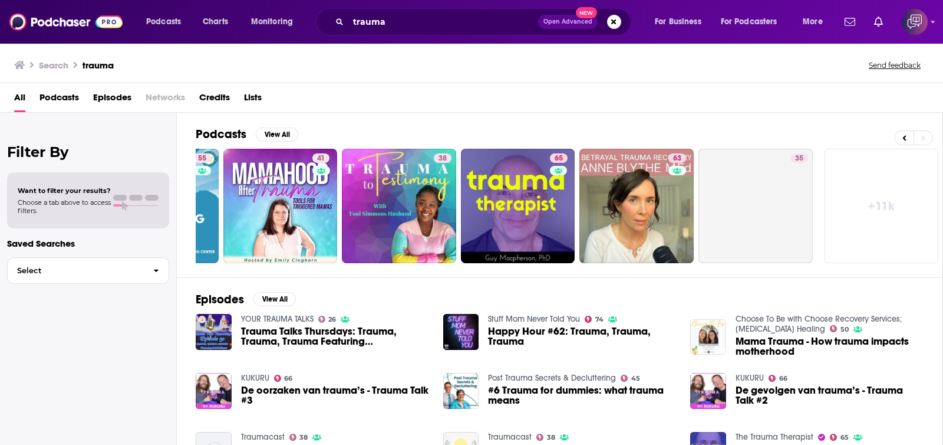
click at [899, 194] on link "+ 11k" at bounding box center [882, 206] width 114 height 114
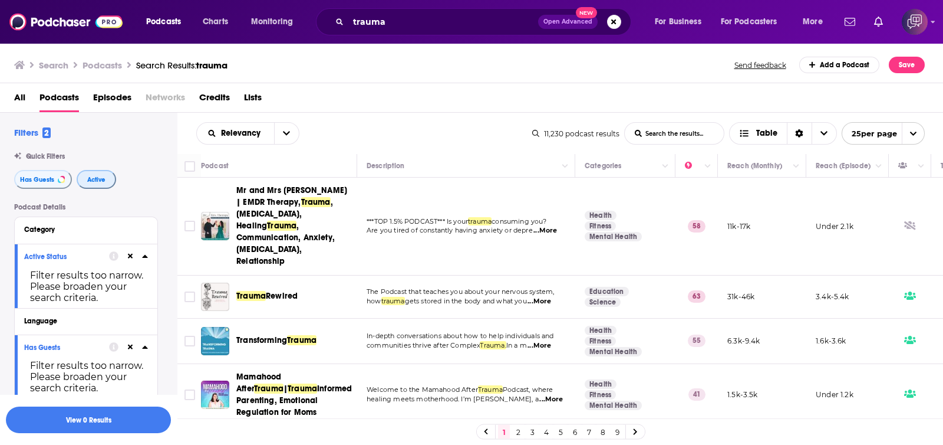
click at [91, 179] on span "Active" at bounding box center [96, 179] width 18 height 6
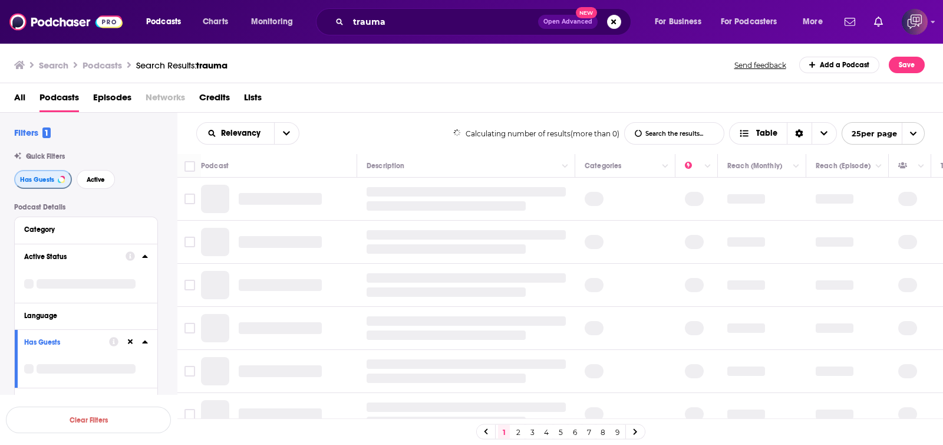
click at [29, 176] on span "Has Guests" at bounding box center [37, 179] width 34 height 6
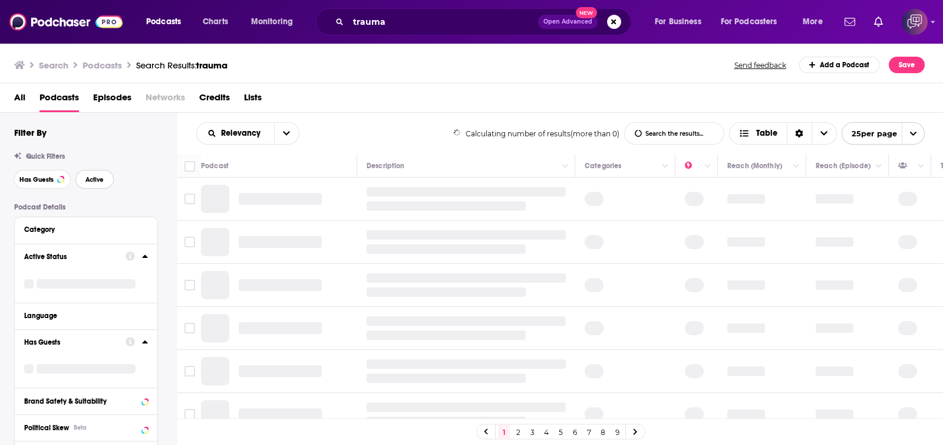
click at [87, 181] on span "Active" at bounding box center [95, 179] width 18 height 6
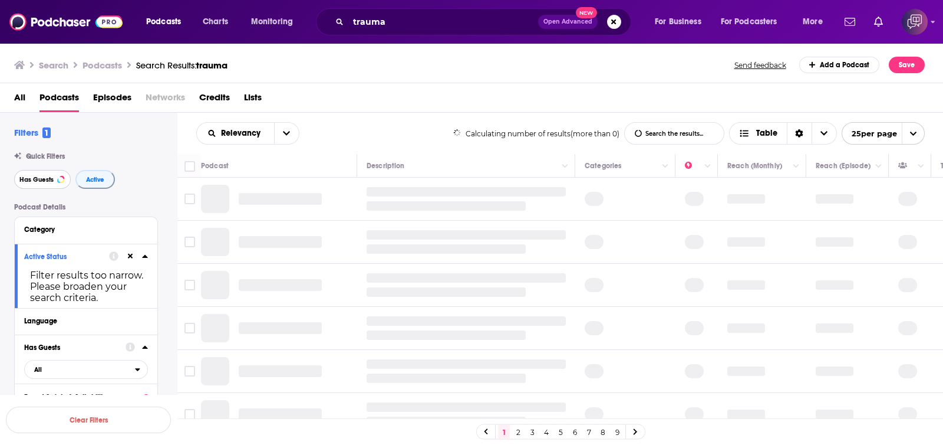
click at [31, 183] on span "Has Guests" at bounding box center [36, 179] width 34 height 6
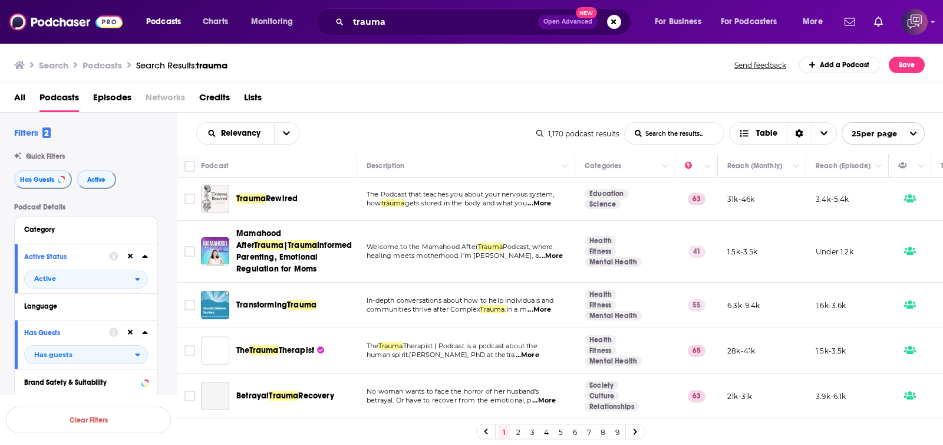
click at [619, 434] on link "9" at bounding box center [617, 432] width 12 height 14
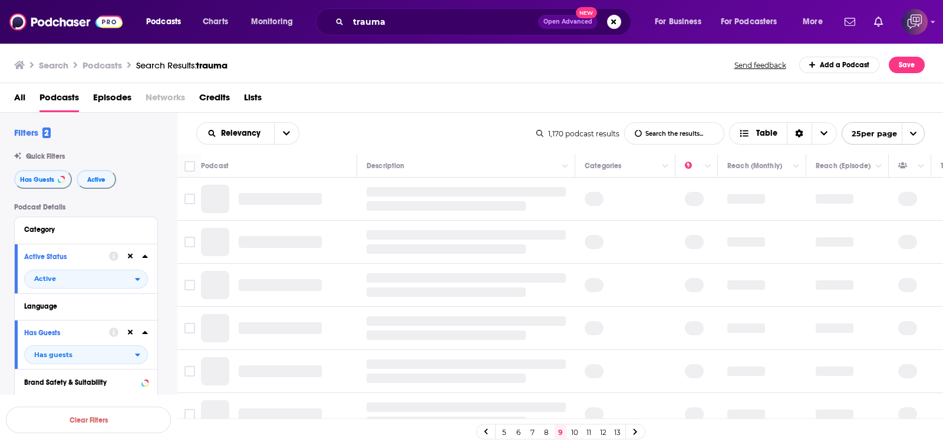
click at [619, 432] on link "13" at bounding box center [617, 432] width 12 height 14
click at [617, 428] on link "17" at bounding box center [617, 432] width 12 height 14
click at [614, 432] on link "21" at bounding box center [617, 432] width 12 height 14
click at [622, 430] on link "25" at bounding box center [617, 432] width 12 height 14
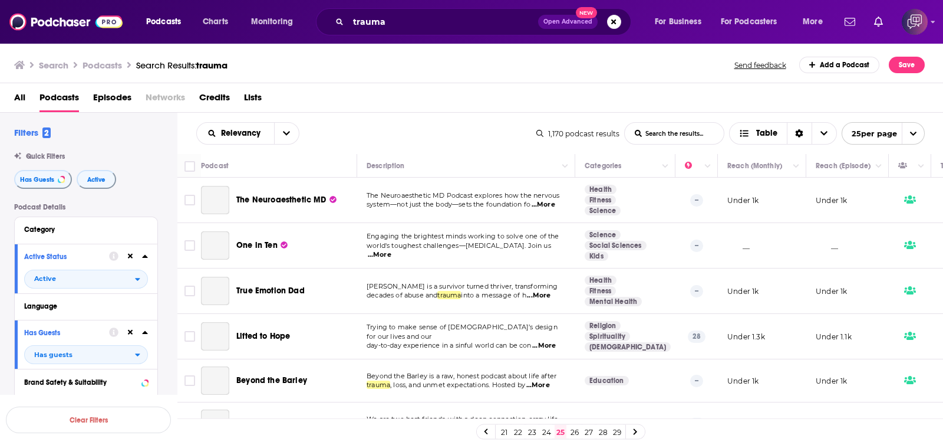
click at [622, 431] on link "29" at bounding box center [617, 432] width 12 height 14
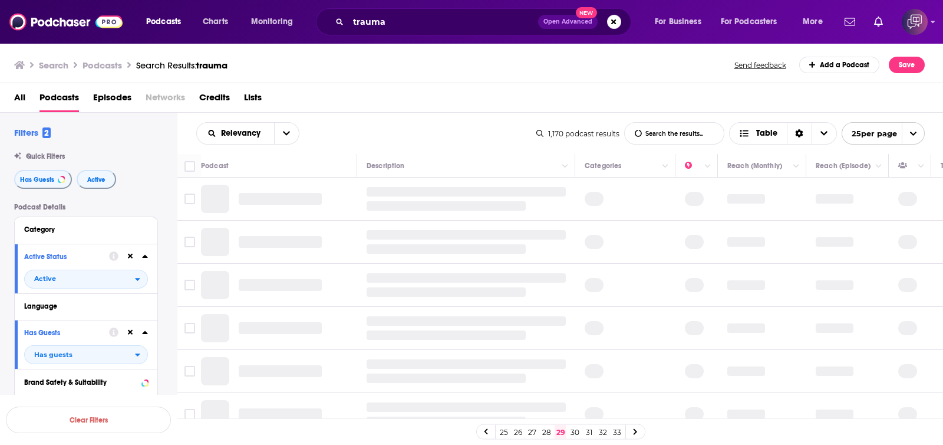
click at [620, 432] on link "33" at bounding box center [617, 432] width 12 height 14
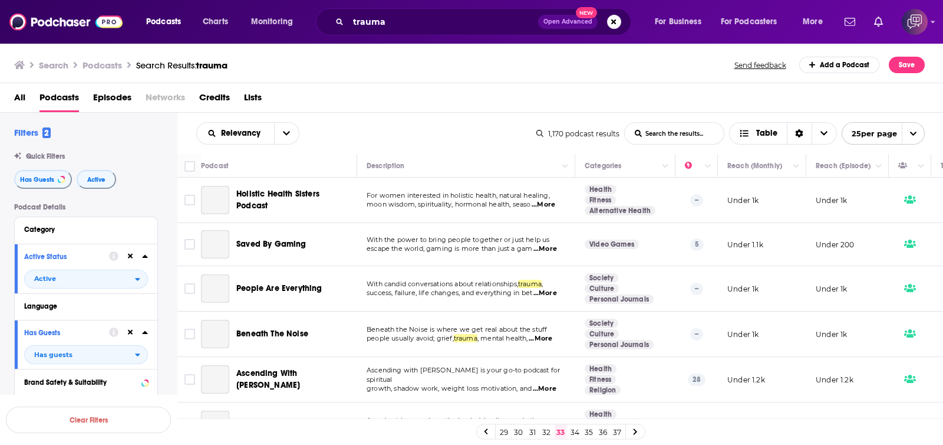
click at [621, 430] on link "37" at bounding box center [617, 432] width 12 height 14
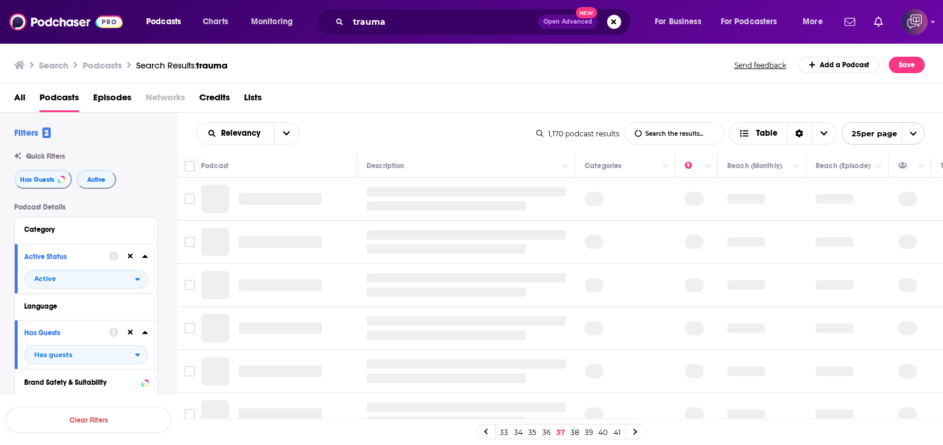
click at [621, 430] on link "41" at bounding box center [617, 432] width 12 height 14
click at [621, 430] on link "45" at bounding box center [617, 432] width 12 height 14
click at [621, 430] on link "47" at bounding box center [617, 432] width 12 height 14
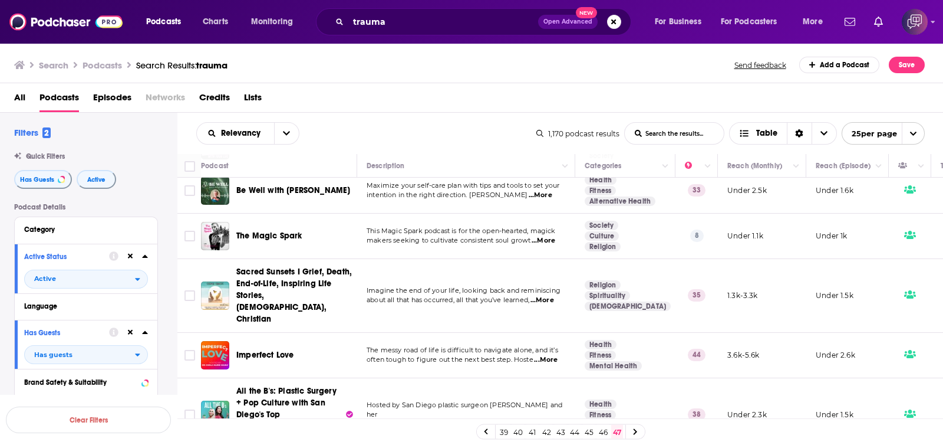
scroll to position [515, 0]
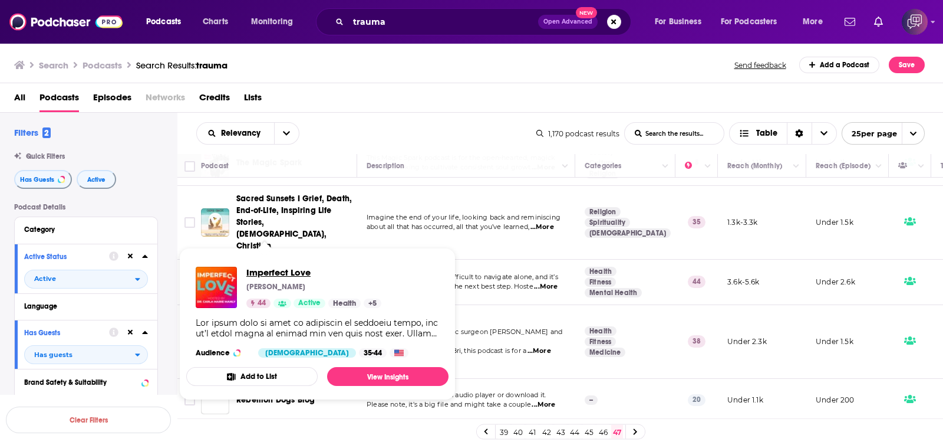
drag, startPoint x: 259, startPoint y: 257, endPoint x: 249, endPoint y: 273, distance: 19.3
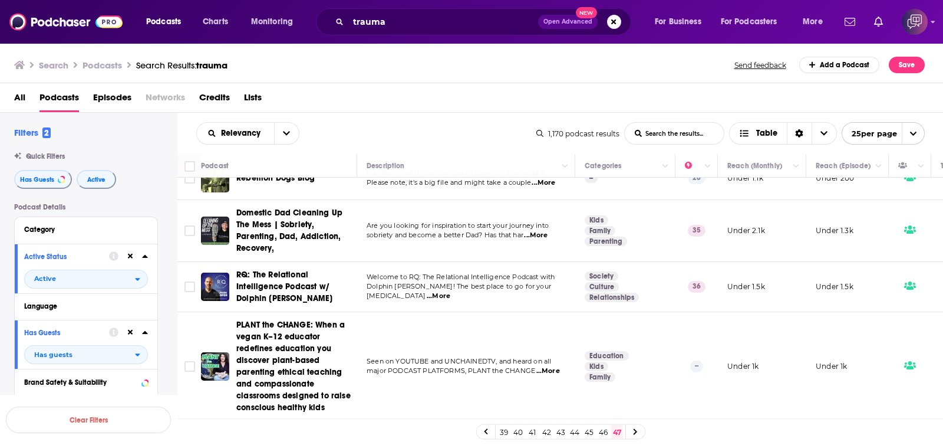
scroll to position [810, 0]
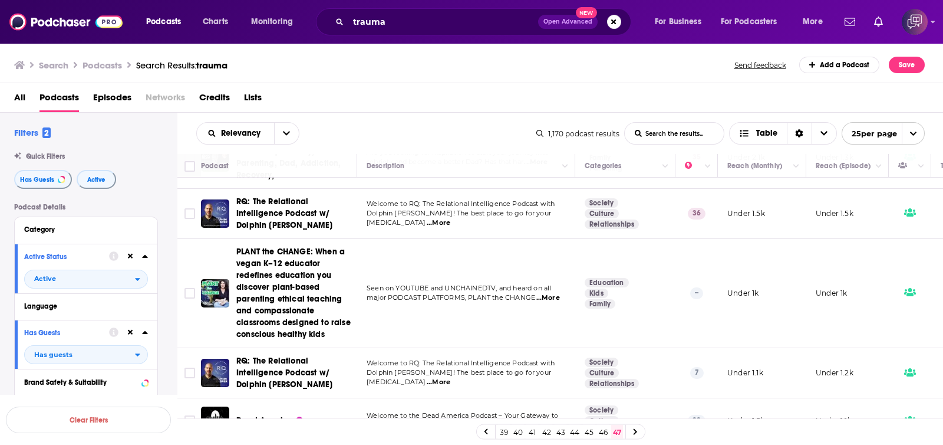
click at [607, 433] on link "46" at bounding box center [603, 432] width 12 height 14
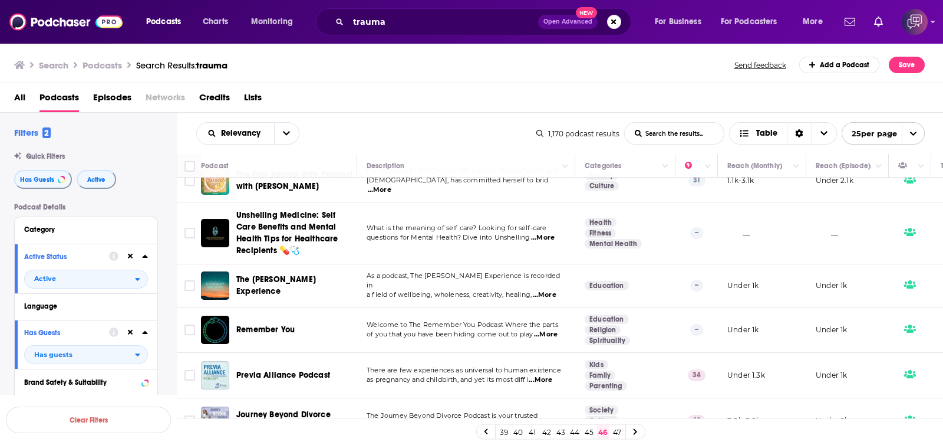
scroll to position [1070, 0]
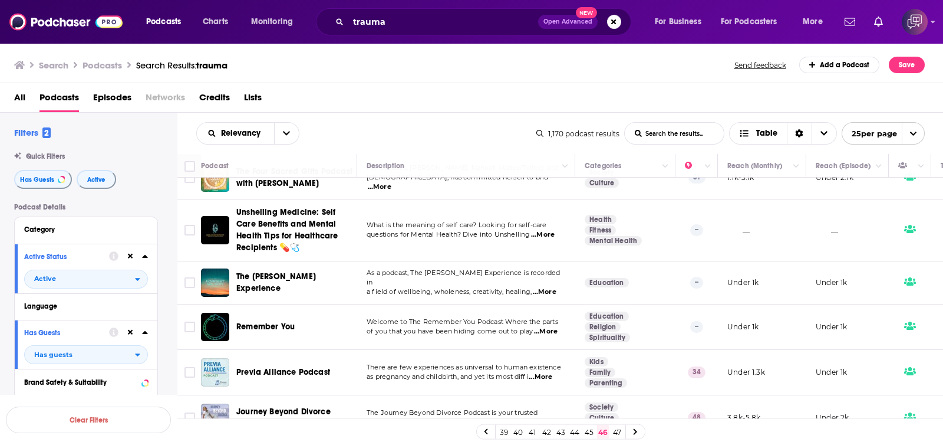
click at [589, 433] on link "45" at bounding box center [589, 432] width 12 height 14
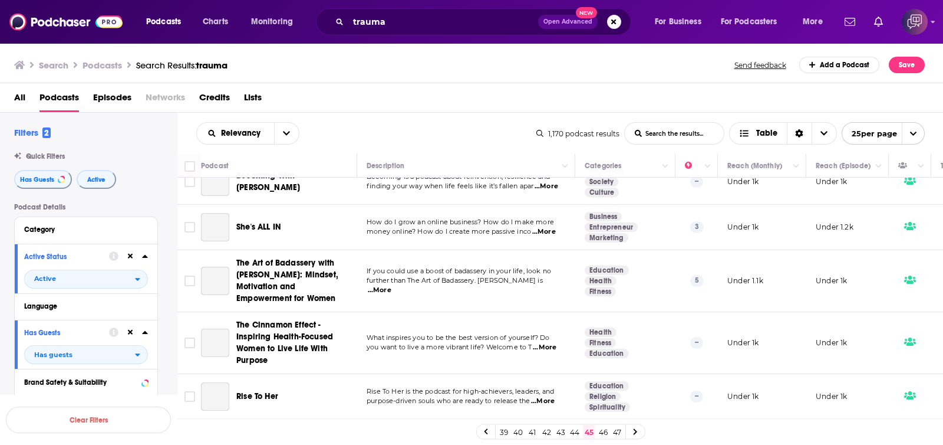
scroll to position [177, 0]
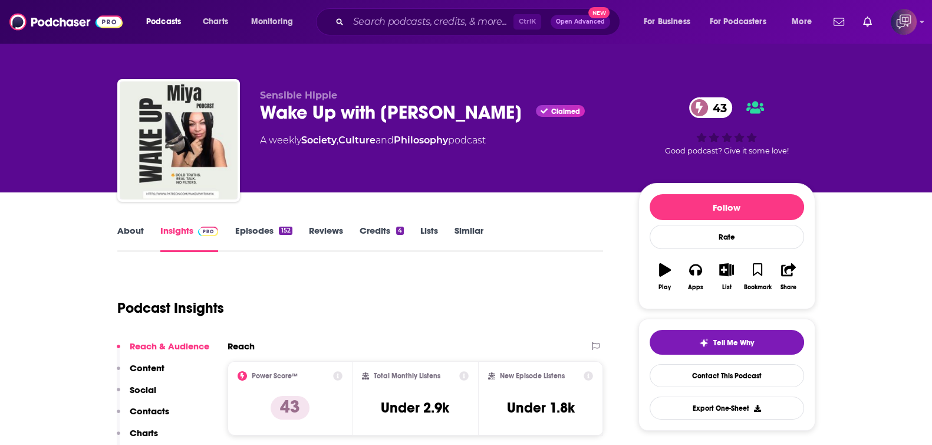
click at [0, 163] on div "Sensible Hippie Wake Up with [PERSON_NAME] 43 A weekly Society , Culture and Ph…" at bounding box center [466, 96] width 932 height 192
click at [136, 237] on link "About" at bounding box center [130, 238] width 27 height 27
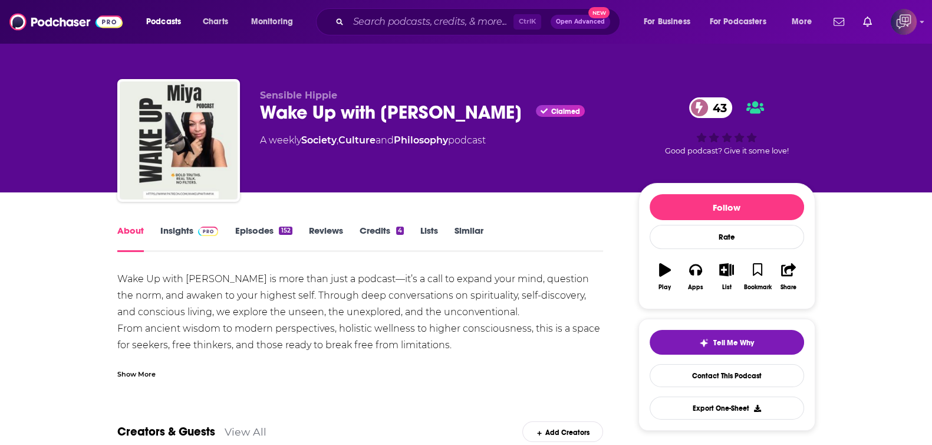
click at [179, 236] on link "Insights" at bounding box center [189, 238] width 58 height 27
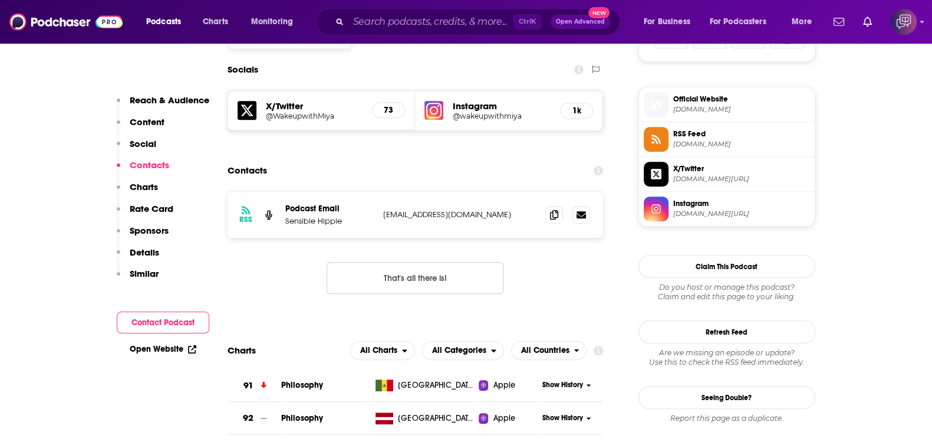
scroll to position [811, 0]
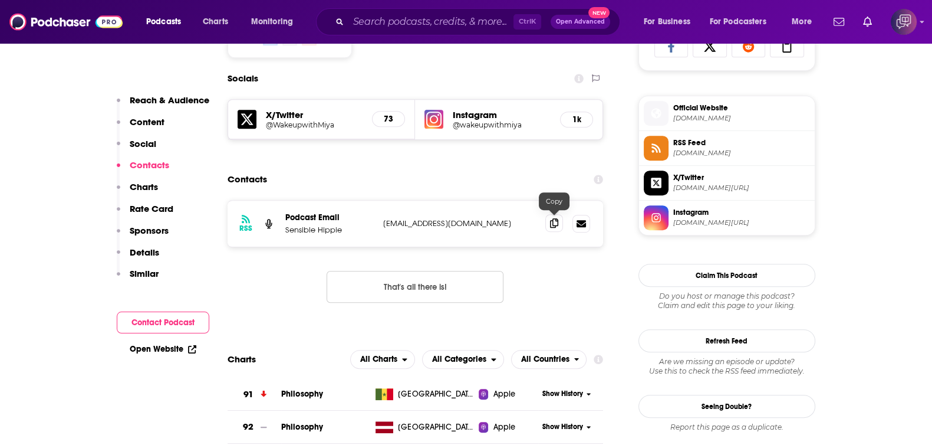
click at [551, 223] on icon at bounding box center [554, 222] width 8 height 9
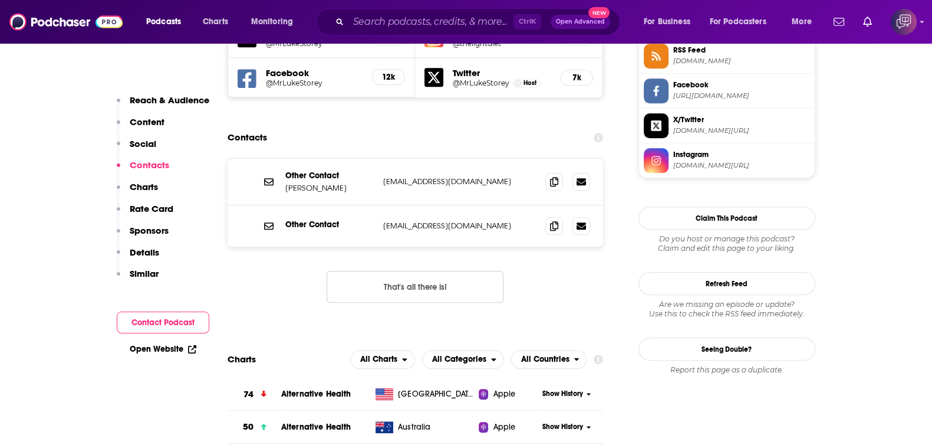
scroll to position [1031, 0]
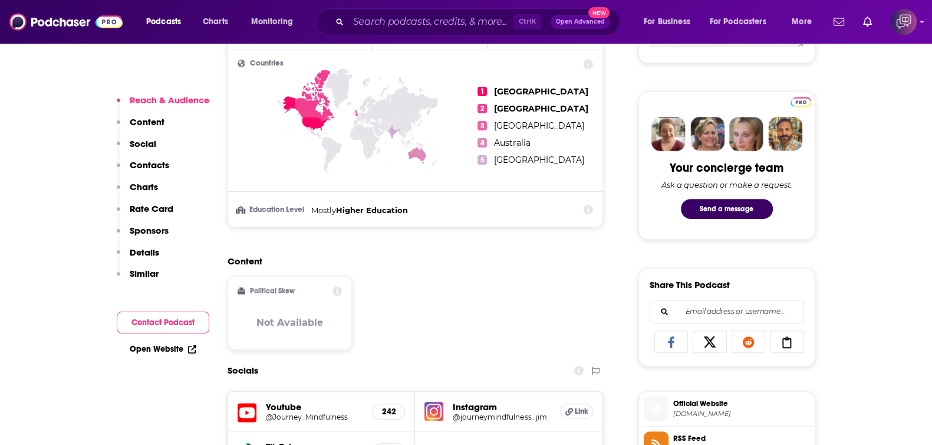
scroll to position [811, 0]
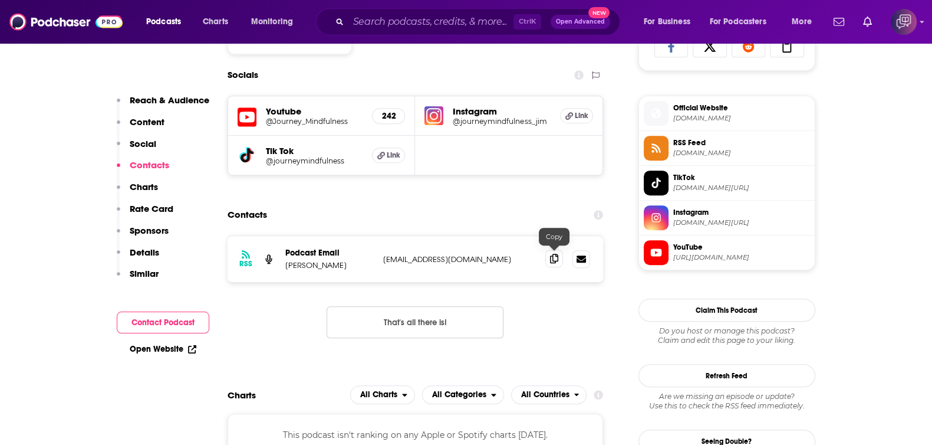
click at [548, 259] on span at bounding box center [554, 258] width 18 height 18
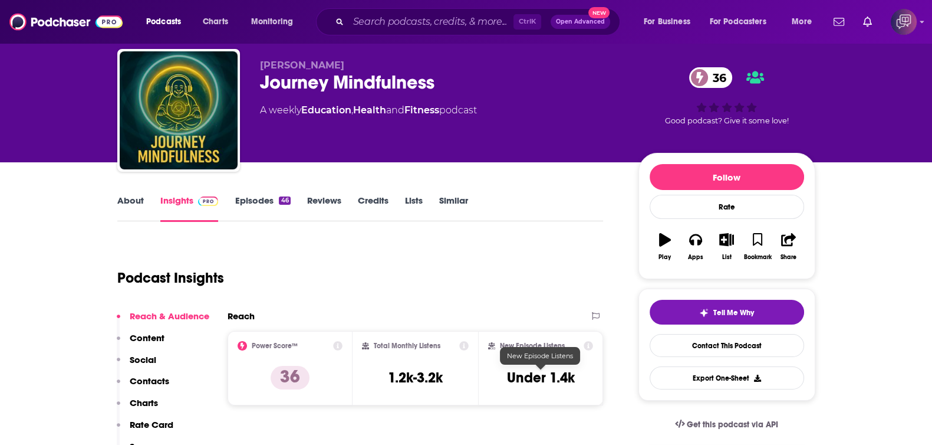
scroll to position [0, 0]
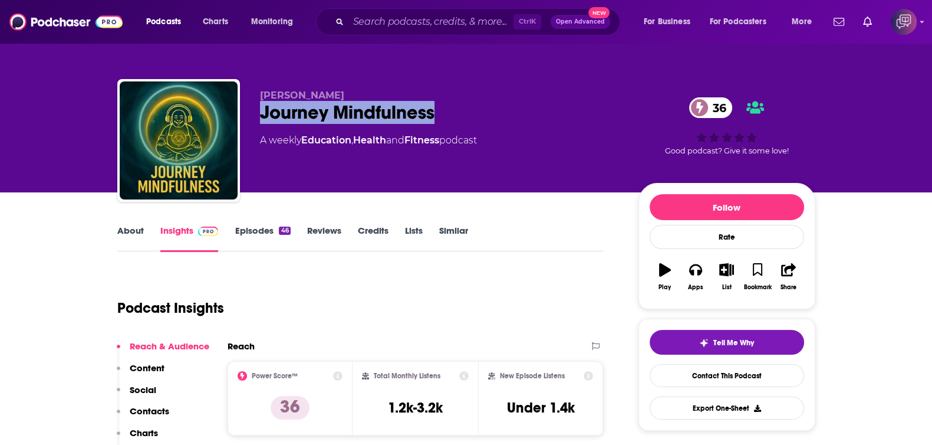
drag, startPoint x: 254, startPoint y: 109, endPoint x: 451, endPoint y: 104, distance: 196.4
click at [451, 104] on div "[PERSON_NAME] Journey Mindfulness 36 A weekly Education , Health and Fitness po…" at bounding box center [466, 142] width 698 height 127
copy h2 "Journey Mindfulness"
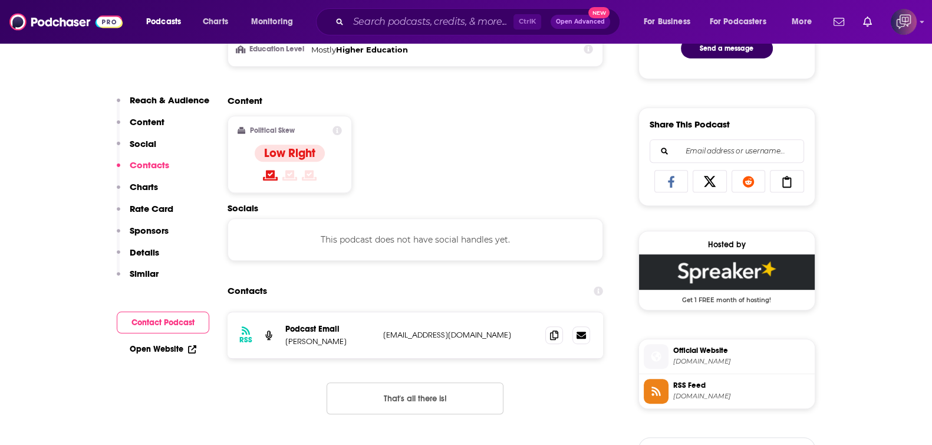
scroll to position [737, 0]
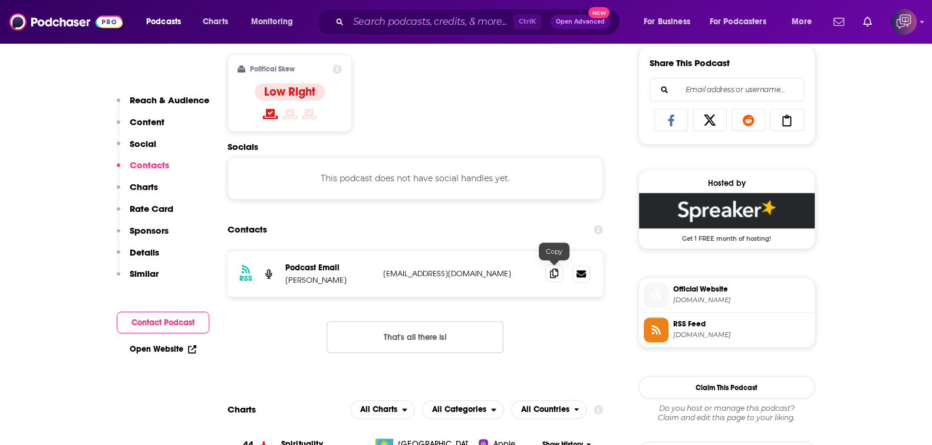
click at [558, 274] on icon at bounding box center [554, 272] width 8 height 9
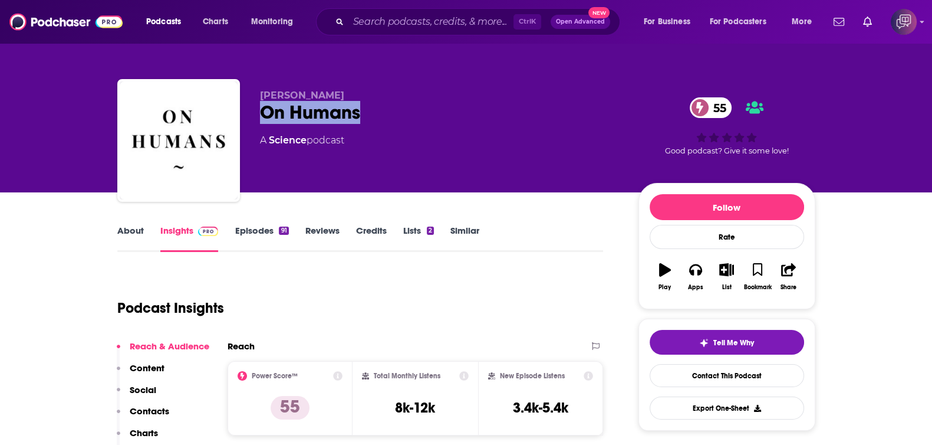
drag, startPoint x: 245, startPoint y: 111, endPoint x: 394, endPoint y: 116, distance: 149.9
click at [394, 116] on div "Ilari Mäkelä On Humans 55 A Science podcast 55 Good podcast? Give it some love!" at bounding box center [466, 142] width 698 height 127
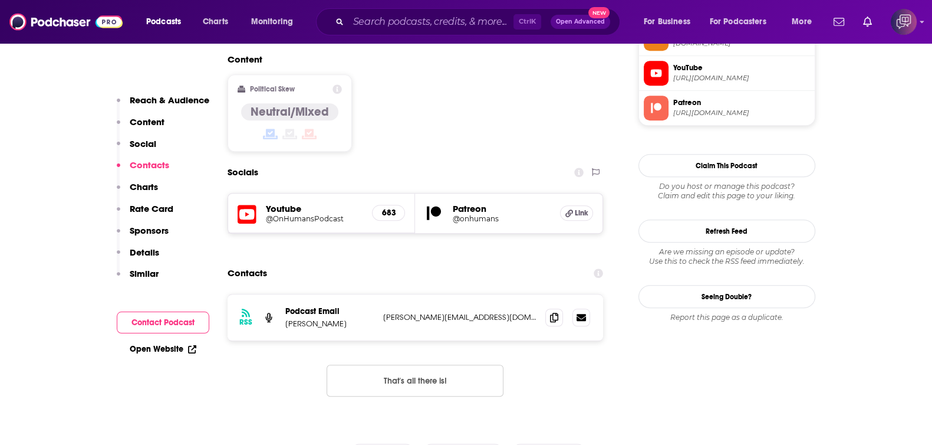
scroll to position [1105, 0]
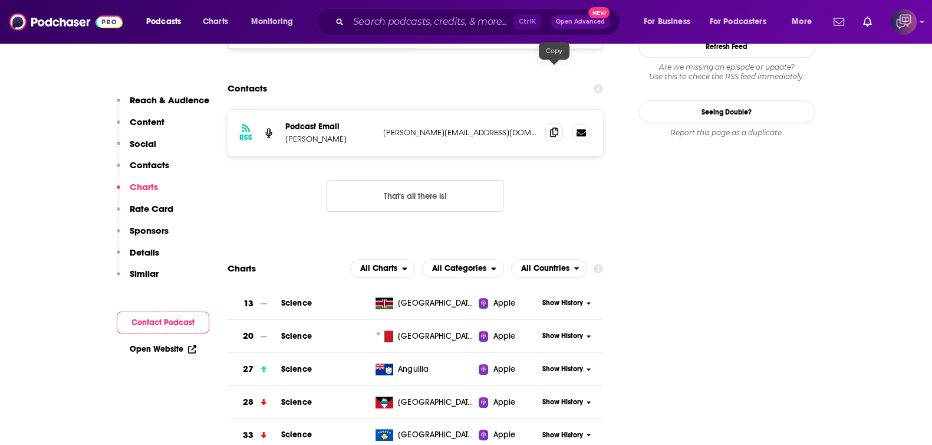
click at [551, 127] on icon at bounding box center [554, 131] width 8 height 9
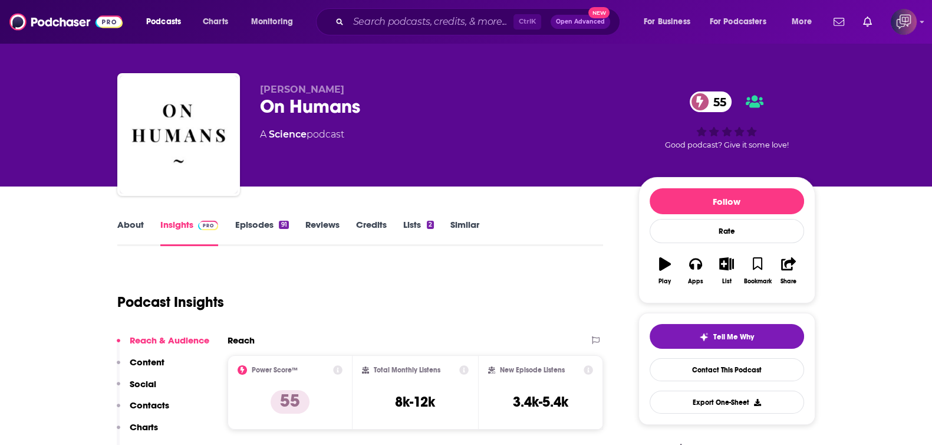
scroll to position [0, 0]
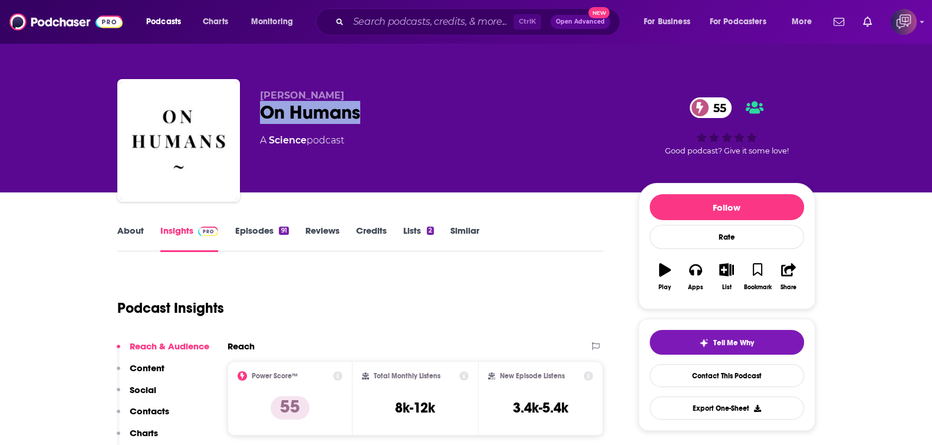
drag, startPoint x: 253, startPoint y: 105, endPoint x: 454, endPoint y: 117, distance: 201.5
click at [454, 117] on div "Ilari Mäkelä On Humans 55 A Science podcast 55 Good podcast? Give it some love!" at bounding box center [466, 142] width 698 height 127
copy h2 "On Humans"
click at [508, 130] on div "Ilari Mäkelä On Humans 55 A Science podcast" at bounding box center [440, 137] width 360 height 94
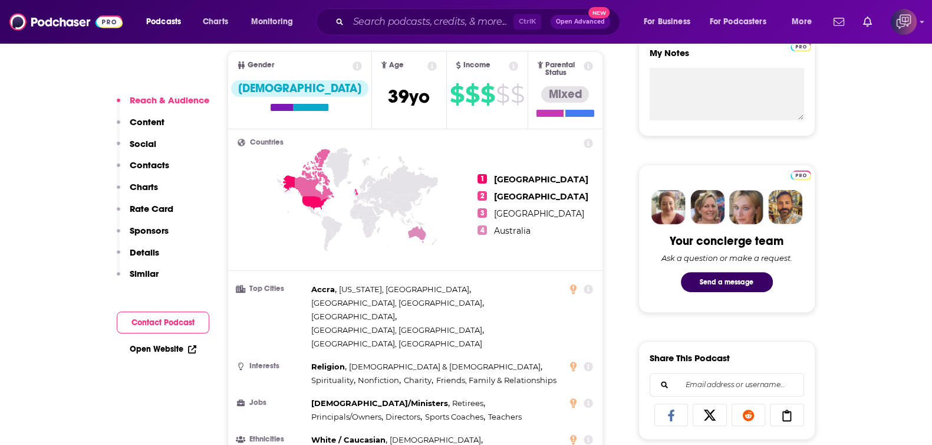
scroll to position [73, 0]
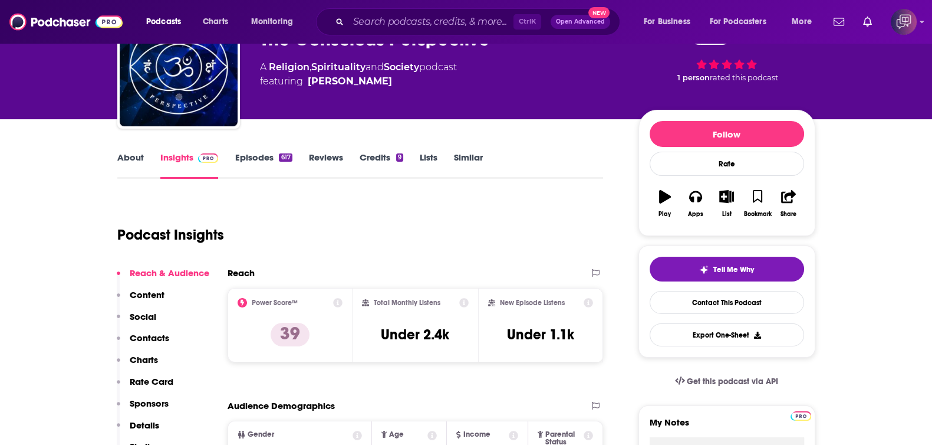
click at [130, 158] on link "About" at bounding box center [130, 165] width 27 height 27
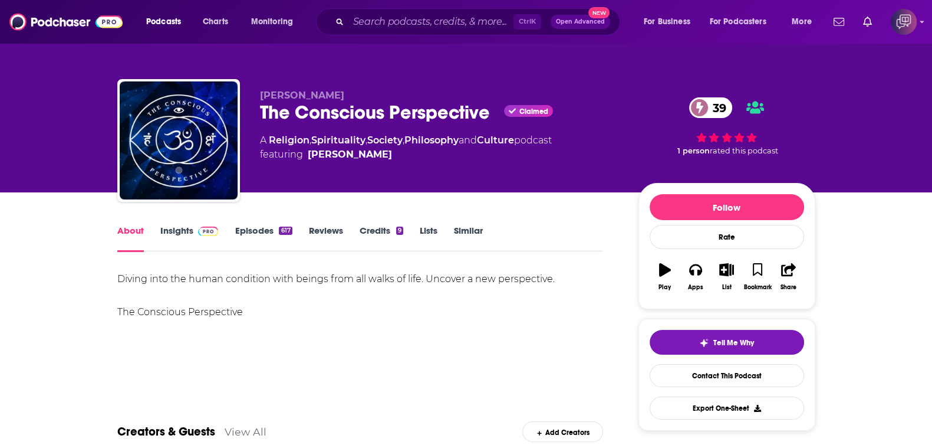
click at [180, 232] on link "Insights" at bounding box center [189, 238] width 58 height 27
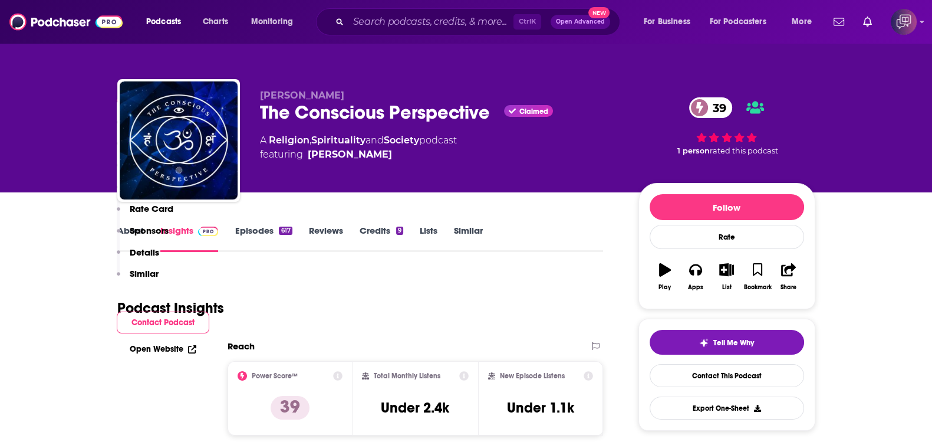
scroll to position [885, 0]
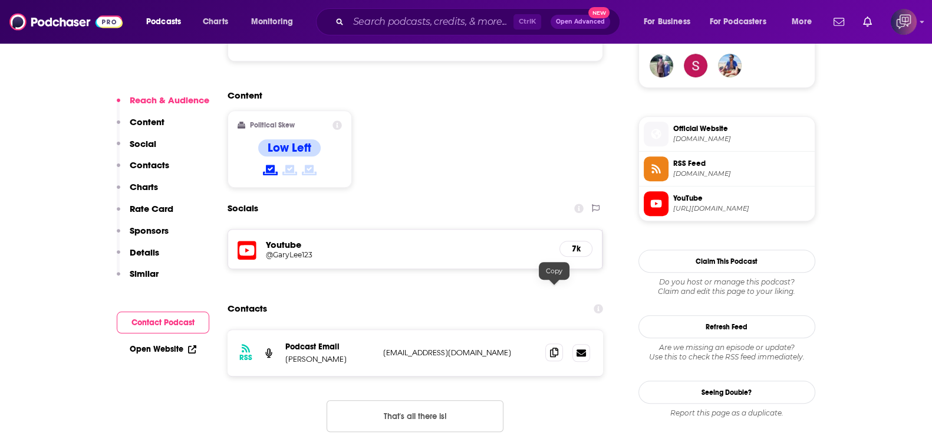
click at [557, 347] on icon at bounding box center [554, 351] width 8 height 9
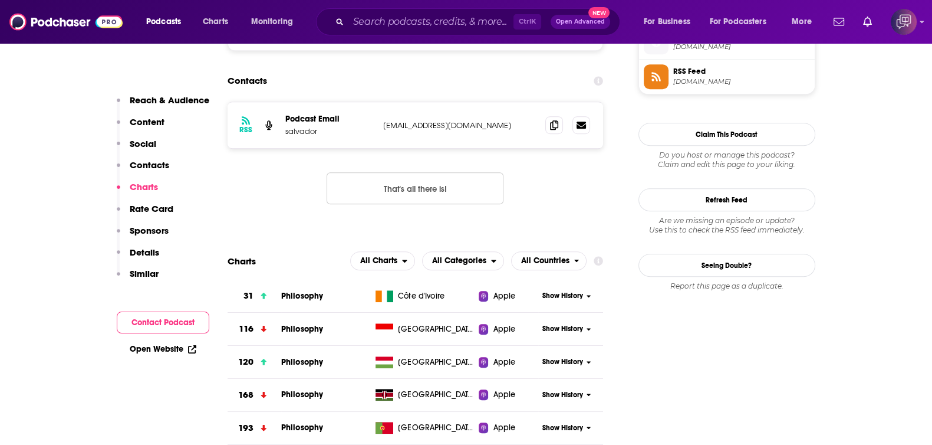
scroll to position [811, 0]
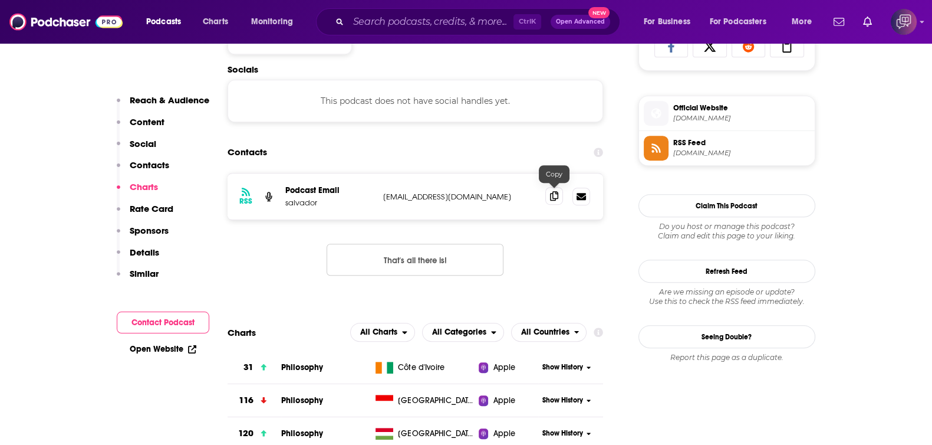
click at [558, 191] on icon at bounding box center [554, 195] width 8 height 9
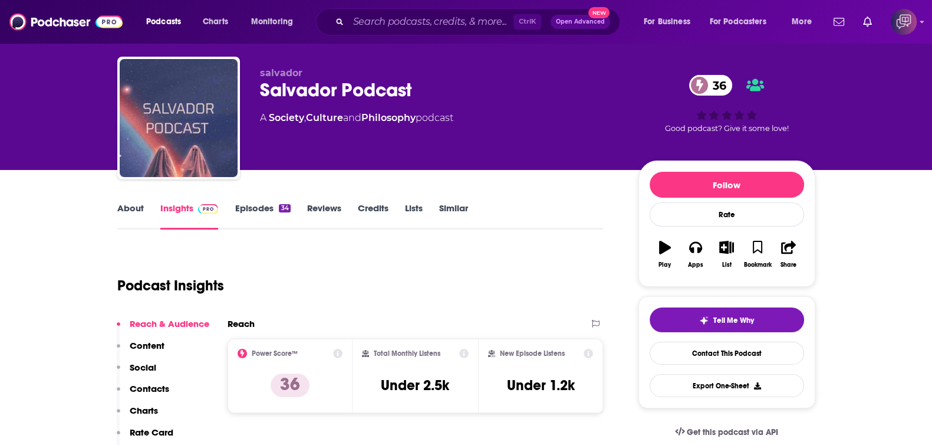
scroll to position [0, 0]
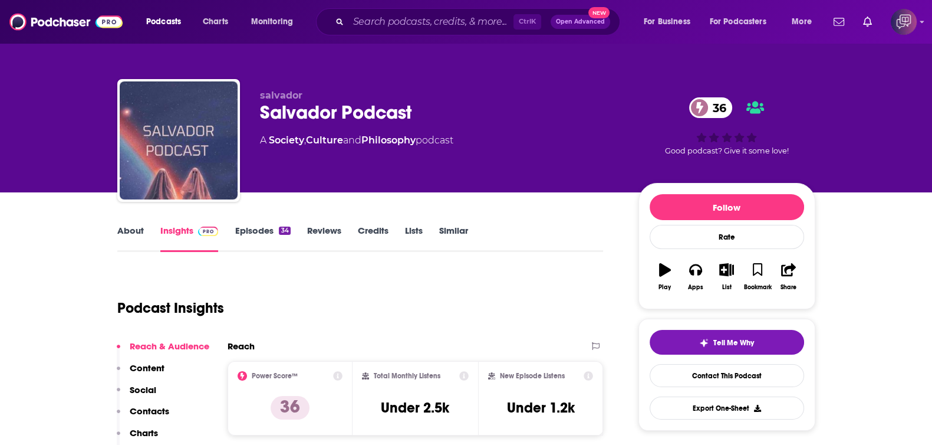
click at [128, 234] on link "About" at bounding box center [130, 238] width 27 height 27
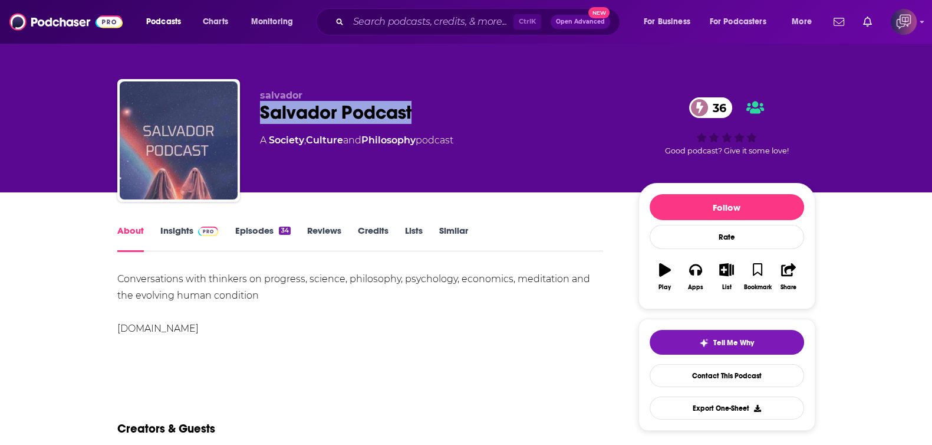
drag, startPoint x: 254, startPoint y: 110, endPoint x: 442, endPoint y: 114, distance: 187.6
click at [442, 114] on div "salvador Salvador Podcast 36 A Society , Culture and Philosophy podcast 36 Good…" at bounding box center [466, 142] width 698 height 127
copy h1 "Salvador Podcast"
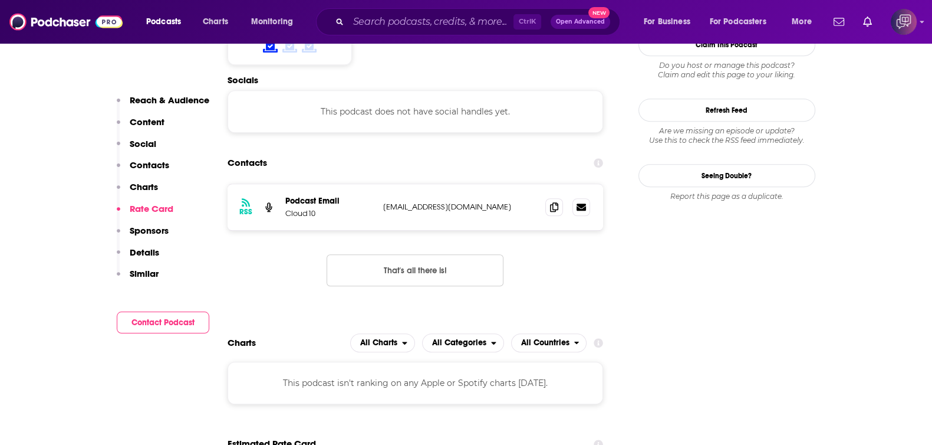
scroll to position [958, 0]
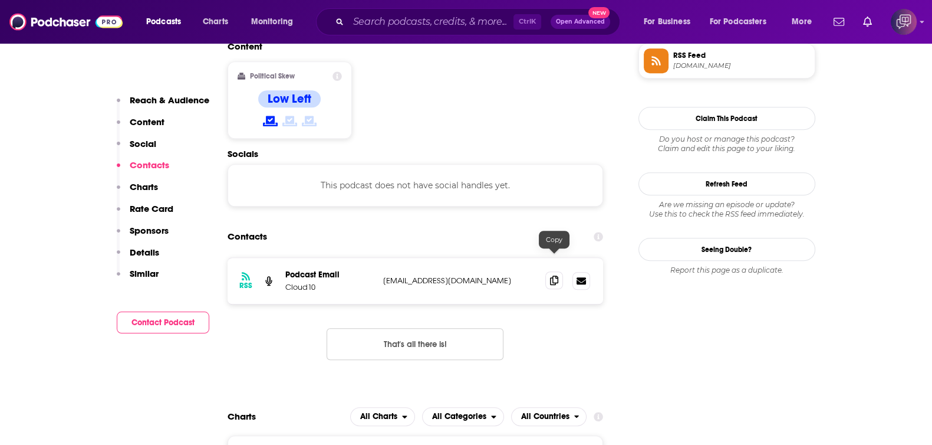
click at [552, 275] on icon at bounding box center [554, 279] width 8 height 9
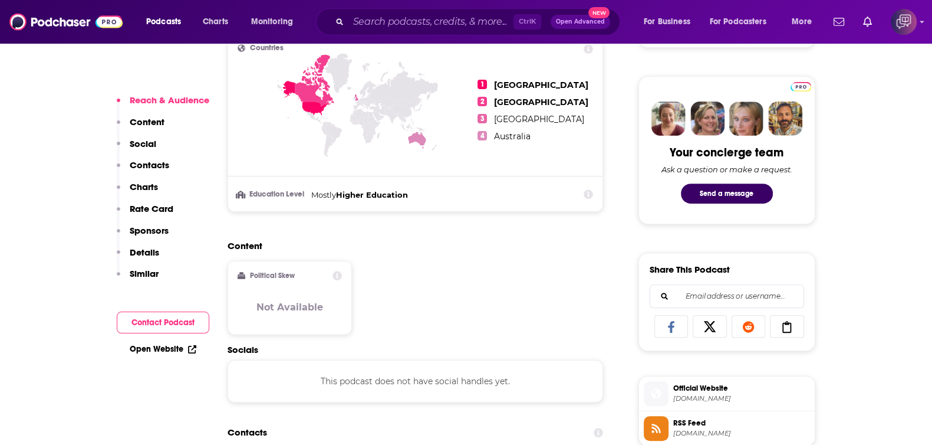
scroll to position [737, 0]
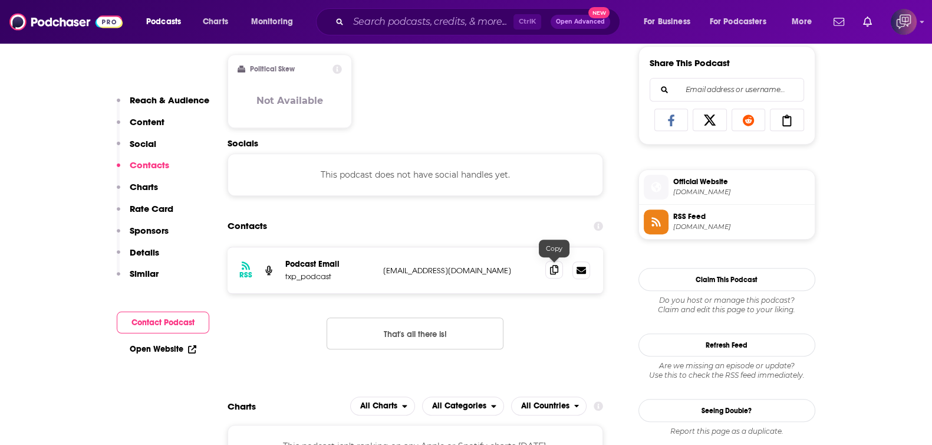
click at [552, 269] on icon at bounding box center [554, 269] width 8 height 9
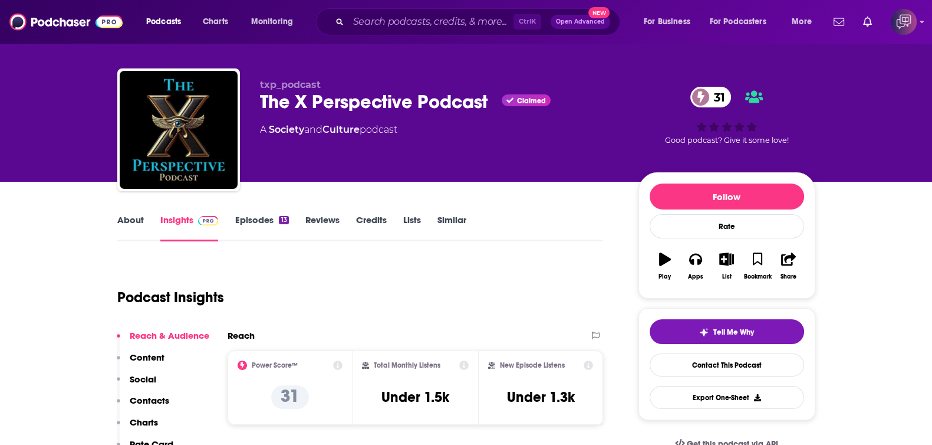
scroll to position [0, 0]
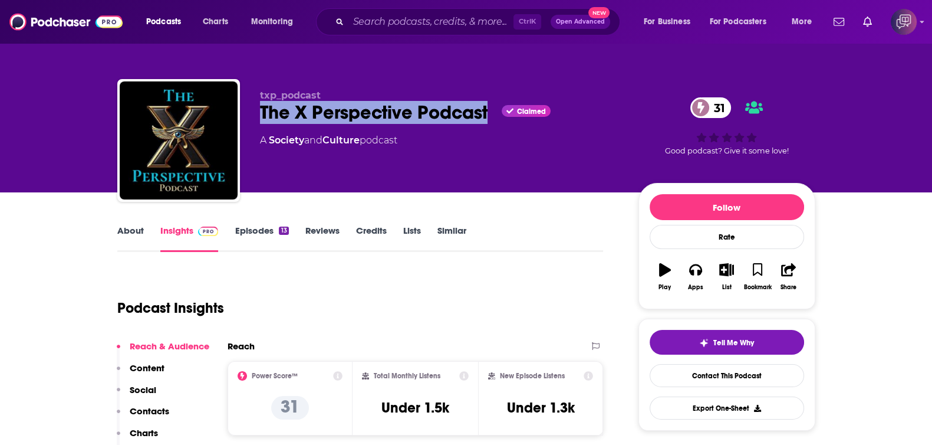
drag, startPoint x: 254, startPoint y: 106, endPoint x: 492, endPoint y: 123, distance: 239.5
click at [492, 123] on div "txp_podcast The X Perspective Podcast Claimed 31 A Society and Culture podcast …" at bounding box center [466, 142] width 698 height 127
copy h2 "The X Perspective Podcast"
click at [121, 240] on link "About" at bounding box center [130, 238] width 27 height 27
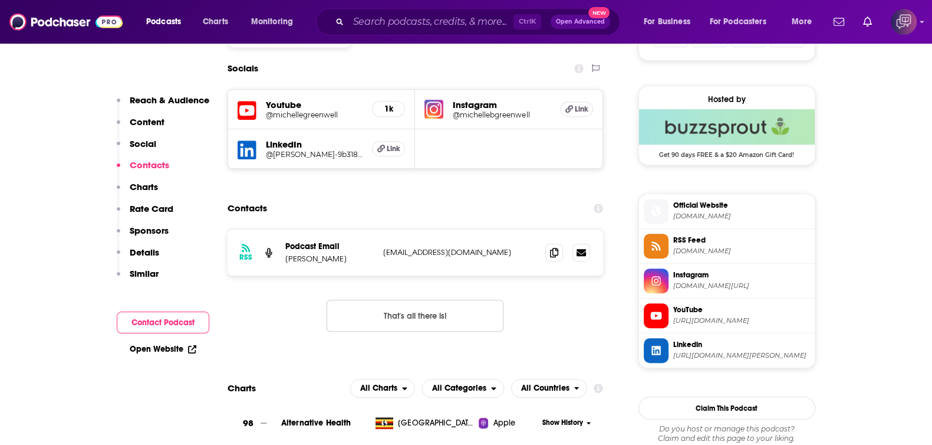
scroll to position [958, 0]
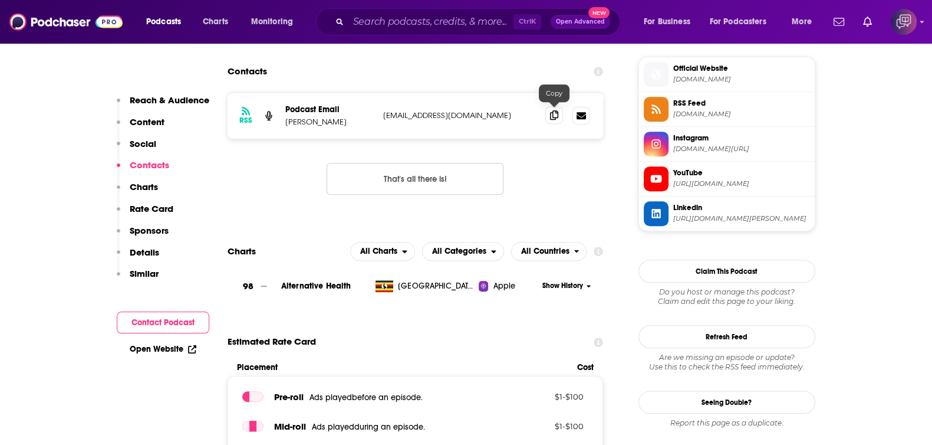
click at [554, 111] on icon at bounding box center [554, 114] width 8 height 9
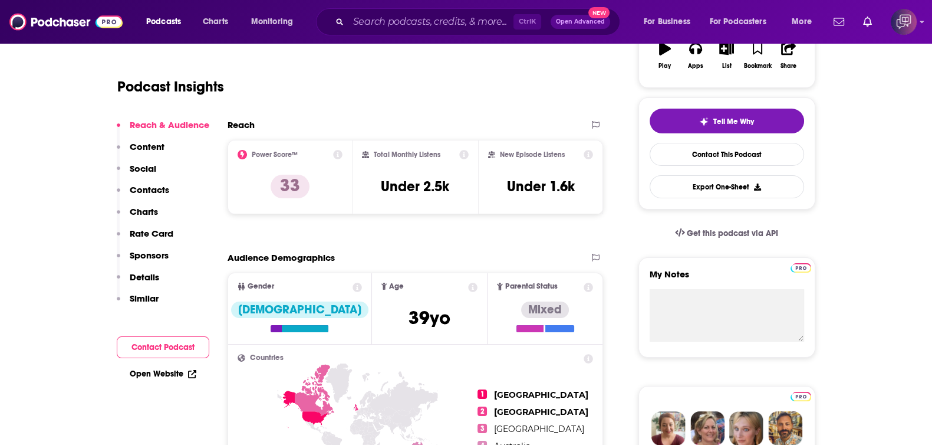
scroll to position [0, 0]
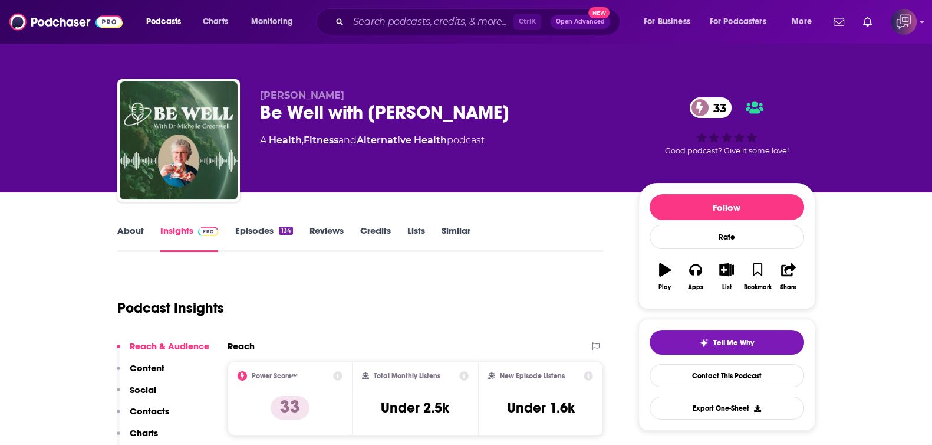
drag, startPoint x: 255, startPoint y: 109, endPoint x: 578, endPoint y: 104, distance: 323.8
click at [578, 104] on div "[PERSON_NAME] Be Well with [PERSON_NAME] 33 A Health , Fitness and Alternative …" at bounding box center [466, 142] width 698 height 127
copy h2 "Be Well with [PERSON_NAME]"
click at [124, 235] on link "About" at bounding box center [130, 238] width 27 height 27
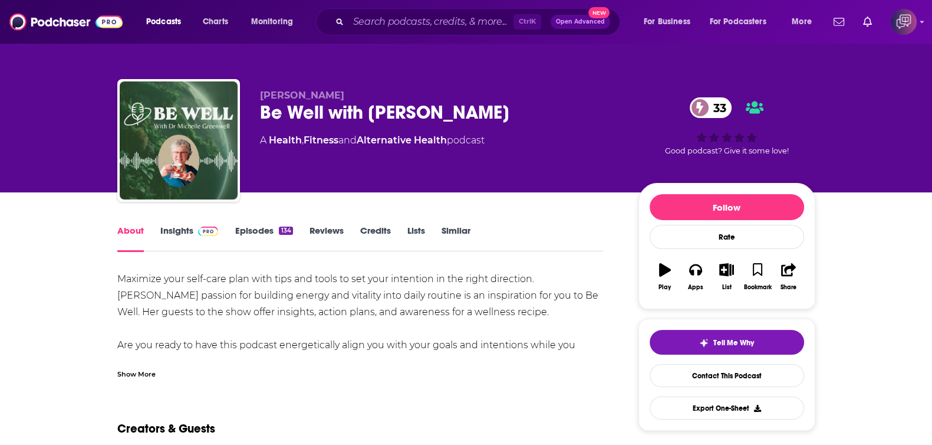
click at [186, 230] on link "Insights" at bounding box center [189, 238] width 58 height 27
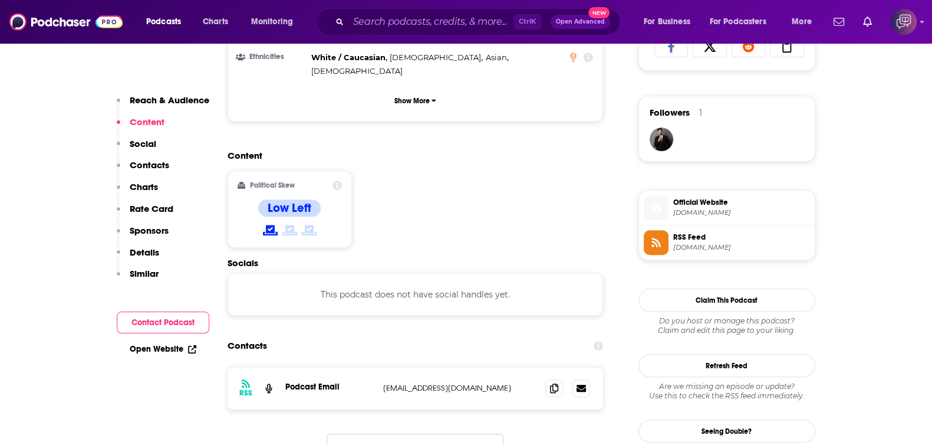
scroll to position [958, 0]
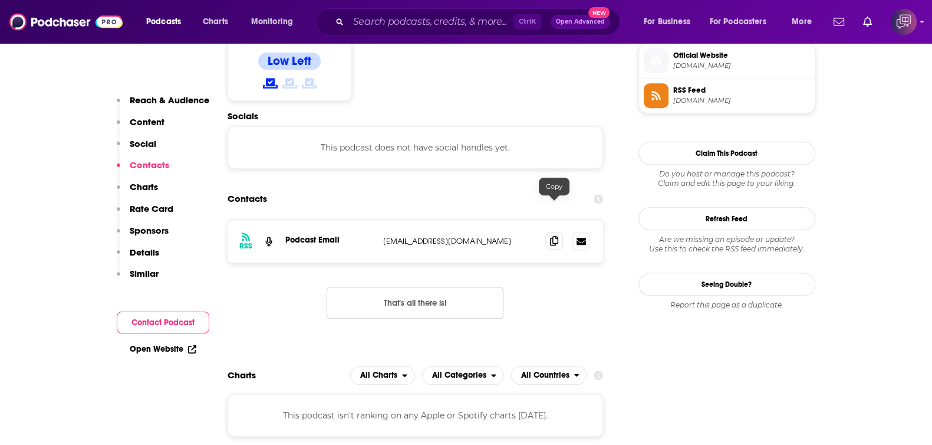
click at [554, 236] on icon at bounding box center [554, 240] width 8 height 9
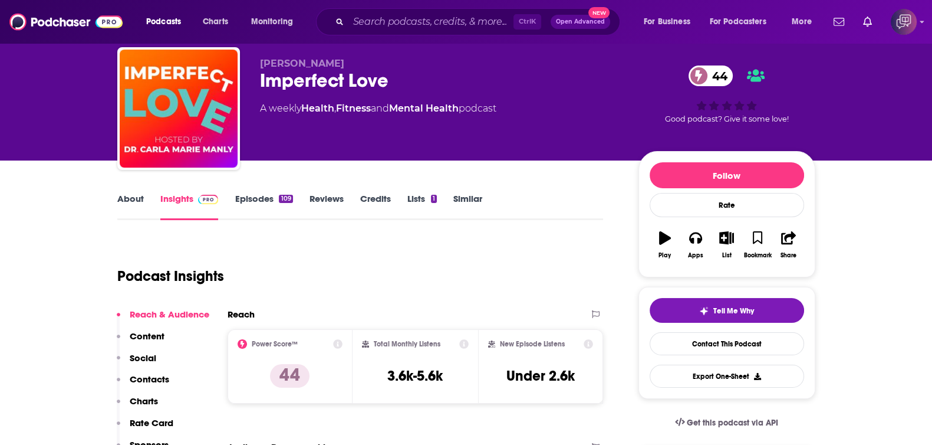
scroll to position [0, 0]
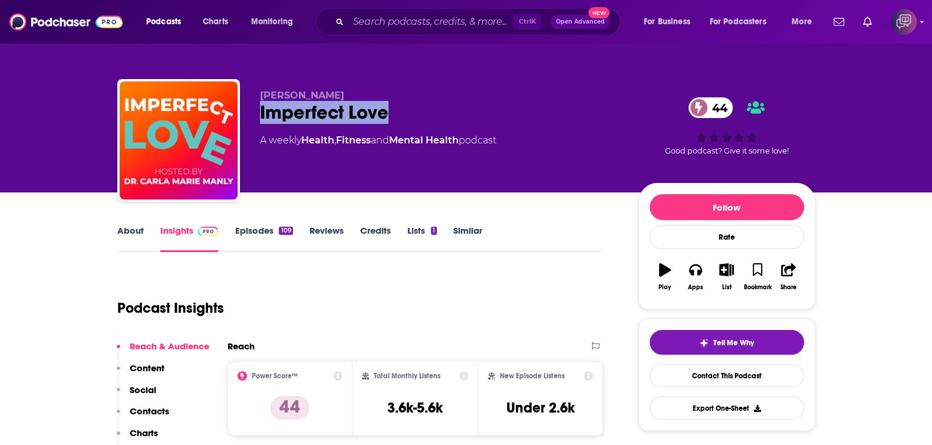
click at [394, 114] on div "[PERSON_NAME] Imperfect Love 44 A weekly Health , Fitness and Mental Health pod…" at bounding box center [466, 142] width 698 height 127
copy h2 "Imperfect Love"
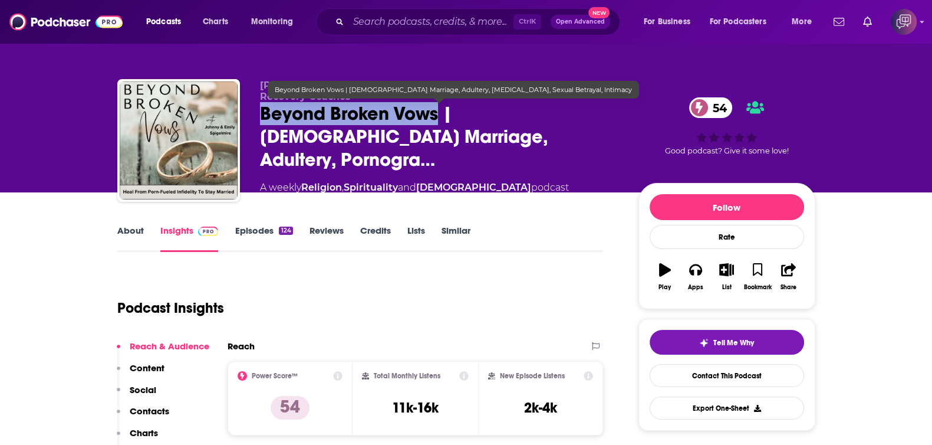
drag, startPoint x: 251, startPoint y: 112, endPoint x: 437, endPoint y: 121, distance: 186.0
click at [437, 121] on div "[PERSON_NAME] & [PERSON_NAME] | [PERSON_NAME] Marriage Recovery Coaches Beyond …" at bounding box center [466, 142] width 698 height 127
copy h2 "Beyond Broken Vows"
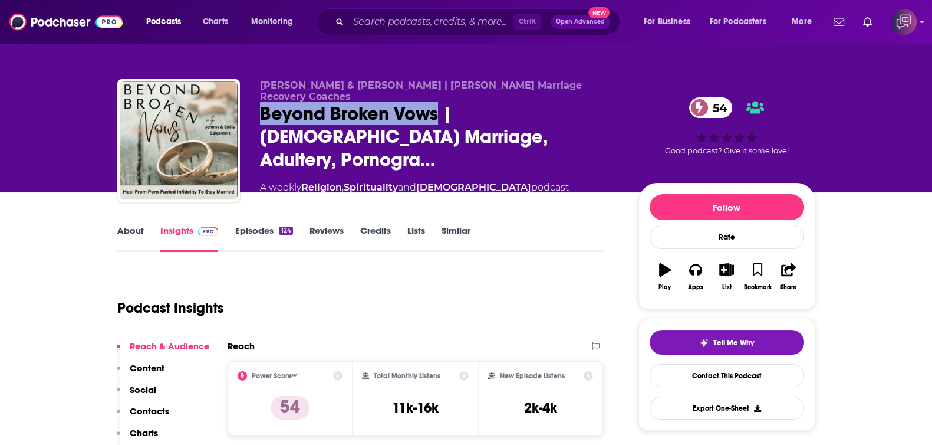
click at [123, 236] on link "About" at bounding box center [130, 238] width 27 height 27
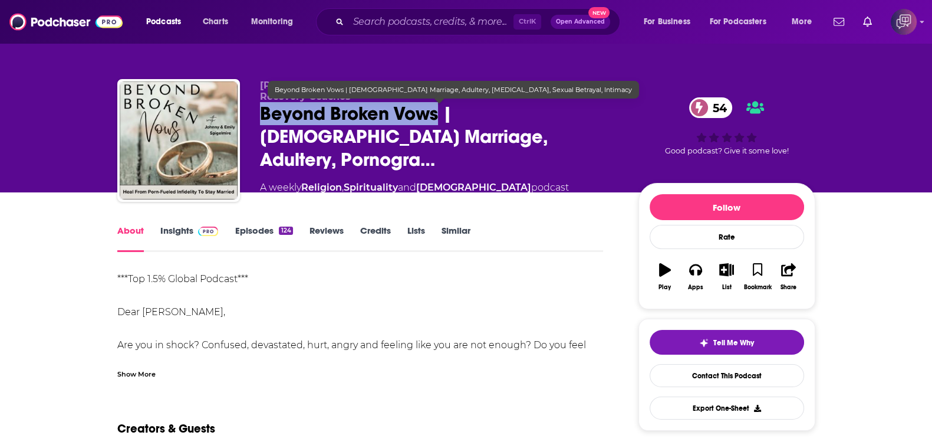
drag, startPoint x: 251, startPoint y: 105, endPoint x: 435, endPoint y: 110, distance: 184.1
click at [435, 110] on div "[PERSON_NAME] & [PERSON_NAME] | [PERSON_NAME] Marriage Recovery Coaches Beyond …" at bounding box center [466, 142] width 698 height 127
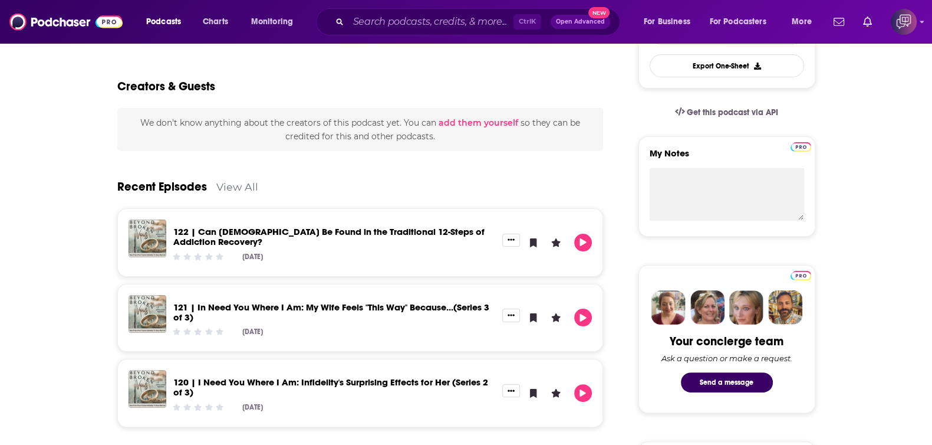
scroll to position [73, 0]
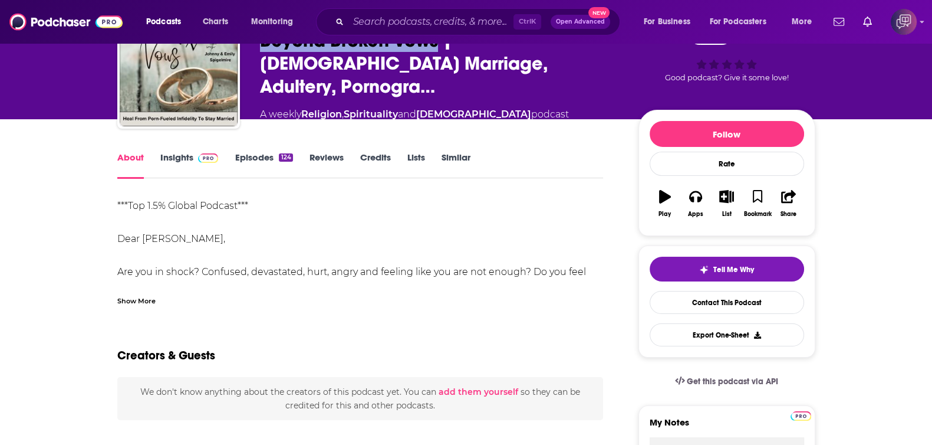
click at [185, 163] on link "Insights" at bounding box center [189, 165] width 58 height 27
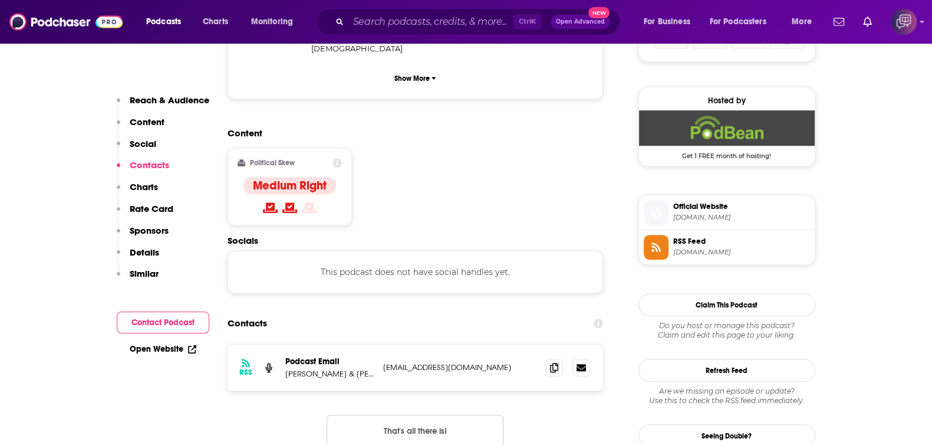
scroll to position [811, 0]
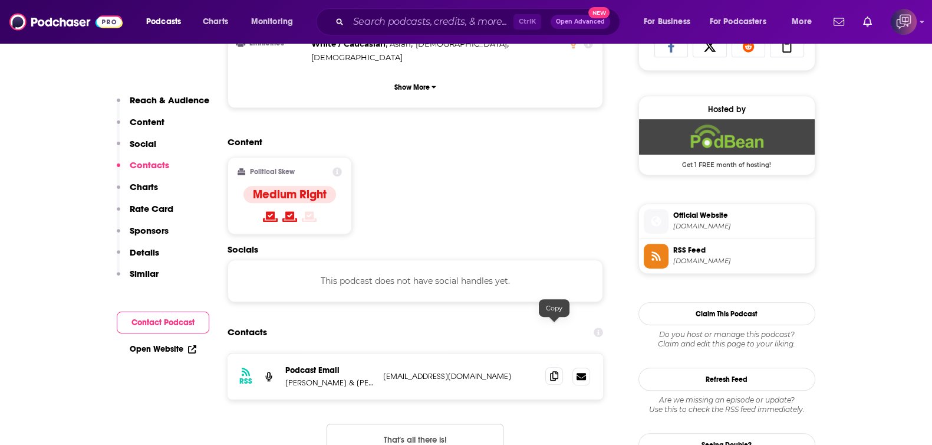
click at [554, 371] on icon at bounding box center [554, 375] width 8 height 9
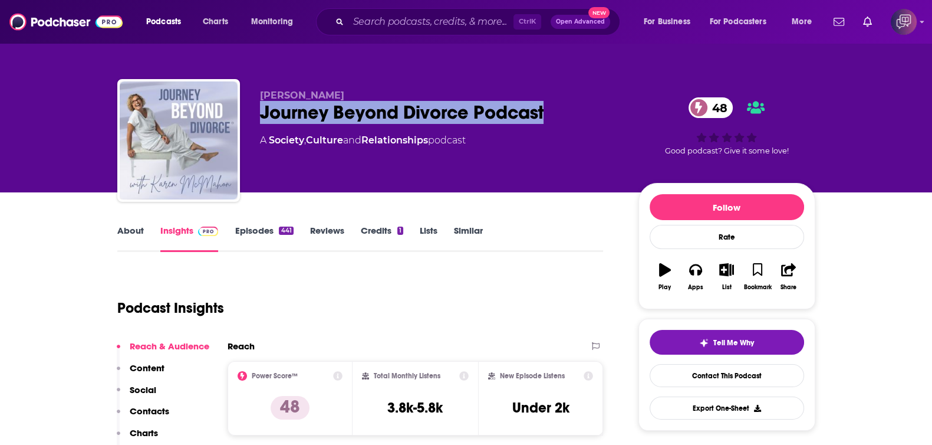
drag, startPoint x: 246, startPoint y: 108, endPoint x: 562, endPoint y: 128, distance: 316.1
click at [562, 128] on div "[PERSON_NAME] Journey Beyond Divorce Podcast 48 A Society , Culture and Relatio…" at bounding box center [466, 142] width 698 height 127
copy h2 "Journey Beyond Divorce Podcast"
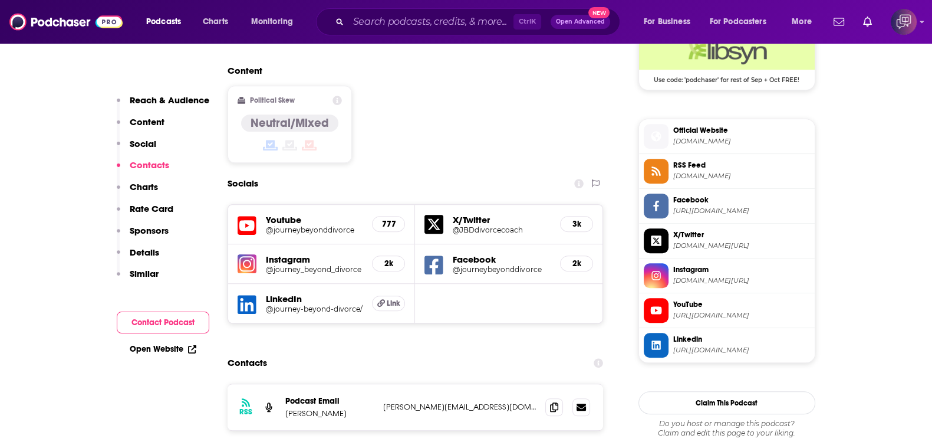
scroll to position [1105, 0]
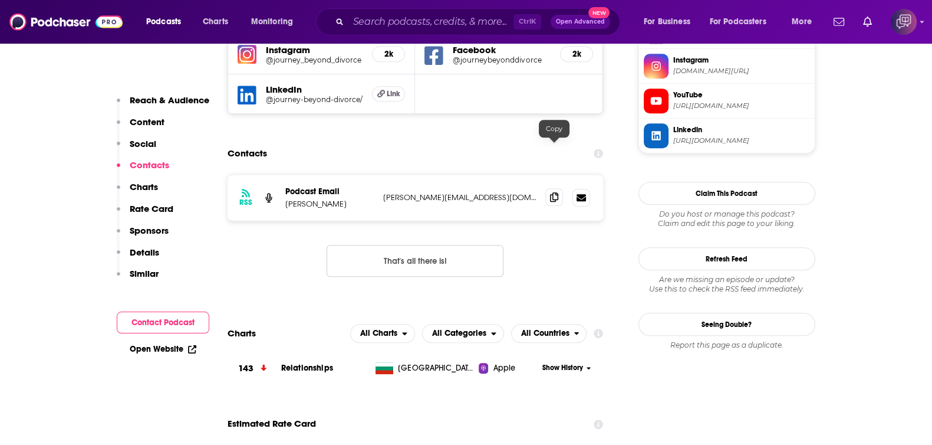
click at [554, 192] on icon at bounding box center [554, 196] width 8 height 9
click at [386, 24] on input "Search podcasts, credits, & more..." at bounding box center [431, 21] width 165 height 19
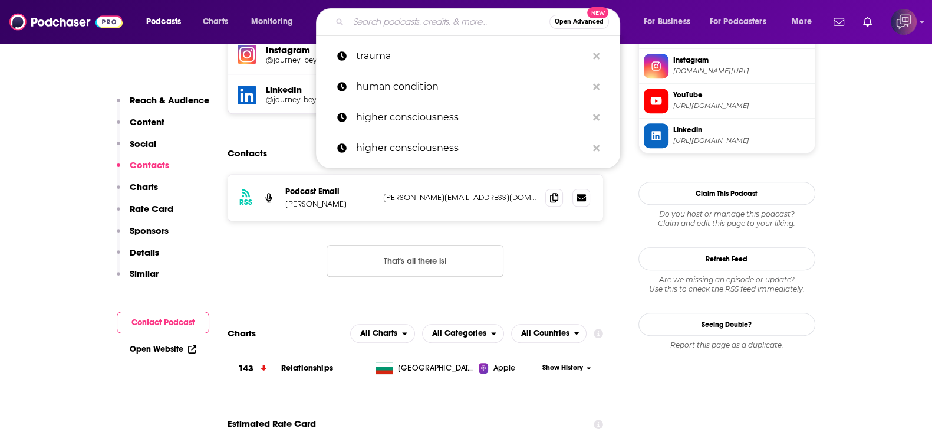
paste input "The Simplicity Sessions"
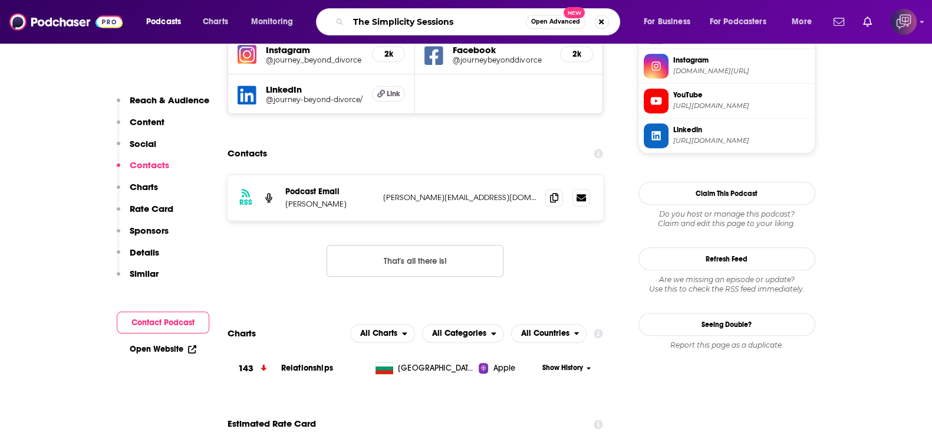
type input "The Simplicity Sessions"
click at [556, 29] on div "The Simplicity Sessions Open Advanced New" at bounding box center [468, 21] width 304 height 27
click at [554, 19] on span "Open Advanced" at bounding box center [555, 22] width 49 height 6
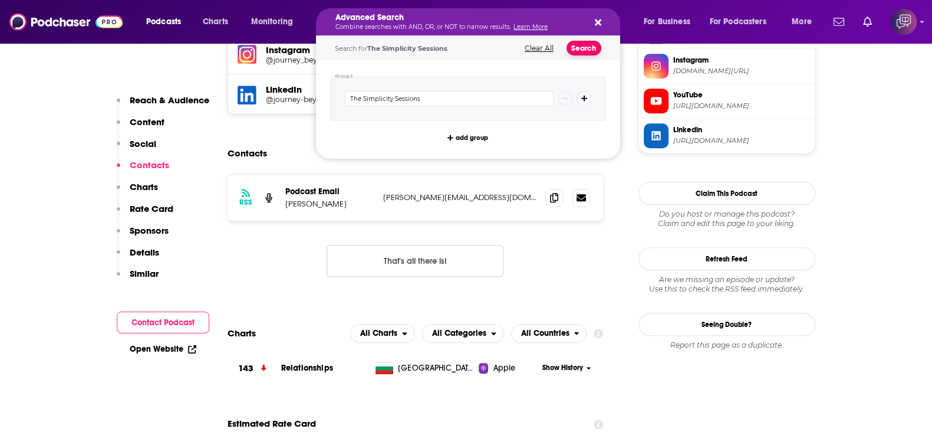
click at [589, 48] on button "Search" at bounding box center [584, 48] width 35 height 15
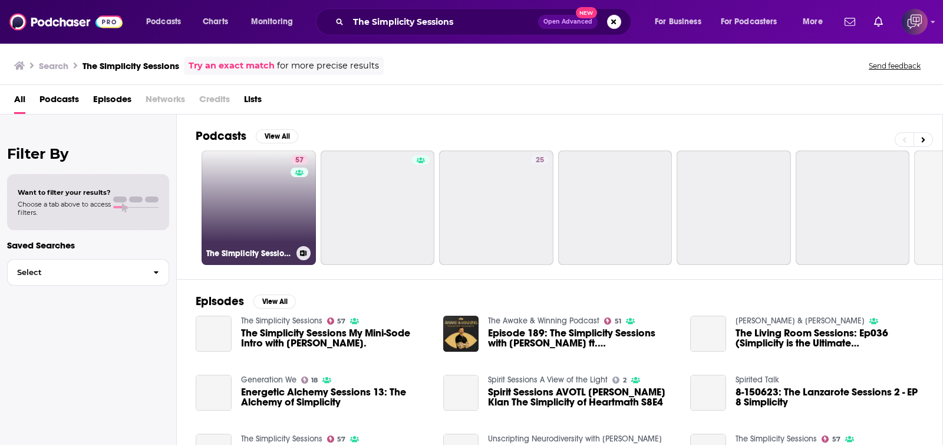
click at [238, 208] on link "57 The Simplicity Sessions" at bounding box center [259, 207] width 114 height 114
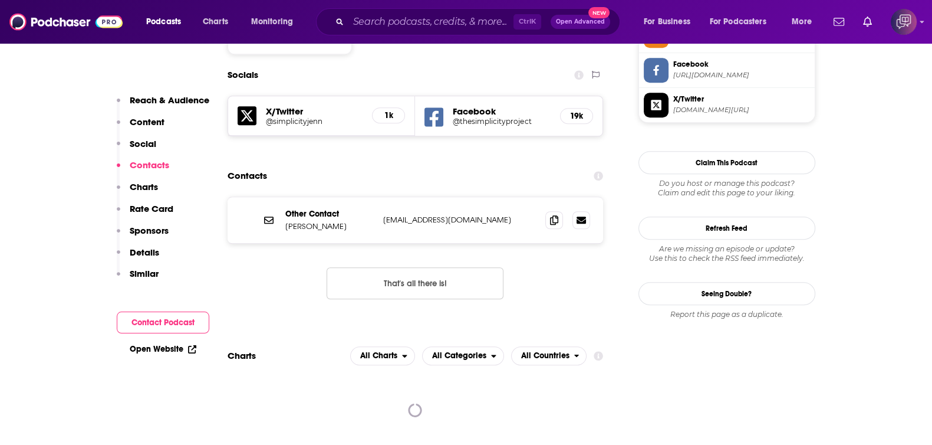
scroll to position [958, 0]
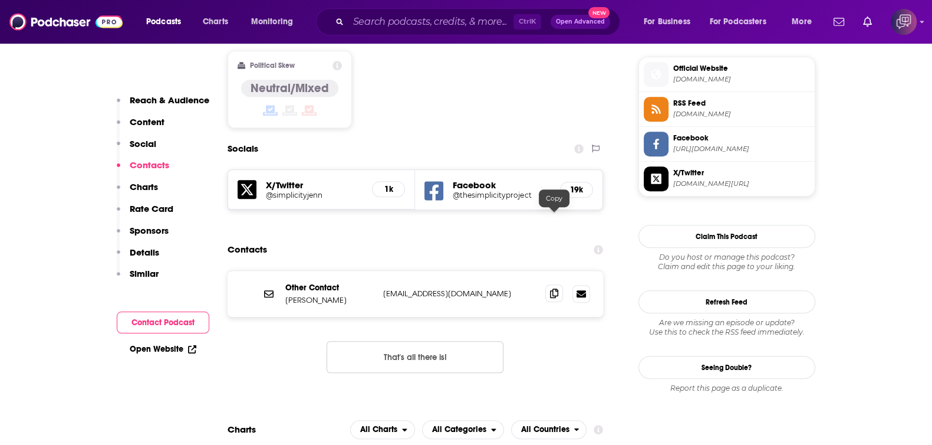
click at [557, 288] on icon at bounding box center [554, 292] width 8 height 9
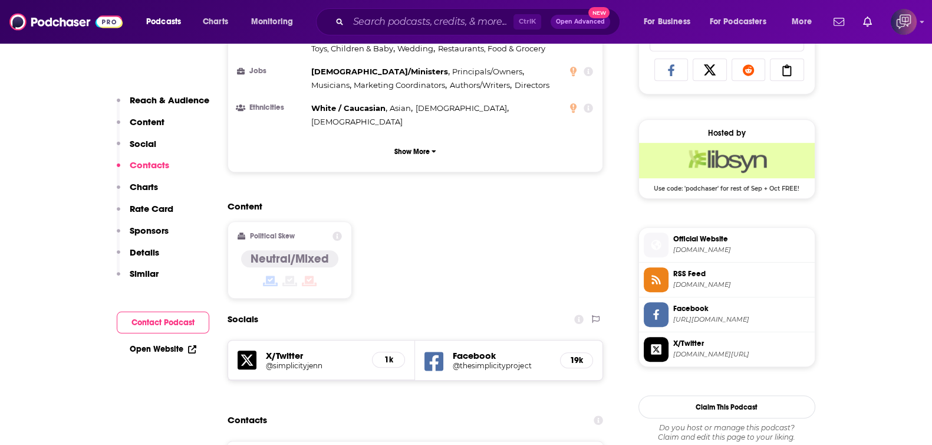
scroll to position [737, 0]
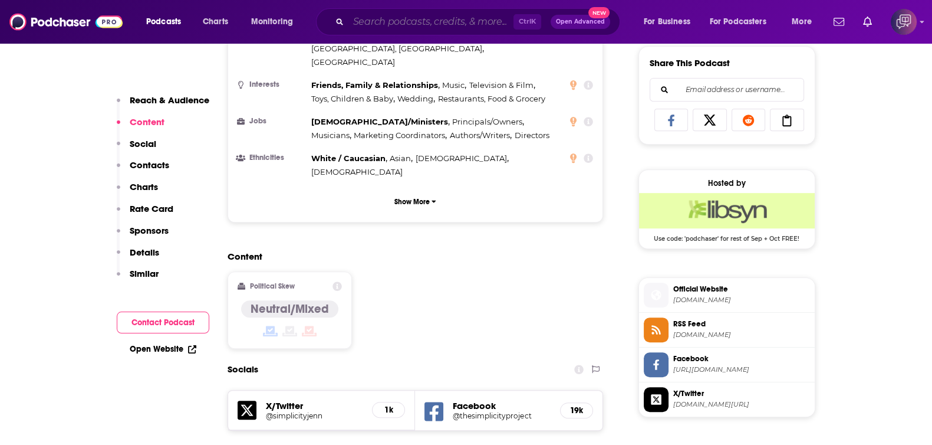
click at [440, 26] on input "Search podcasts, credits, & more..." at bounding box center [431, 21] width 165 height 19
paste input "Know Thyself"
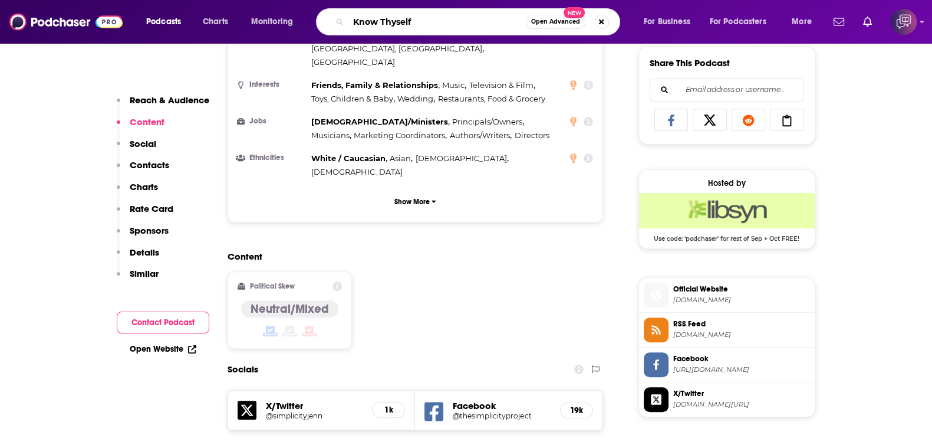
type input "Know Thyself"
click at [549, 24] on span "Open Advanced" at bounding box center [555, 22] width 49 height 6
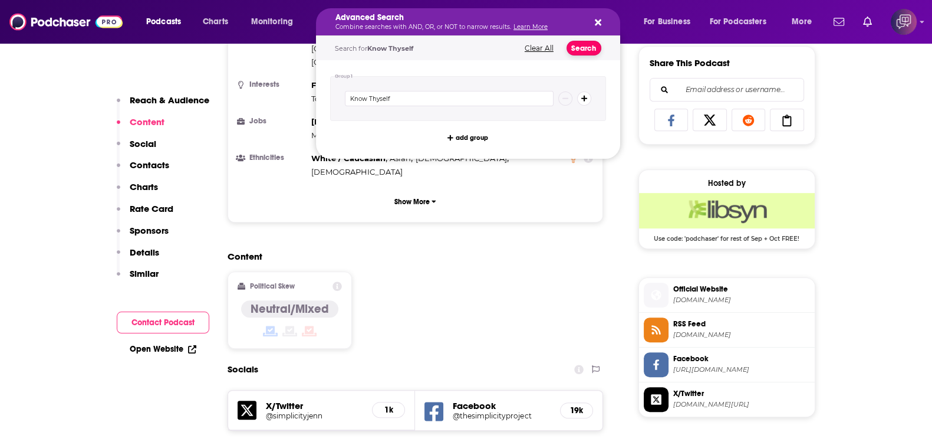
click at [579, 47] on button "Search" at bounding box center [584, 48] width 35 height 15
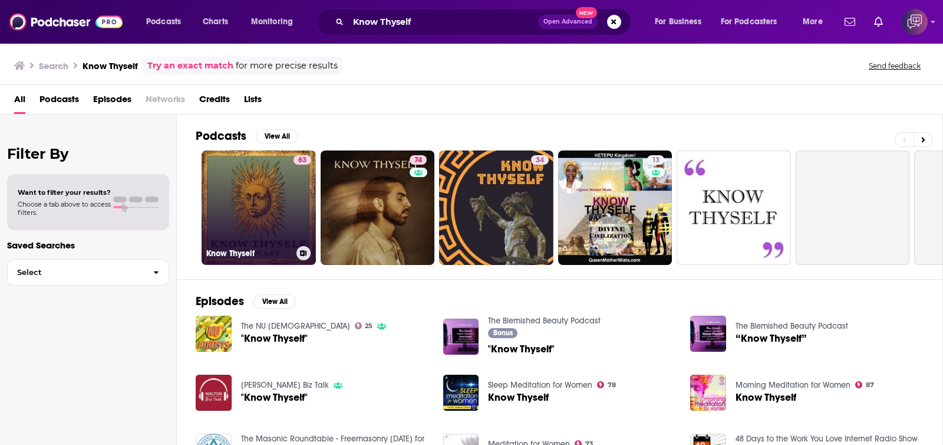
click at [240, 211] on link "63 Know Thyself" at bounding box center [259, 207] width 114 height 114
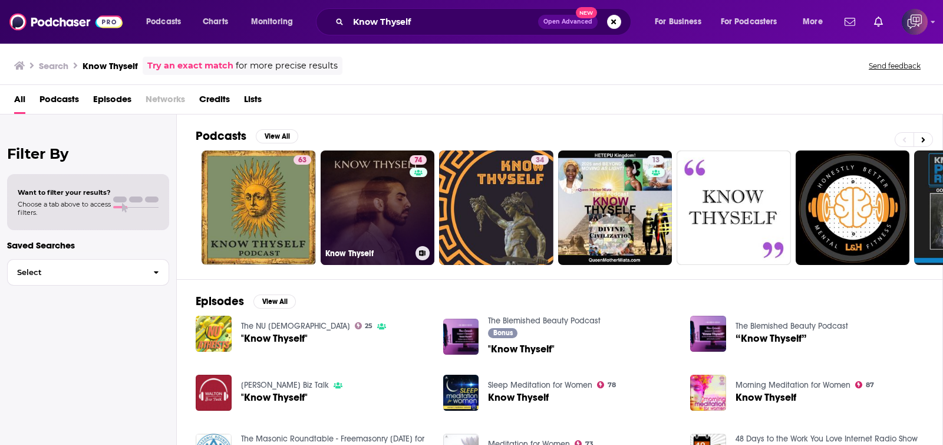
click at [351, 194] on link "74 Know Thyself" at bounding box center [378, 207] width 114 height 114
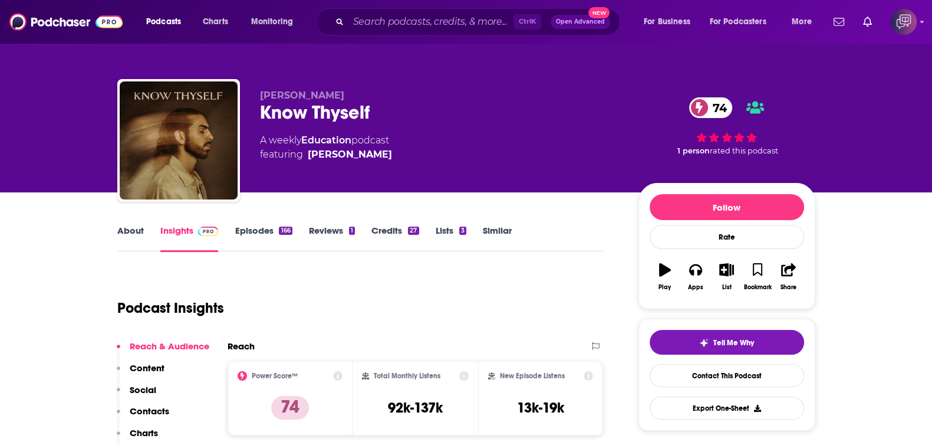
click at [129, 240] on link "About" at bounding box center [130, 238] width 27 height 27
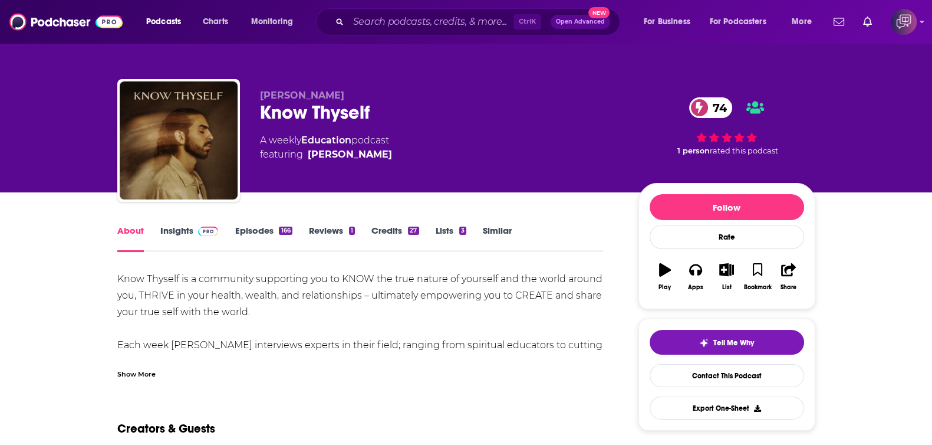
click at [160, 229] on link "Insights" at bounding box center [189, 238] width 58 height 27
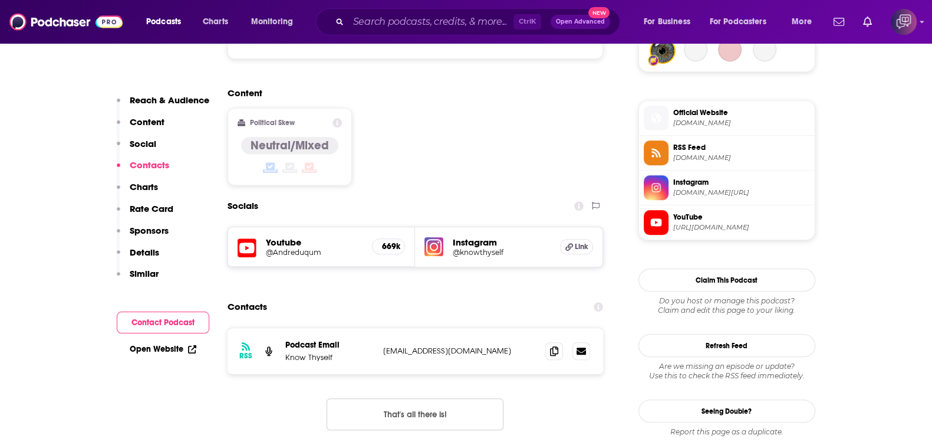
scroll to position [958, 0]
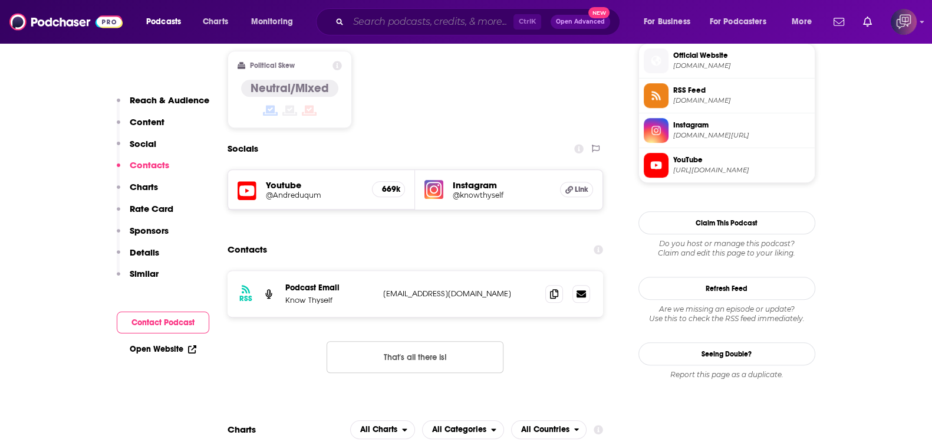
click at [401, 22] on input "Search podcasts, credits, & more..." at bounding box center [431, 21] width 165 height 19
paste input "Passion Struck with [PERSON_NAME]"
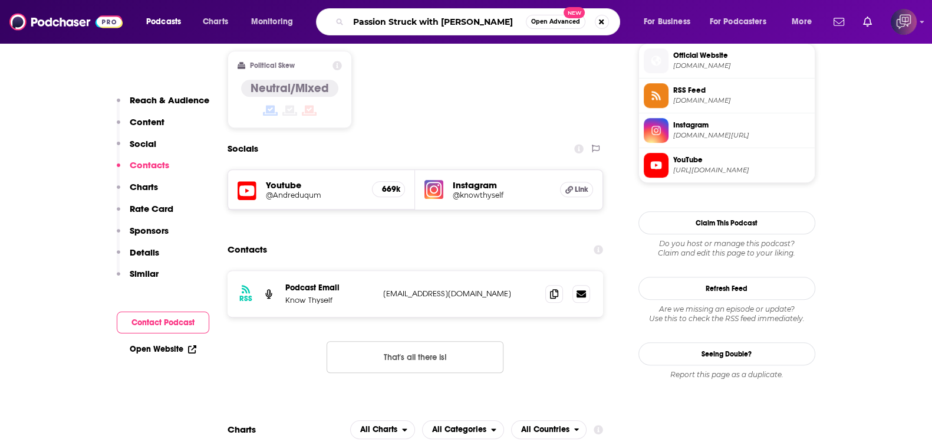
type input "Passion Struck with [PERSON_NAME]"
click at [549, 22] on span "Open Advanced" at bounding box center [555, 22] width 49 height 6
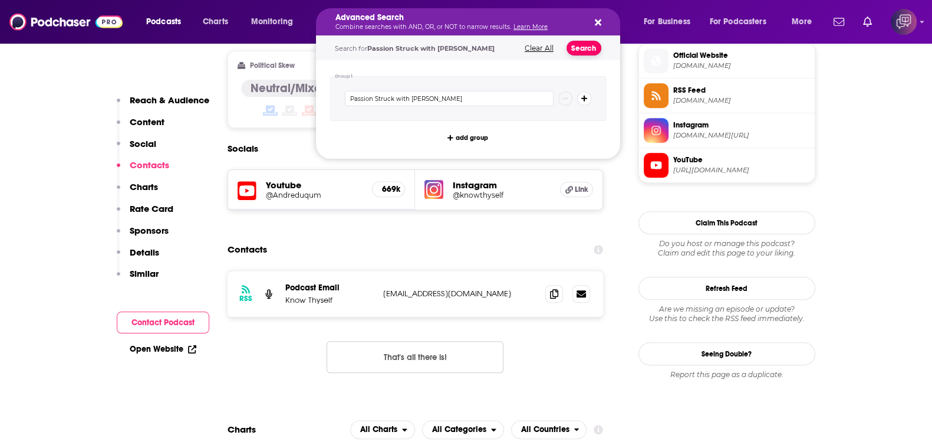
click at [577, 48] on button "Search" at bounding box center [584, 48] width 35 height 15
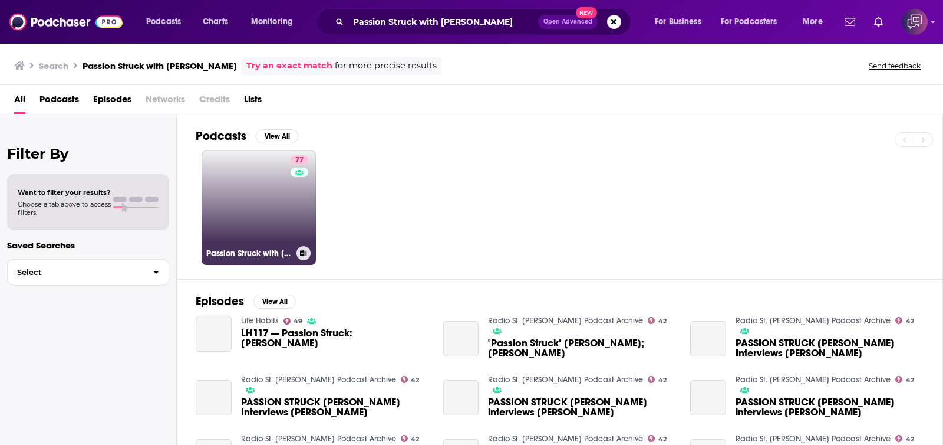
click at [264, 232] on link "77 Passion Struck with [PERSON_NAME]" at bounding box center [259, 207] width 114 height 114
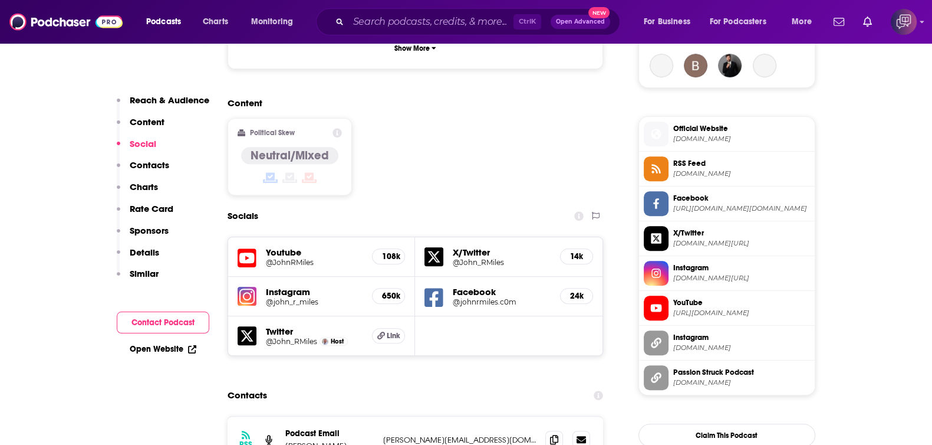
scroll to position [1105, 0]
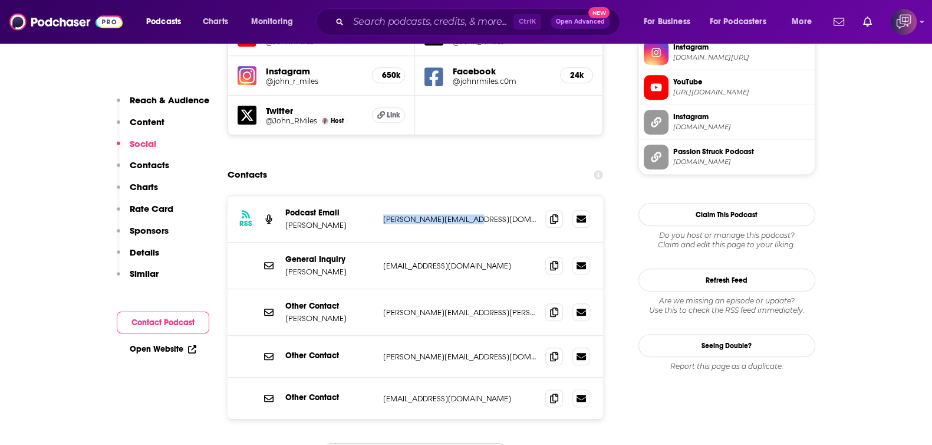
drag, startPoint x: 379, startPoint y: 166, endPoint x: 480, endPoint y: 170, distance: 100.9
click at [480, 196] on div "RSS Podcast Email [PERSON_NAME] Miles [EMAIL_ADDRESS][DOMAIN_NAME] [PERSON_NAME…" at bounding box center [416, 219] width 376 height 47
copy p "[PERSON_NAME][EMAIL_ADDRESS][DOMAIN_NAME]"
drag, startPoint x: 369, startPoint y: 258, endPoint x: 493, endPoint y: 258, distance: 123.8
click at [0, 0] on div "Other Contact [PERSON_NAME] [PERSON_NAME][EMAIL_ADDRESS][PERSON_NAME][DOMAIN_NA…" at bounding box center [0, 0] width 0 height 0
